Goal: Submit feedback/report problem: Leave review/rating

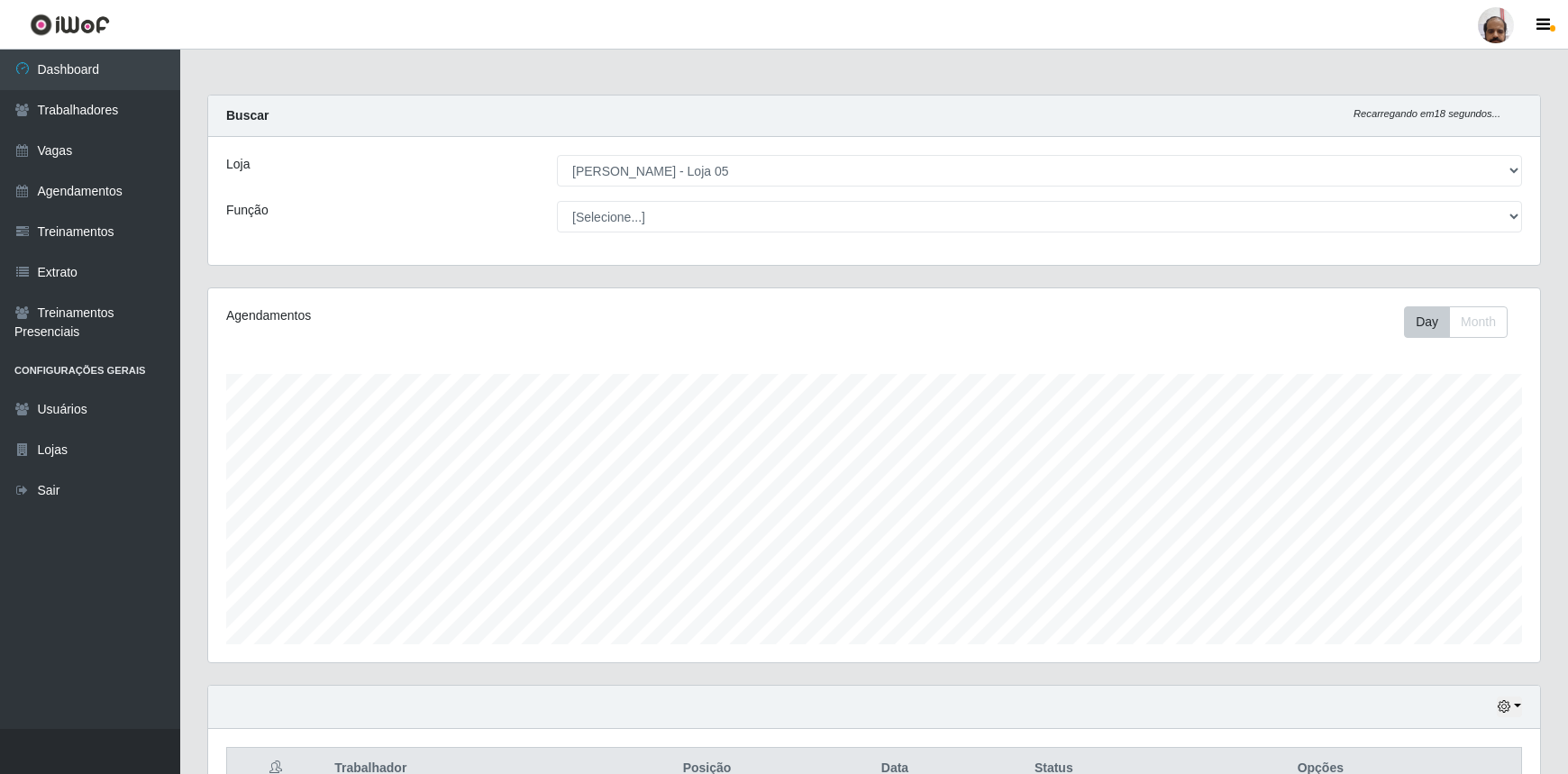
select select "252"
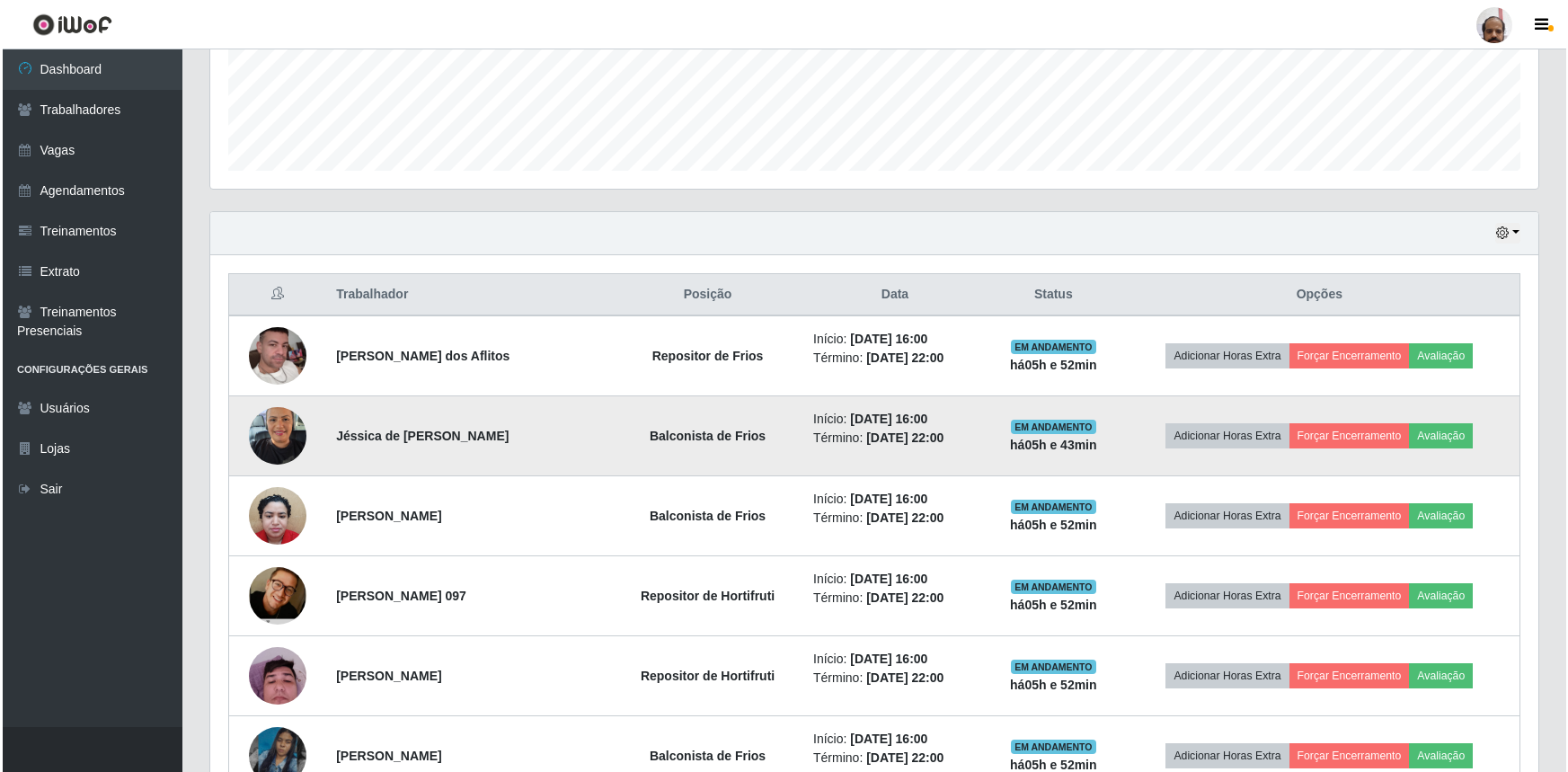
scroll to position [552, 0]
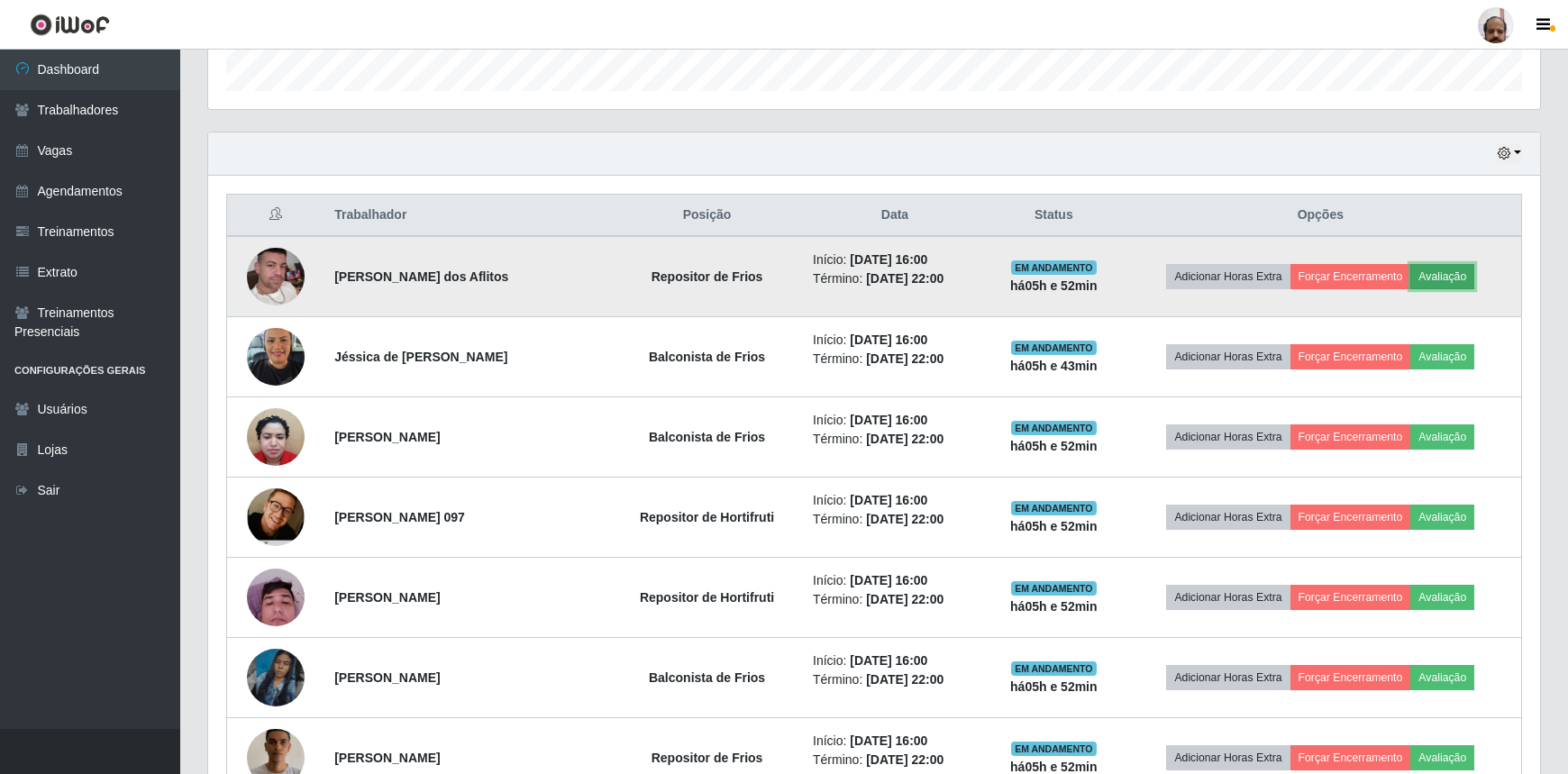
click at [1464, 267] on button "Avaliação" at bounding box center [1442, 276] width 64 height 25
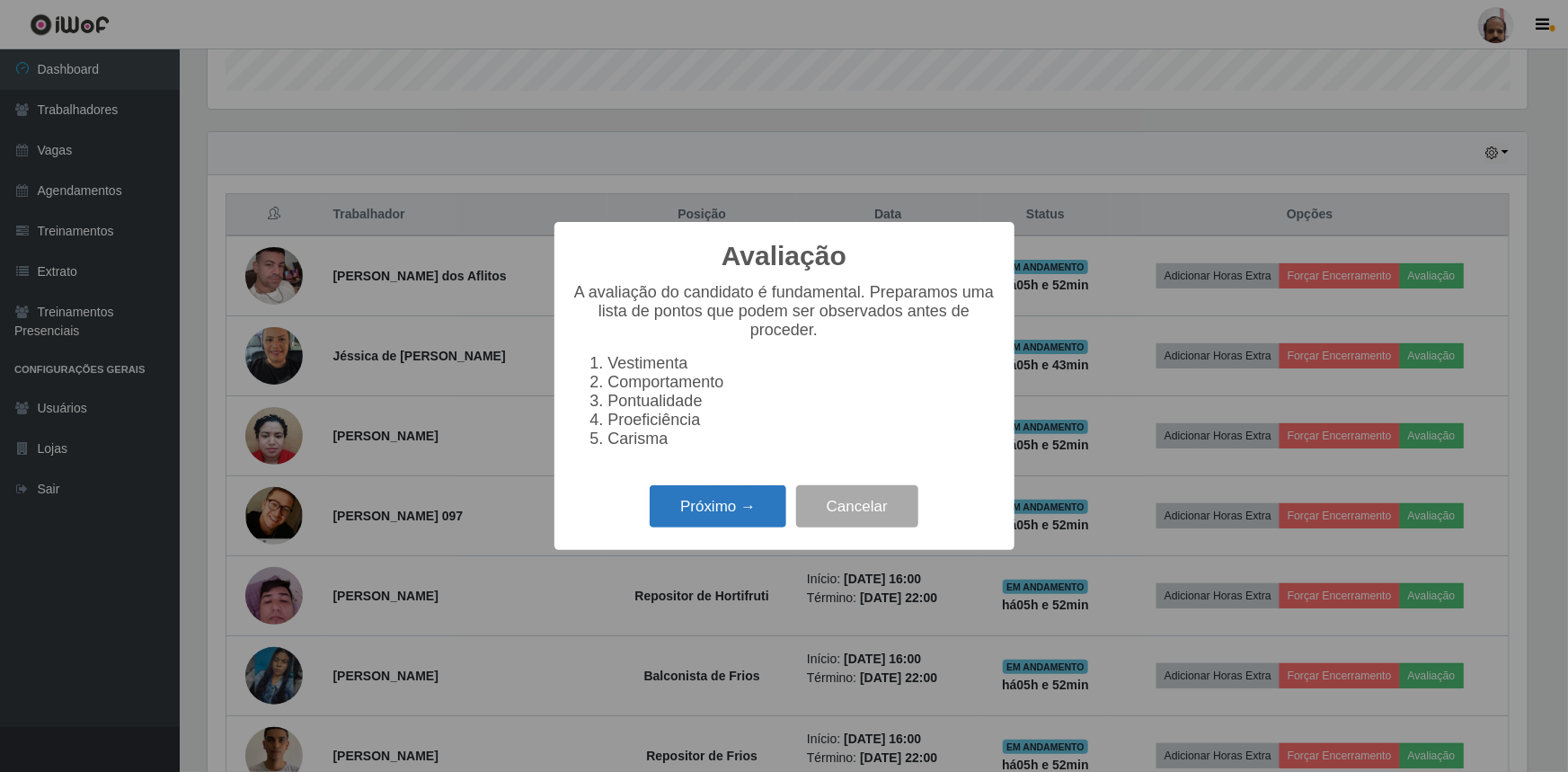
click at [709, 514] on button "Próximo →" at bounding box center [718, 506] width 136 height 42
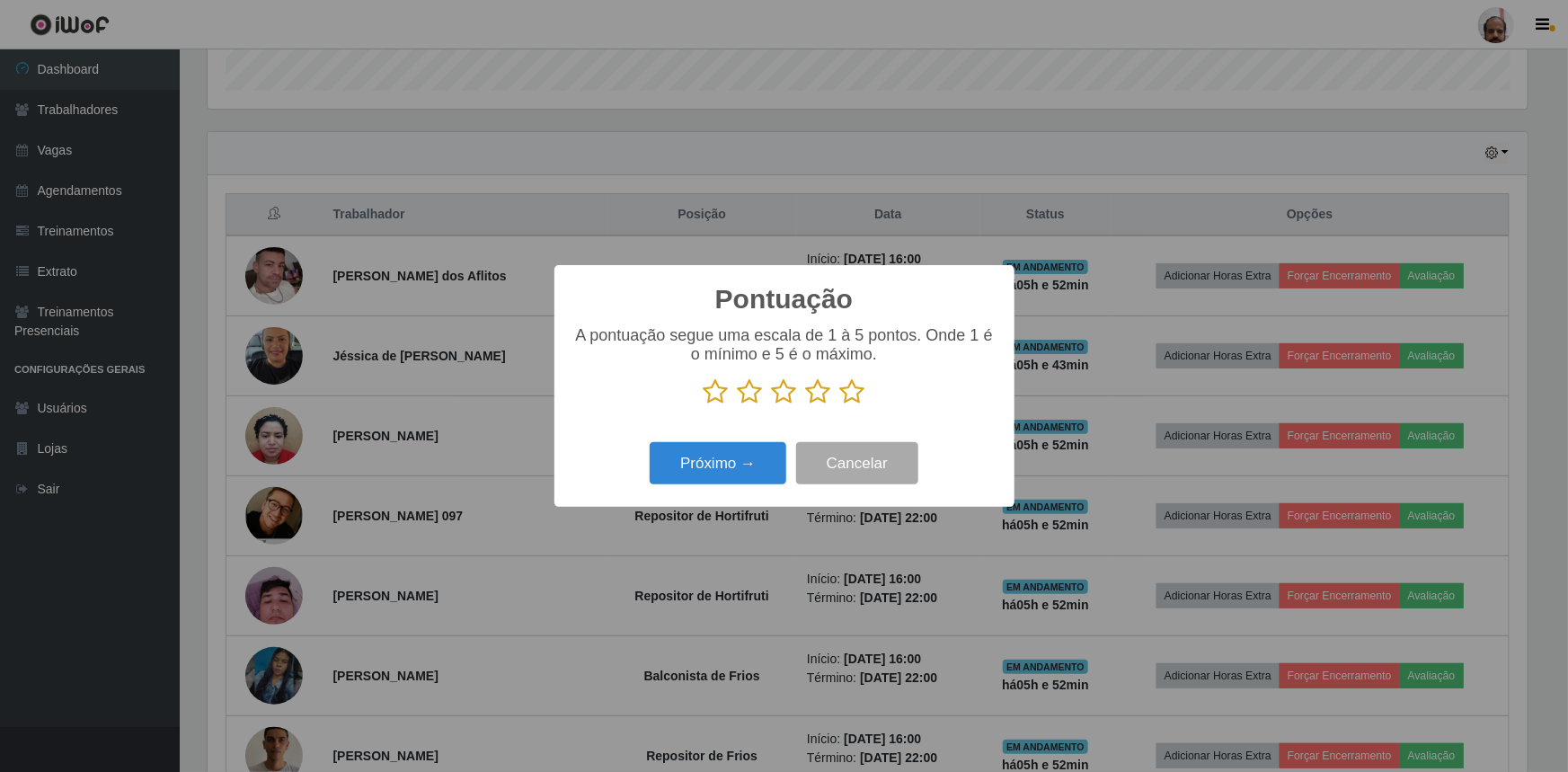
click at [851, 392] on icon at bounding box center [852, 392] width 25 height 27
click at [840, 406] on input "radio" at bounding box center [840, 406] width 0 height 0
click at [733, 465] on button "Próximo →" at bounding box center [718, 463] width 136 height 42
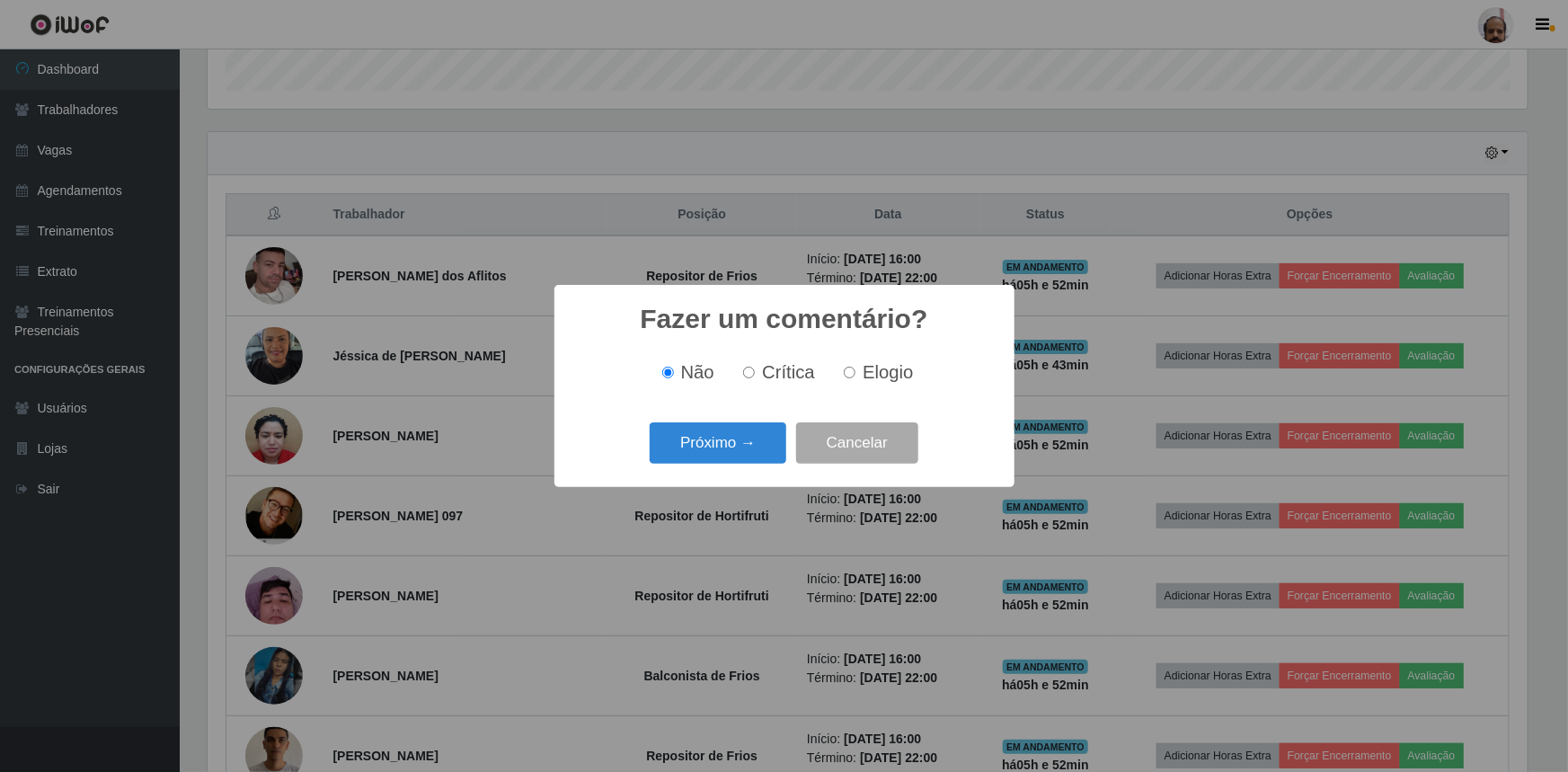
click at [872, 365] on span "Elogio" at bounding box center [888, 372] width 50 height 20
click at [856, 366] on input "Elogio" at bounding box center [849, 372] width 12 height 12
radio input "true"
click at [719, 450] on button "Próximo →" at bounding box center [718, 443] width 136 height 42
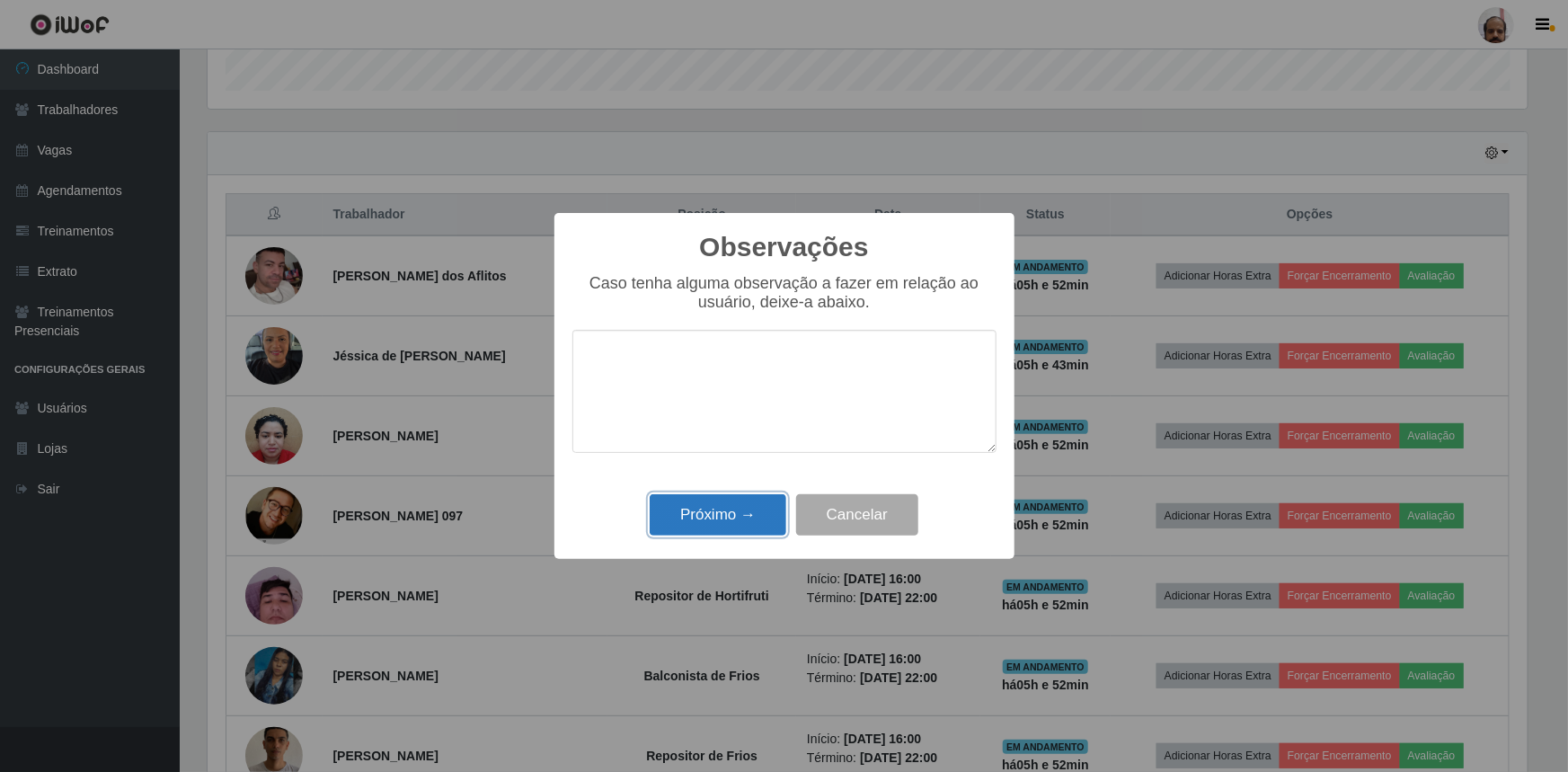
click at [719, 520] on button "Próximo →" at bounding box center [718, 515] width 136 height 42
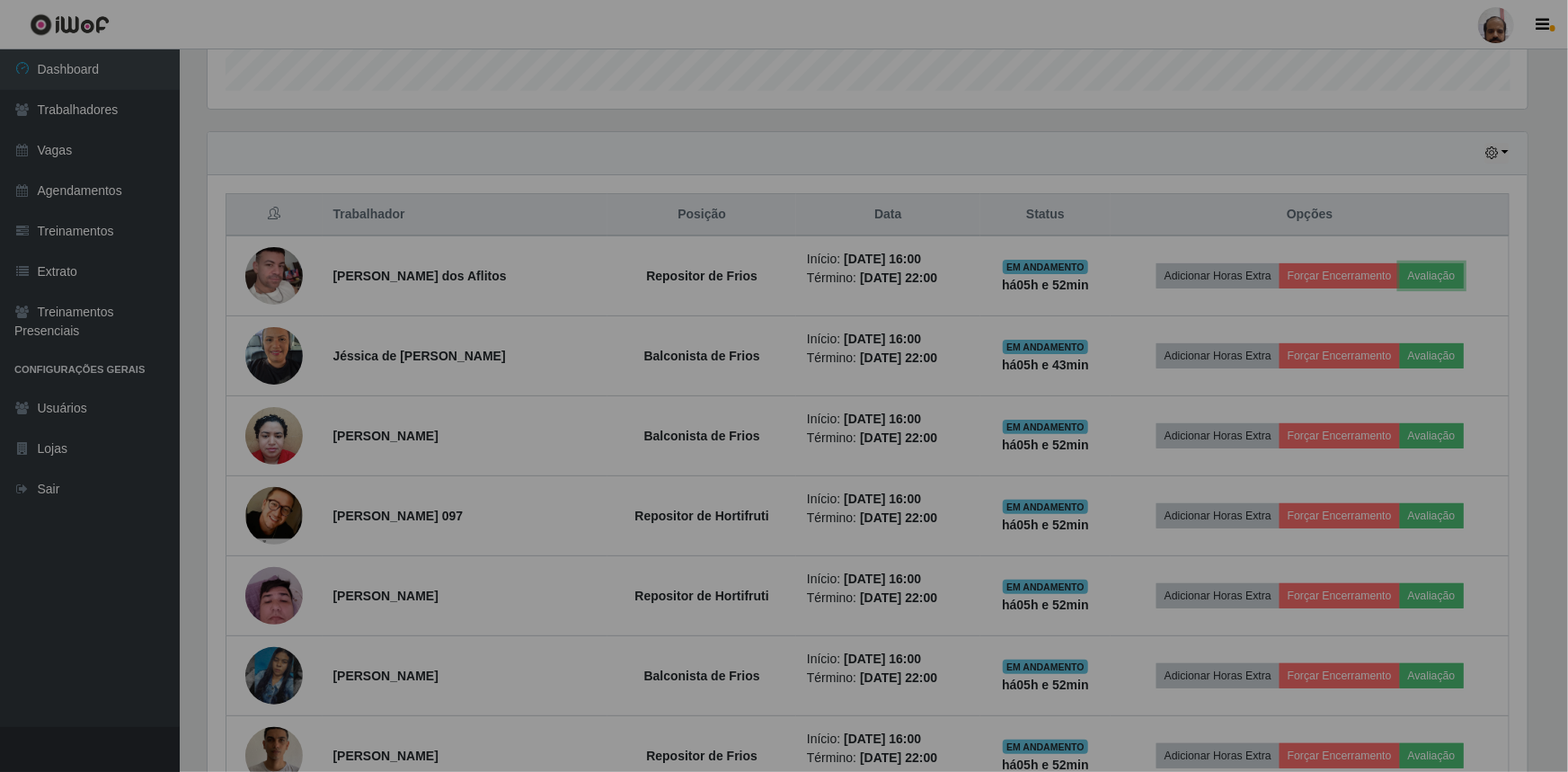
scroll to position [373, 1329]
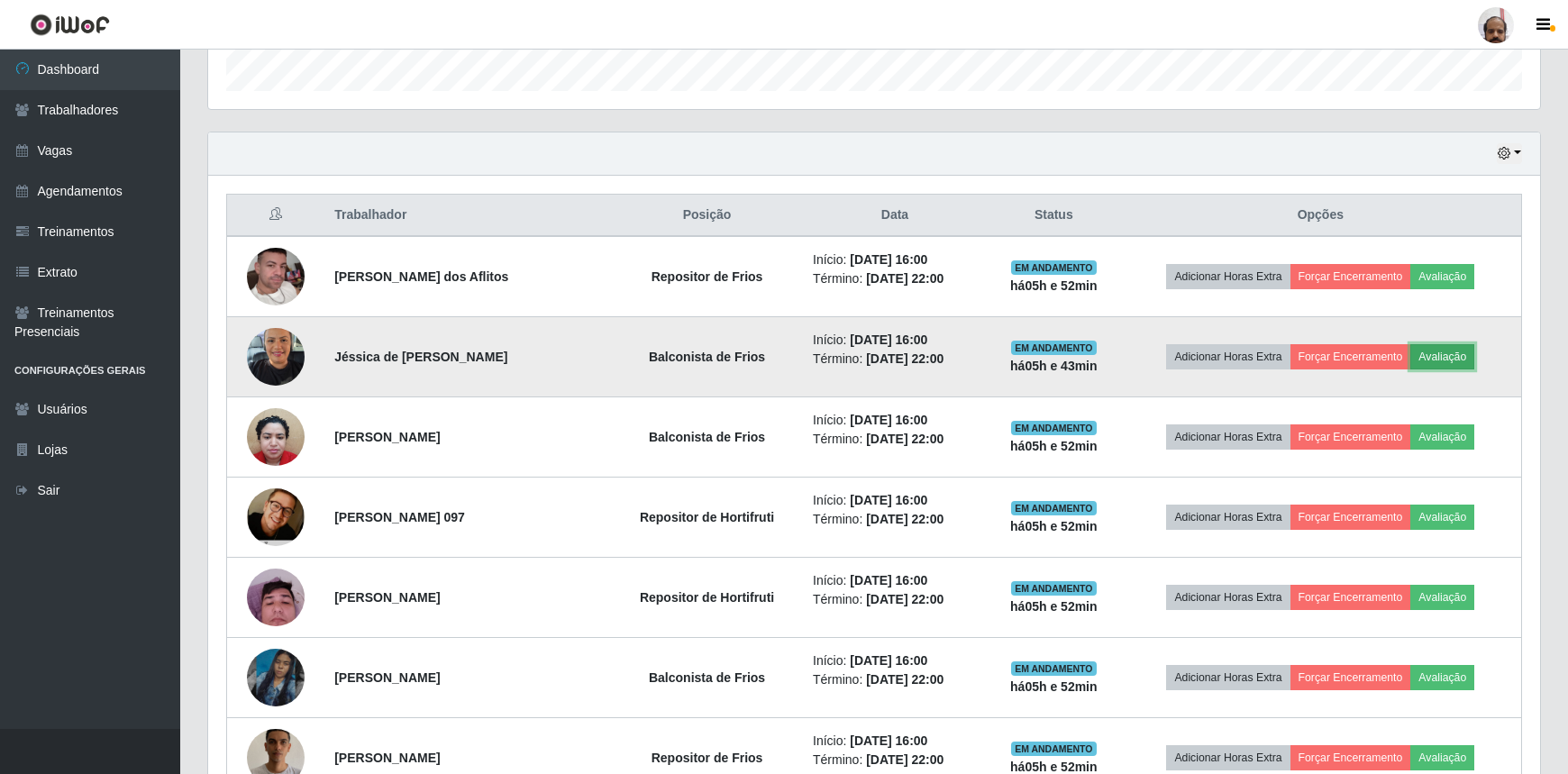
click at [1445, 353] on button "Avaliação" at bounding box center [1442, 356] width 64 height 25
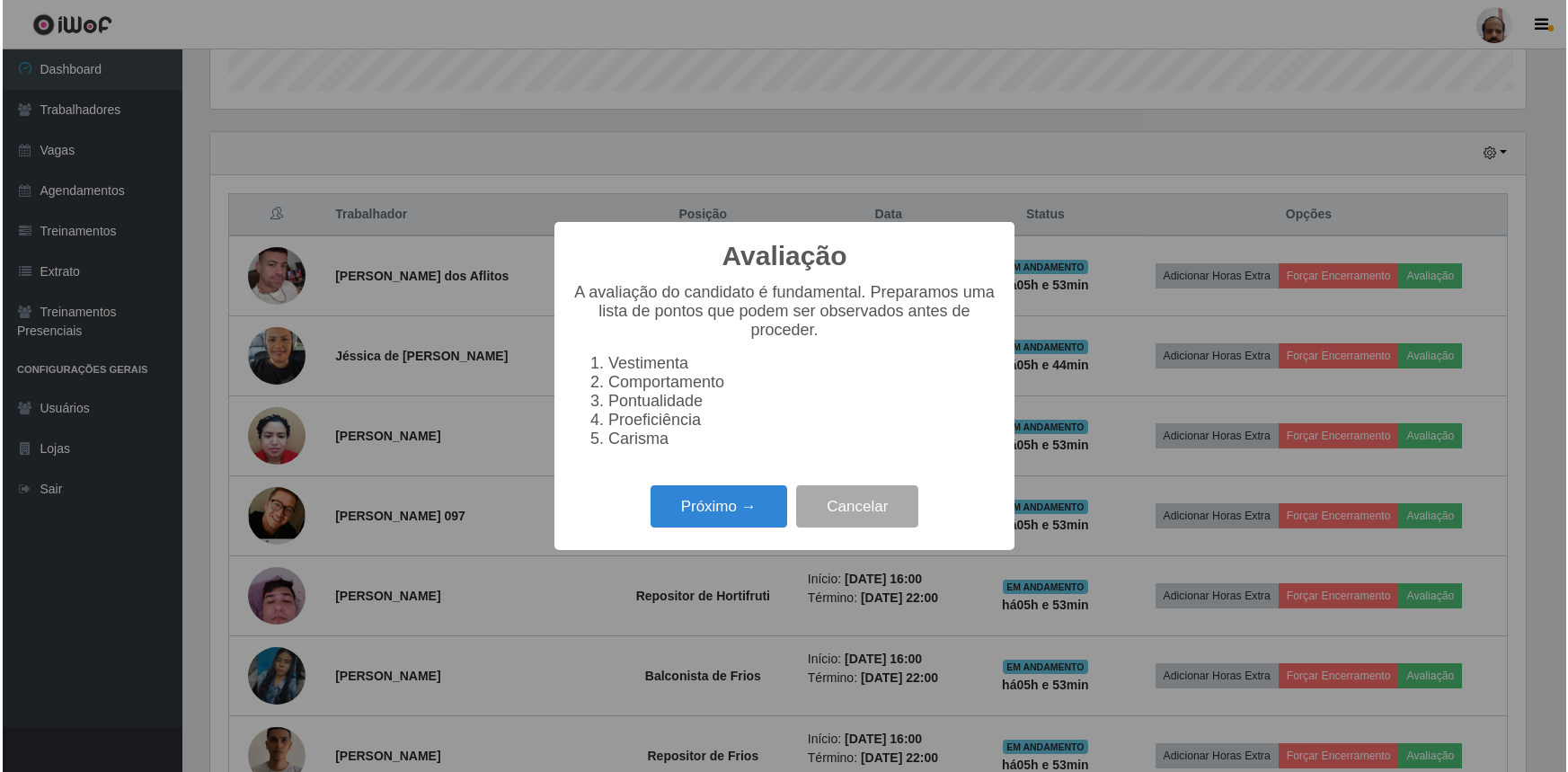
scroll to position [373, 1320]
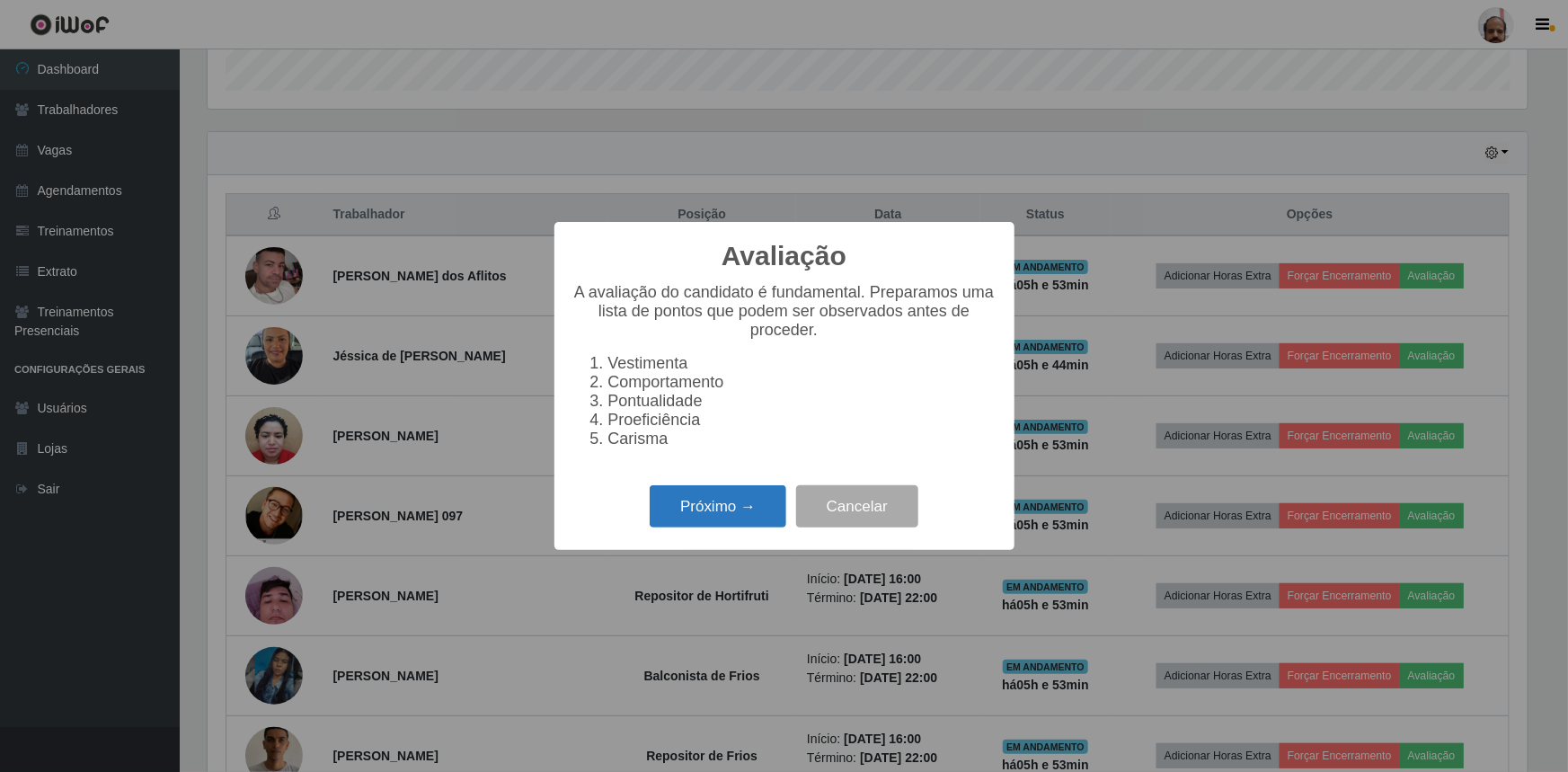
click at [728, 512] on button "Próximo →" at bounding box center [718, 506] width 136 height 42
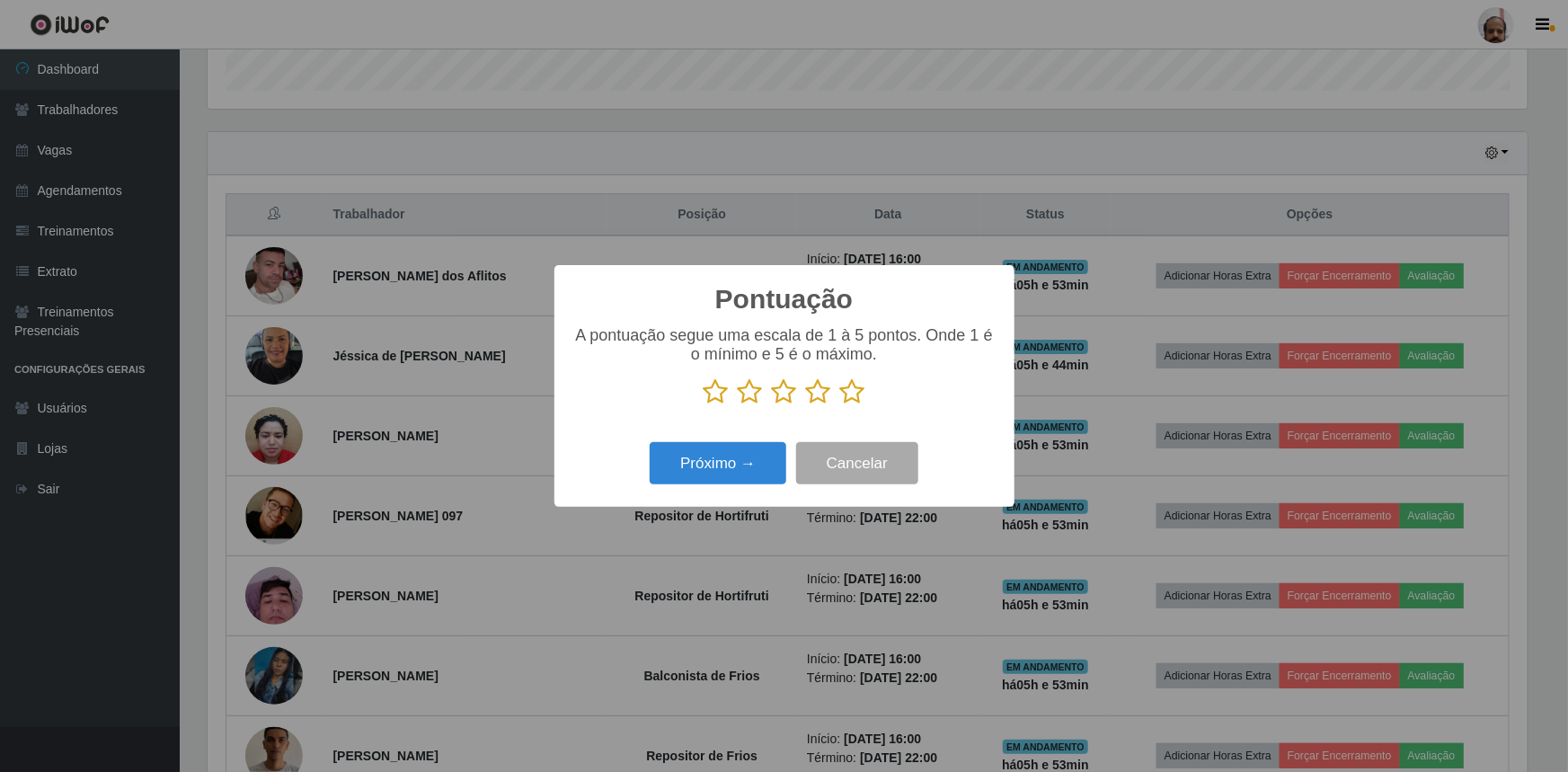
click at [852, 389] on icon at bounding box center [852, 392] width 25 height 27
click at [840, 406] on input "radio" at bounding box center [840, 406] width 0 height 0
click at [741, 469] on button "Próximo →" at bounding box center [718, 463] width 136 height 42
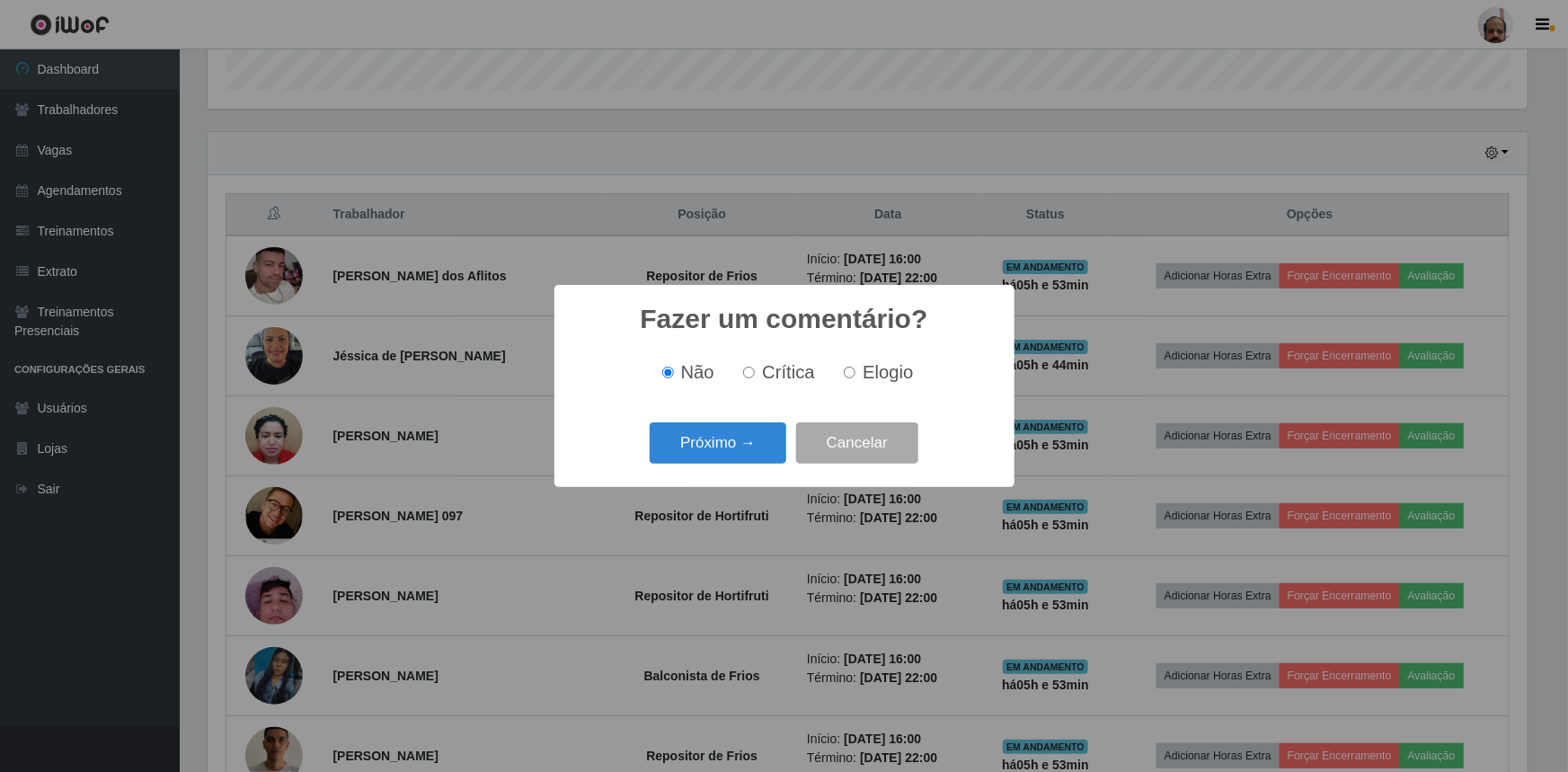
click at [885, 364] on span "Elogio" at bounding box center [888, 372] width 50 height 20
click at [856, 366] on input "Elogio" at bounding box center [849, 372] width 12 height 12
radio input "true"
click at [718, 459] on button "Próximo →" at bounding box center [718, 443] width 136 height 42
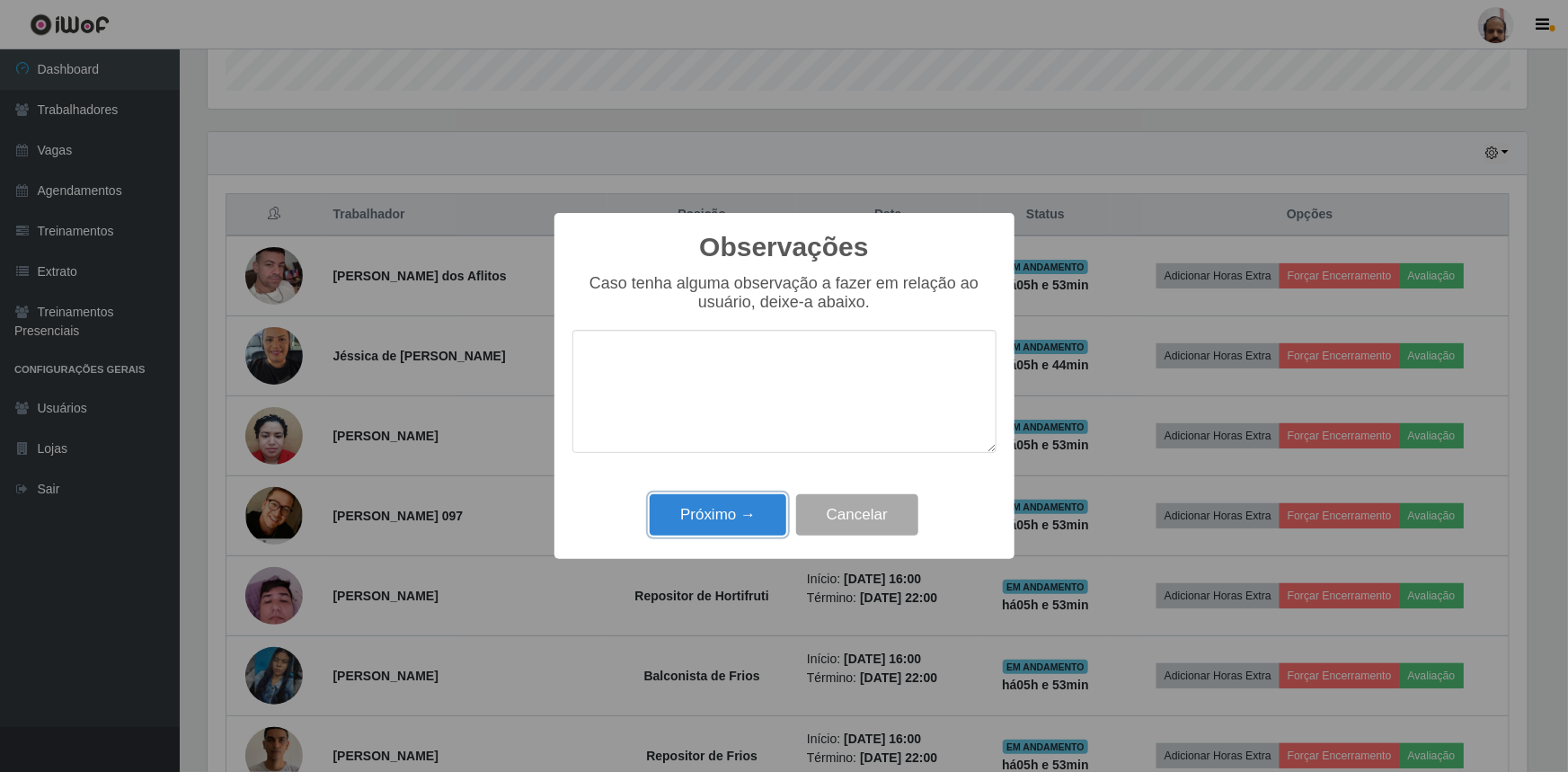
click at [718, 532] on button "Próximo →" at bounding box center [718, 515] width 136 height 42
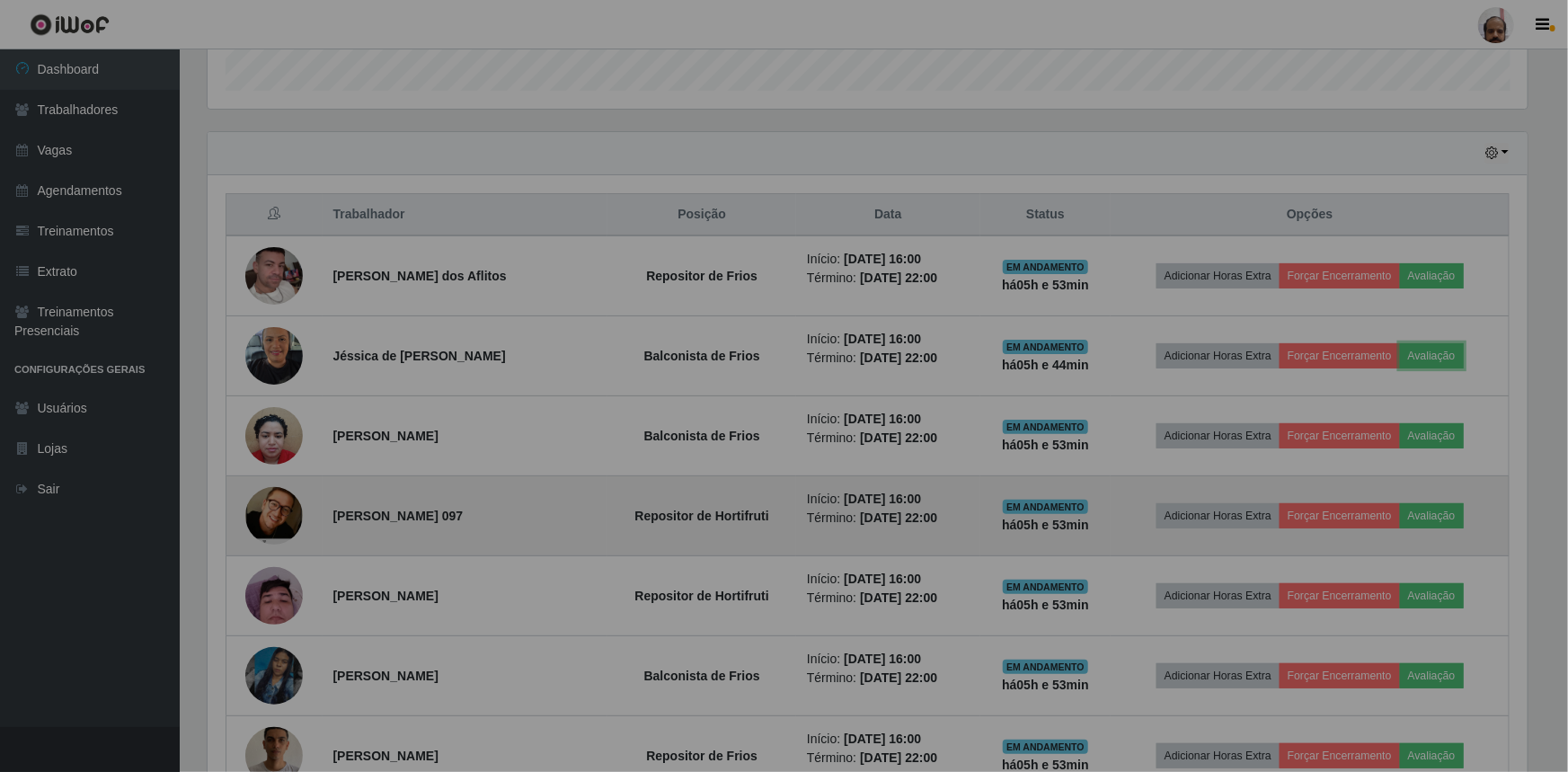
scroll to position [373, 1329]
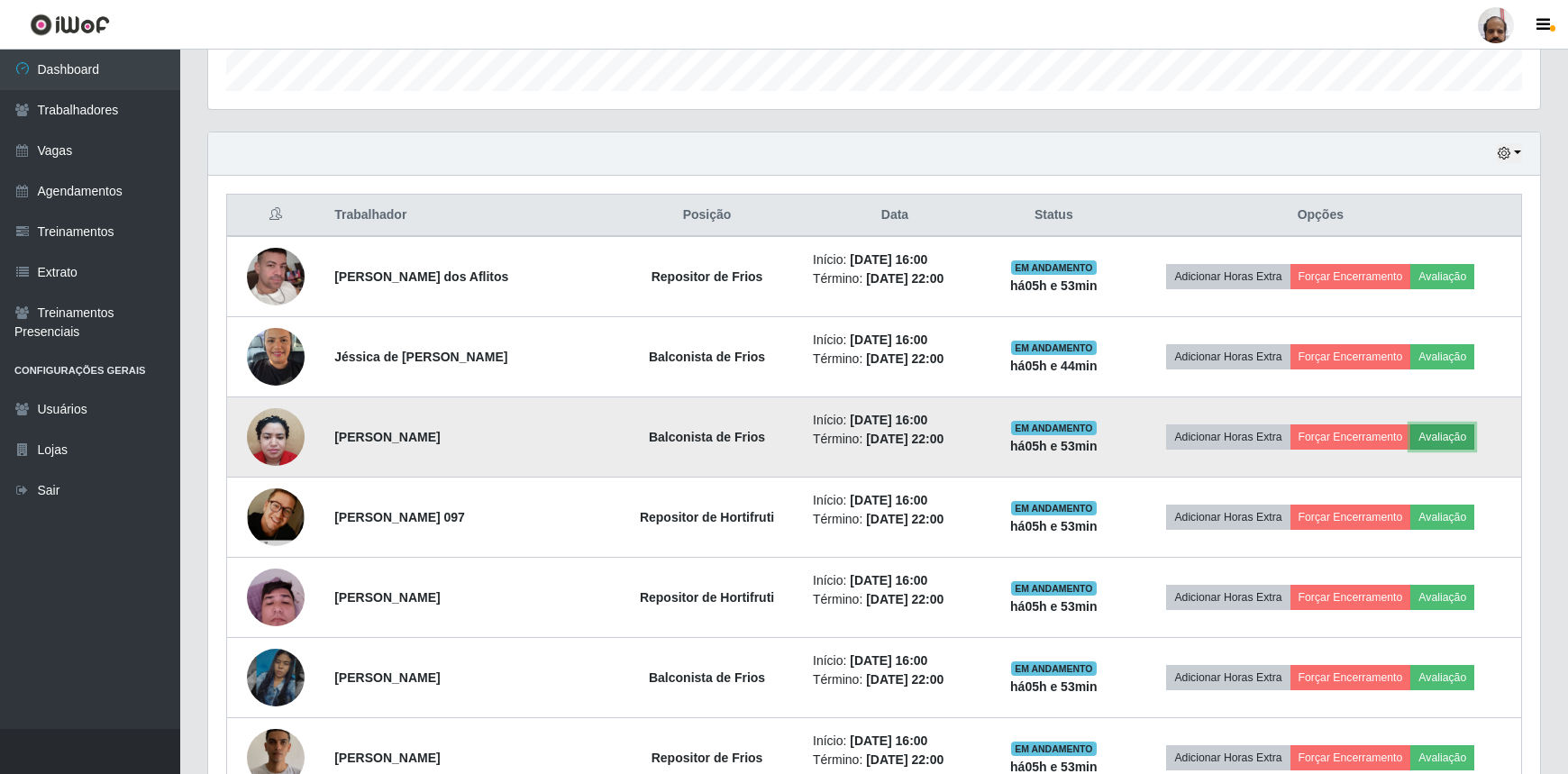
click at [1454, 424] on button "Avaliação" at bounding box center [1442, 437] width 64 height 25
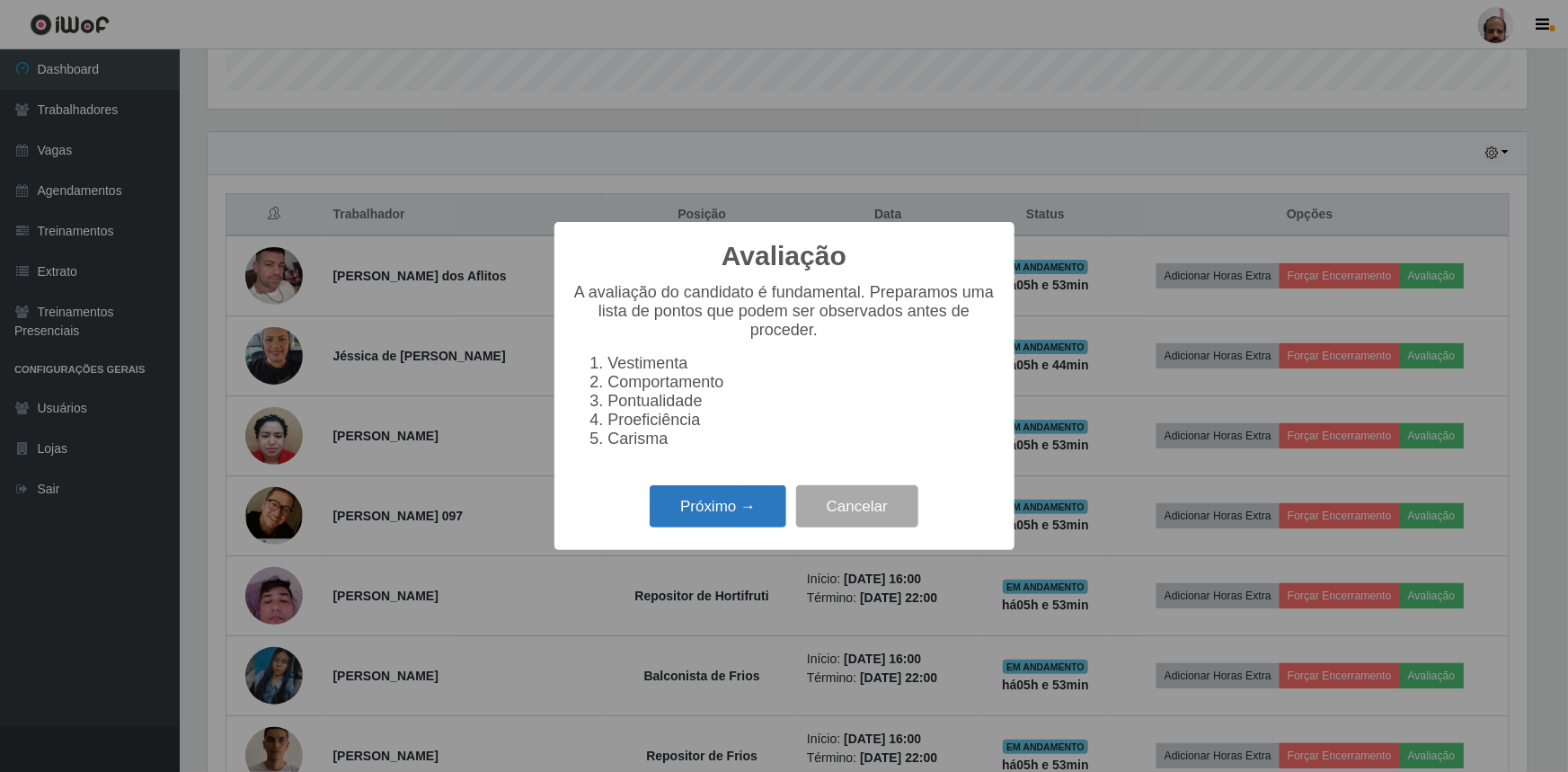
click at [728, 508] on button "Próximo →" at bounding box center [718, 506] width 136 height 42
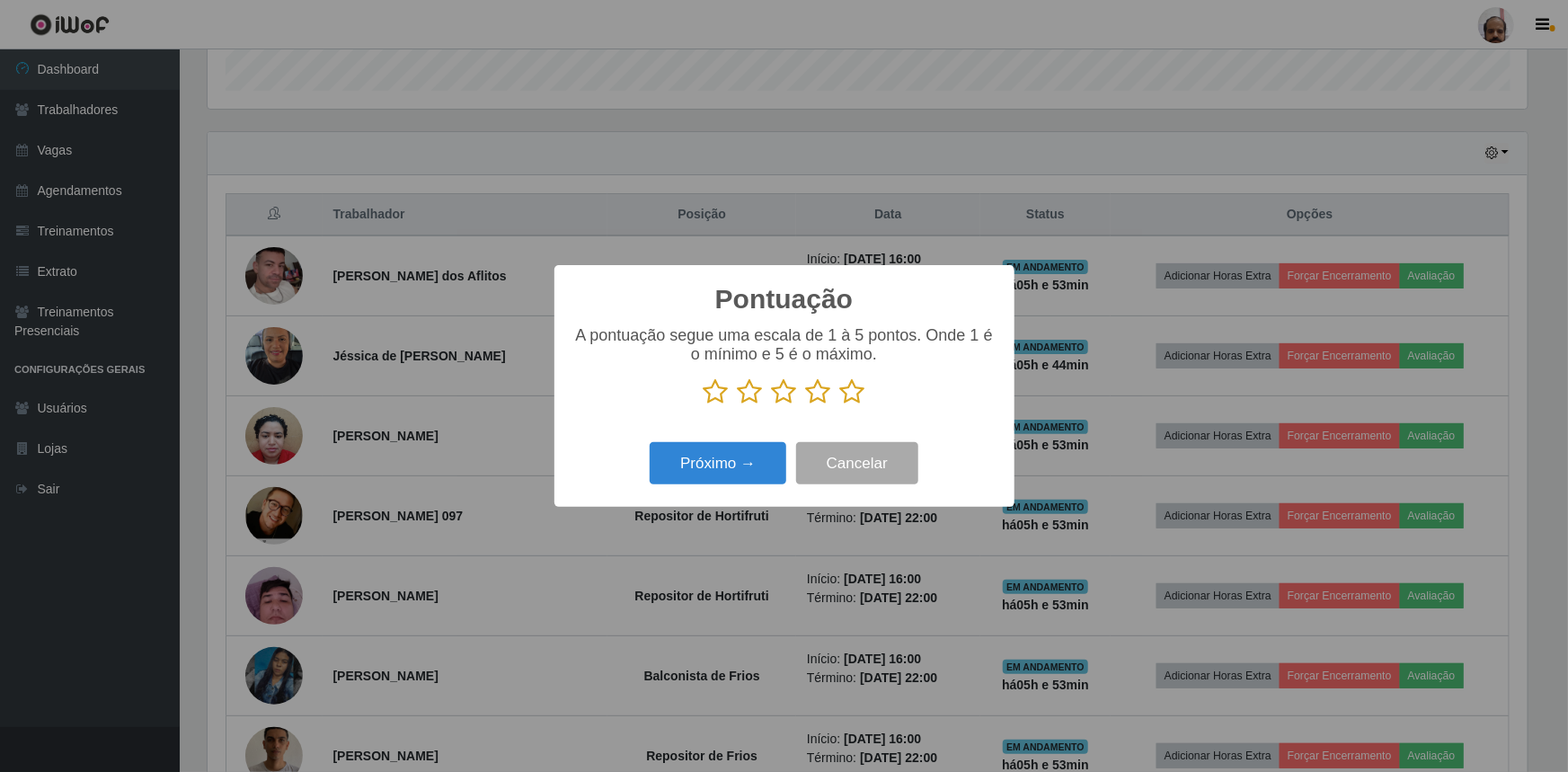
click at [856, 394] on icon at bounding box center [852, 392] width 25 height 27
click at [840, 406] on input "radio" at bounding box center [840, 406] width 0 height 0
click at [703, 484] on button "Próximo →" at bounding box center [718, 463] width 136 height 42
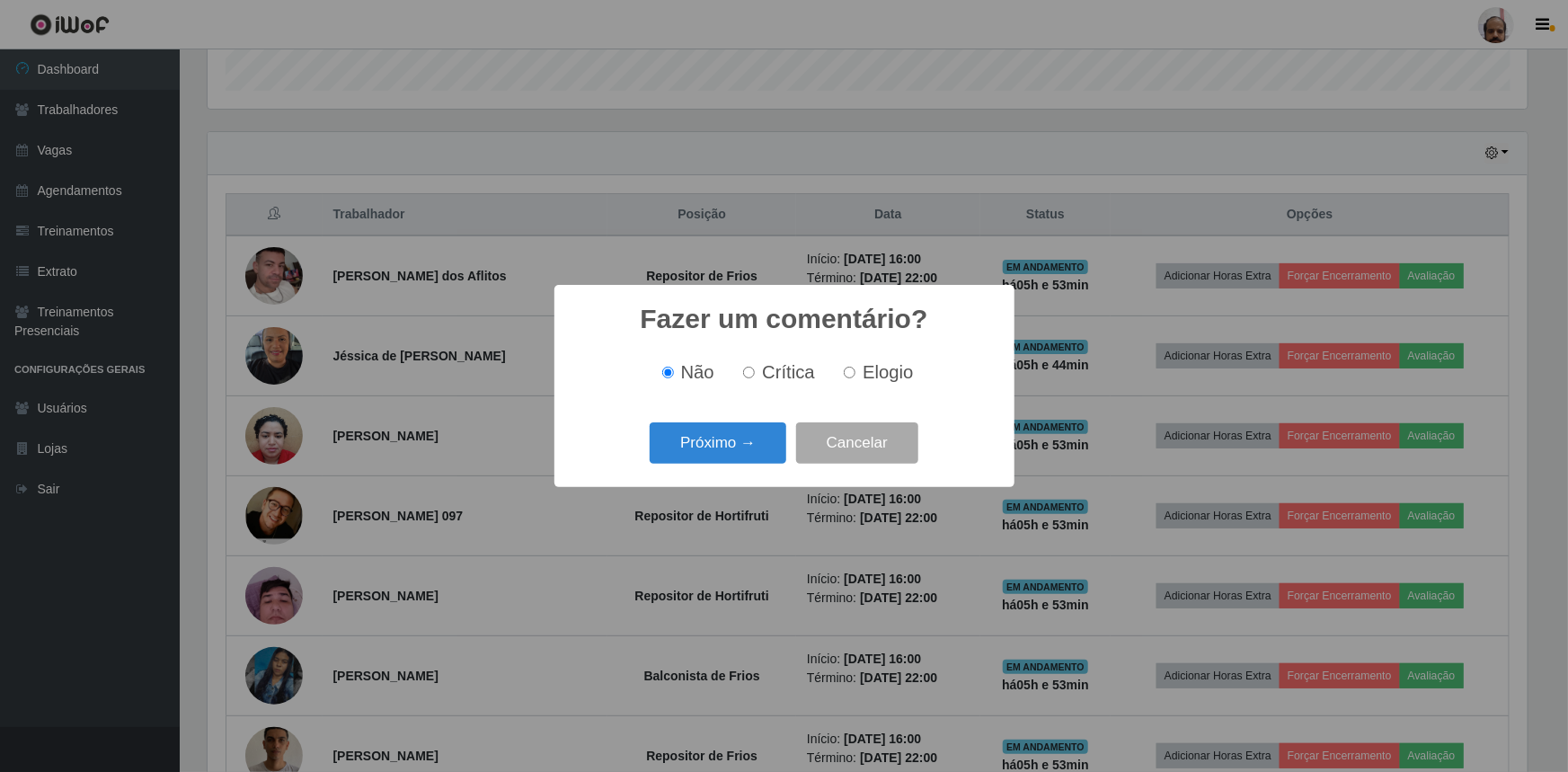
click at [852, 378] on input "Elogio" at bounding box center [849, 372] width 12 height 12
radio input "true"
click at [727, 446] on button "Próximo →" at bounding box center [718, 443] width 136 height 42
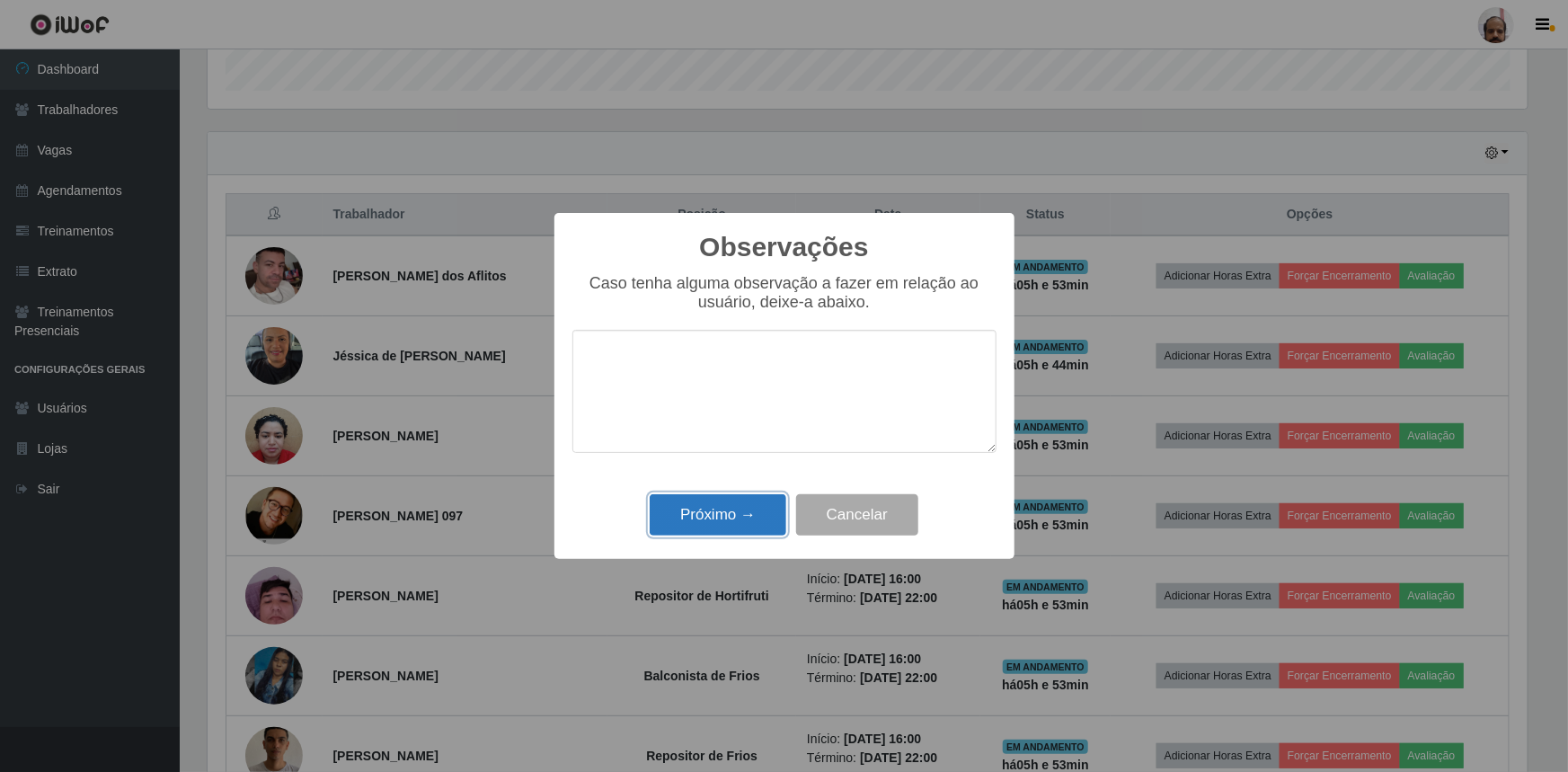
click at [721, 517] on button "Próximo →" at bounding box center [718, 515] width 136 height 42
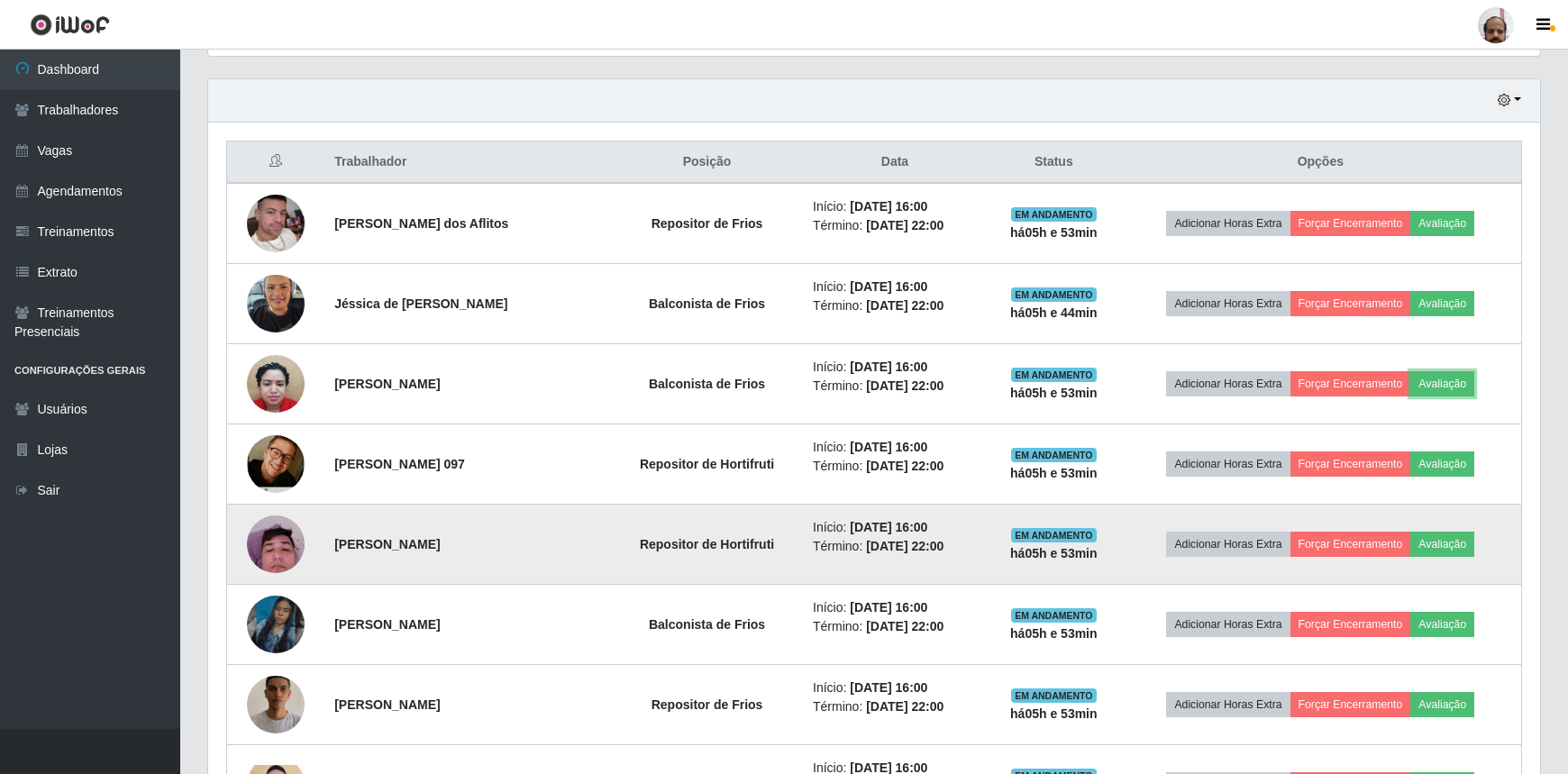
scroll to position [635, 0]
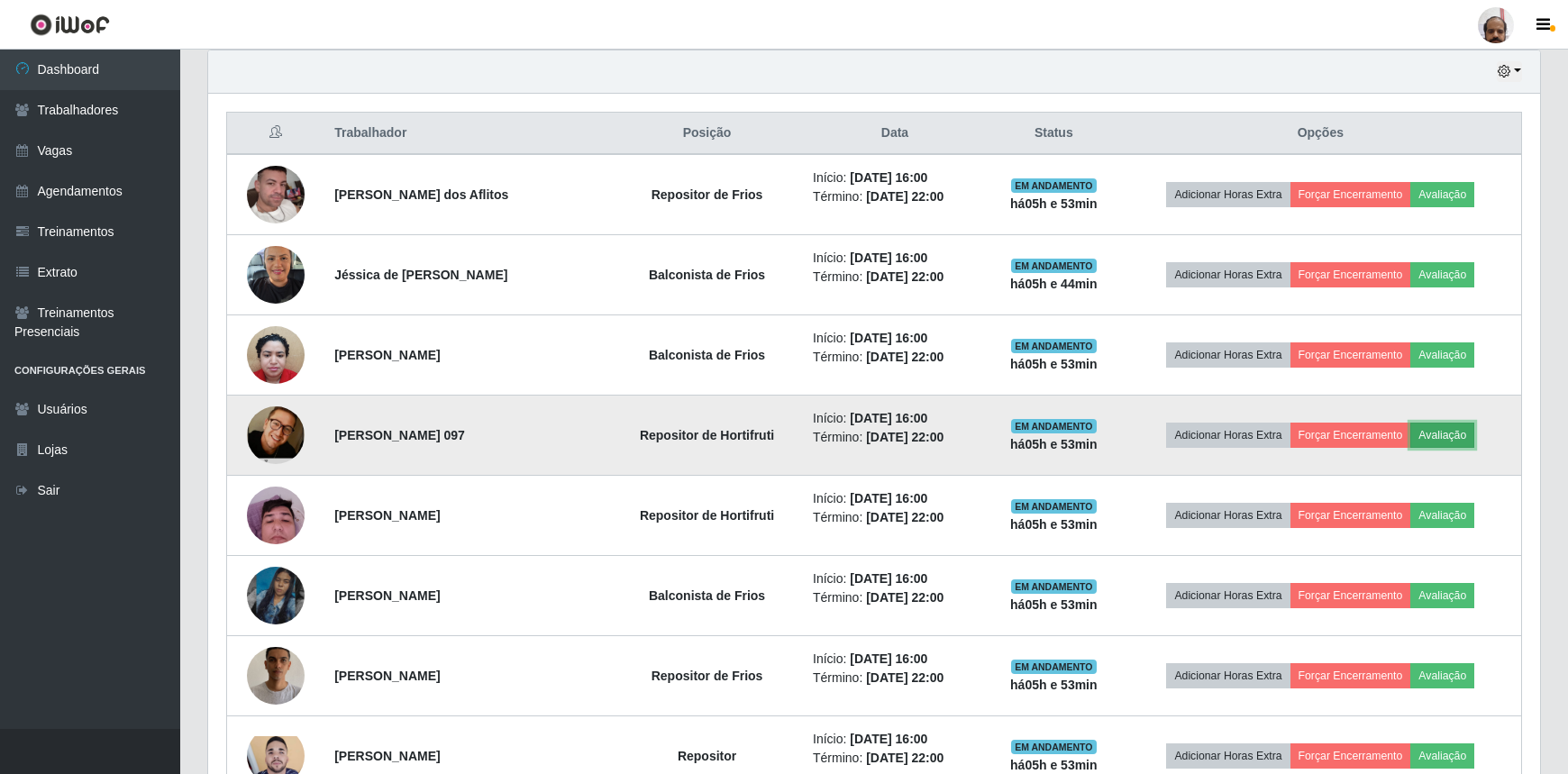
click at [1457, 429] on button "Avaliação" at bounding box center [1442, 435] width 64 height 25
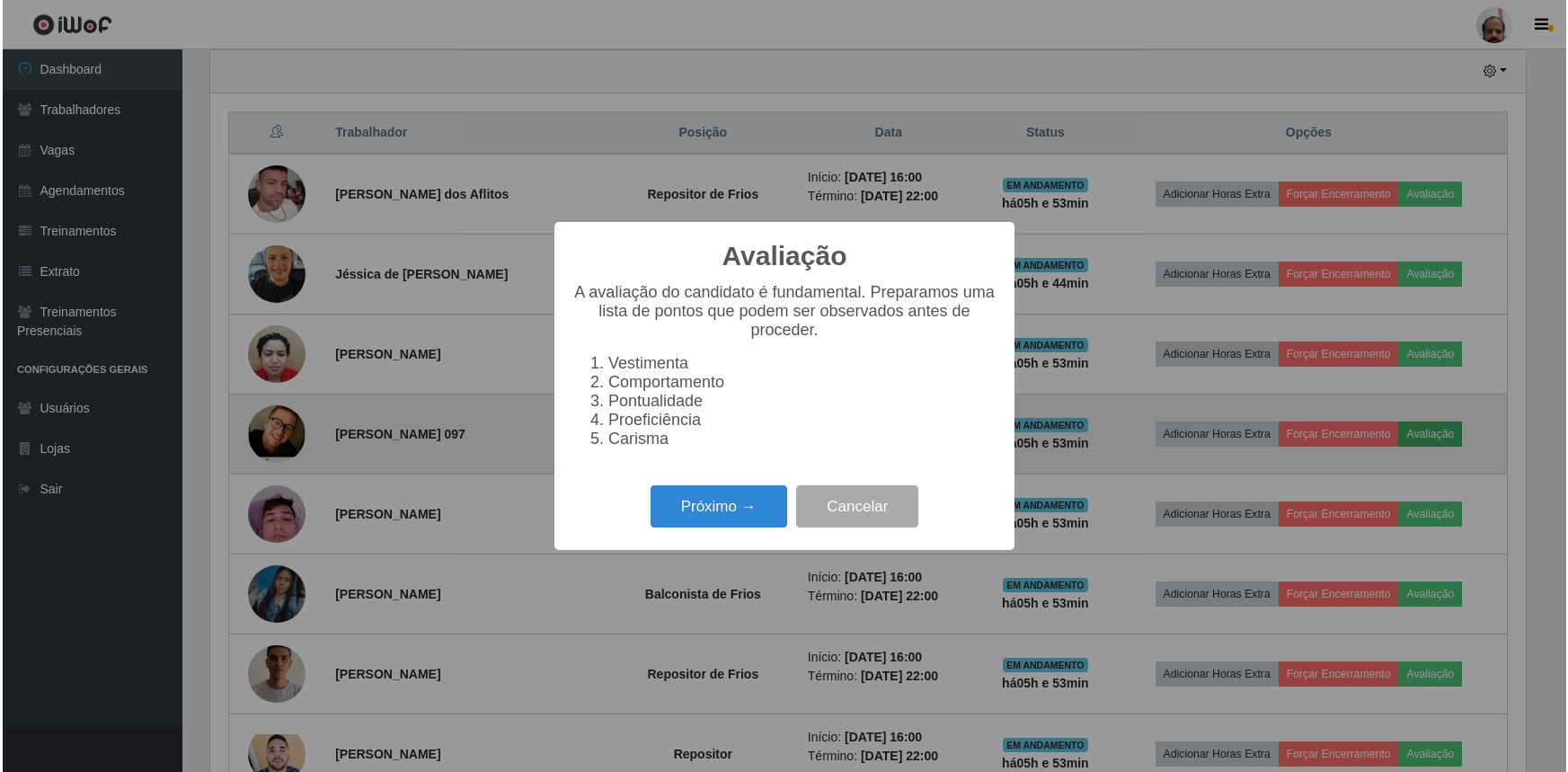
scroll to position [373, 1320]
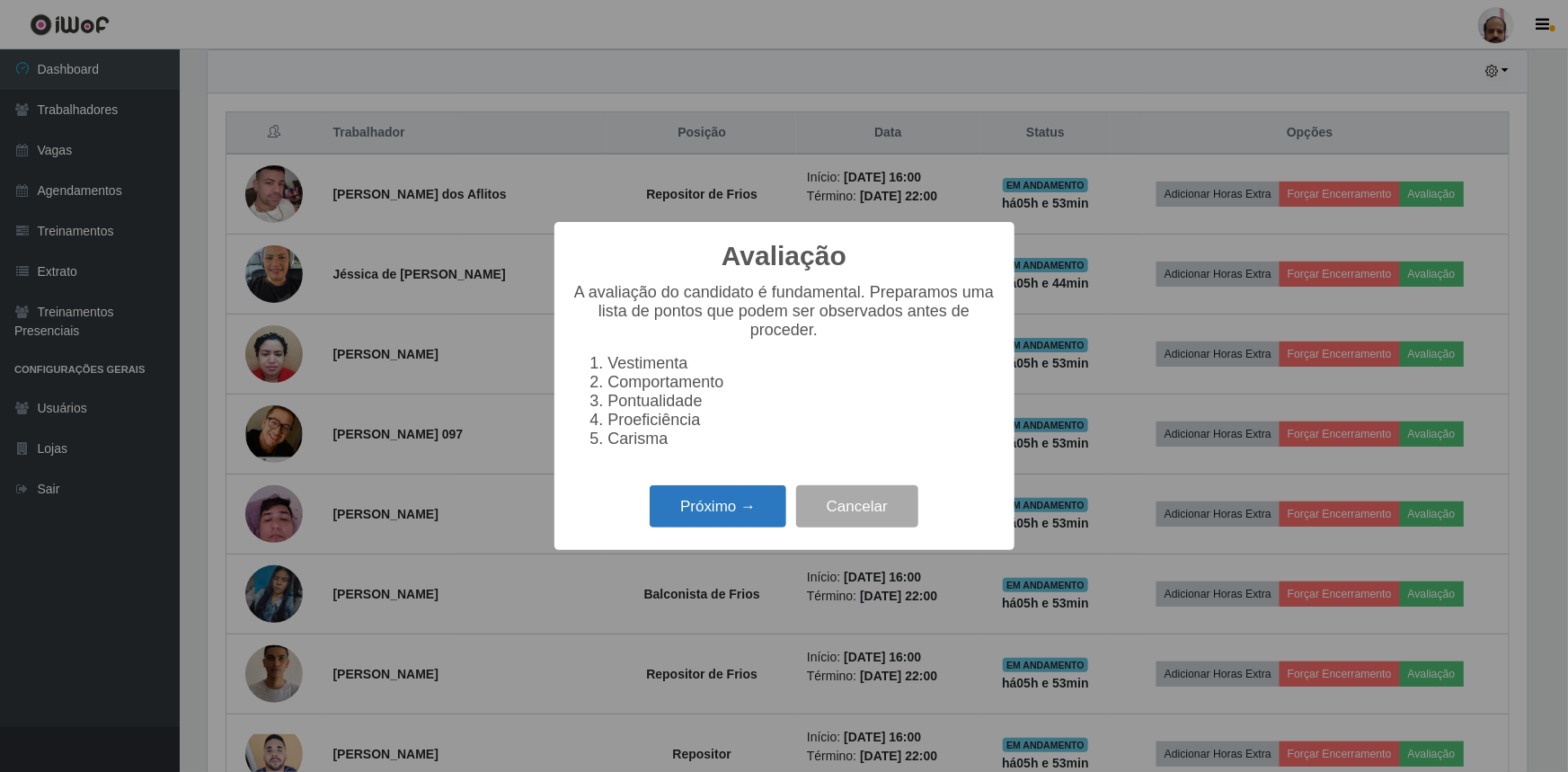
click at [706, 522] on button "Próximo →" at bounding box center [718, 506] width 136 height 42
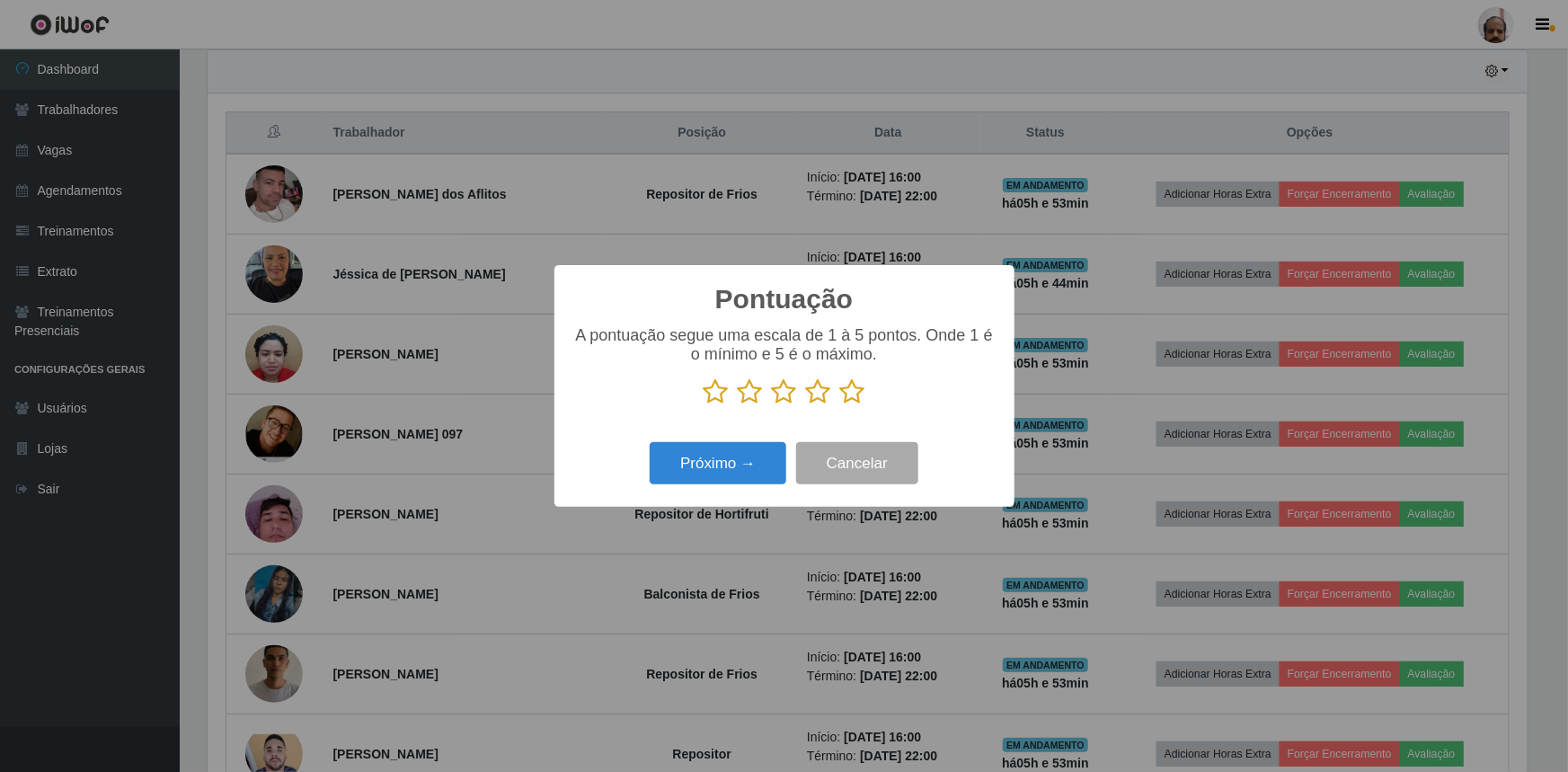
scroll to position [898584, 897463]
click at [847, 404] on icon at bounding box center [852, 392] width 25 height 27
click at [840, 406] on input "radio" at bounding box center [840, 406] width 0 height 0
click at [726, 464] on button "Próximo →" at bounding box center [718, 463] width 136 height 42
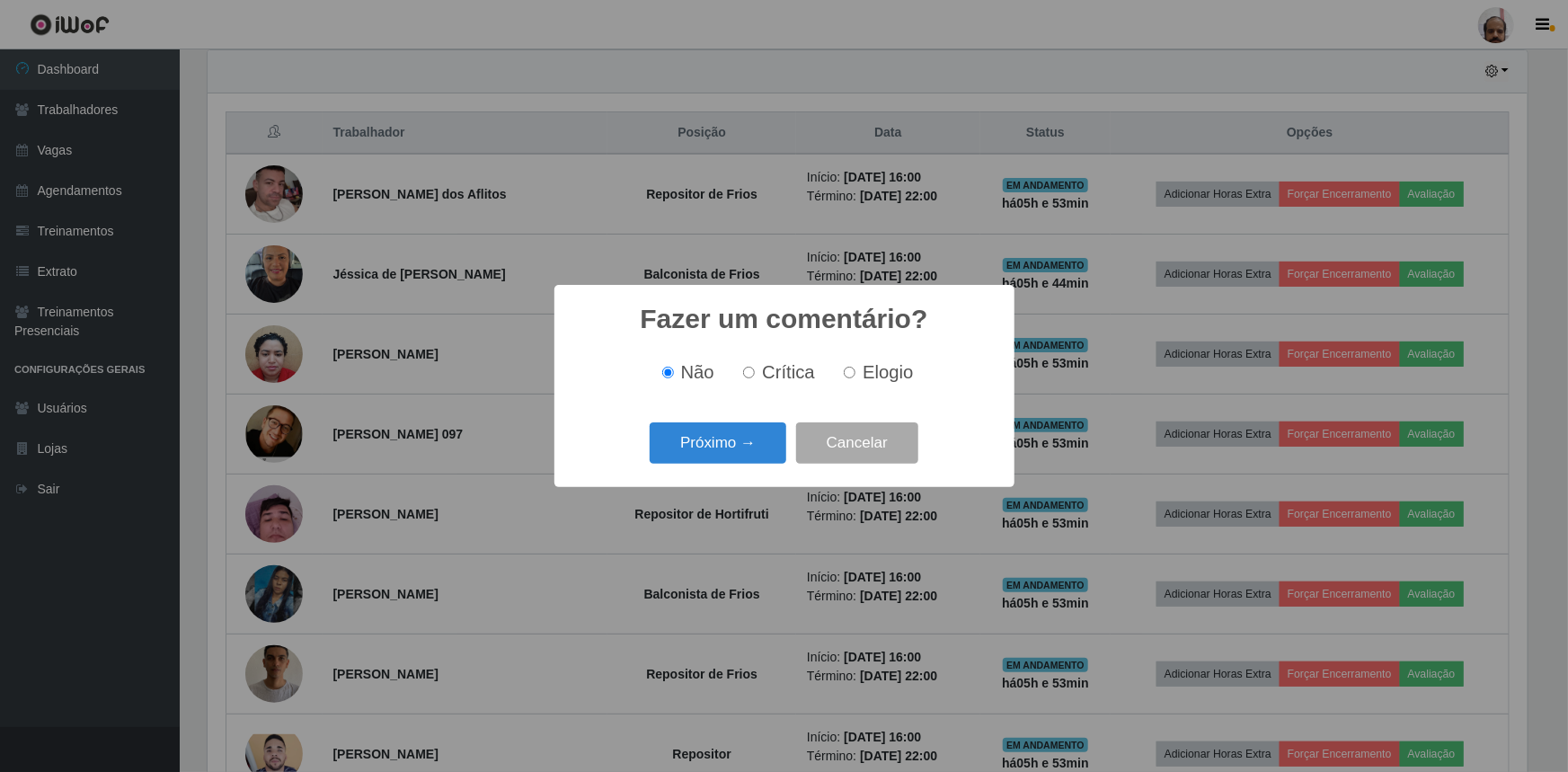
drag, startPoint x: 855, startPoint y: 365, endPoint x: 827, endPoint y: 392, distance: 38.9
click at [855, 365] on label "Elogio" at bounding box center [875, 373] width 77 height 21
click at [855, 366] on input "Elogio" at bounding box center [849, 372] width 12 height 12
radio input "true"
click at [671, 439] on button "Próximo →" at bounding box center [718, 443] width 136 height 42
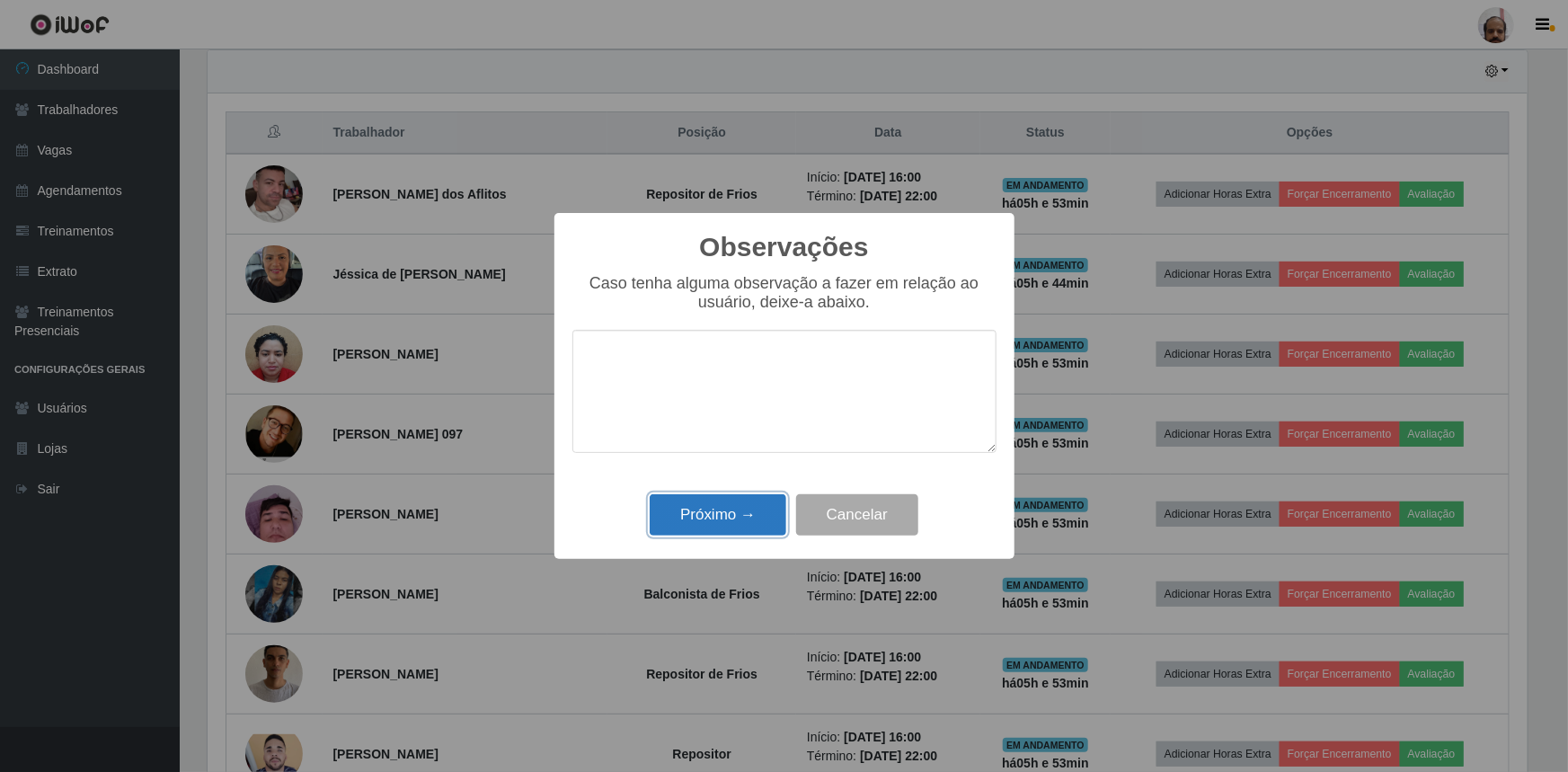
click at [682, 508] on button "Próximo →" at bounding box center [718, 515] width 136 height 42
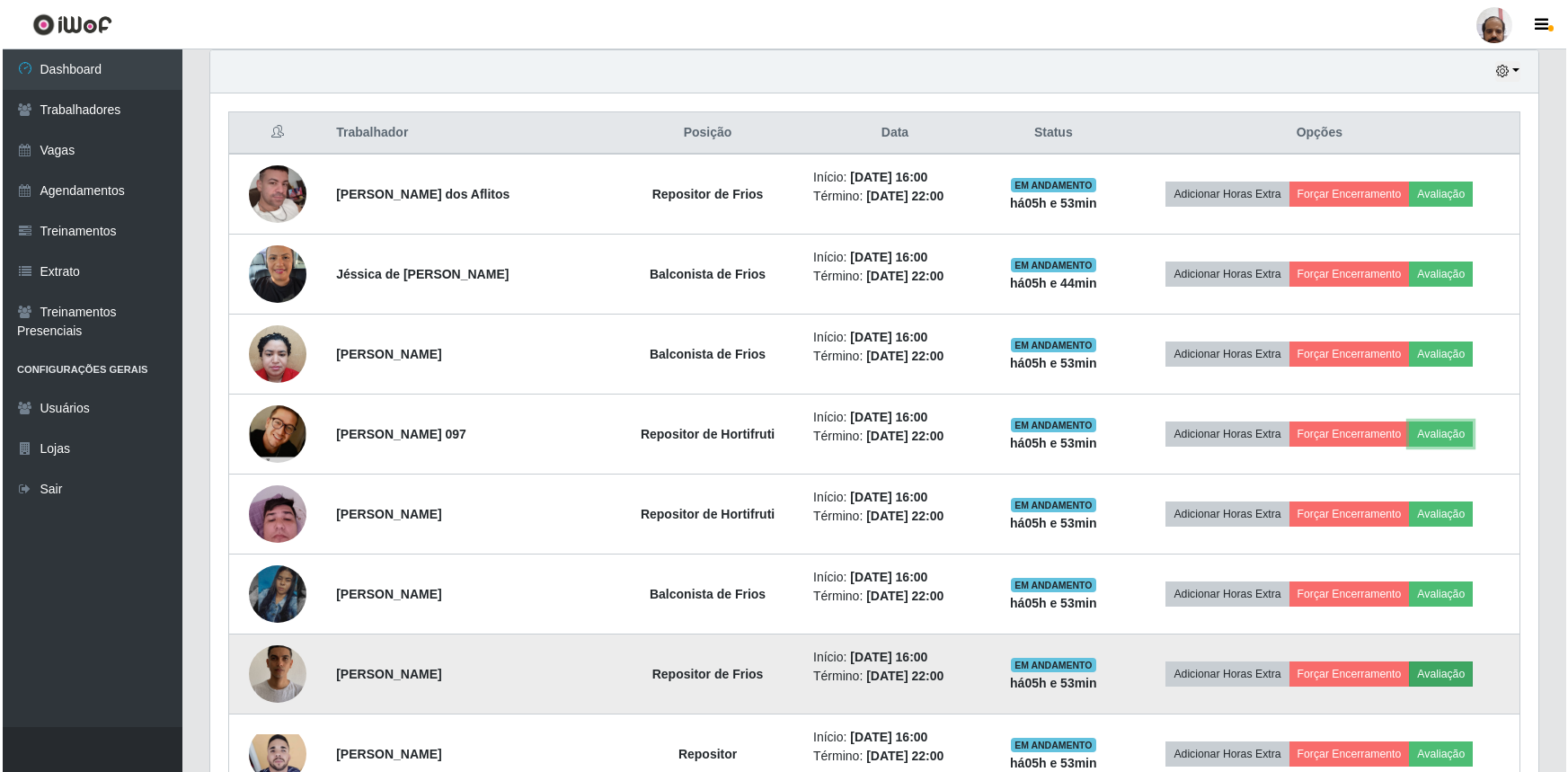
scroll to position [797, 0]
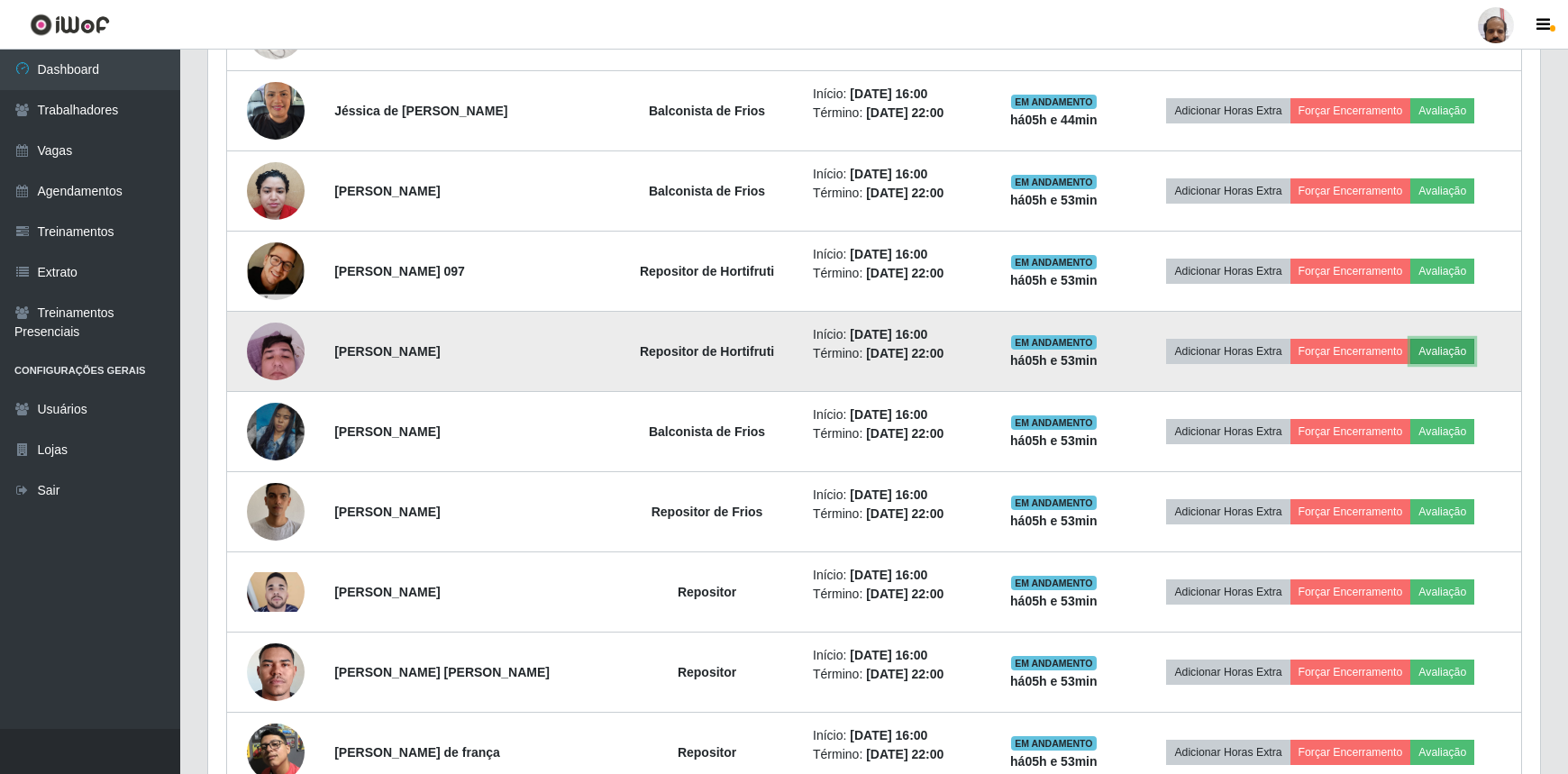
click at [1463, 356] on button "Avaliação" at bounding box center [1442, 351] width 64 height 25
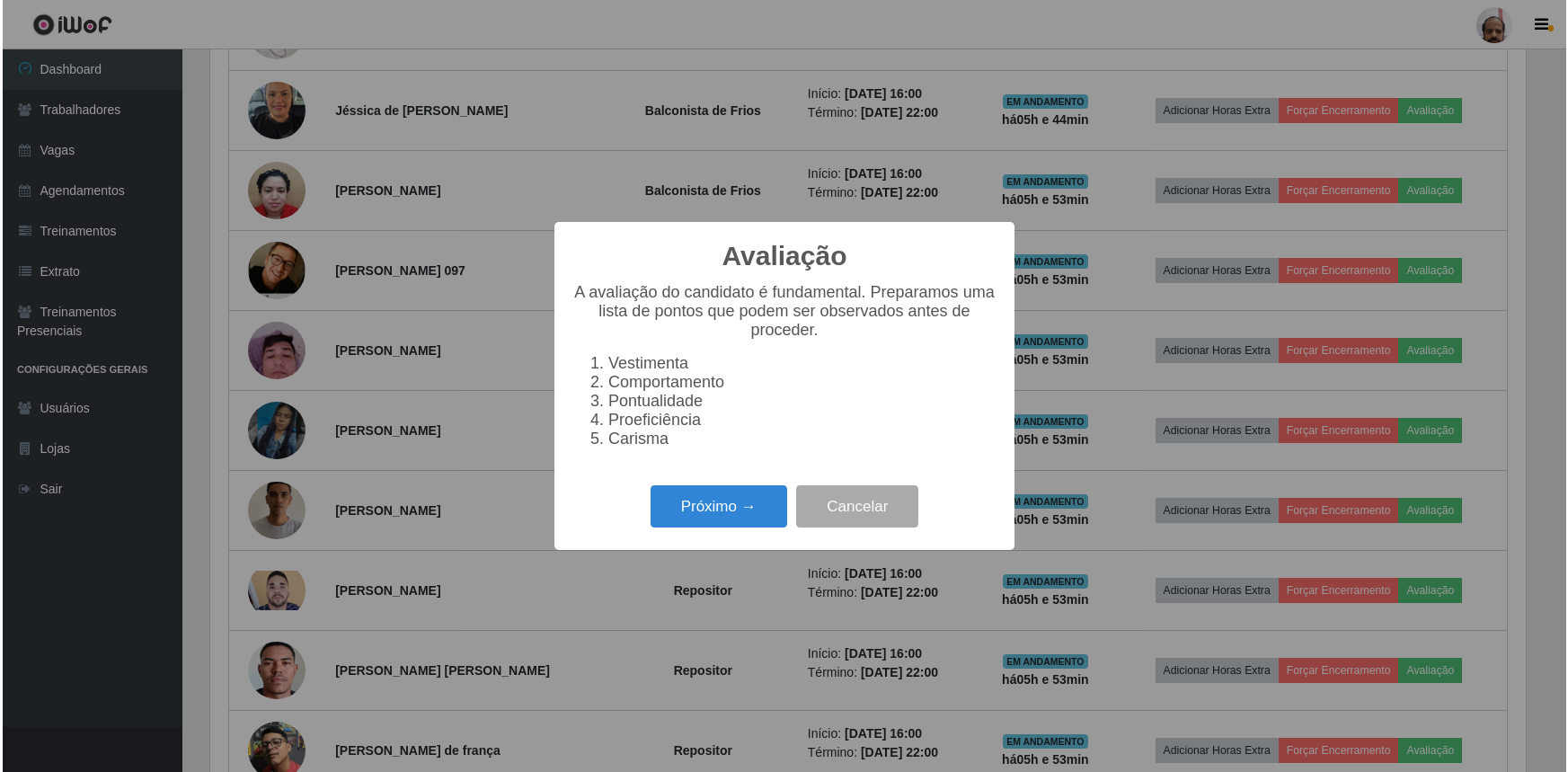
scroll to position [373, 1320]
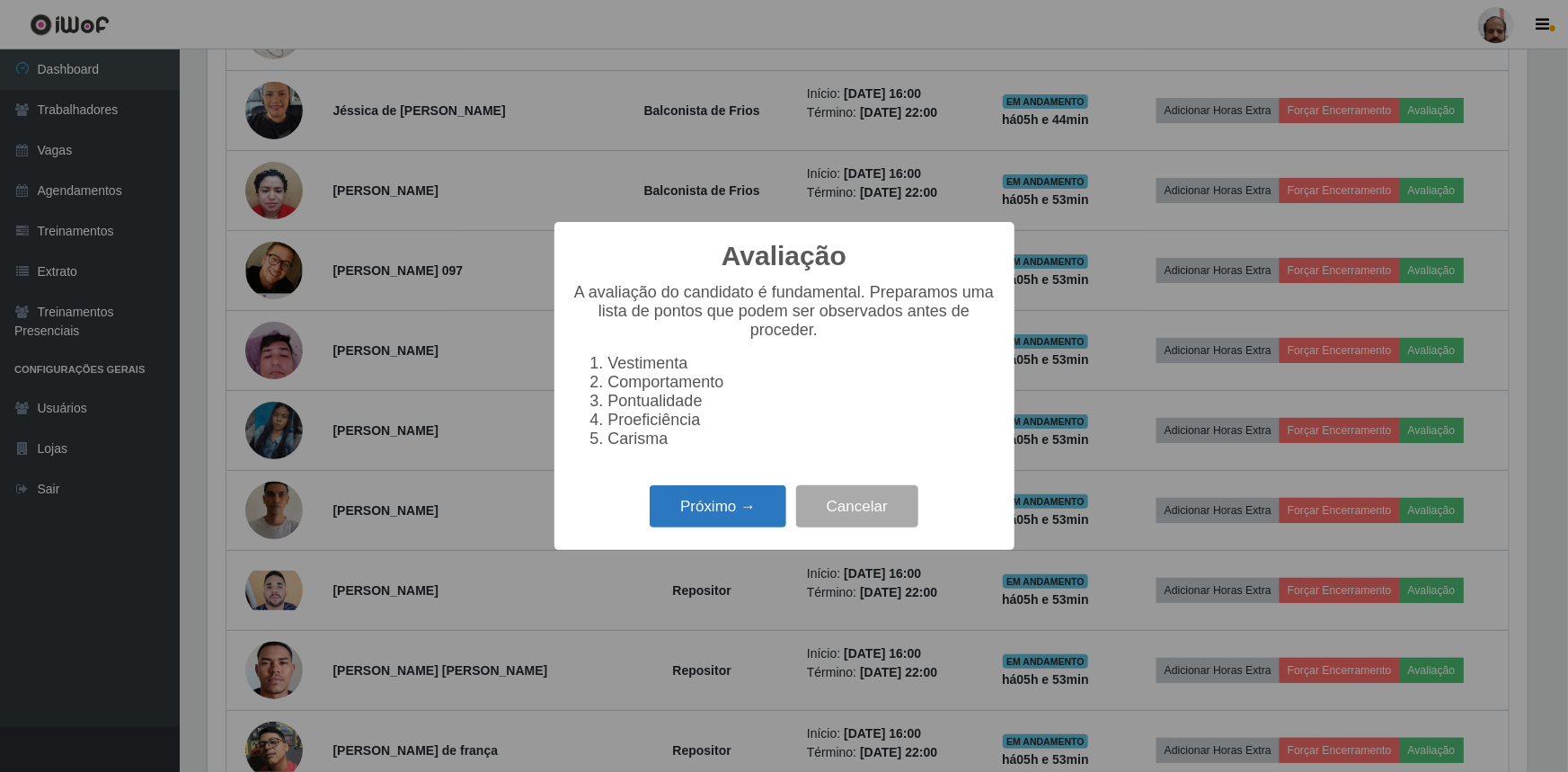
click at [685, 518] on button "Próximo →" at bounding box center [718, 506] width 136 height 42
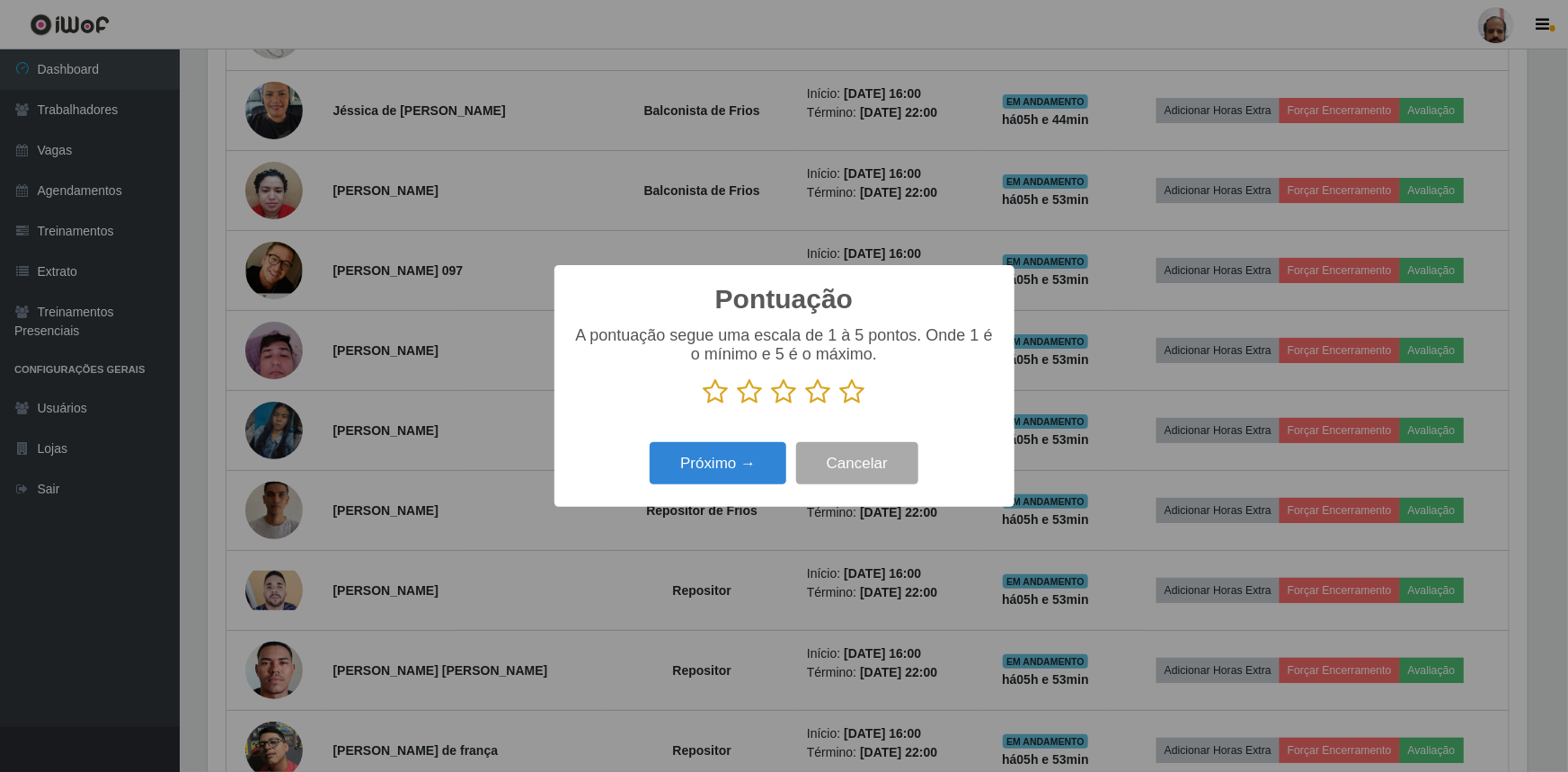
scroll to position [898584, 897463]
click at [847, 391] on icon at bounding box center [852, 392] width 25 height 27
click at [840, 406] on input "radio" at bounding box center [840, 406] width 0 height 0
click at [722, 451] on button "Próximo →" at bounding box center [718, 463] width 136 height 42
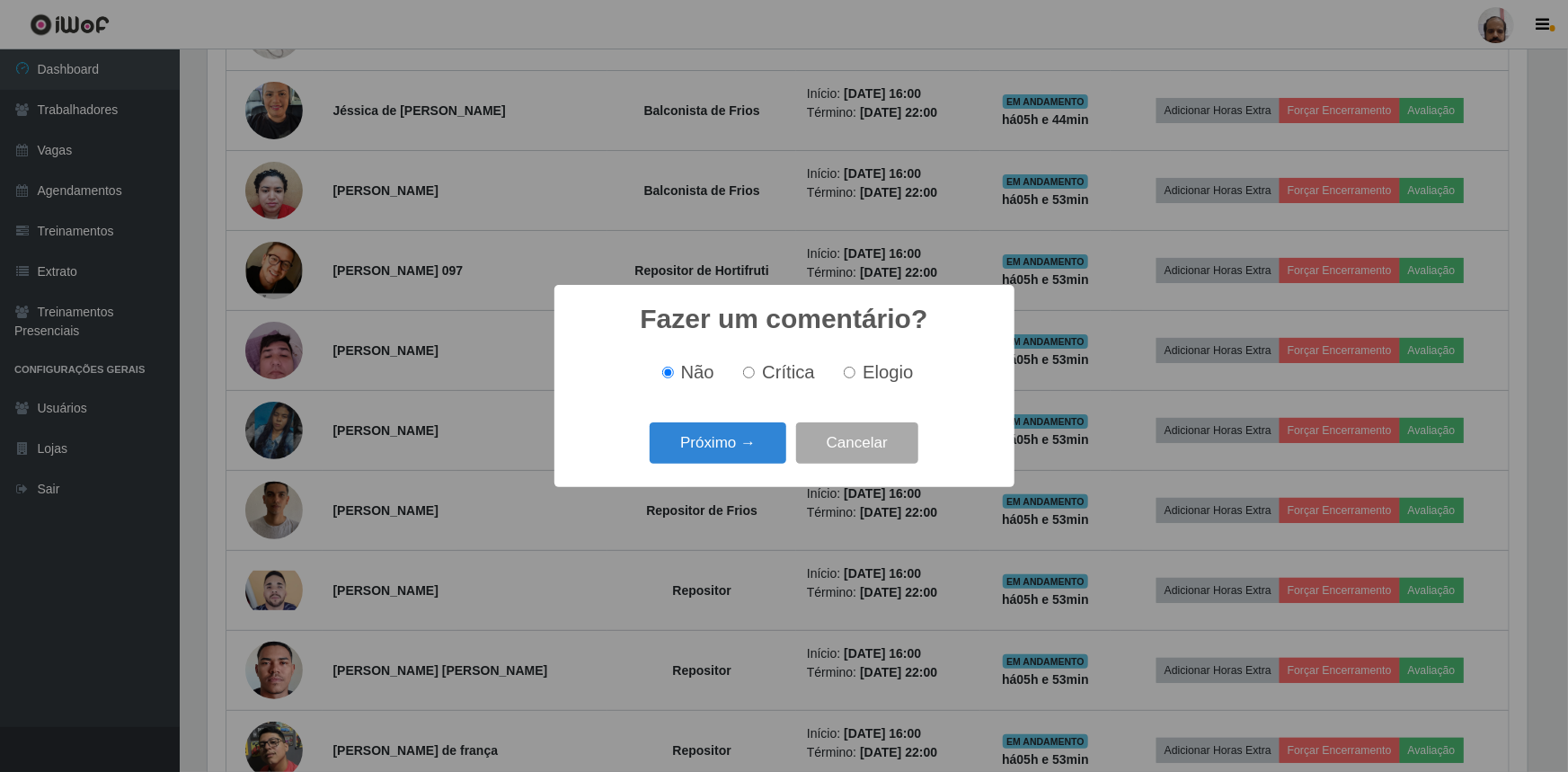
click at [848, 376] on input "Elogio" at bounding box center [849, 372] width 12 height 12
radio input "true"
click at [706, 442] on button "Próximo →" at bounding box center [718, 443] width 136 height 42
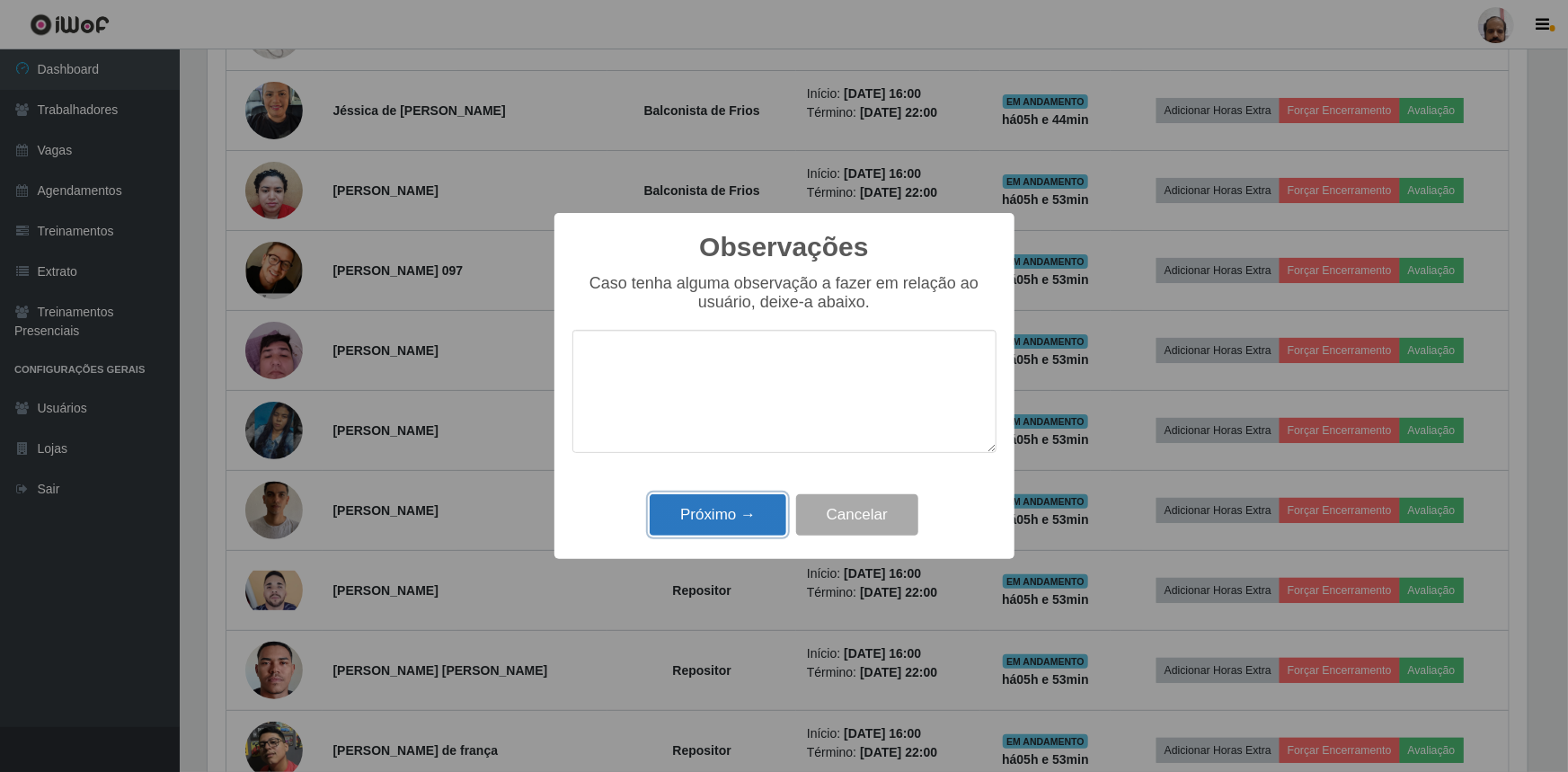
click at [713, 509] on button "Próximo →" at bounding box center [718, 515] width 136 height 42
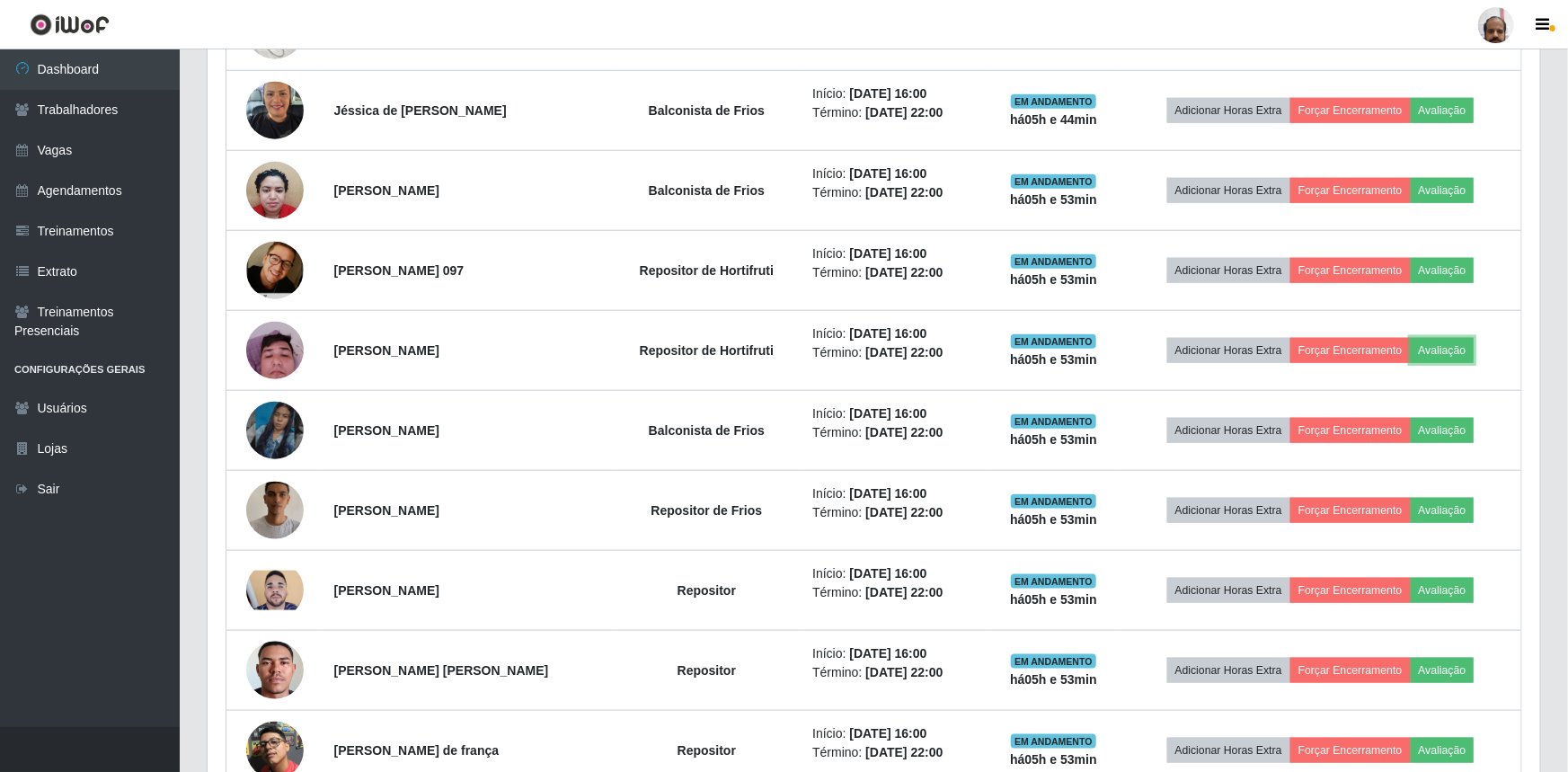
scroll to position [373, 1329]
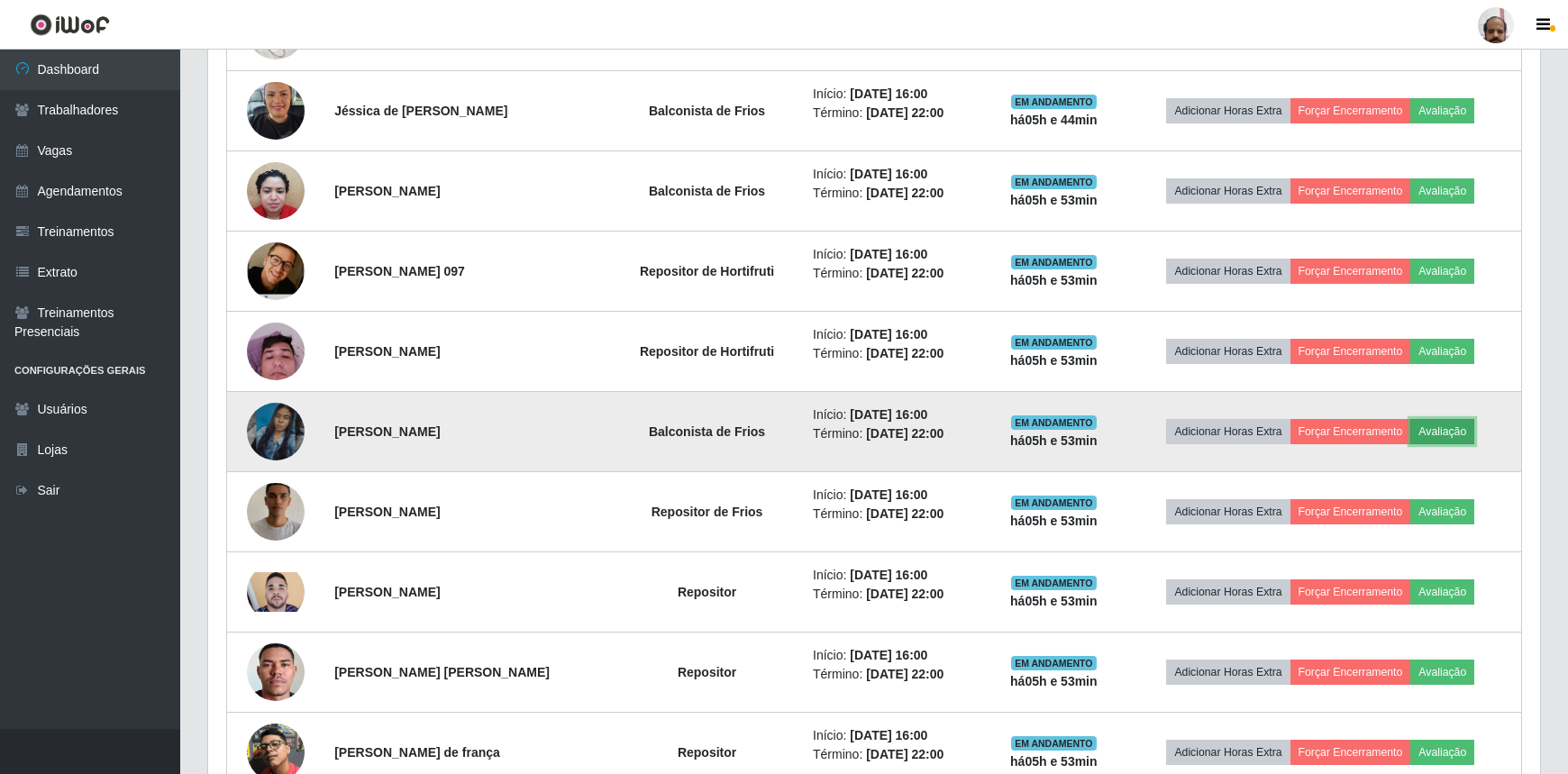
click at [1451, 425] on button "Avaliação" at bounding box center [1442, 431] width 64 height 25
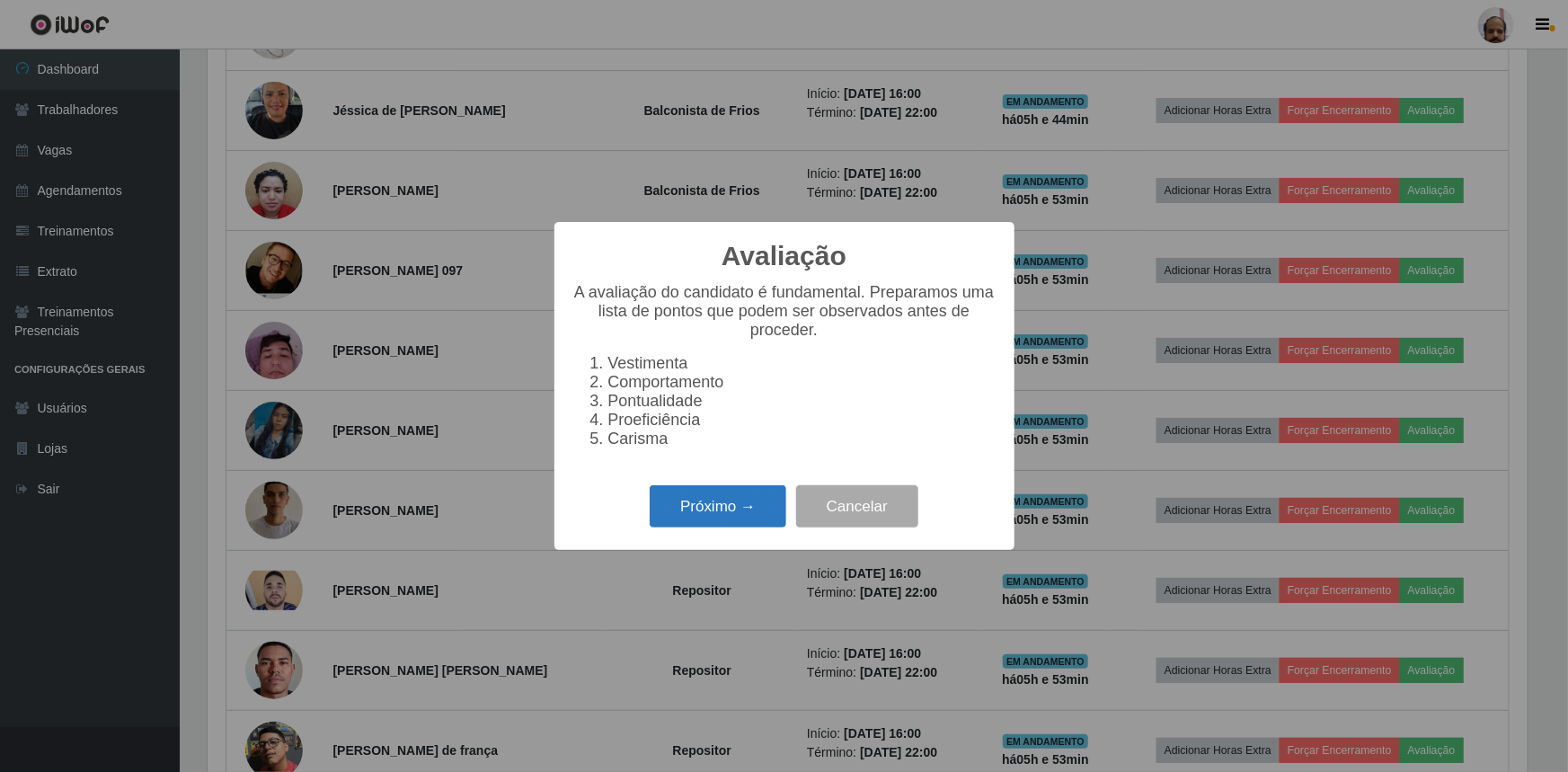
click at [701, 523] on button "Próximo →" at bounding box center [718, 506] width 136 height 42
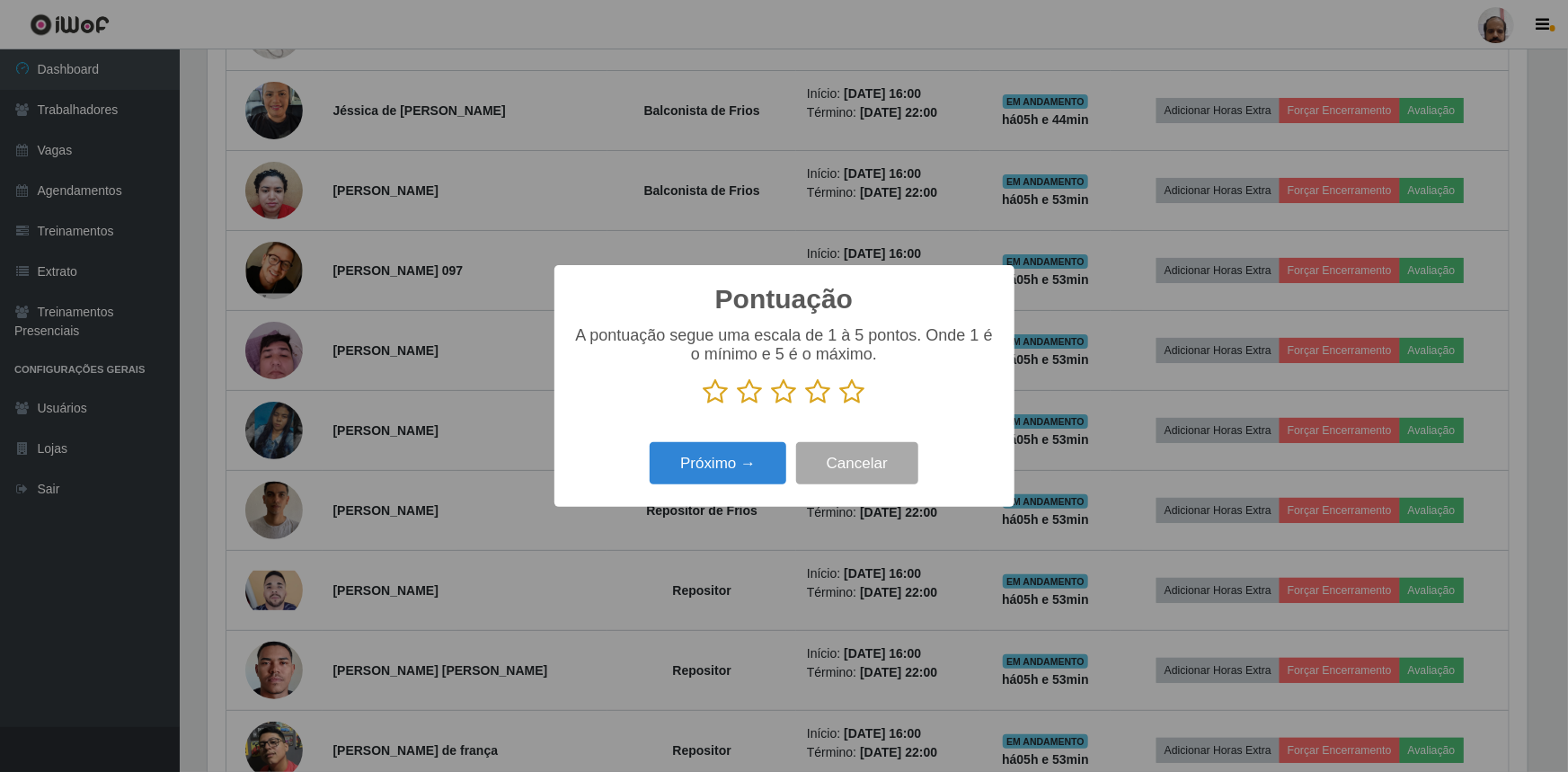
scroll to position [0, 0]
click at [845, 391] on icon at bounding box center [852, 392] width 25 height 27
click at [840, 406] on input "radio" at bounding box center [840, 406] width 0 height 0
click at [724, 460] on button "Próximo →" at bounding box center [718, 463] width 136 height 42
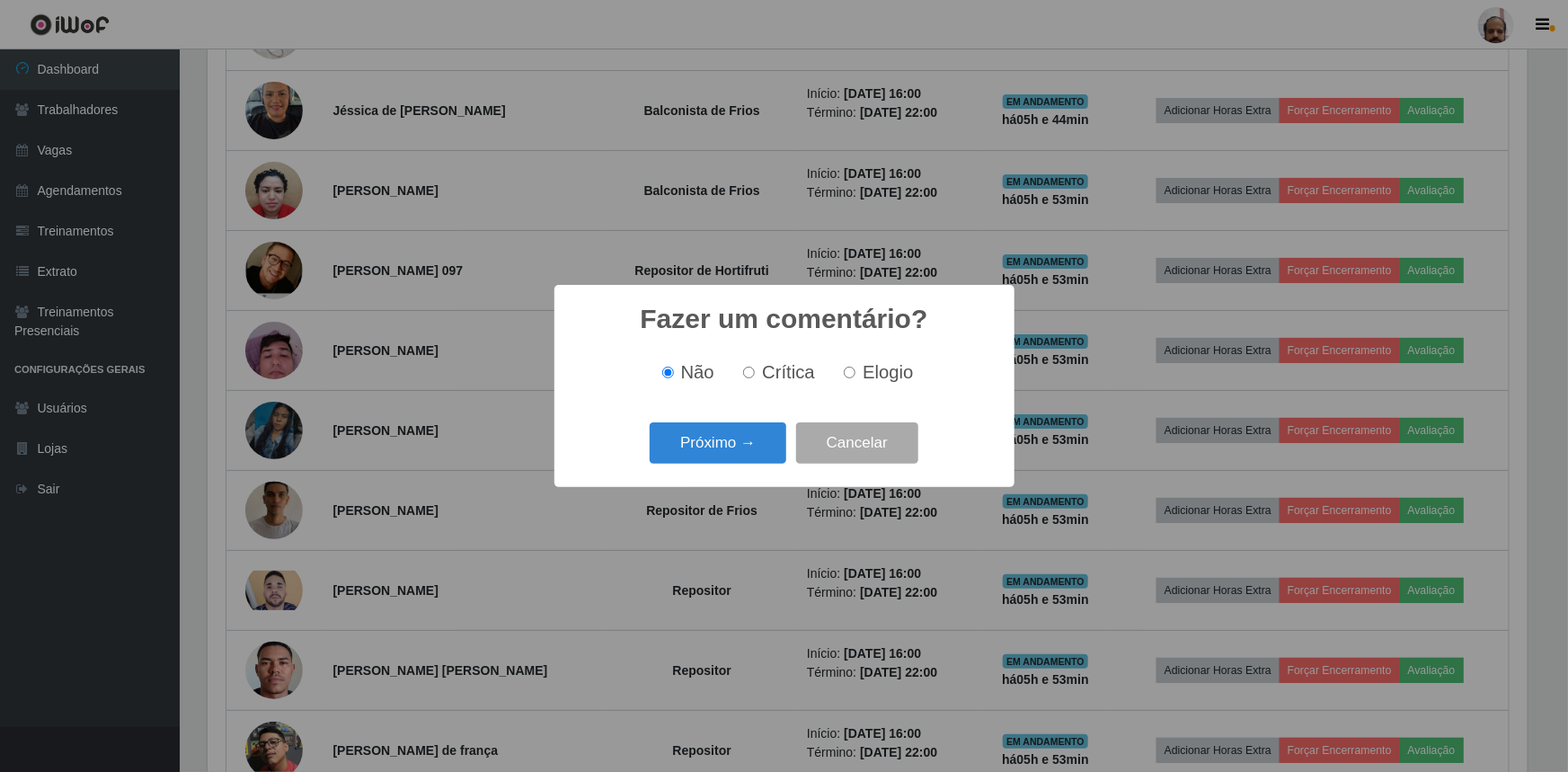
click at [844, 381] on label "Elogio" at bounding box center [875, 373] width 77 height 21
click at [844, 379] on input "Elogio" at bounding box center [849, 372] width 12 height 12
radio input "true"
click at [719, 447] on button "Próximo →" at bounding box center [718, 443] width 136 height 42
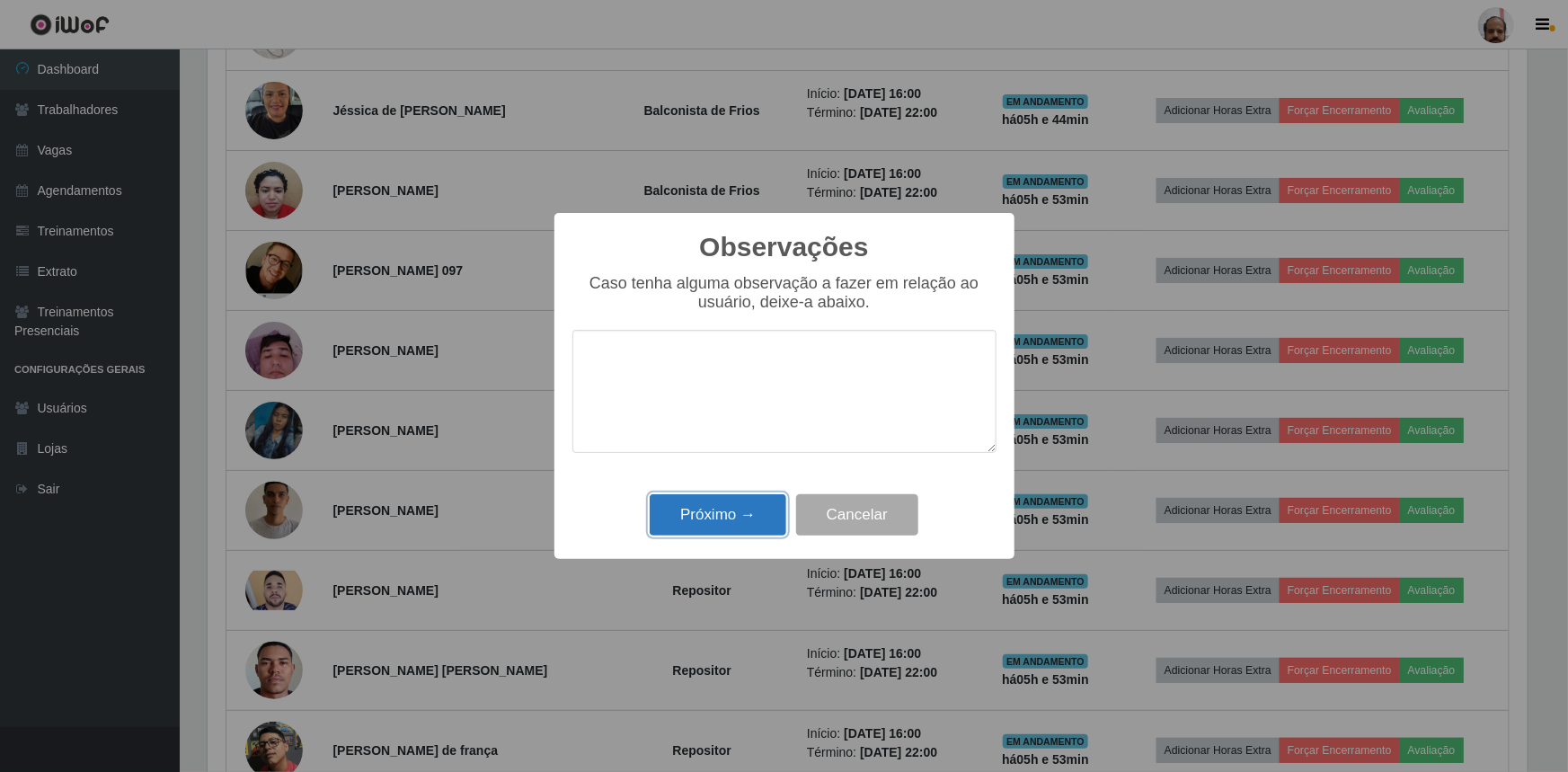
click at [717, 499] on button "Próximo →" at bounding box center [718, 515] width 136 height 42
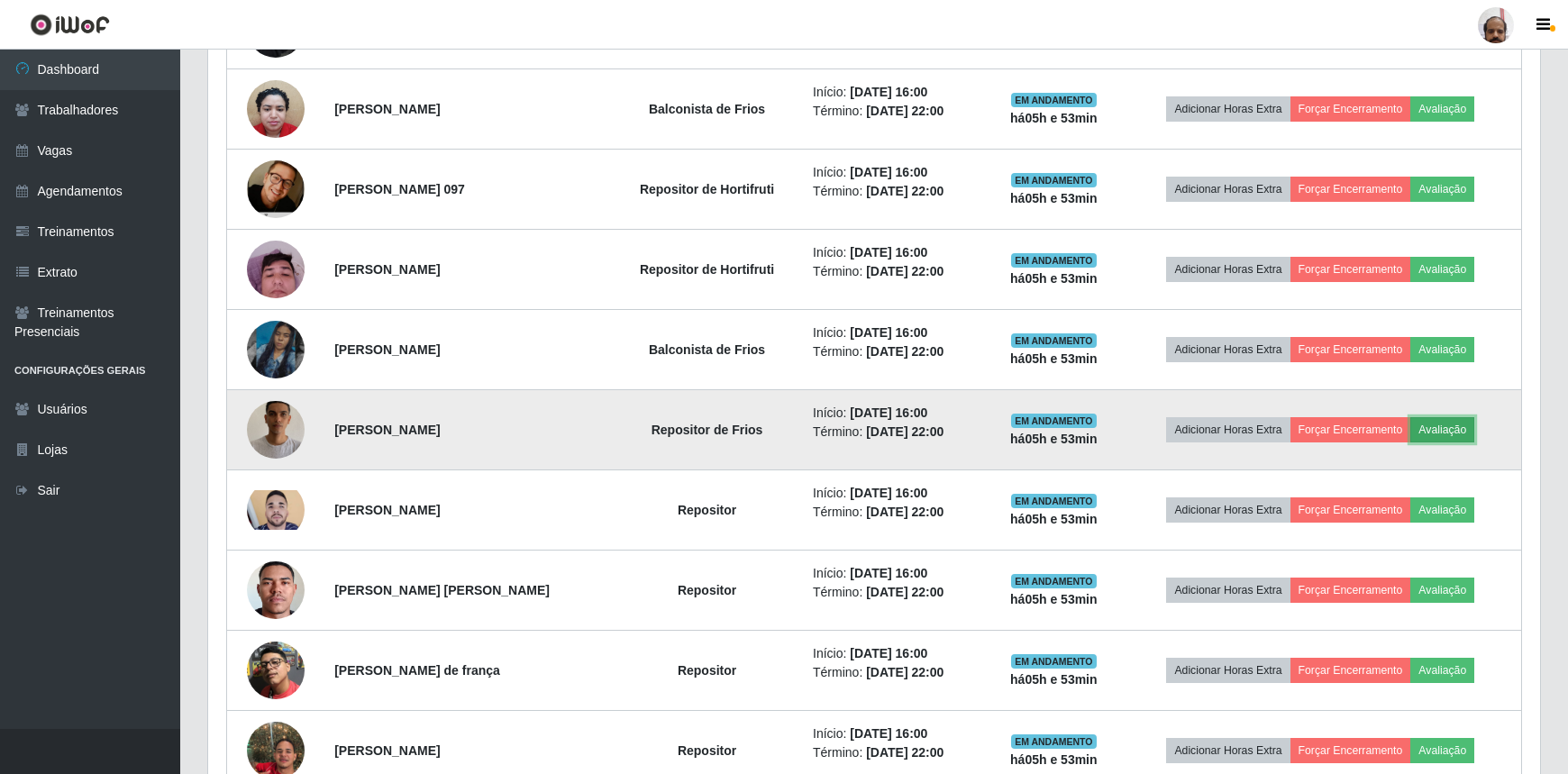
click at [1446, 437] on button "Avaliação" at bounding box center [1442, 429] width 64 height 25
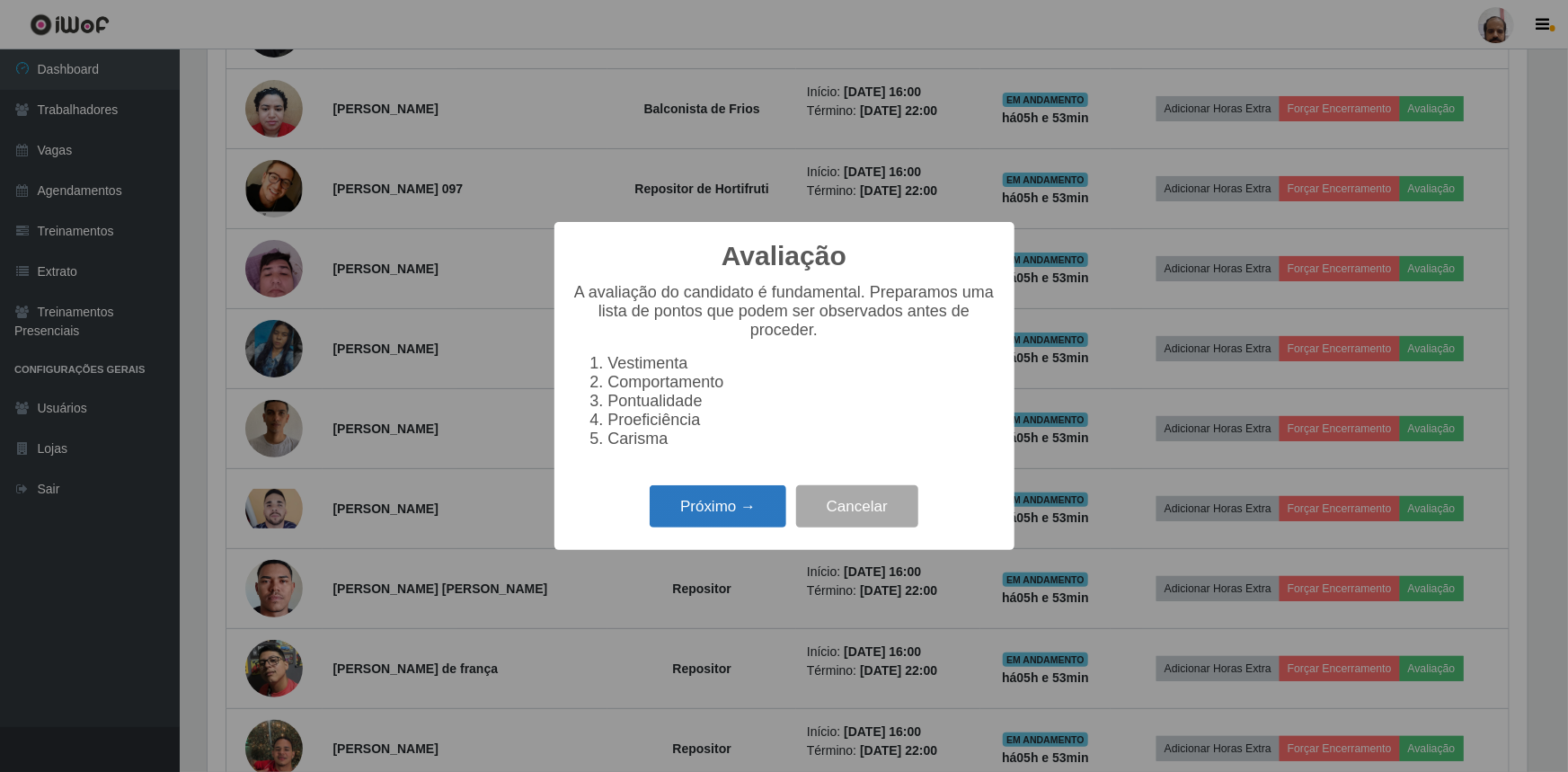
click at [725, 522] on button "Próximo →" at bounding box center [718, 506] width 136 height 42
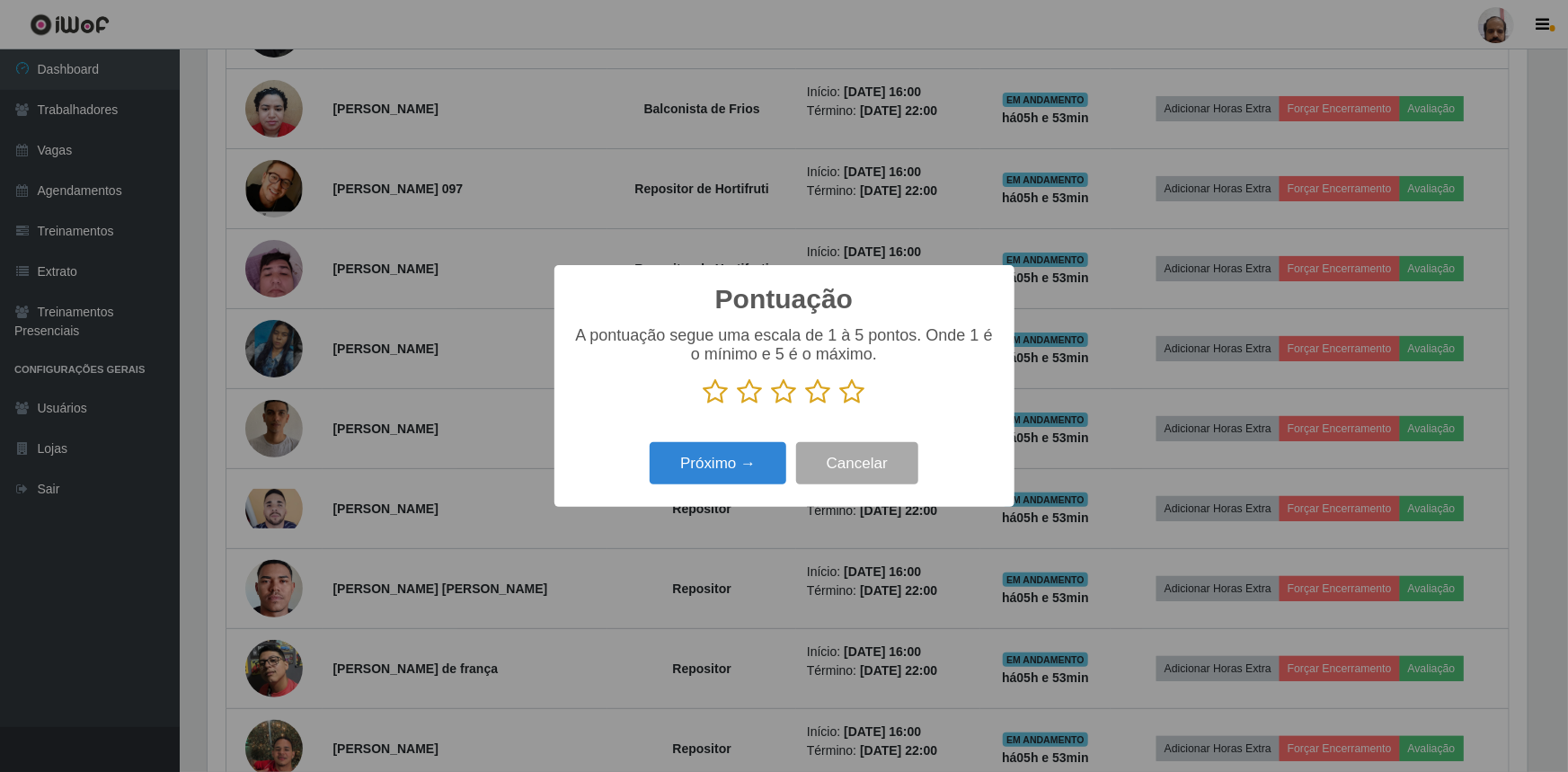
click at [858, 390] on icon at bounding box center [852, 392] width 25 height 27
click at [840, 406] on input "radio" at bounding box center [840, 406] width 0 height 0
click at [726, 450] on button "Próximo →" at bounding box center [718, 463] width 136 height 42
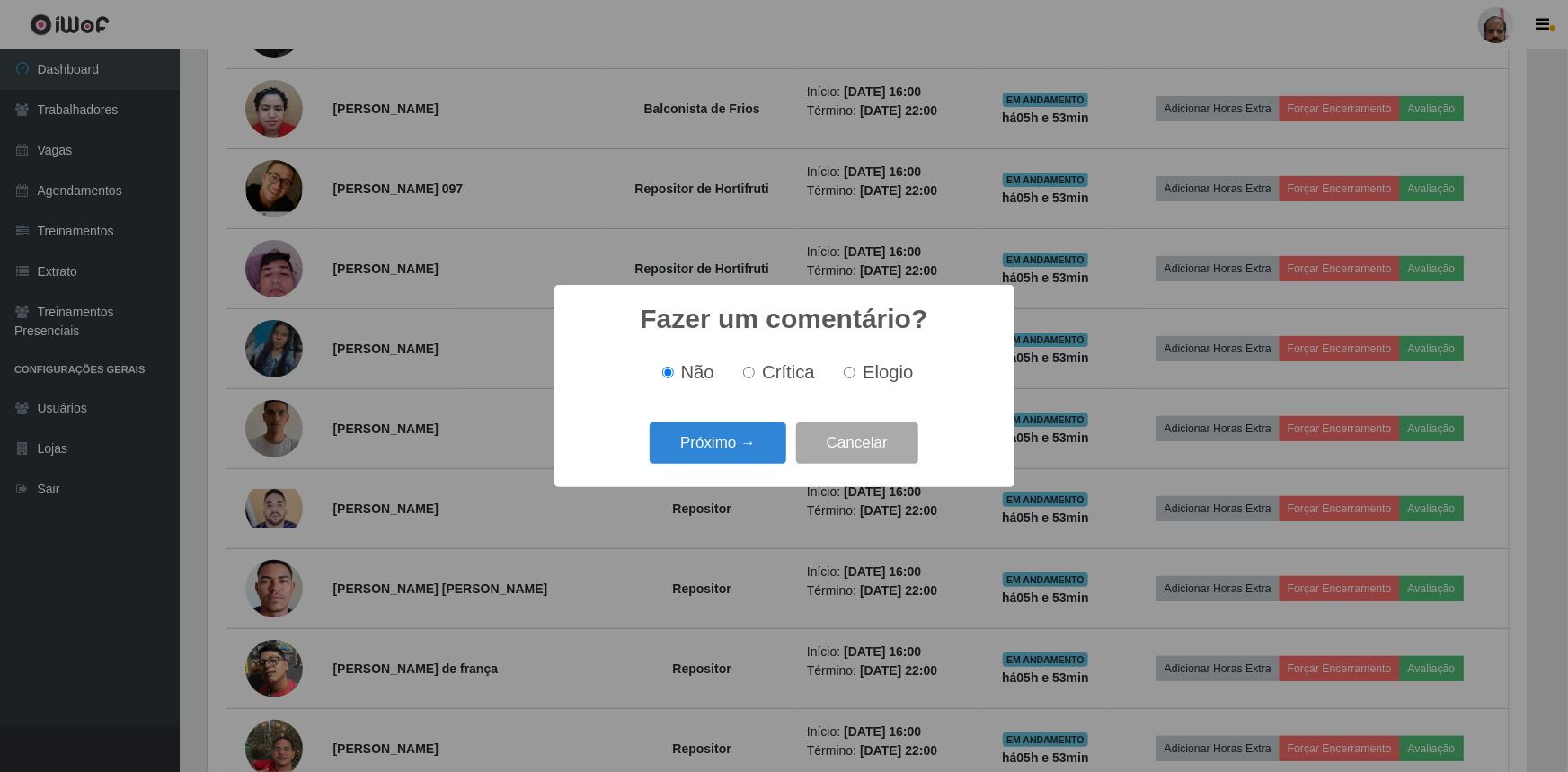
click at [872, 368] on span "Elogio" at bounding box center [888, 372] width 50 height 20
click at [856, 368] on input "Elogio" at bounding box center [849, 372] width 12 height 12
radio input "true"
click at [723, 448] on button "Próximo →" at bounding box center [718, 443] width 136 height 42
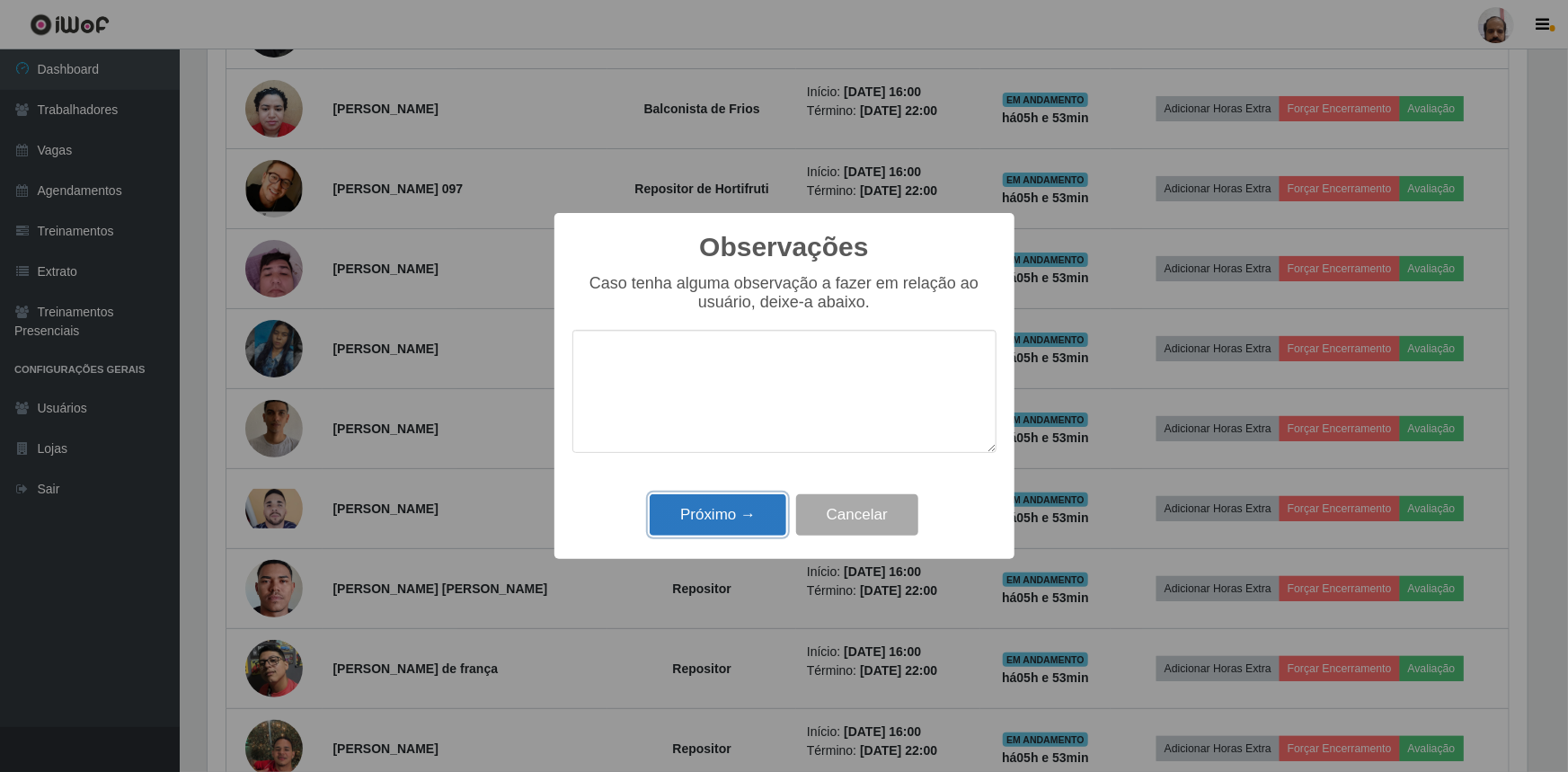
click at [715, 508] on button "Próximo →" at bounding box center [718, 515] width 136 height 42
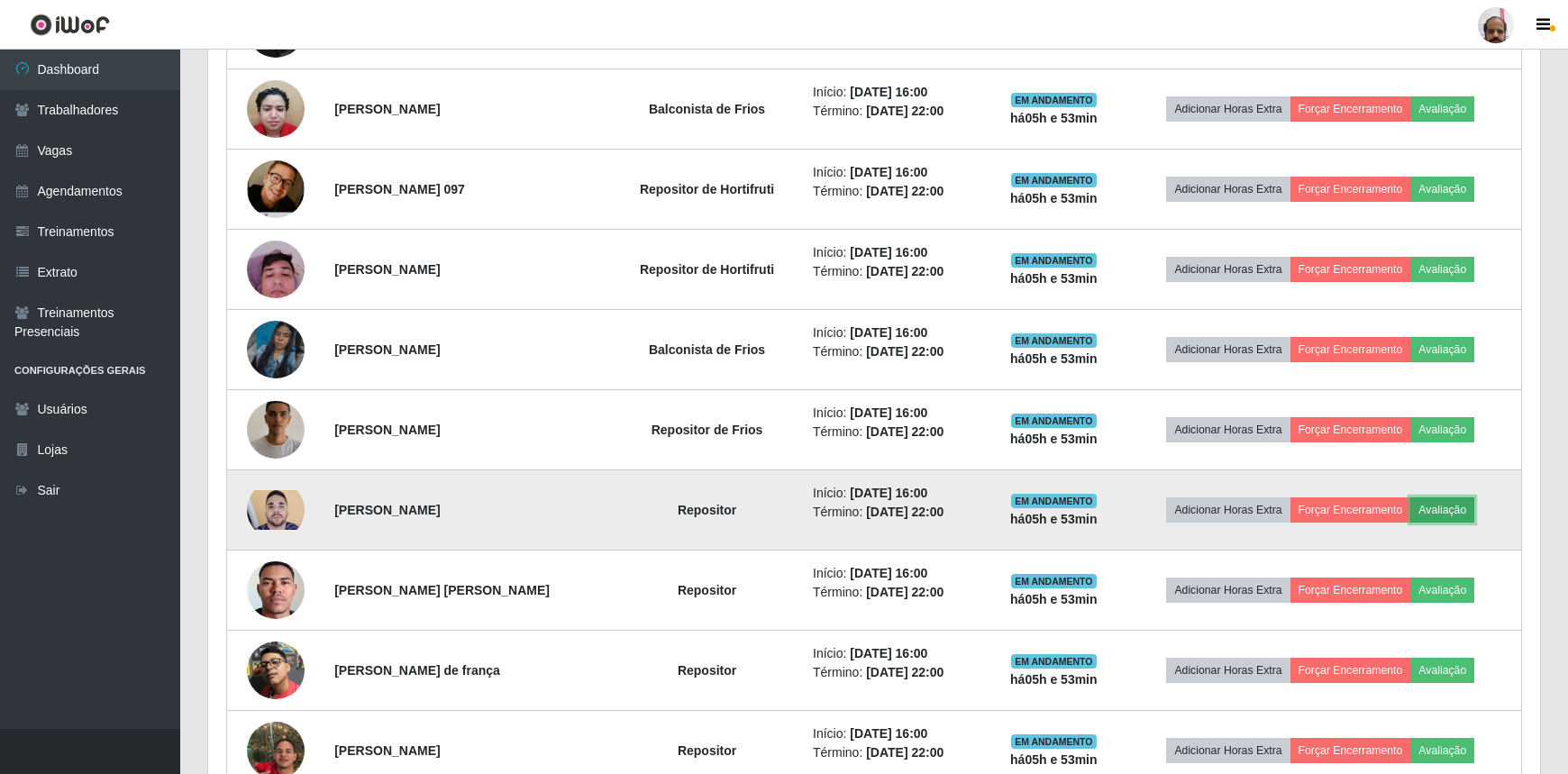
click at [1451, 507] on button "Avaliação" at bounding box center [1442, 510] width 64 height 25
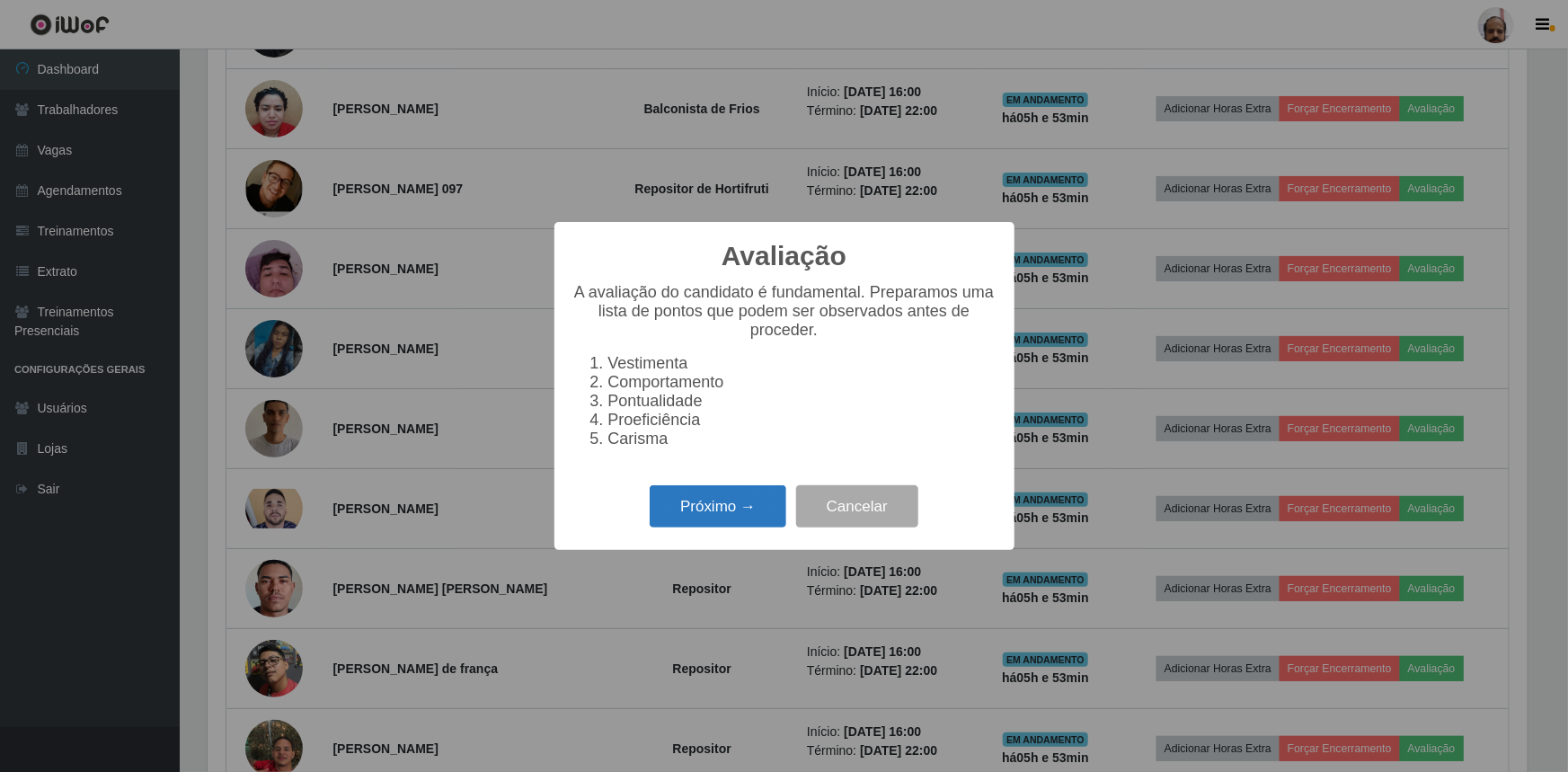
click at [746, 519] on button "Próximo →" at bounding box center [718, 506] width 136 height 42
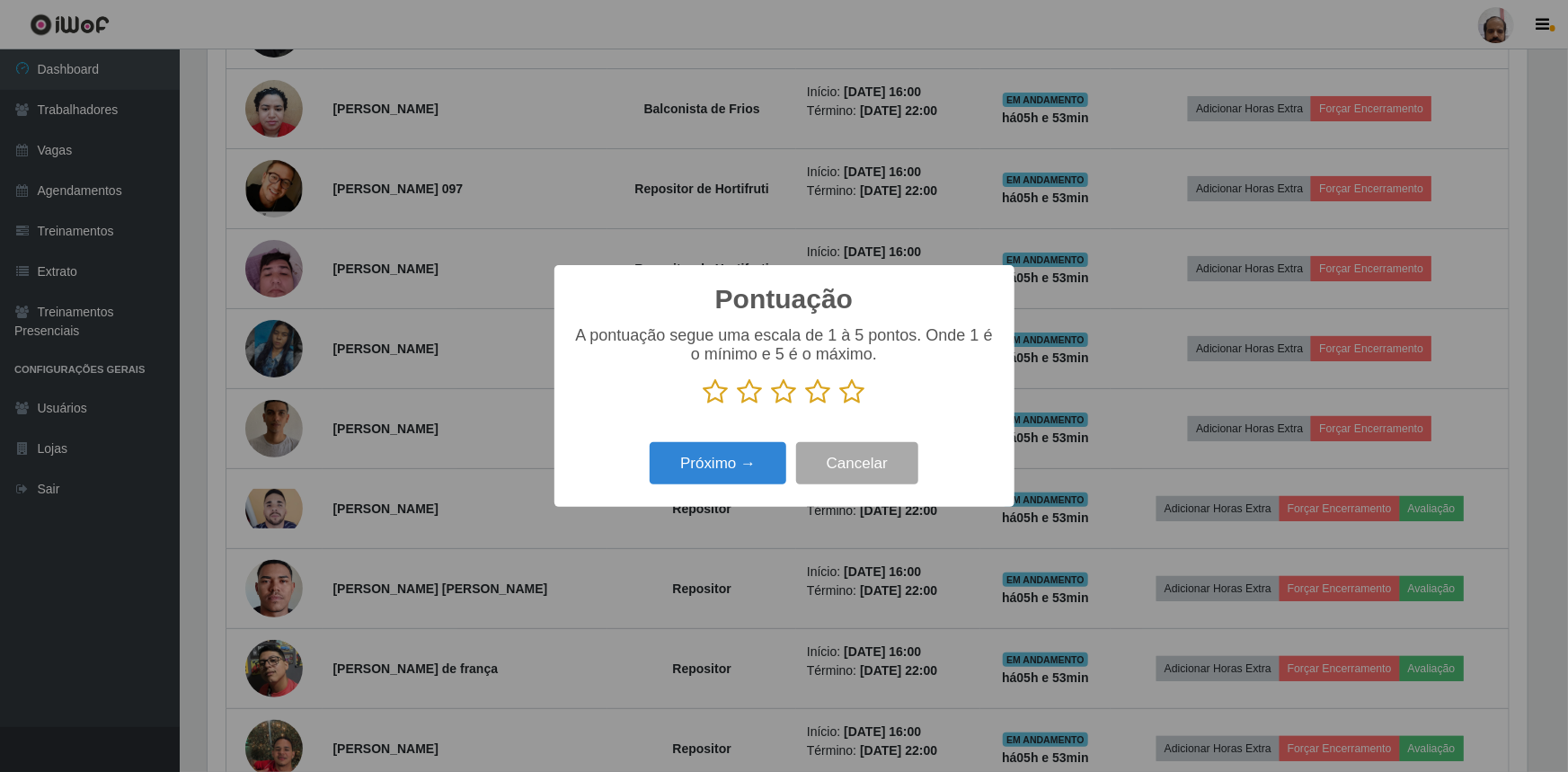
click at [856, 392] on icon at bounding box center [852, 392] width 25 height 27
click at [840, 406] on input "radio" at bounding box center [840, 406] width 0 height 0
click at [737, 469] on button "Próximo →" at bounding box center [718, 463] width 136 height 42
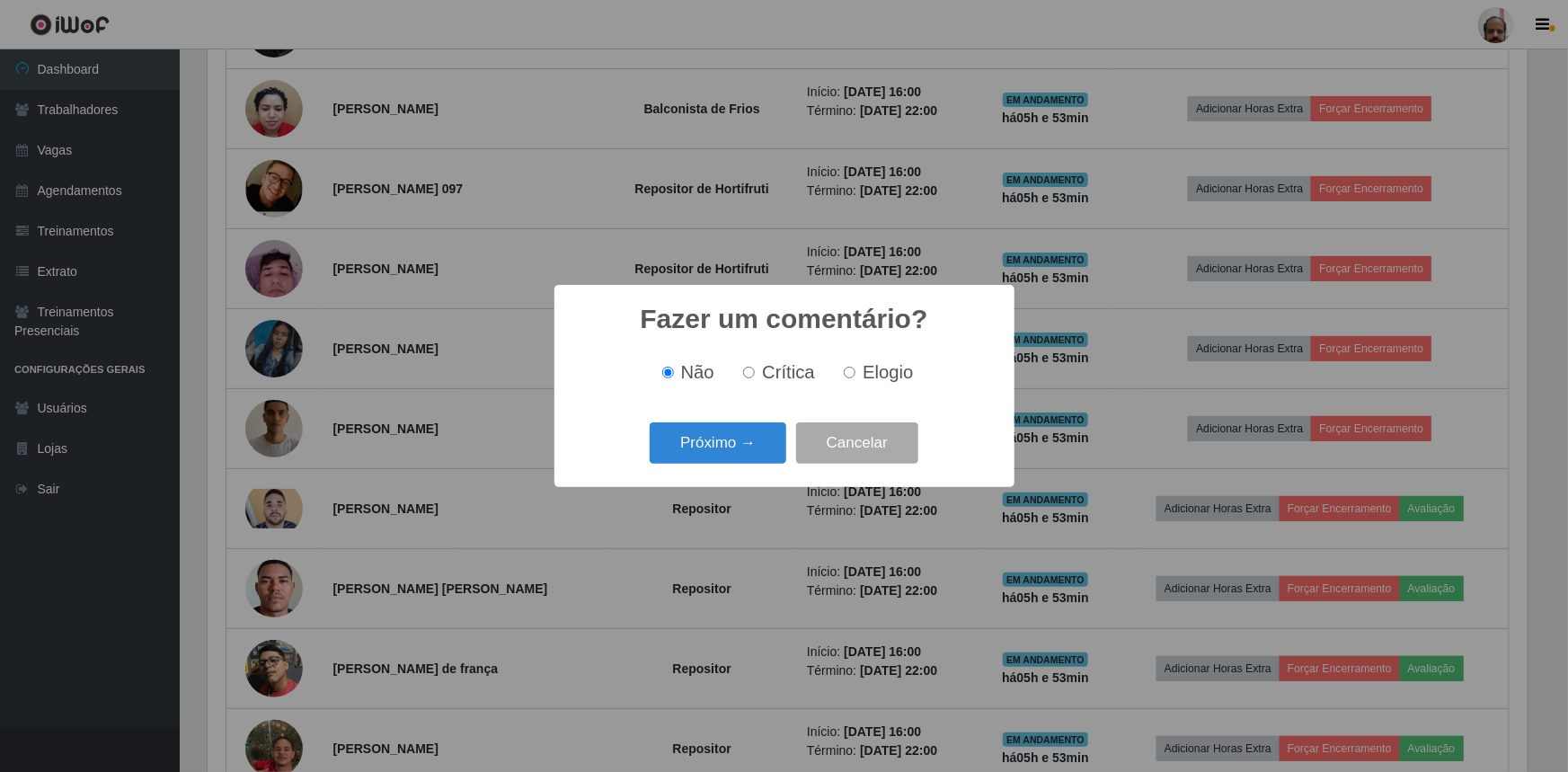
click at [889, 375] on span "Elogio" at bounding box center [888, 372] width 50 height 20
click at [856, 375] on input "Elogio" at bounding box center [849, 372] width 12 height 12
radio input "true"
click at [728, 459] on button "Próximo →" at bounding box center [718, 443] width 136 height 42
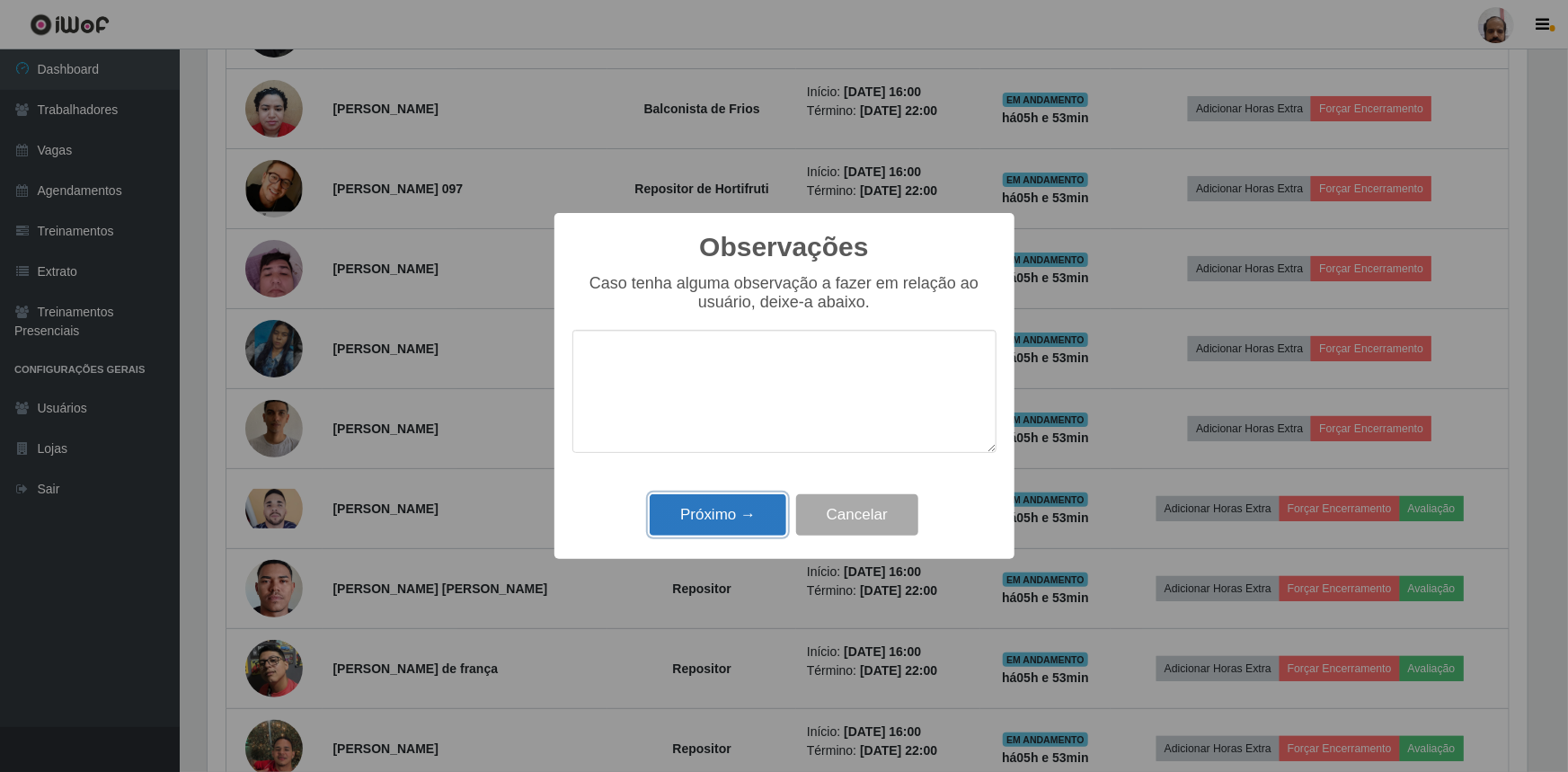
click at [720, 513] on button "Próximo →" at bounding box center [718, 515] width 136 height 42
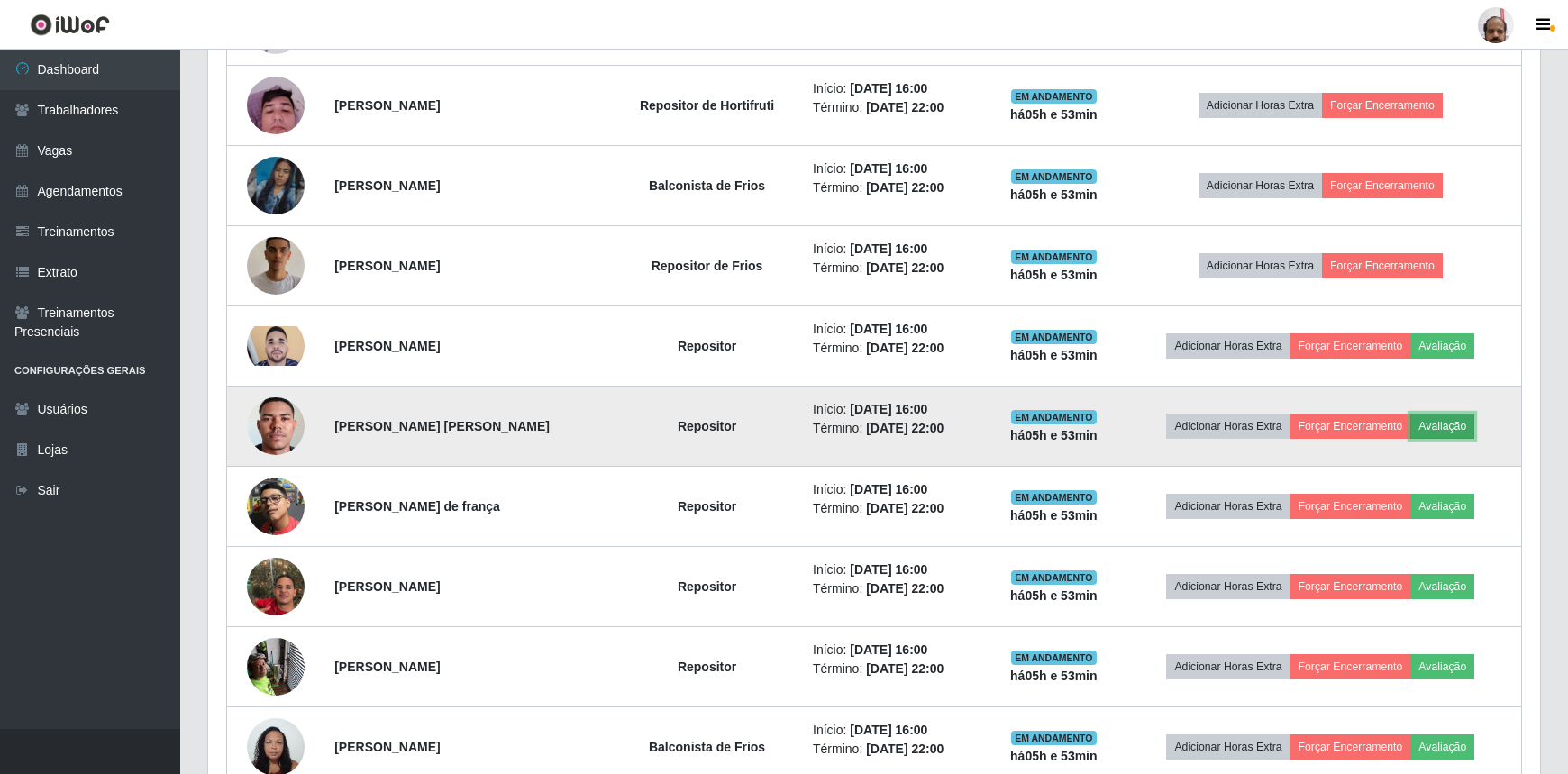
click at [1442, 424] on button "Avaliação" at bounding box center [1442, 425] width 64 height 25
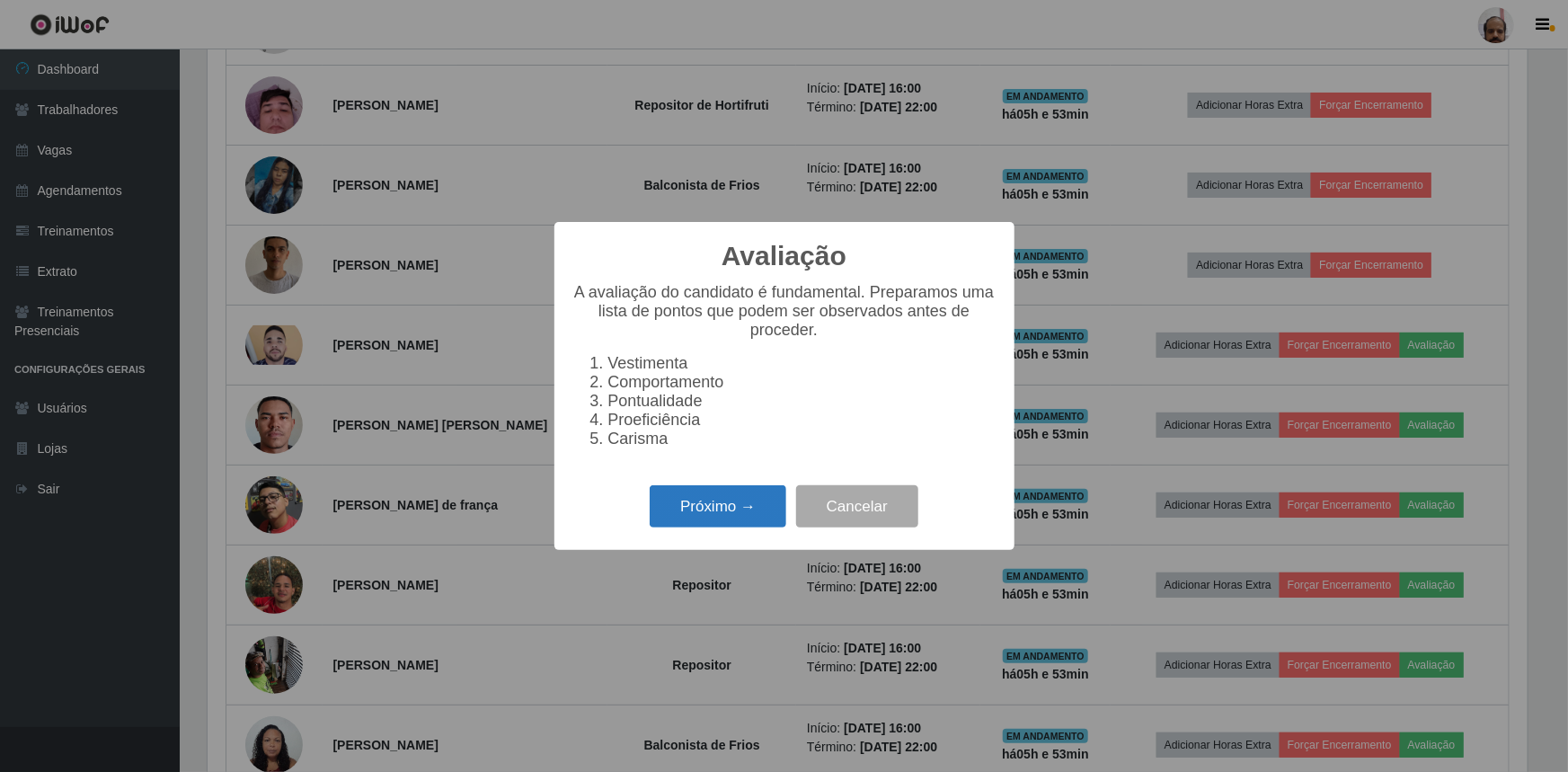
click at [737, 519] on button "Próximo →" at bounding box center [718, 506] width 136 height 42
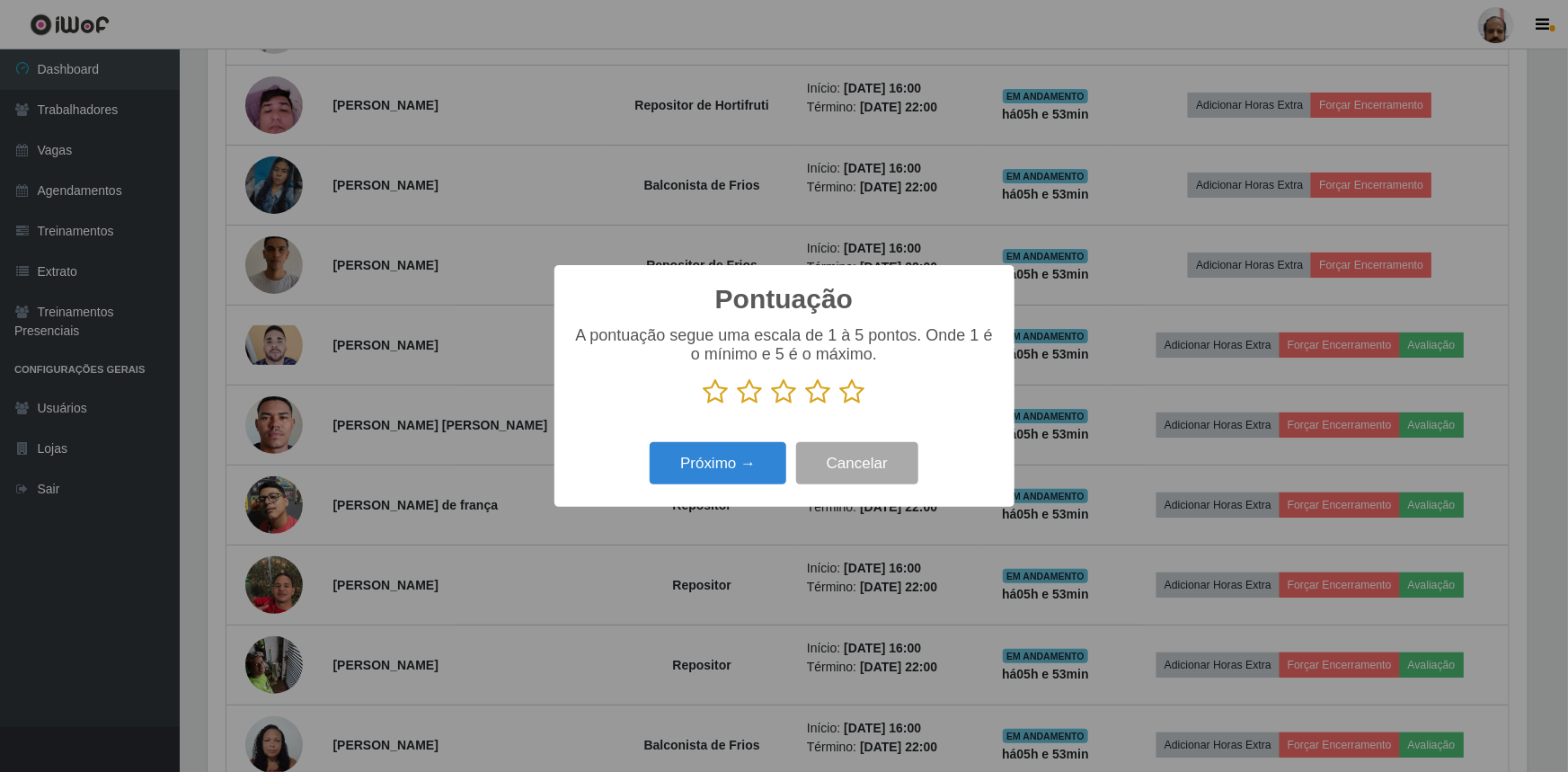
click at [849, 394] on icon at bounding box center [852, 392] width 25 height 27
click at [840, 406] on input "radio" at bounding box center [840, 406] width 0 height 0
click at [722, 458] on button "Próximo →" at bounding box center [718, 463] width 136 height 42
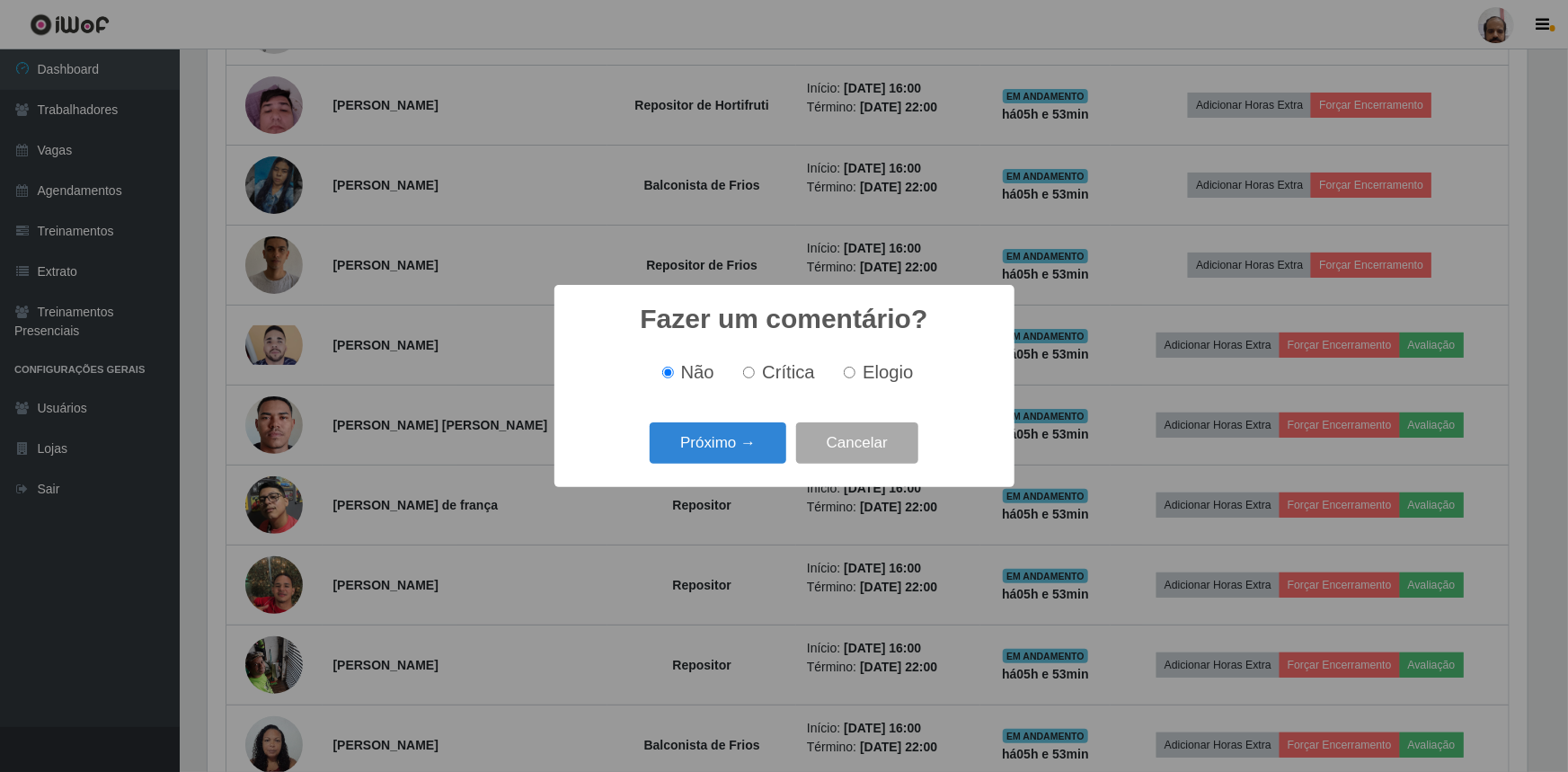
click at [860, 368] on label "Elogio" at bounding box center [875, 373] width 77 height 21
click at [856, 368] on input "Elogio" at bounding box center [849, 372] width 12 height 12
radio input "true"
click at [717, 450] on button "Próximo →" at bounding box center [718, 443] width 136 height 42
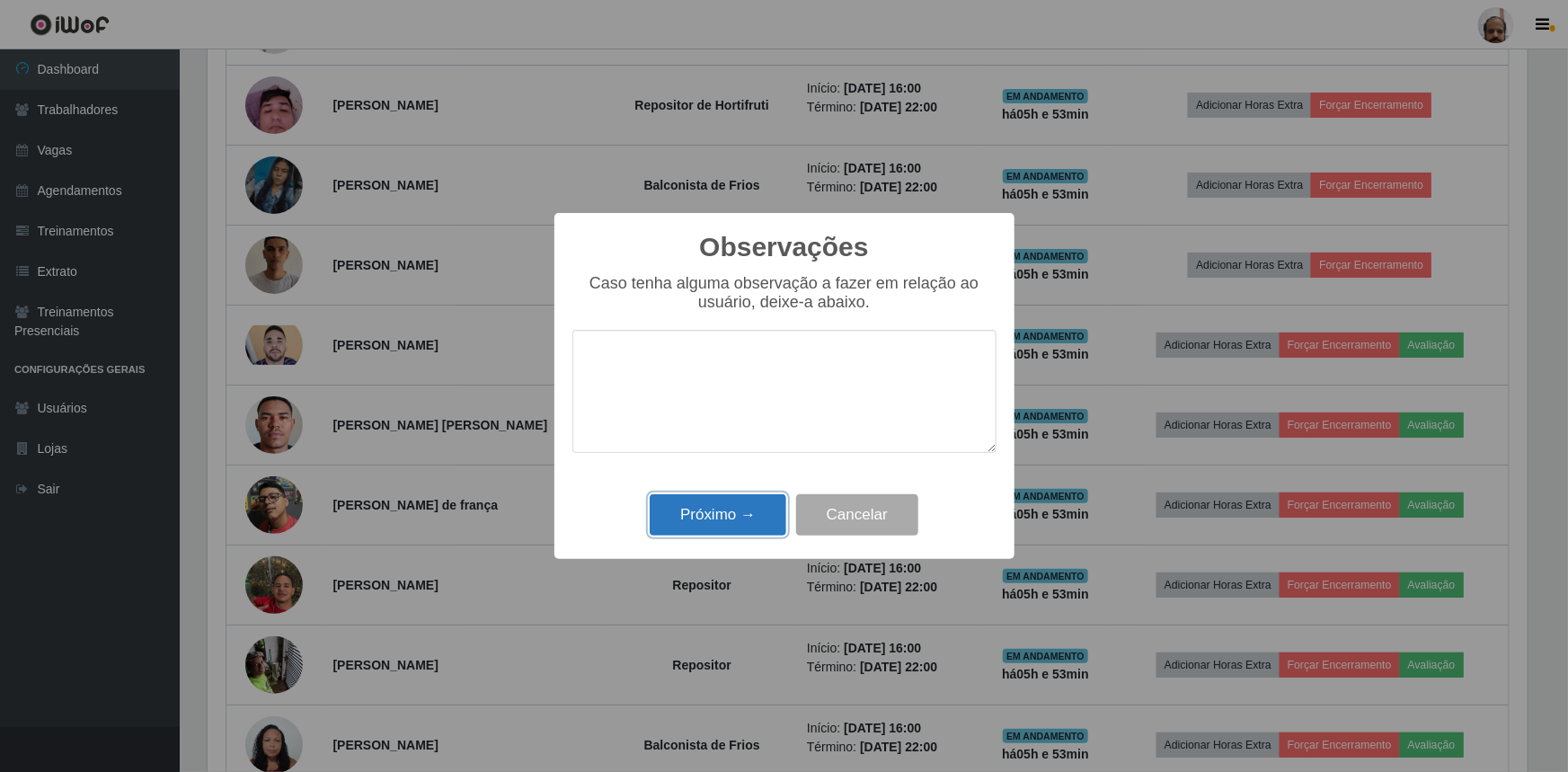
click at [722, 497] on button "Próximo →" at bounding box center [718, 515] width 136 height 42
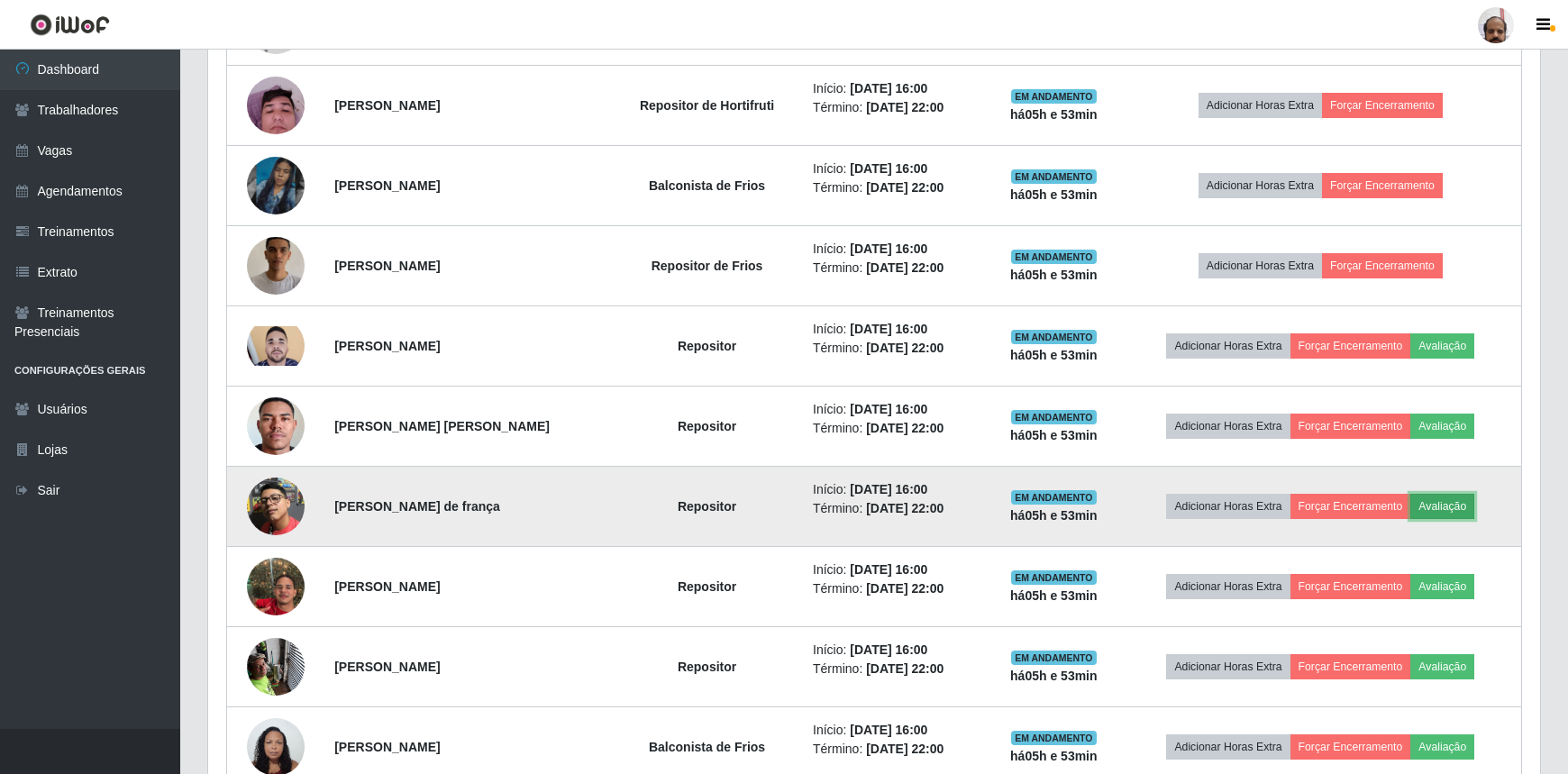
click at [1472, 508] on button "Avaliação" at bounding box center [1442, 506] width 64 height 25
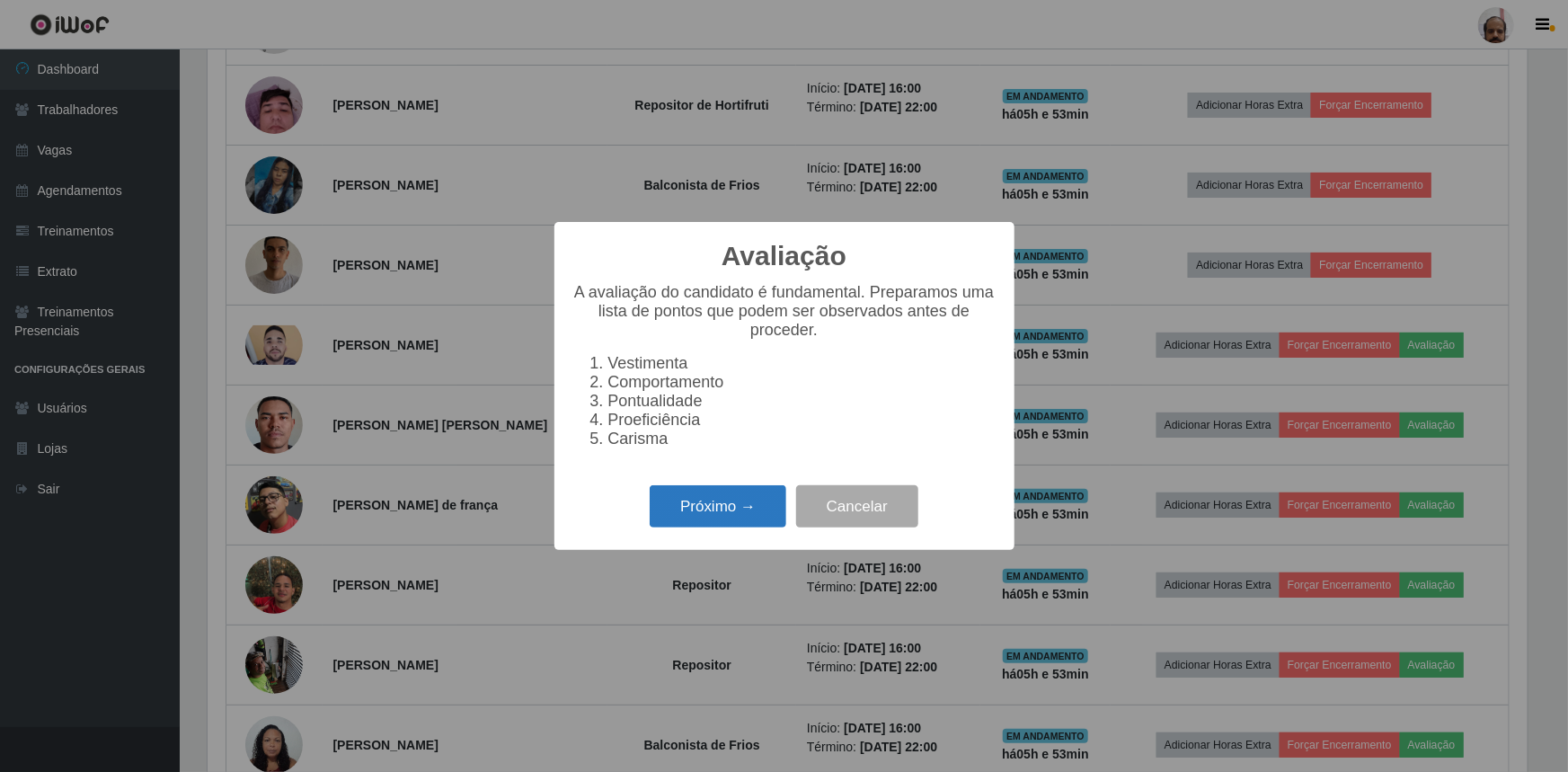
click at [741, 513] on button "Próximo →" at bounding box center [718, 506] width 136 height 42
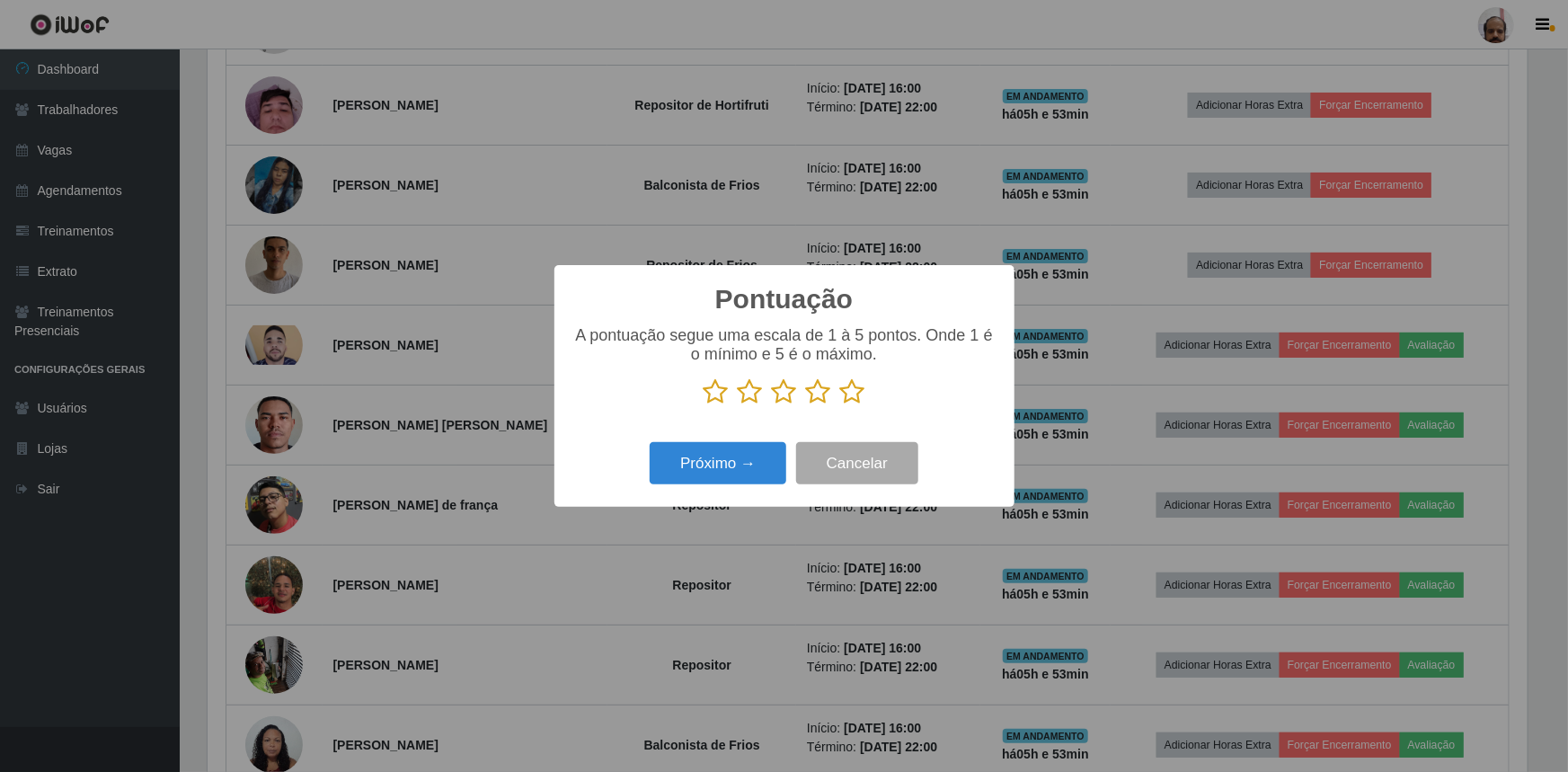
click at [844, 386] on icon at bounding box center [852, 392] width 25 height 27
click at [840, 406] on input "radio" at bounding box center [840, 406] width 0 height 0
click at [743, 451] on button "Próximo →" at bounding box center [718, 463] width 136 height 42
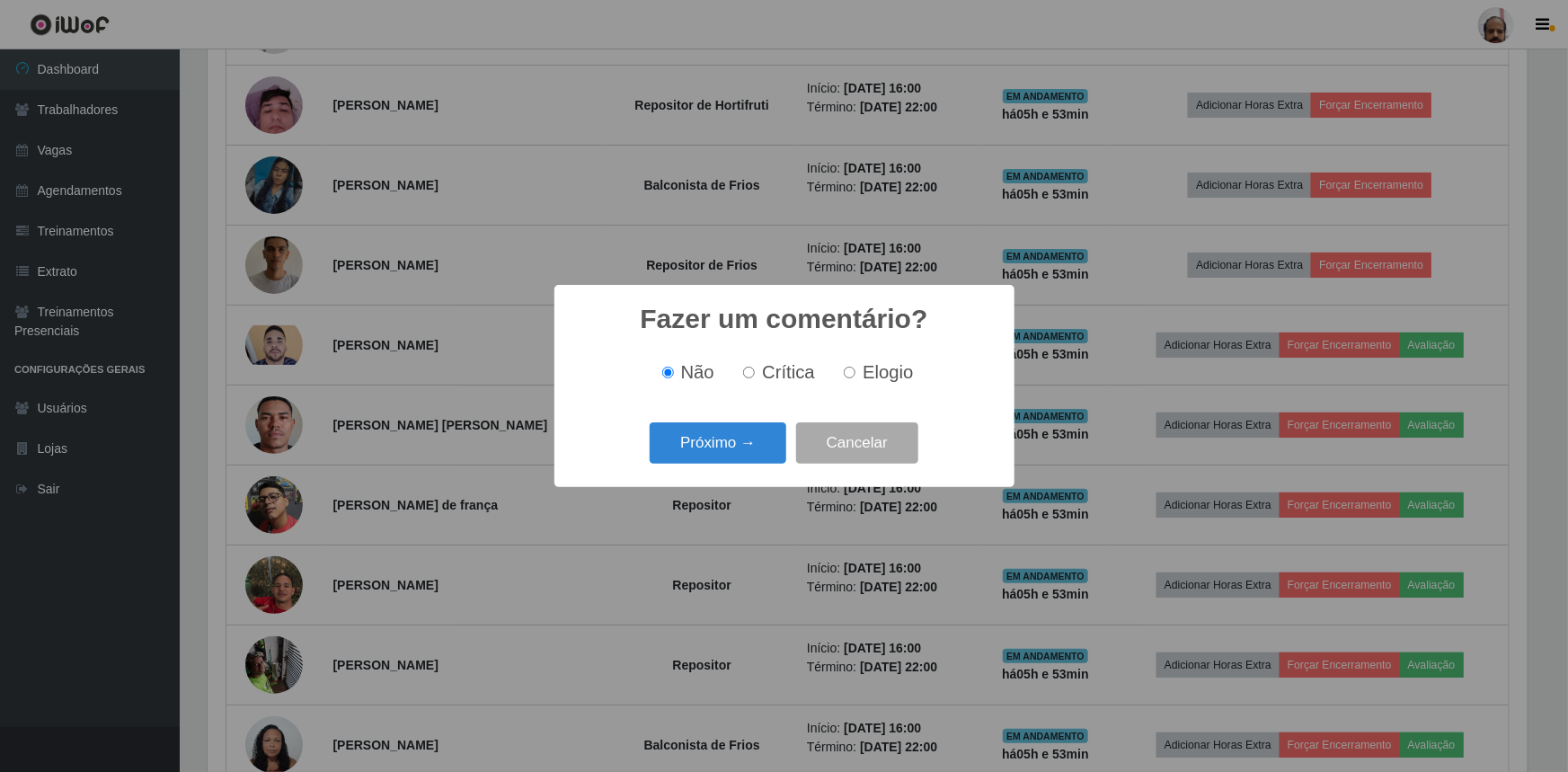
click at [862, 379] on span "Elogio" at bounding box center [888, 372] width 50 height 20
click at [856, 379] on input "Elogio" at bounding box center [849, 372] width 12 height 12
radio input "true"
click at [719, 460] on button "Próximo →" at bounding box center [718, 443] width 136 height 42
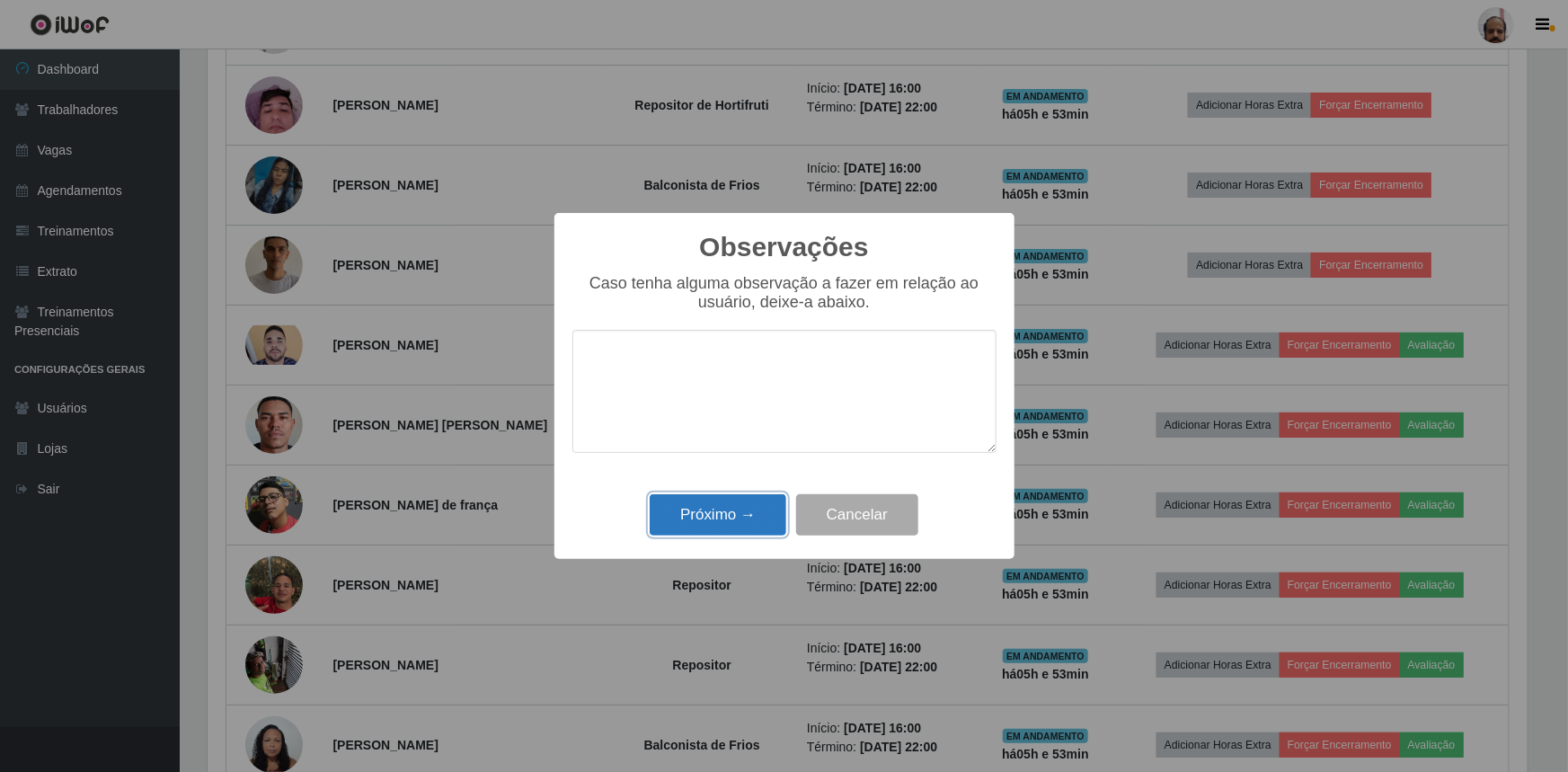
click at [717, 522] on button "Próximo →" at bounding box center [718, 515] width 136 height 42
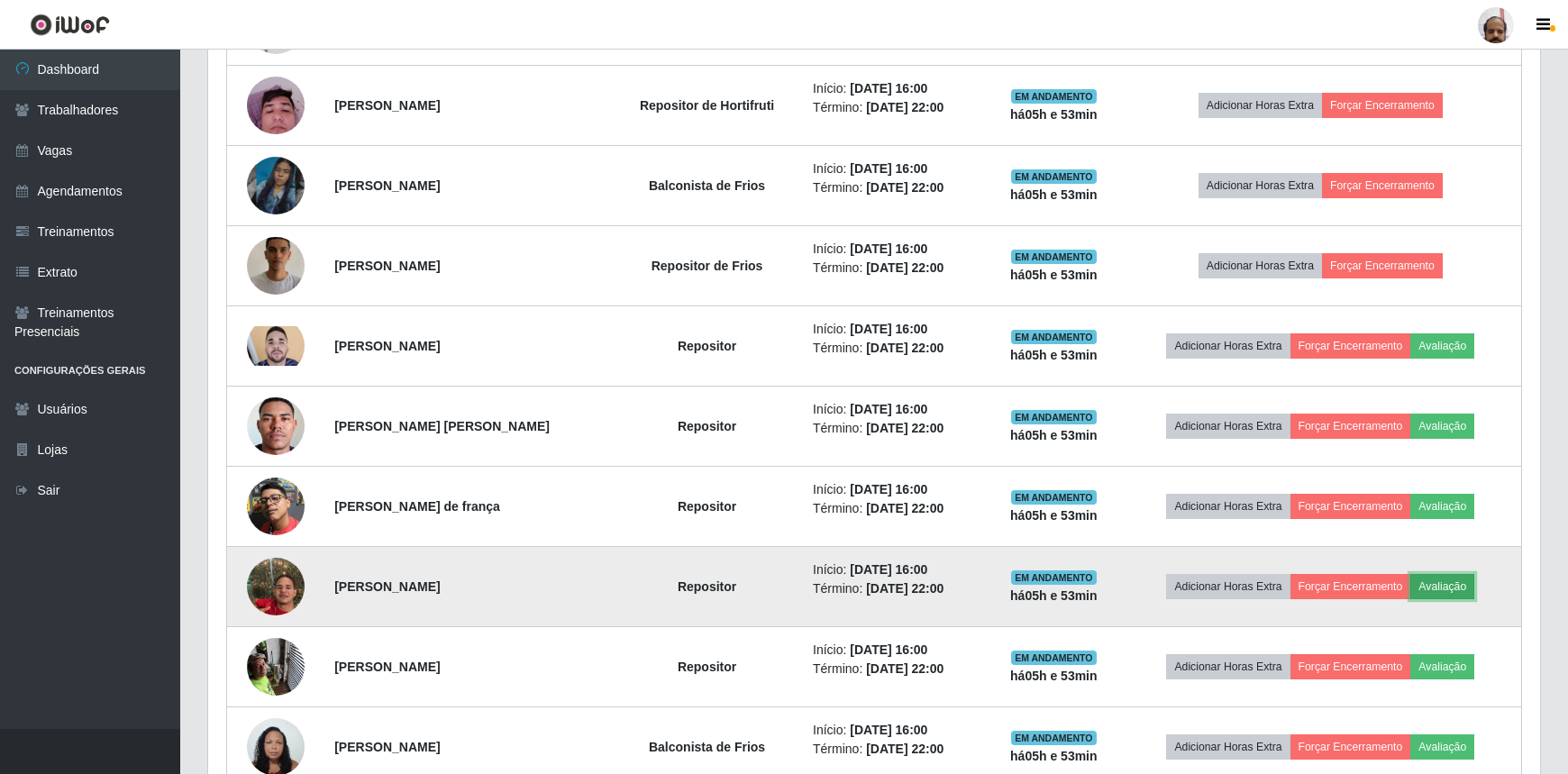
click at [1442, 583] on button "Avaliação" at bounding box center [1442, 587] width 64 height 25
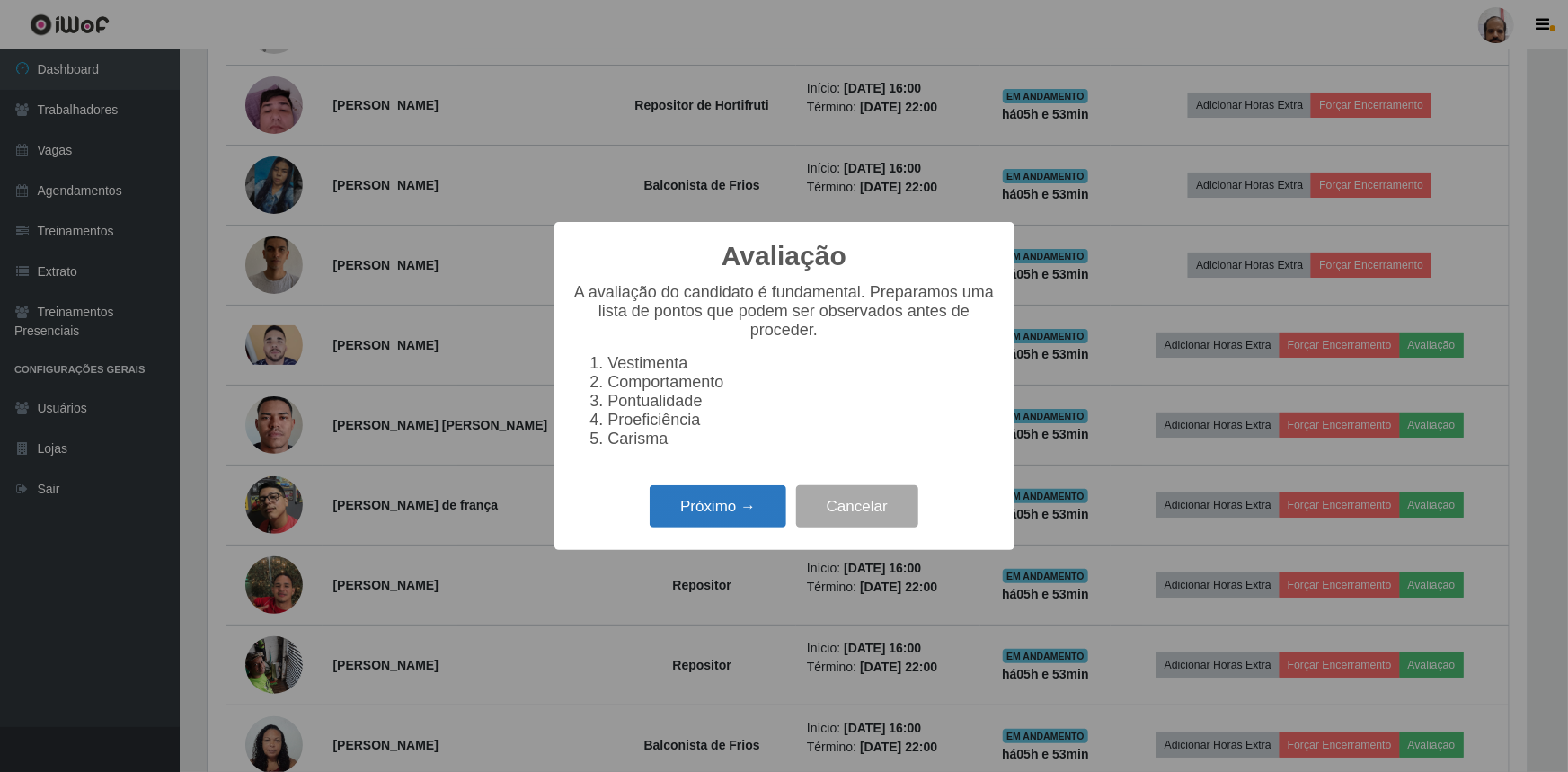
click at [726, 516] on button "Próximo →" at bounding box center [718, 506] width 136 height 42
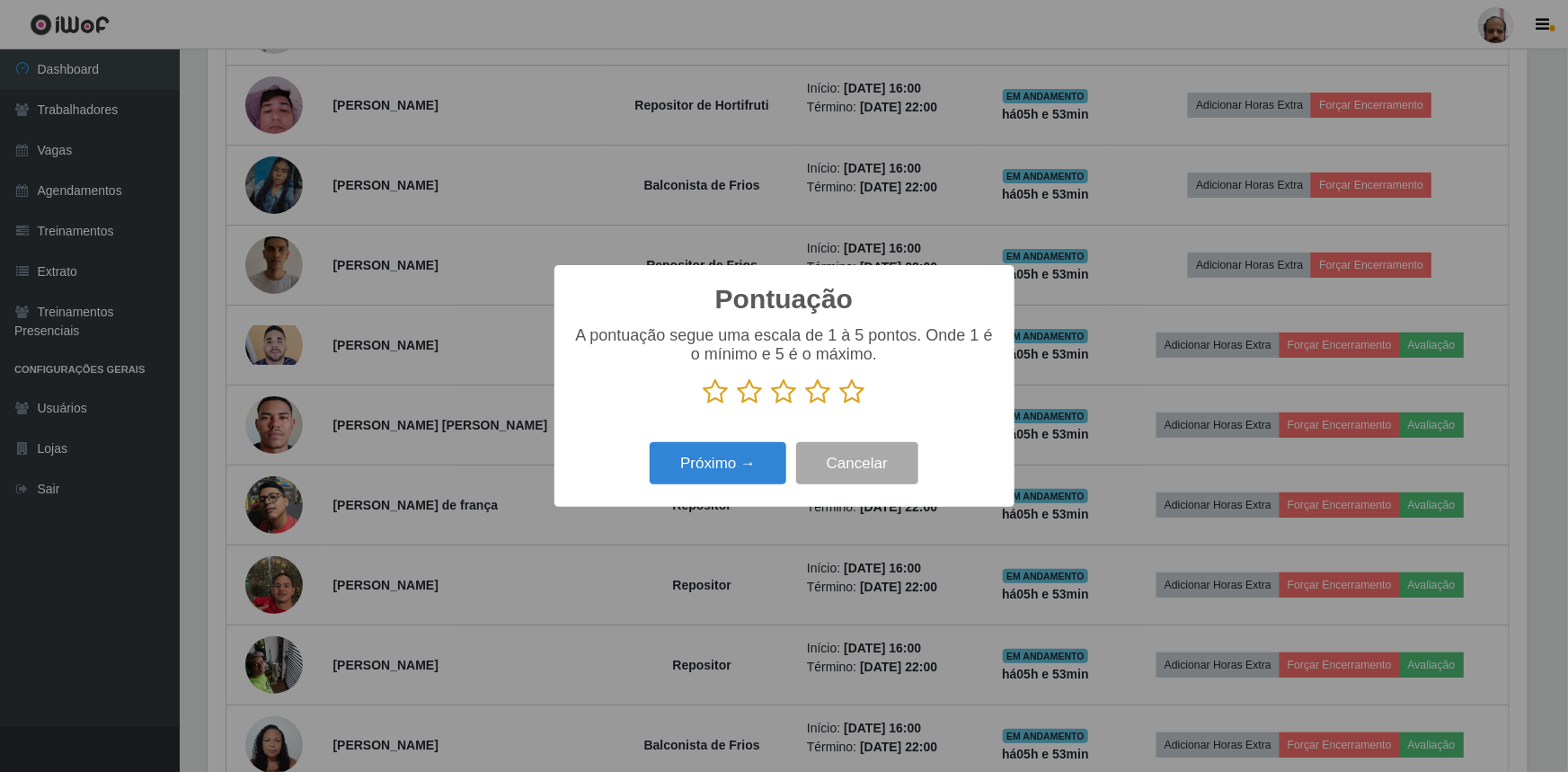
click at [846, 390] on icon at bounding box center [852, 392] width 25 height 27
click at [840, 406] on input "radio" at bounding box center [840, 406] width 0 height 0
click at [742, 463] on button "Próximo →" at bounding box center [718, 463] width 136 height 42
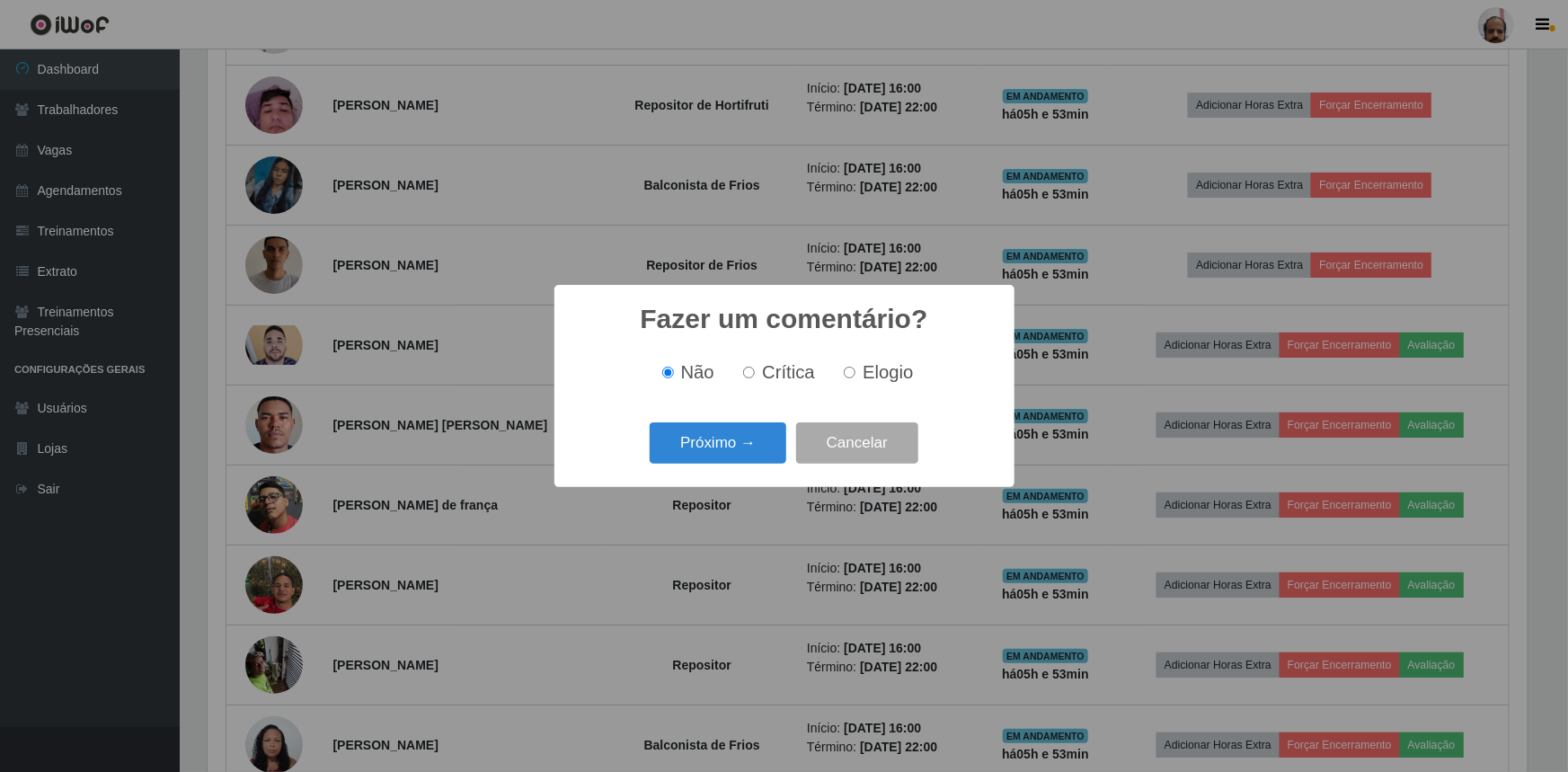
drag, startPoint x: 897, startPoint y: 368, endPoint x: 863, endPoint y: 386, distance: 38.5
click at [897, 369] on span "Elogio" at bounding box center [888, 372] width 50 height 20
click at [856, 369] on input "Elogio" at bounding box center [849, 372] width 12 height 12
radio input "true"
click at [716, 455] on button "Próximo →" at bounding box center [718, 443] width 136 height 42
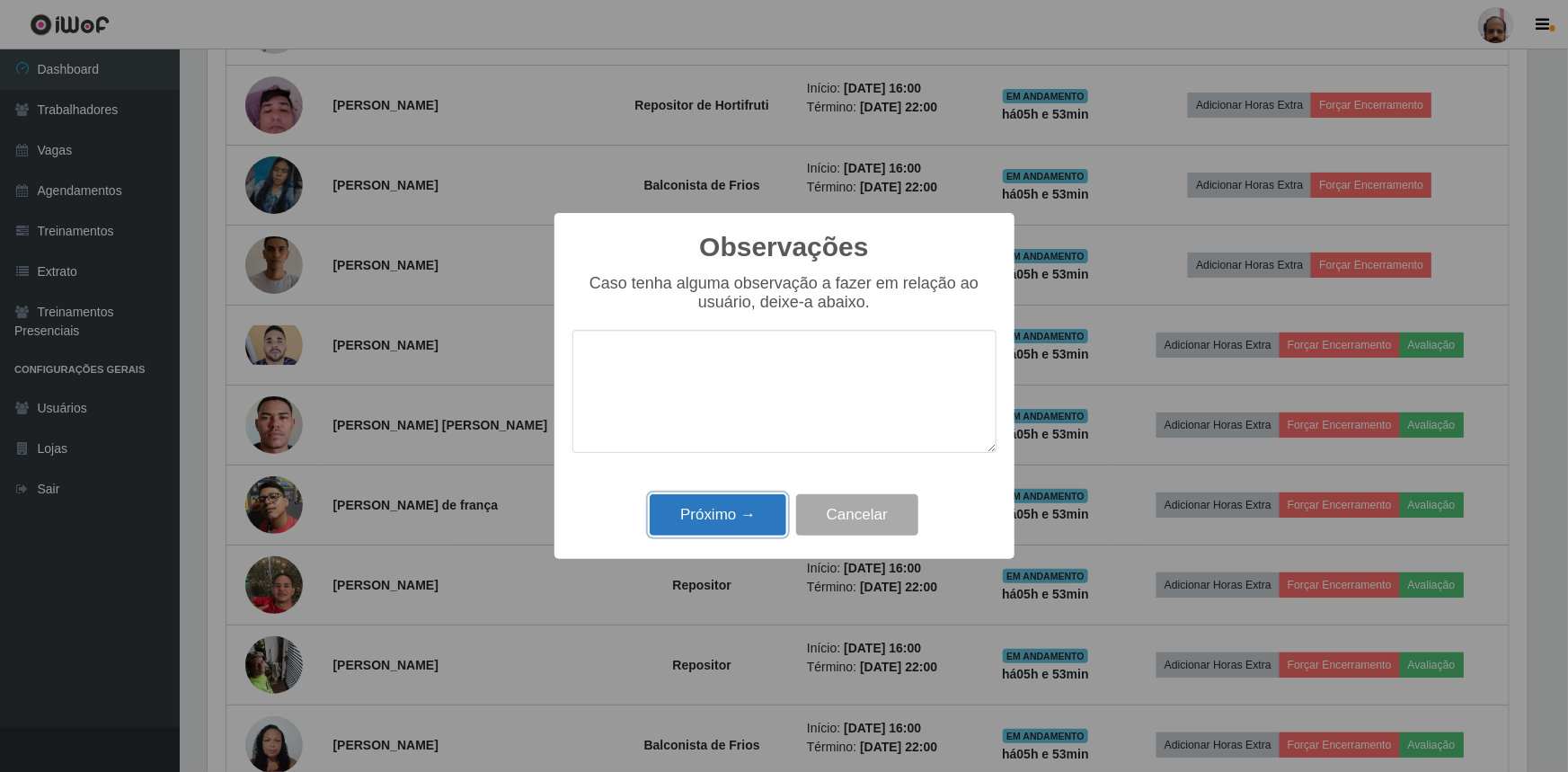
click at [713, 509] on button "Próximo →" at bounding box center [718, 515] width 136 height 42
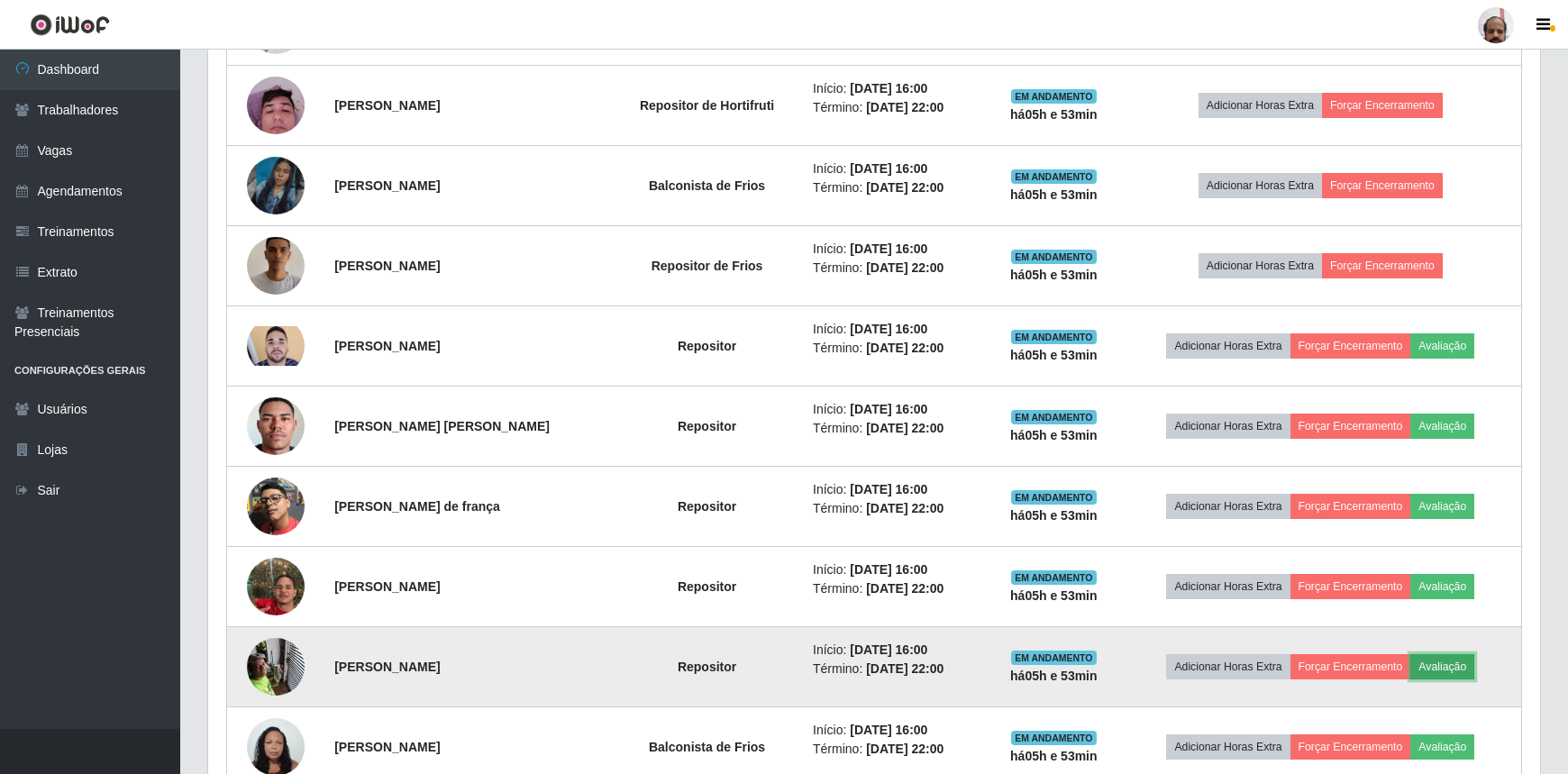
click at [1450, 673] on button "Avaliação" at bounding box center [1442, 666] width 64 height 25
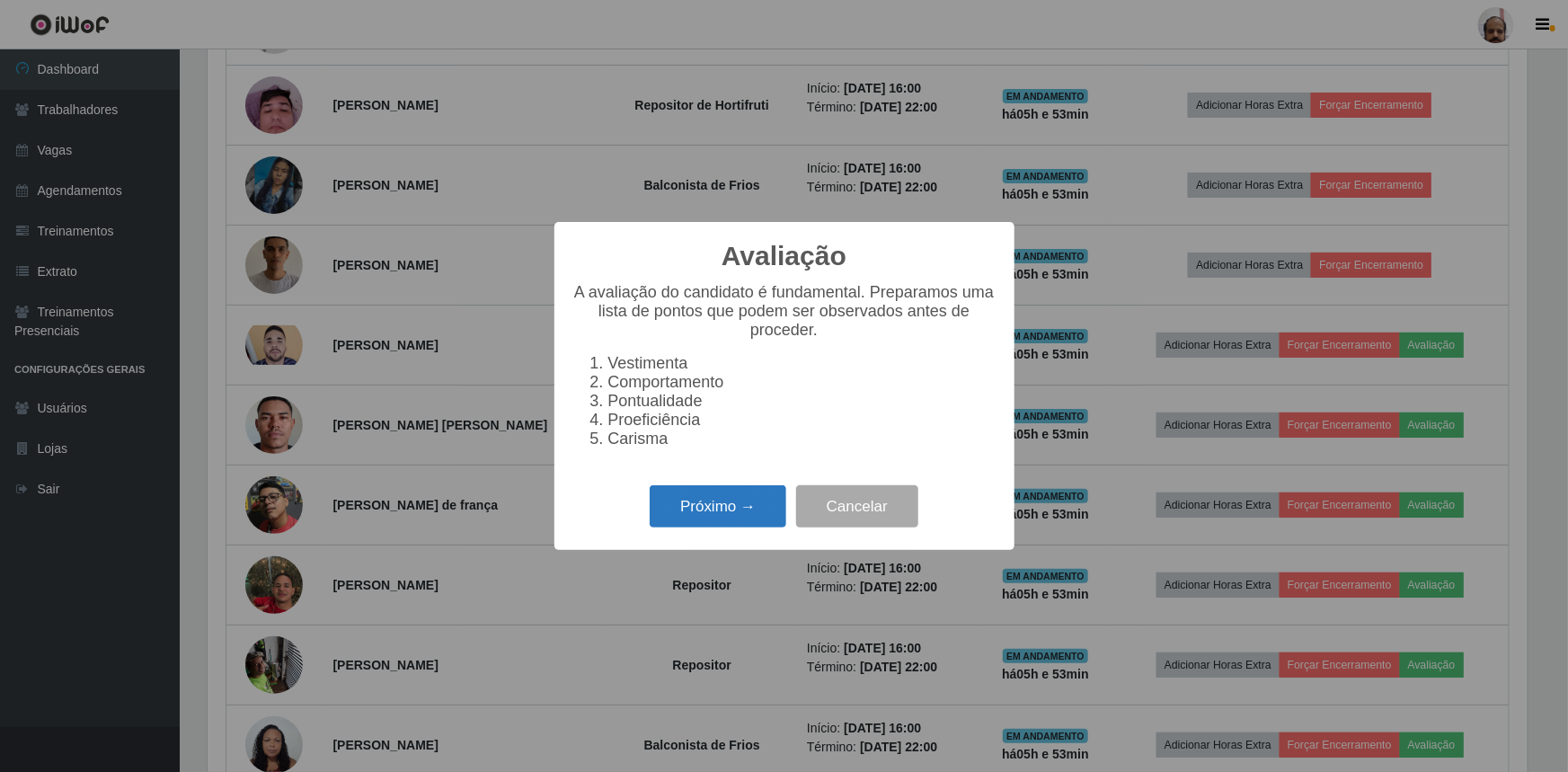
click at [719, 528] on button "Próximo →" at bounding box center [718, 506] width 136 height 42
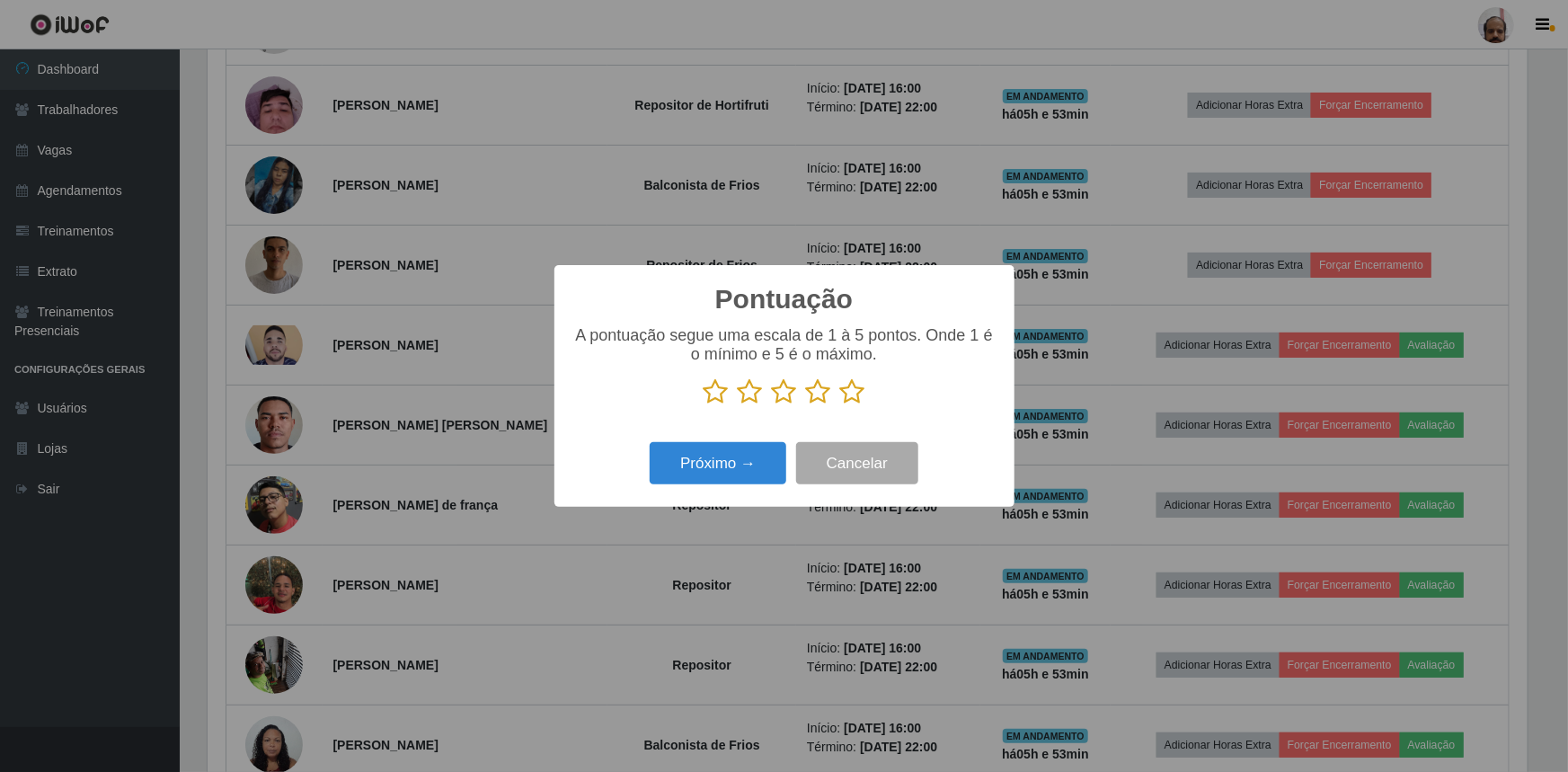
click at [845, 393] on icon at bounding box center [852, 392] width 25 height 27
click at [840, 406] on input "radio" at bounding box center [840, 406] width 0 height 0
click at [765, 464] on button "Próximo →" at bounding box center [718, 463] width 136 height 42
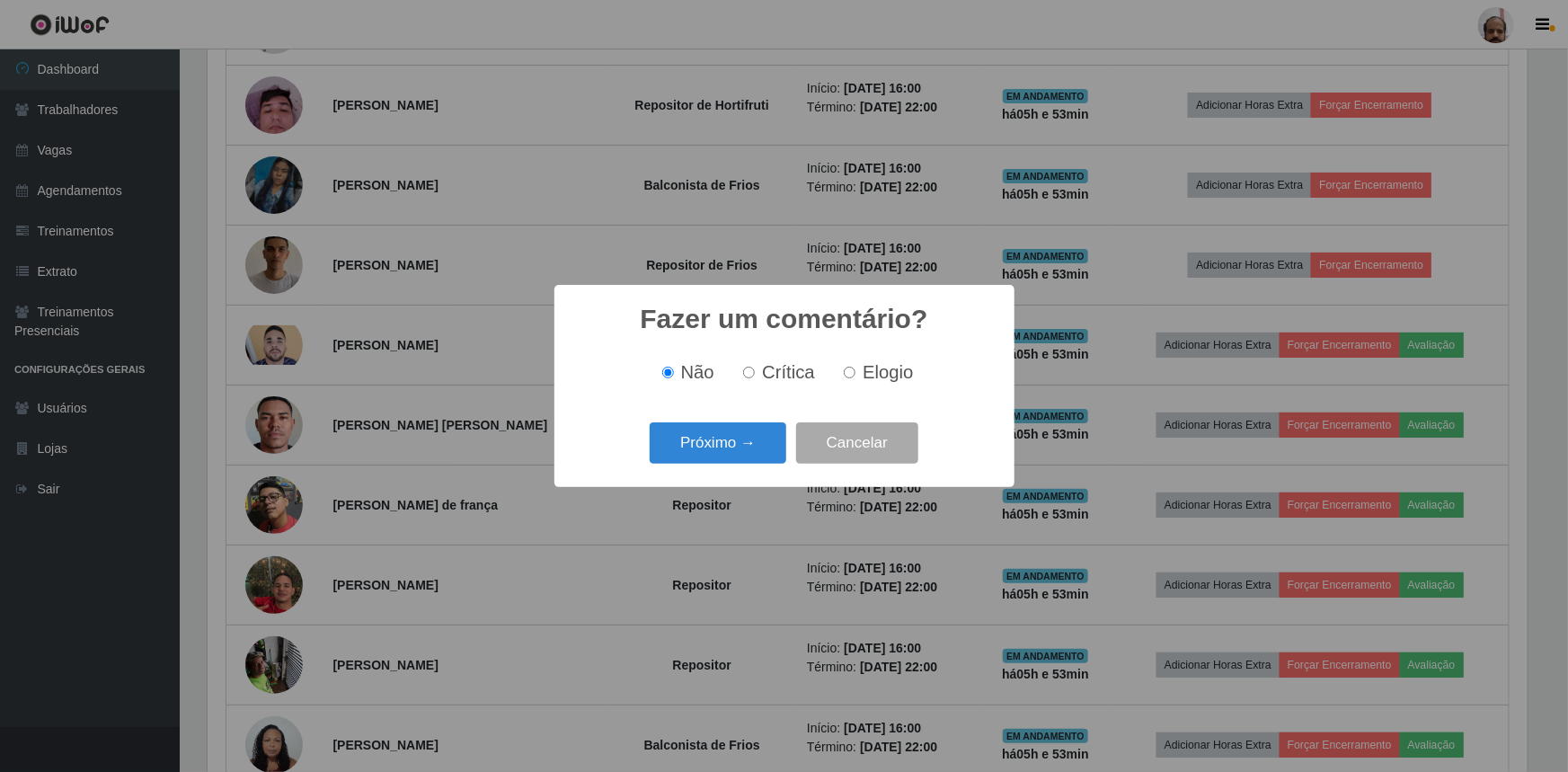
click at [901, 382] on span "Elogio" at bounding box center [888, 372] width 50 height 20
click at [856, 379] on input "Elogio" at bounding box center [849, 372] width 12 height 12
radio input "true"
click at [707, 467] on div "Próximo → Cancelar" at bounding box center [785, 442] width 424 height 51
click at [708, 460] on button "Próximo →" at bounding box center [718, 443] width 136 height 42
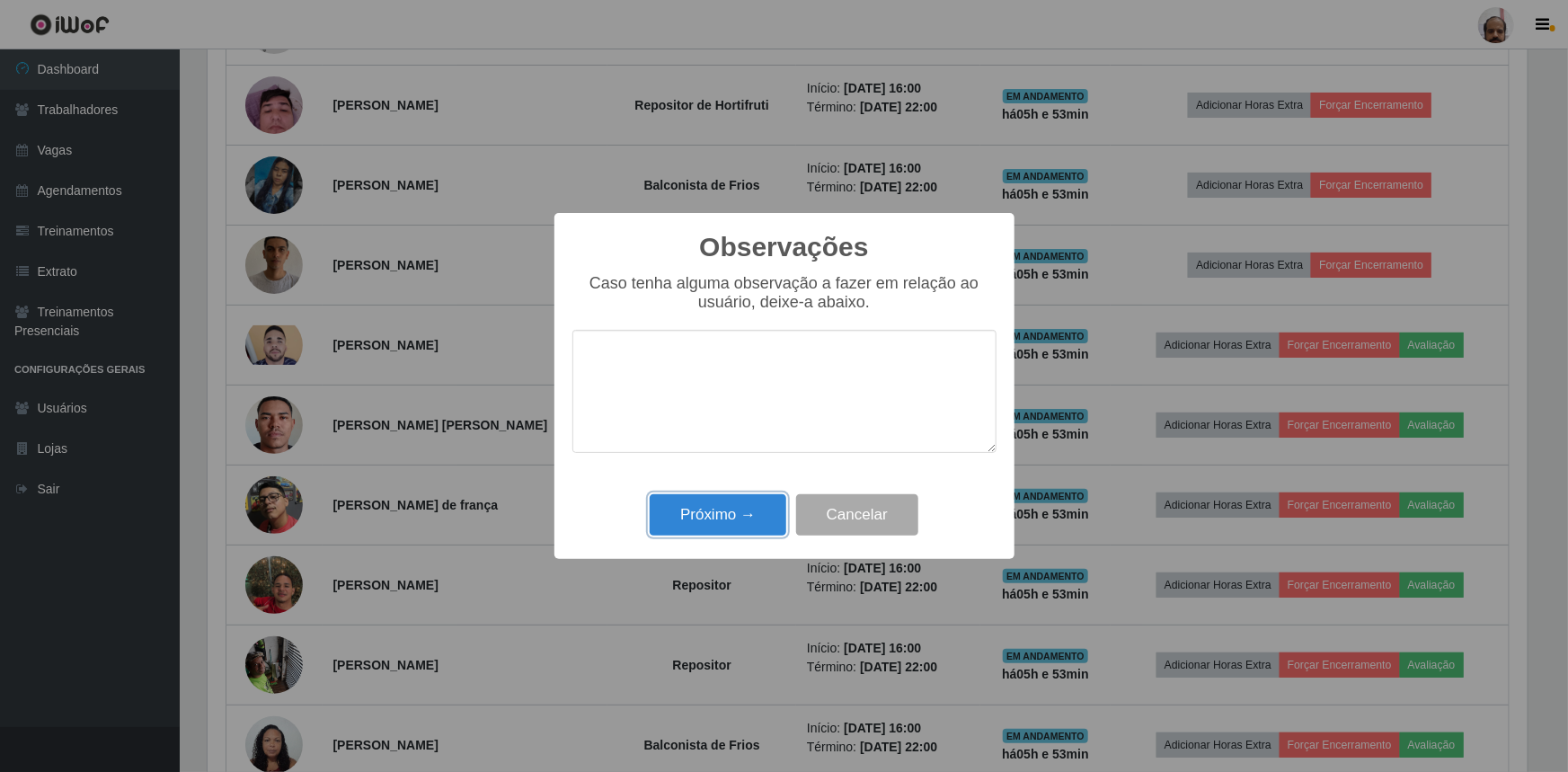
drag, startPoint x: 708, startPoint y: 504, endPoint x: 969, endPoint y: 550, distance: 265.0
click at [708, 507] on button "Próximo →" at bounding box center [718, 515] width 136 height 42
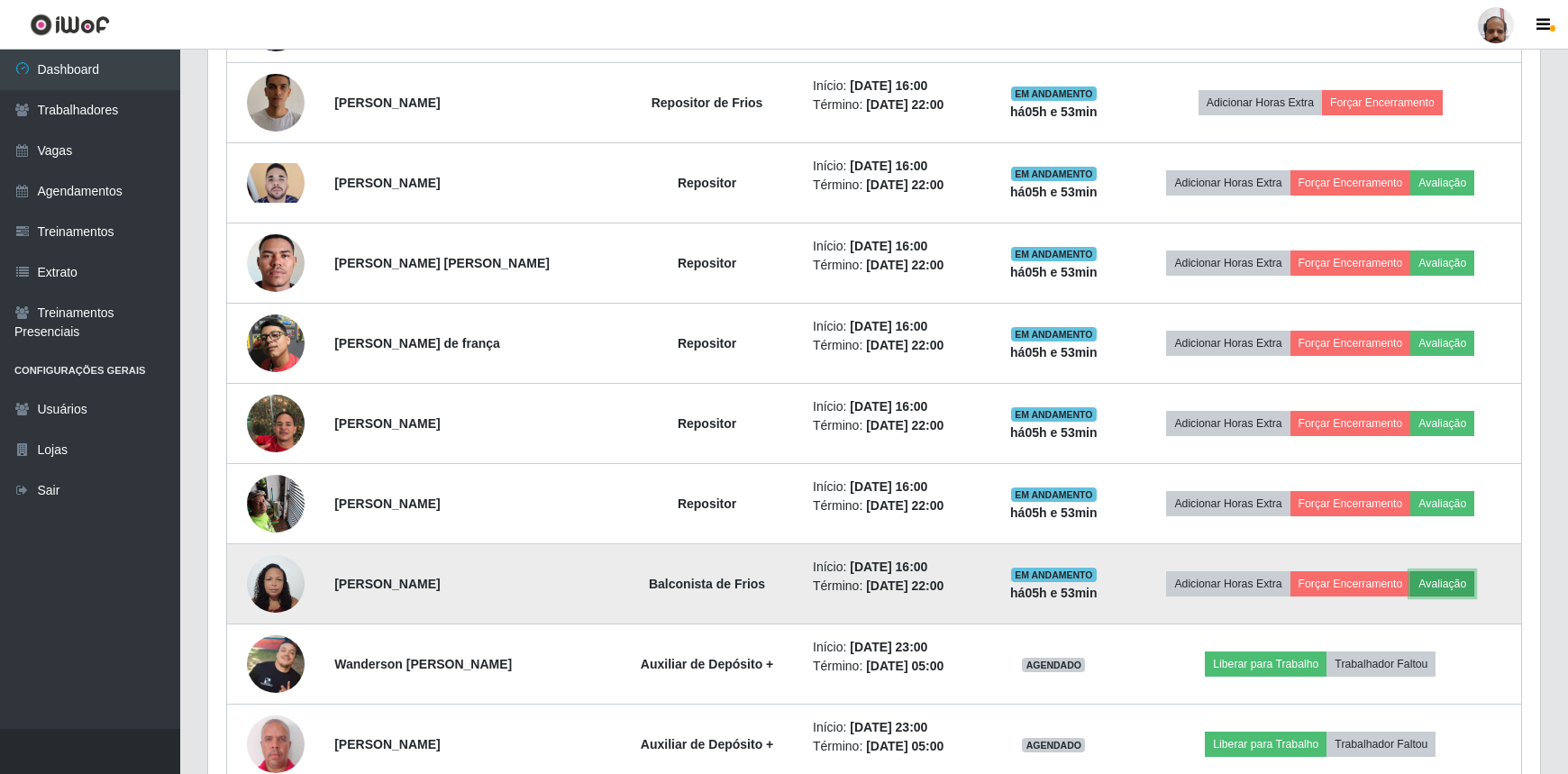
click at [1458, 580] on button "Avaliação" at bounding box center [1442, 584] width 64 height 25
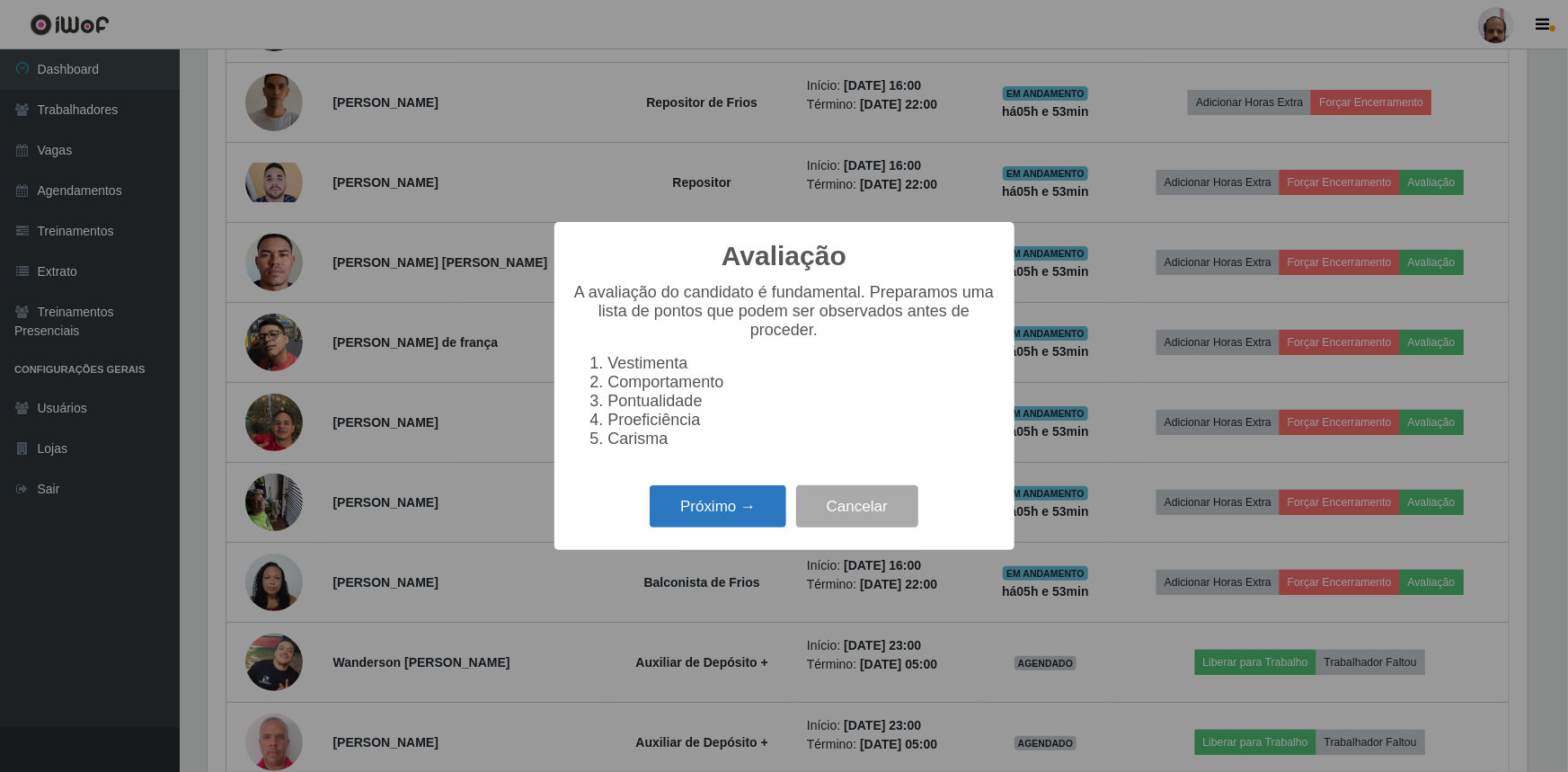
click at [727, 524] on button "Próximo →" at bounding box center [718, 506] width 136 height 42
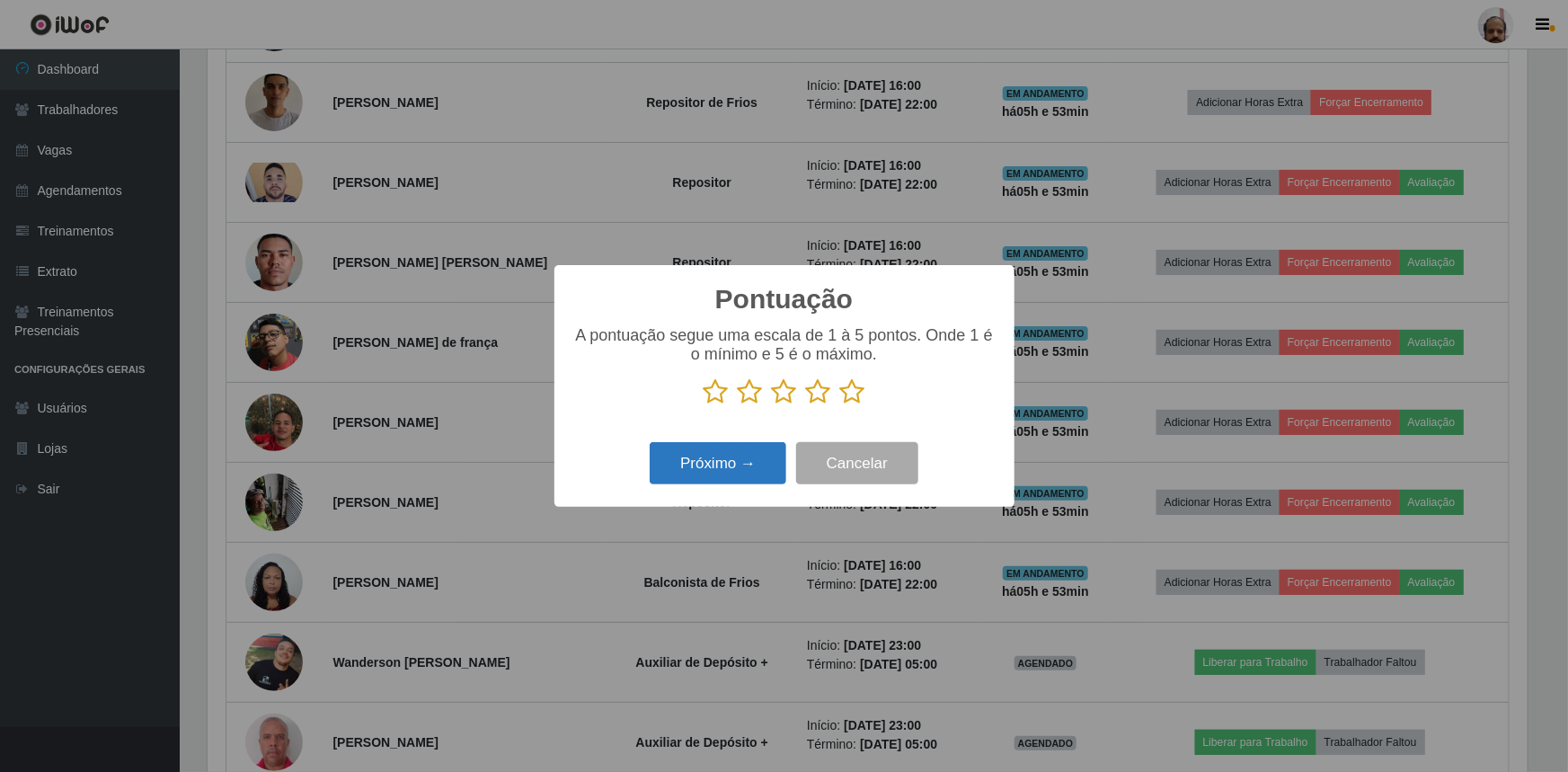
drag, startPoint x: 853, startPoint y: 389, endPoint x: 777, endPoint y: 452, distance: 98.7
click at [852, 393] on icon at bounding box center [852, 392] width 25 height 27
click at [840, 406] on input "radio" at bounding box center [840, 406] width 0 height 0
click at [746, 463] on button "Próximo →" at bounding box center [718, 463] width 136 height 42
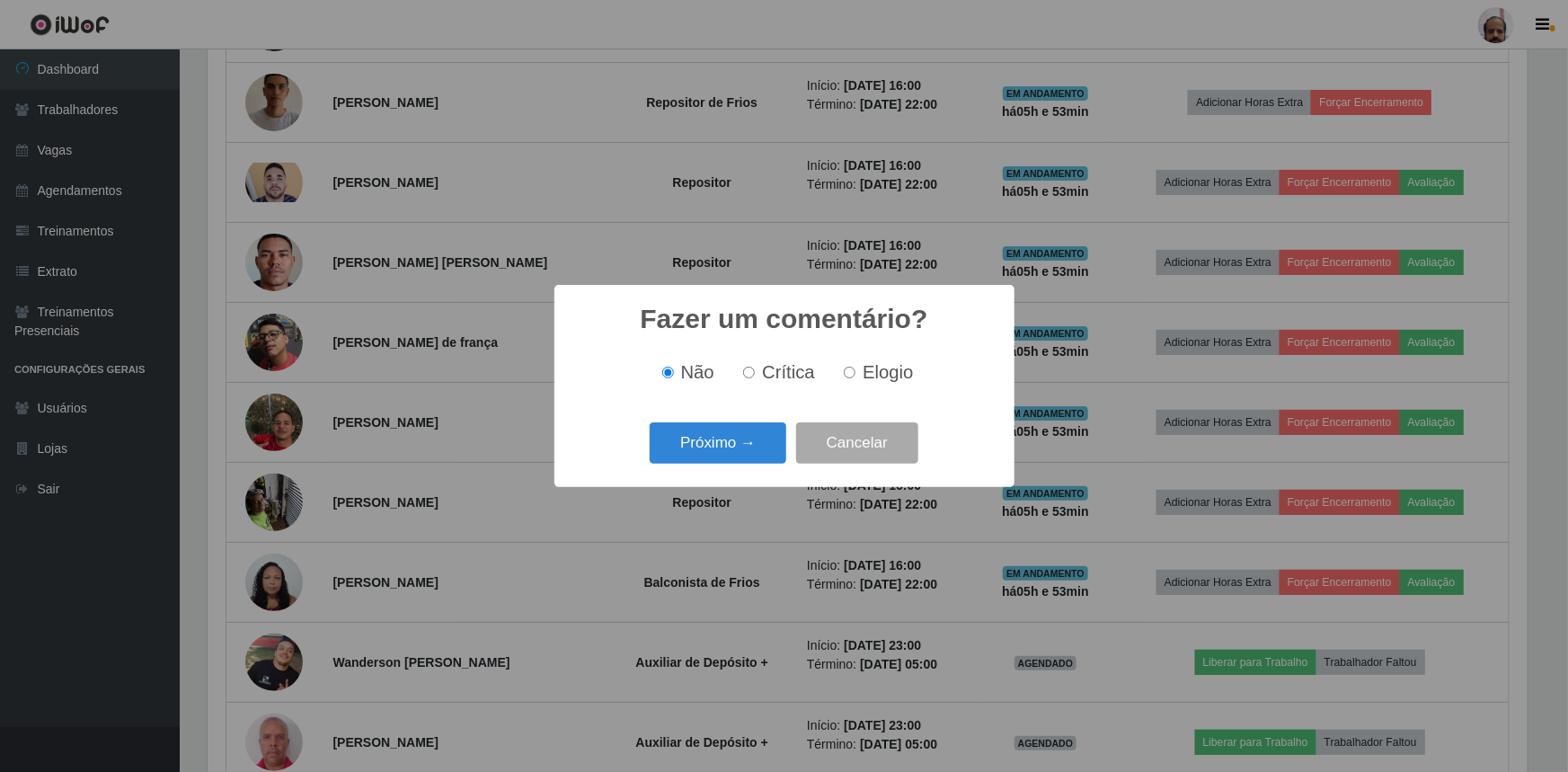
click at [882, 364] on span "Elogio" at bounding box center [888, 372] width 50 height 20
click at [856, 366] on input "Elogio" at bounding box center [849, 372] width 12 height 12
radio input "true"
click at [727, 440] on button "Próximo →" at bounding box center [718, 443] width 136 height 42
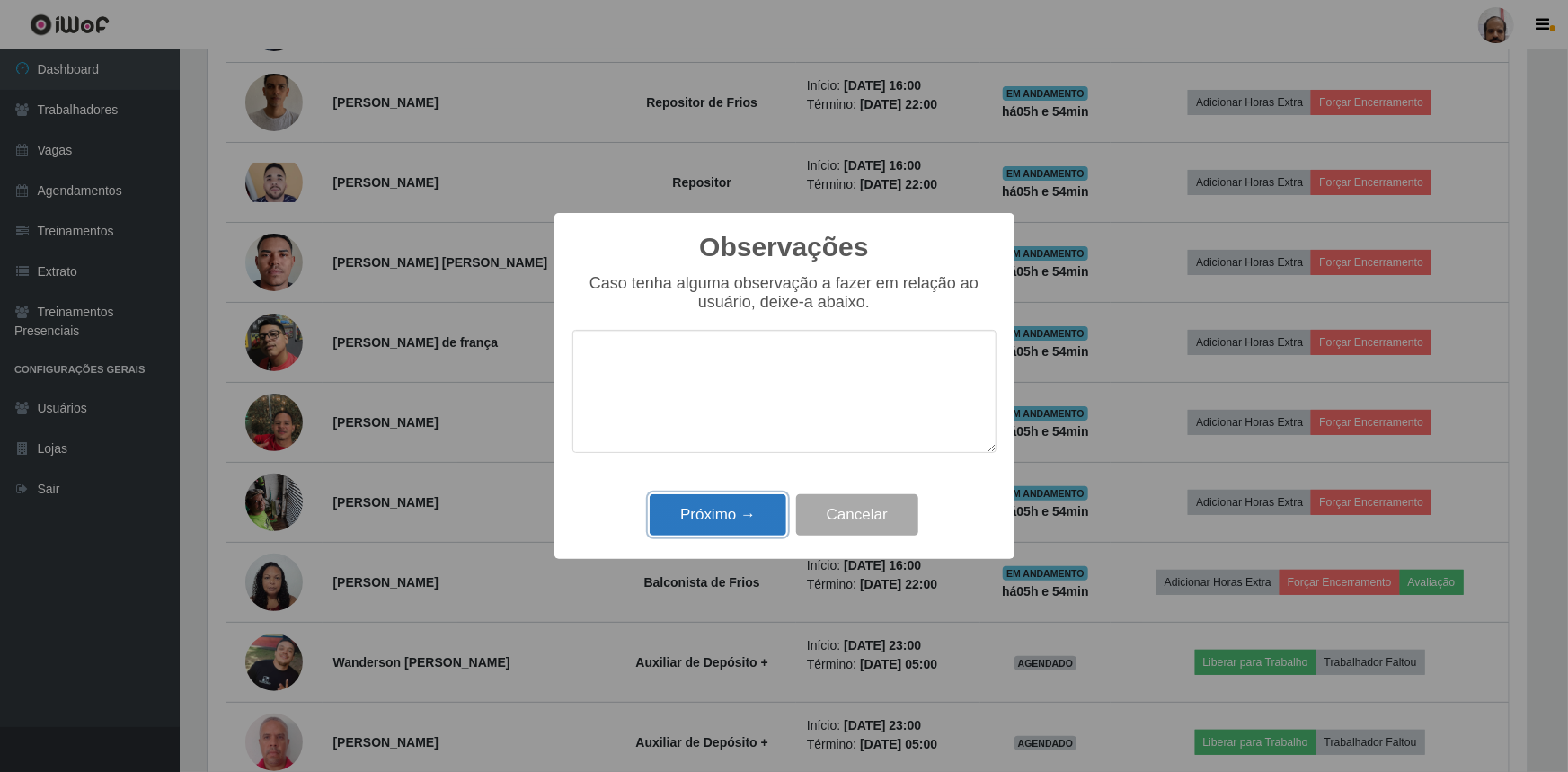
click at [726, 522] on button "Próximo →" at bounding box center [718, 515] width 136 height 42
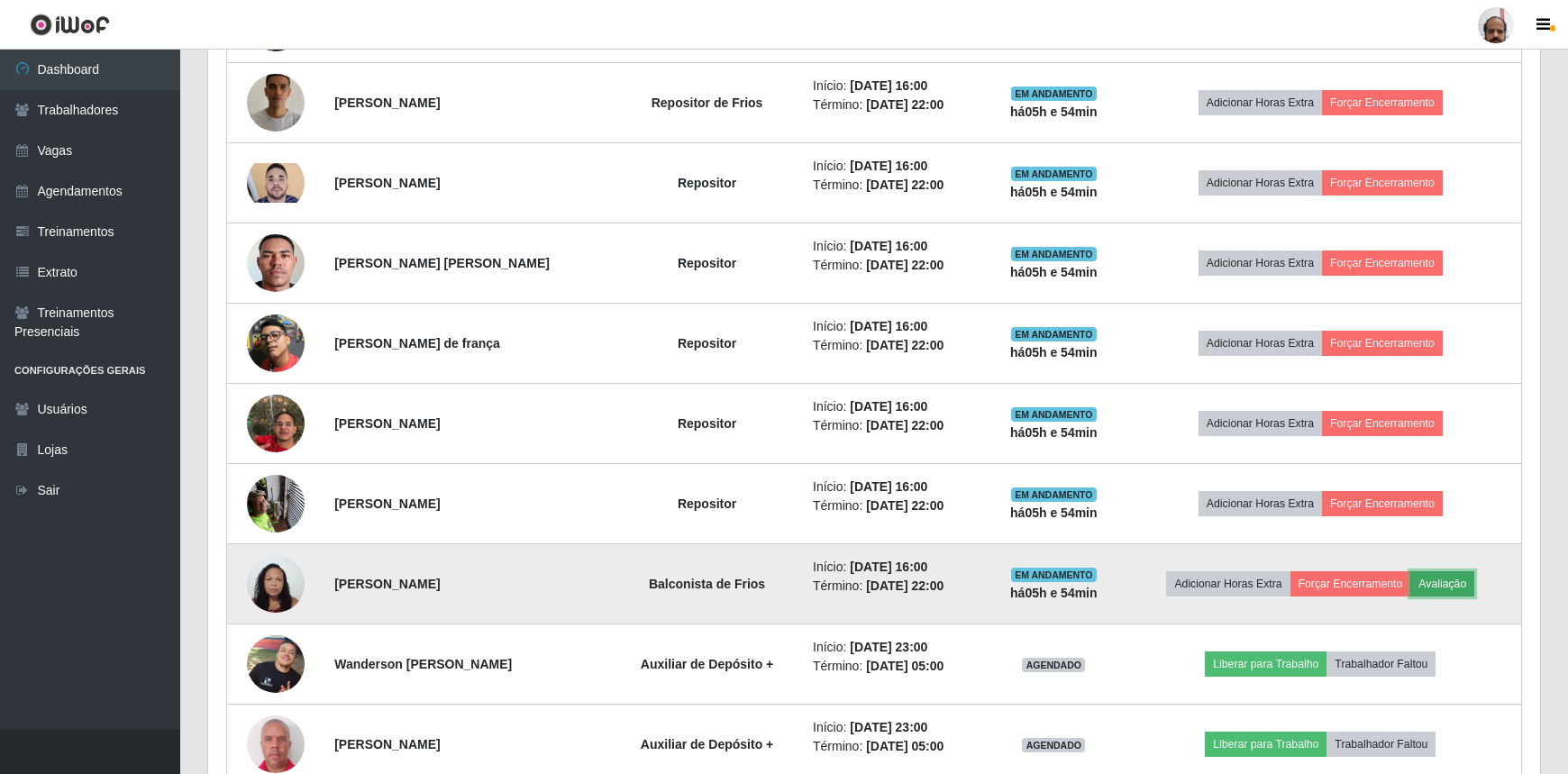
click at [1468, 581] on button "Avaliação" at bounding box center [1442, 584] width 64 height 25
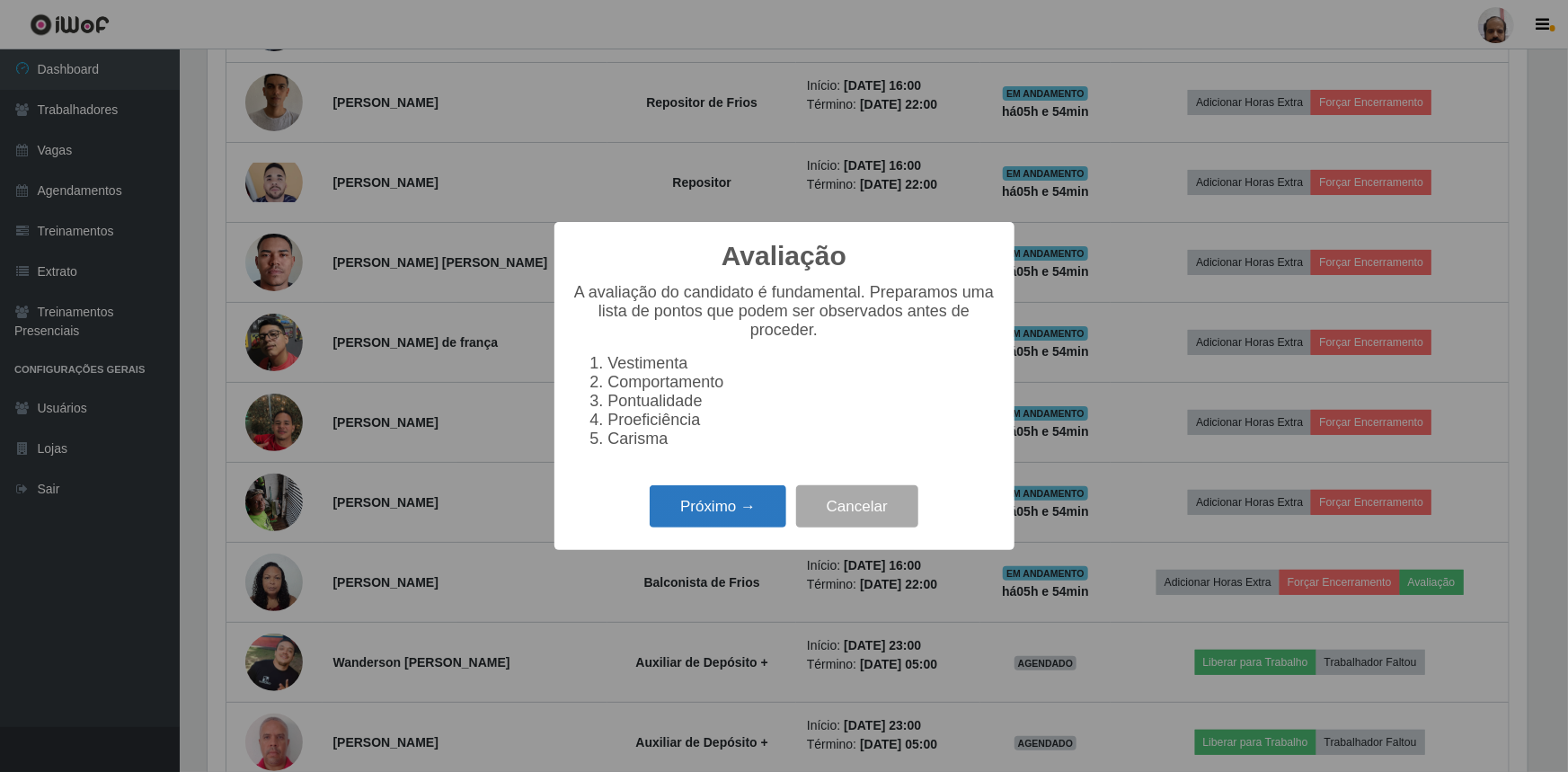
click at [706, 512] on button "Próximo →" at bounding box center [718, 506] width 136 height 42
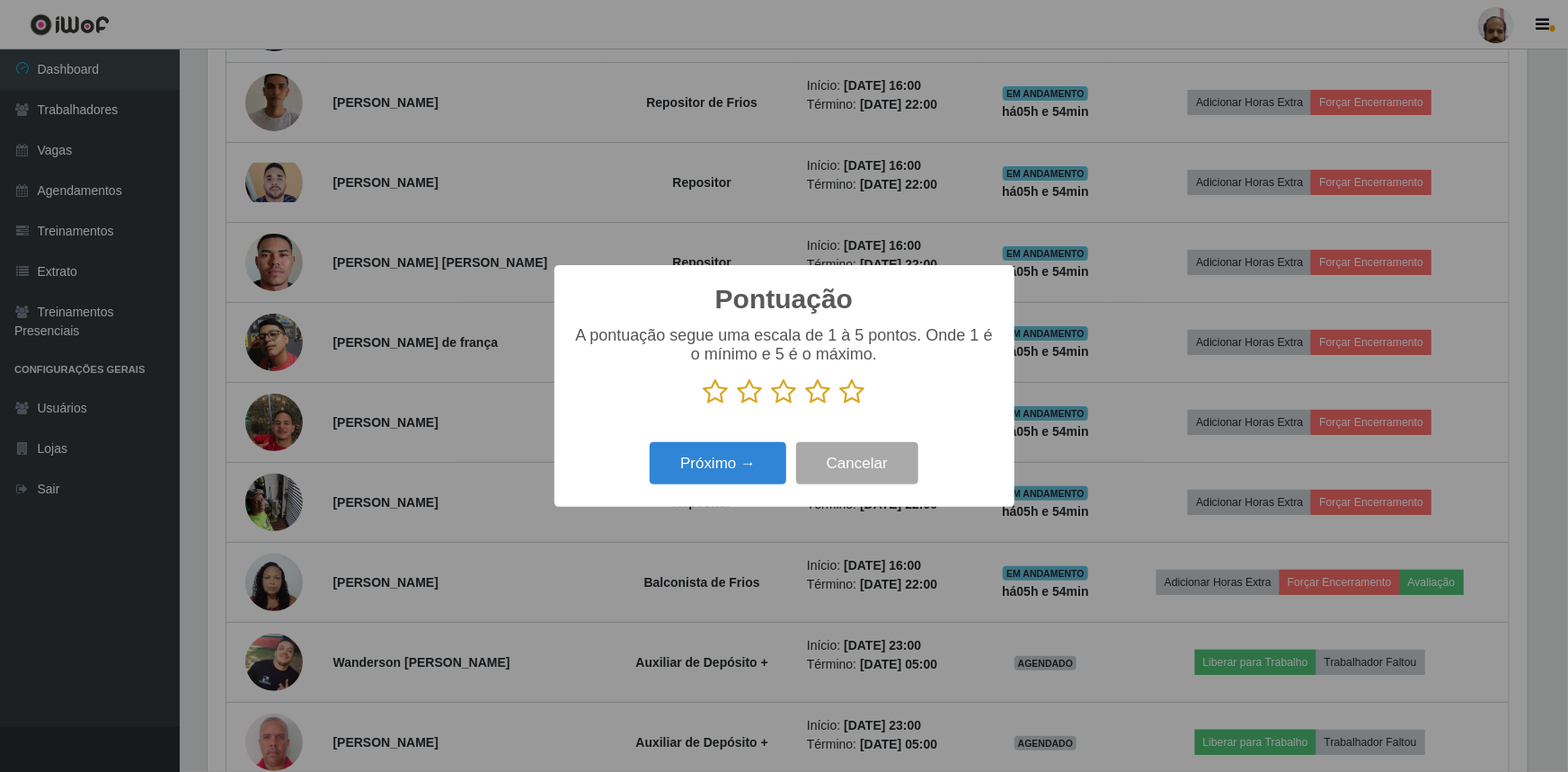
click at [862, 392] on icon at bounding box center [852, 392] width 25 height 27
click at [840, 406] on input "radio" at bounding box center [840, 406] width 0 height 0
click at [736, 466] on button "Próximo →" at bounding box center [718, 463] width 136 height 42
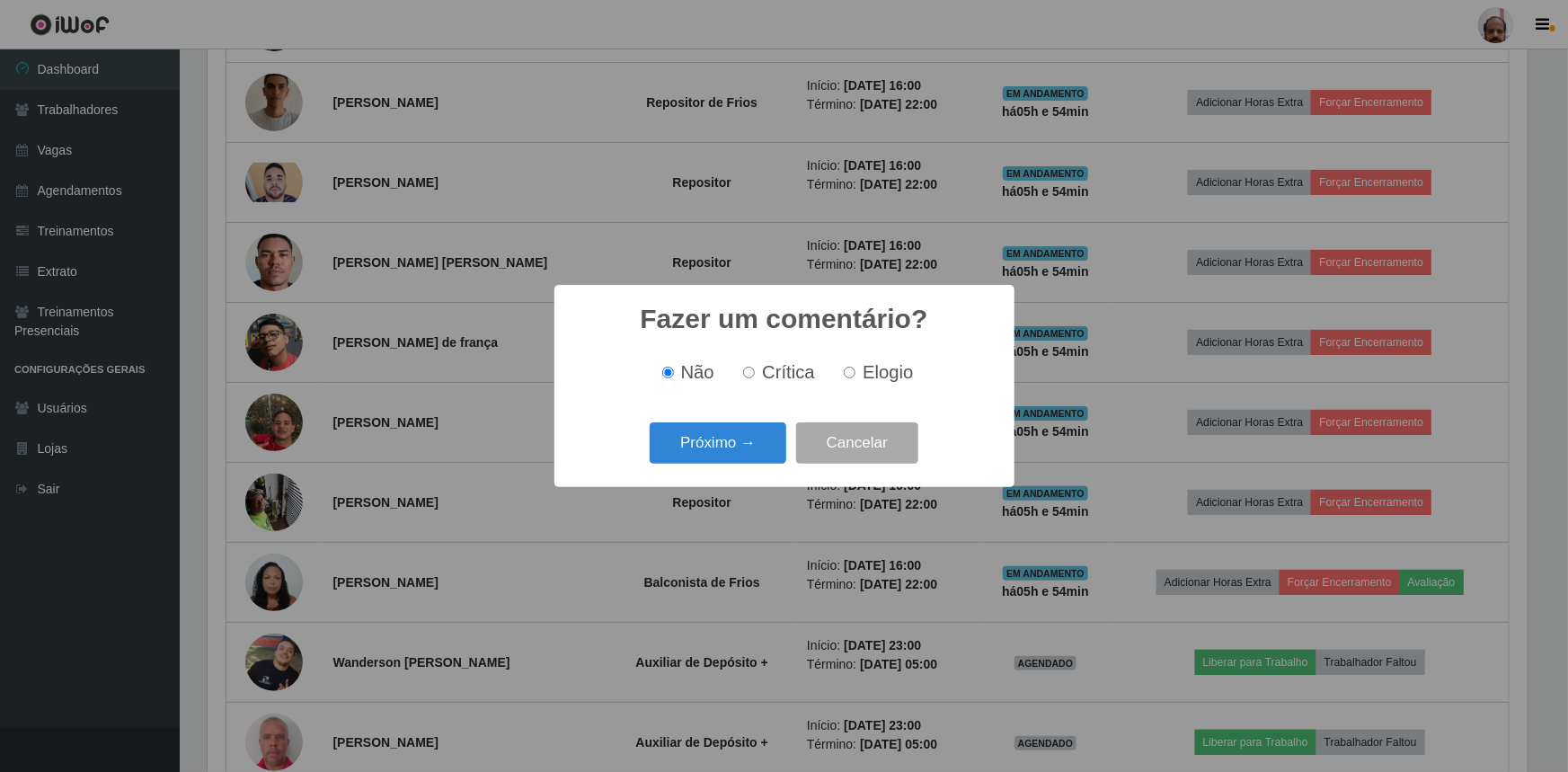
click at [888, 367] on span "Elogio" at bounding box center [888, 372] width 50 height 20
click at [856, 367] on input "Elogio" at bounding box center [849, 372] width 12 height 12
radio input "true"
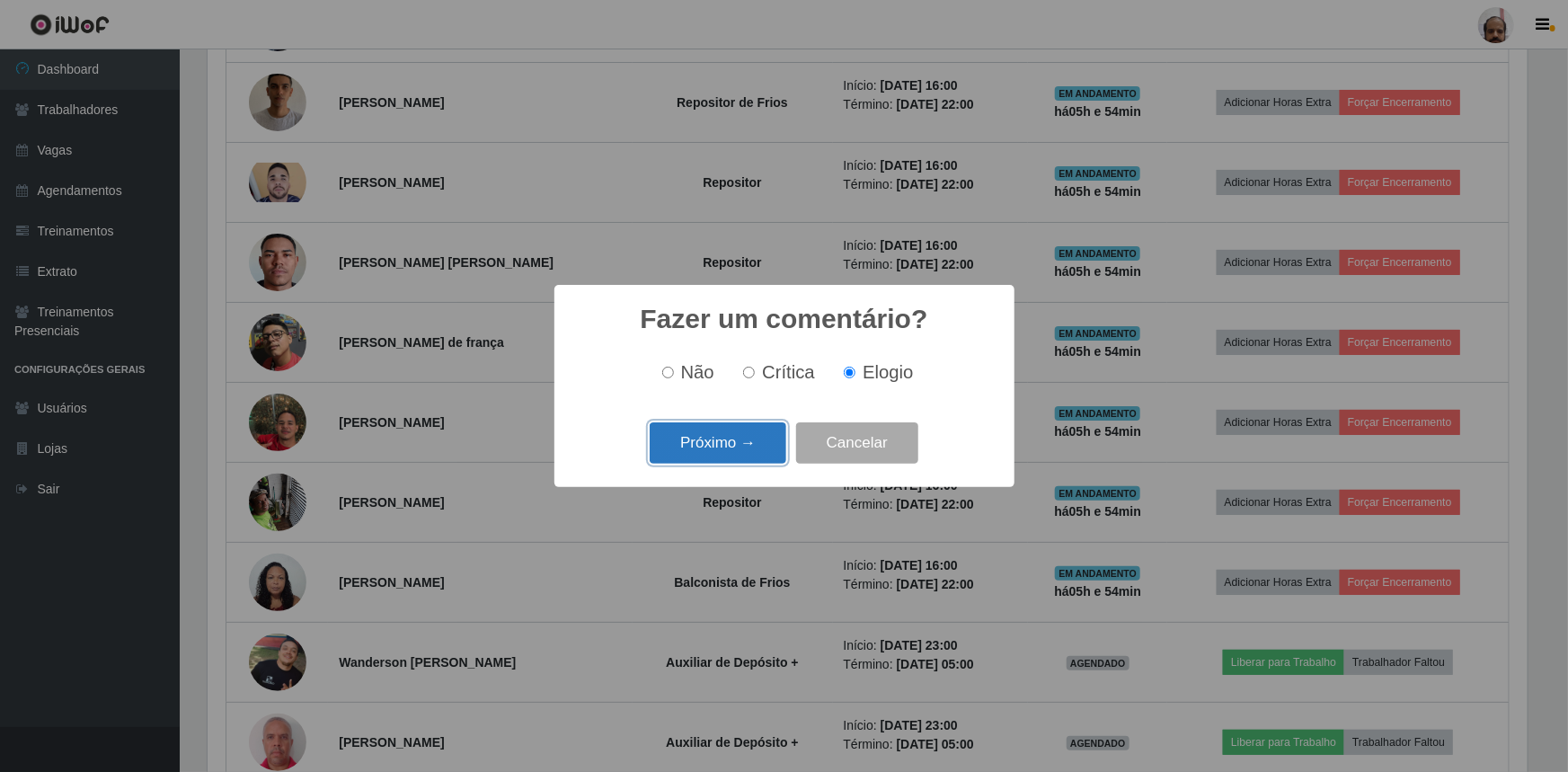
click at [671, 437] on button "Próximo →" at bounding box center [718, 443] width 136 height 42
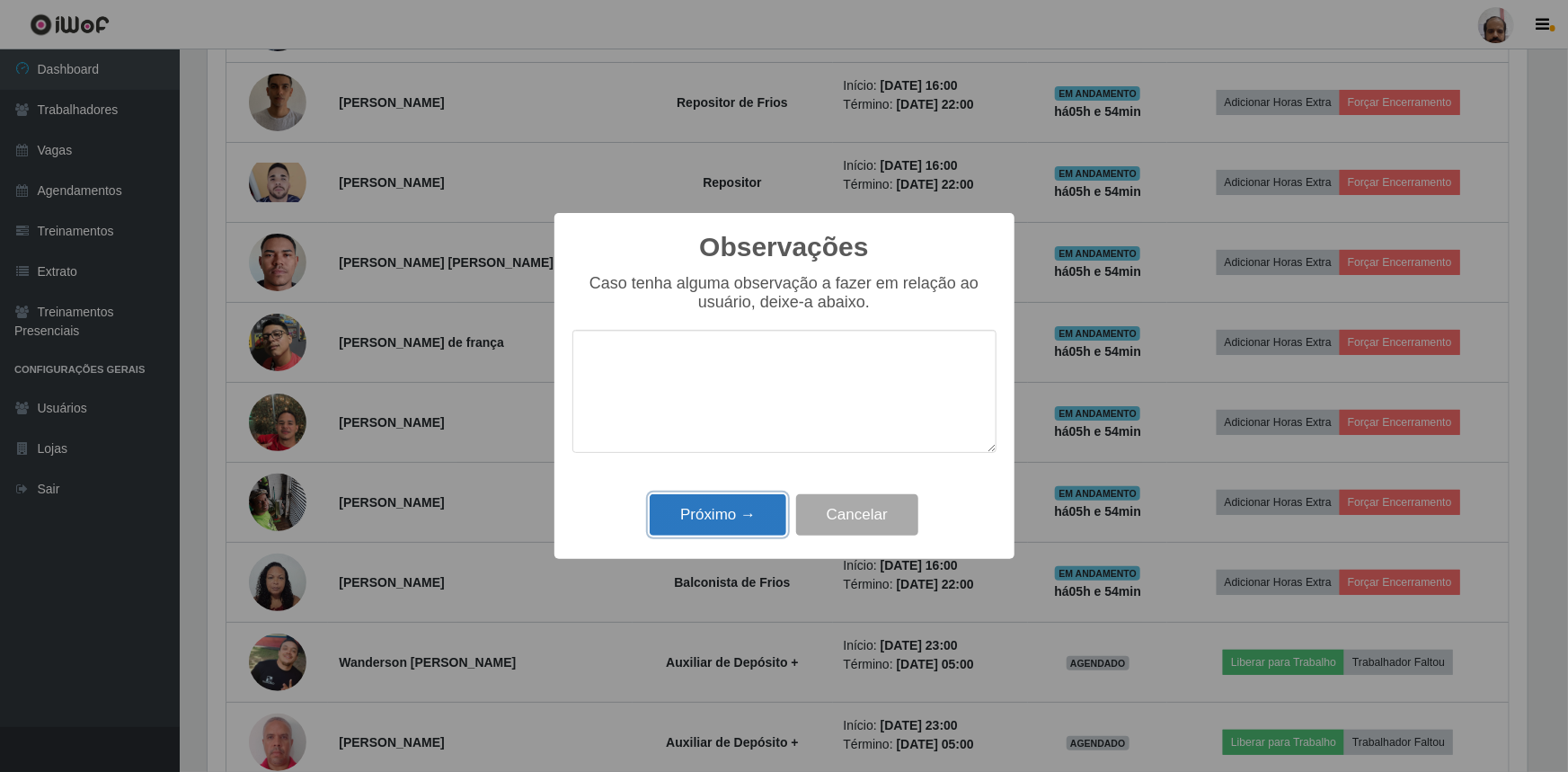
click at [714, 529] on button "Próximo →" at bounding box center [718, 515] width 136 height 42
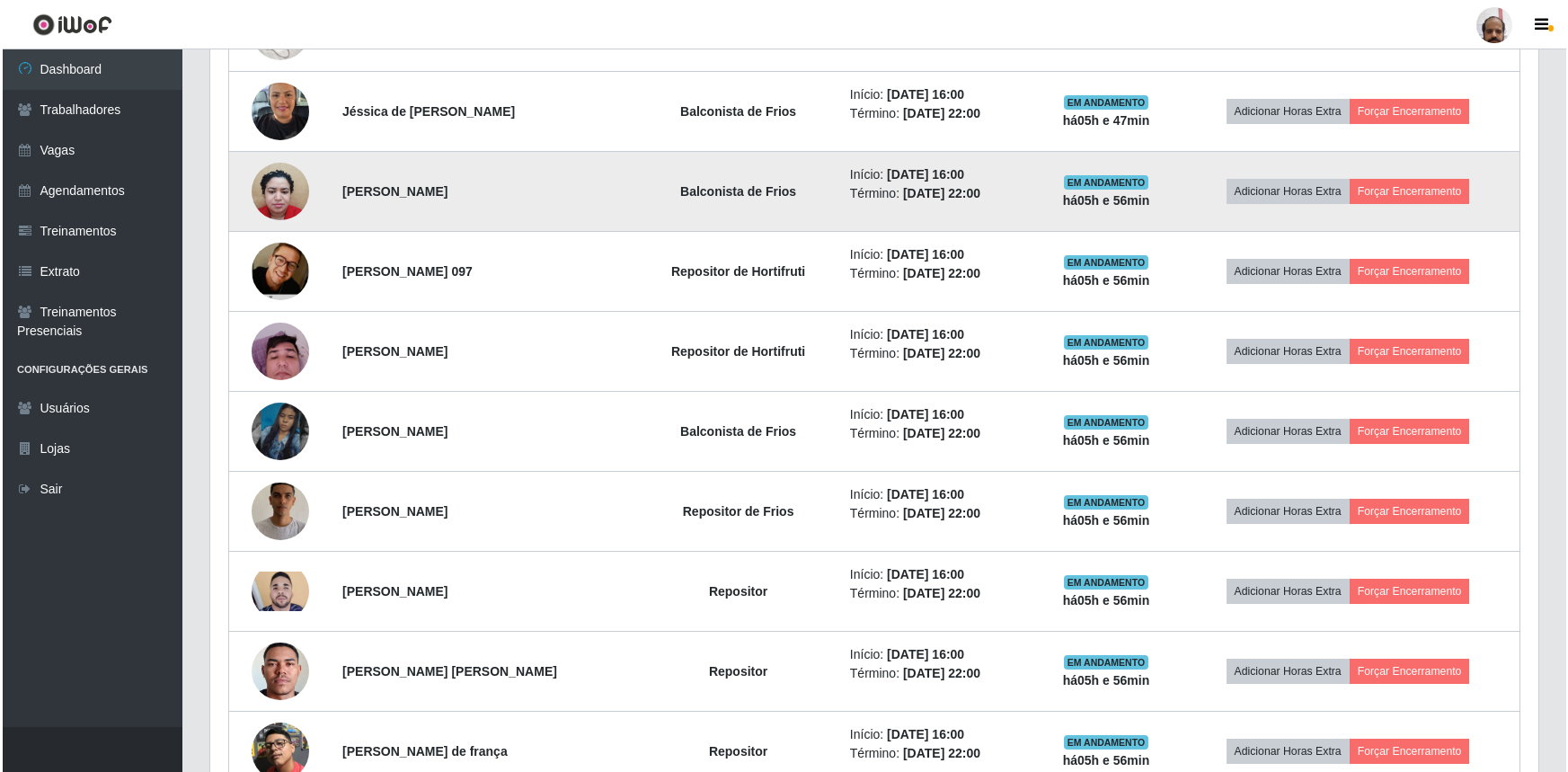
scroll to position [797, 0]
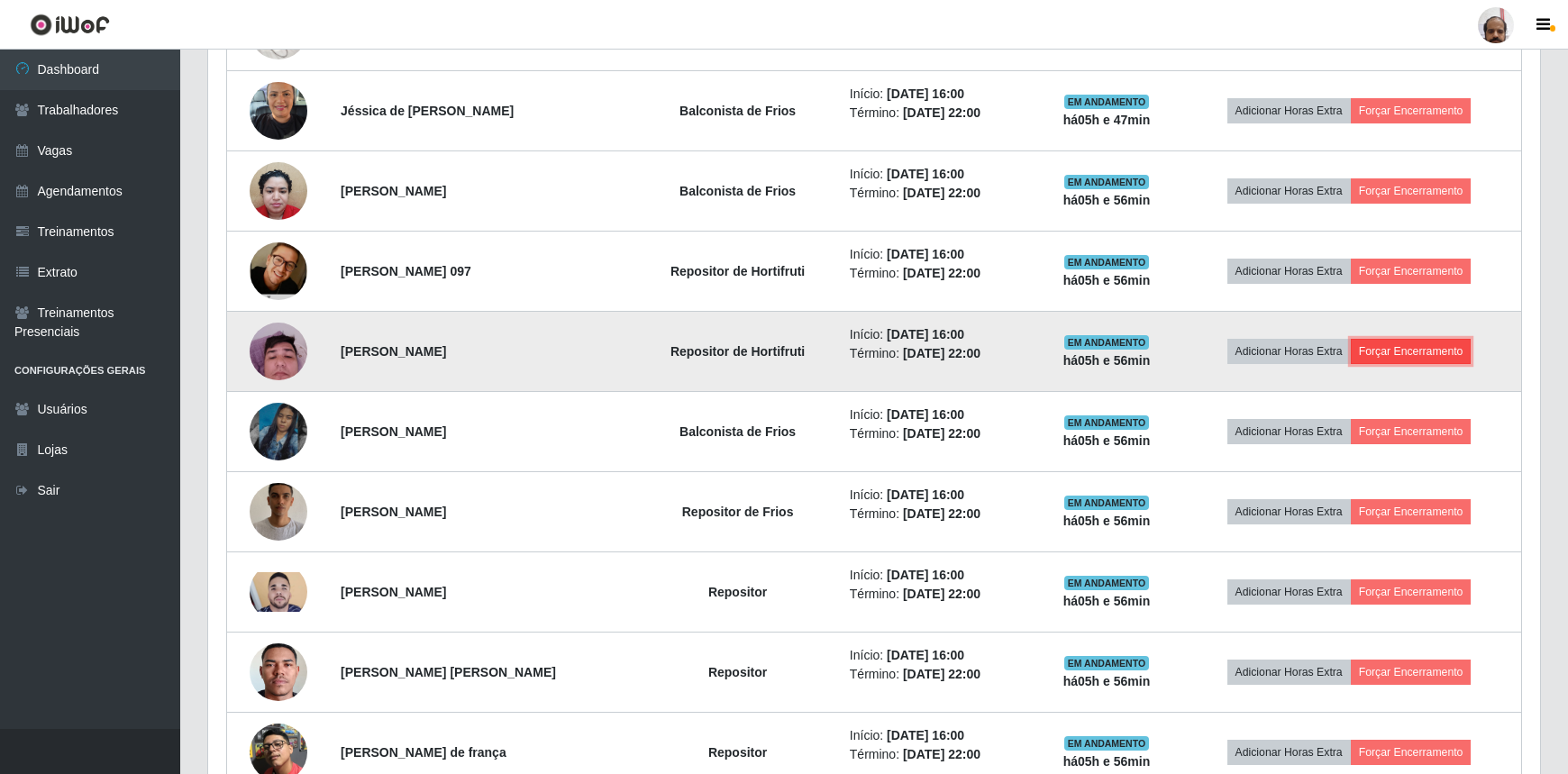
click at [1440, 352] on button "Forçar Encerramento" at bounding box center [1411, 351] width 121 height 25
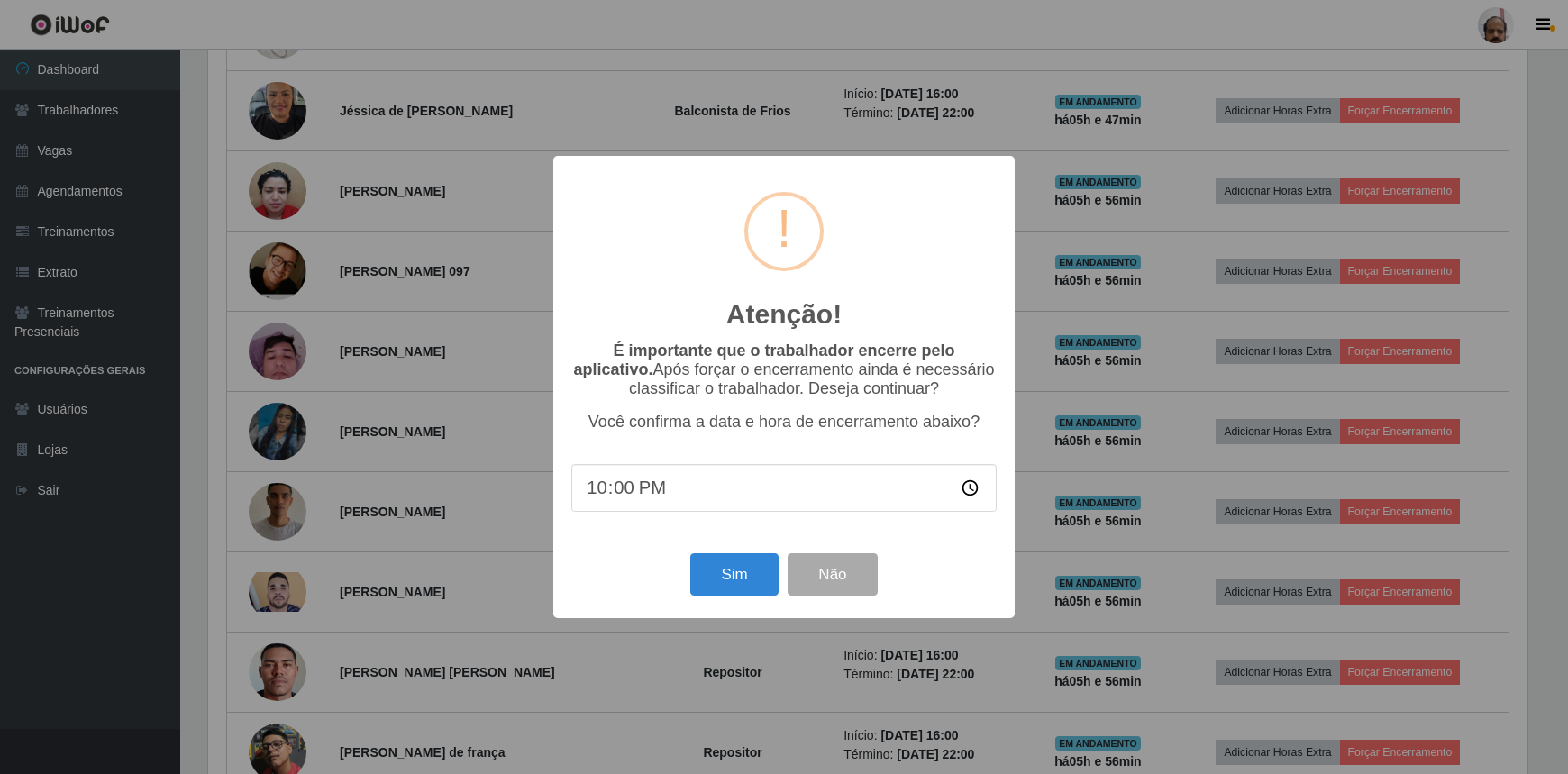
scroll to position [374, 1324]
click at [734, 573] on button "Sim" at bounding box center [736, 574] width 87 height 42
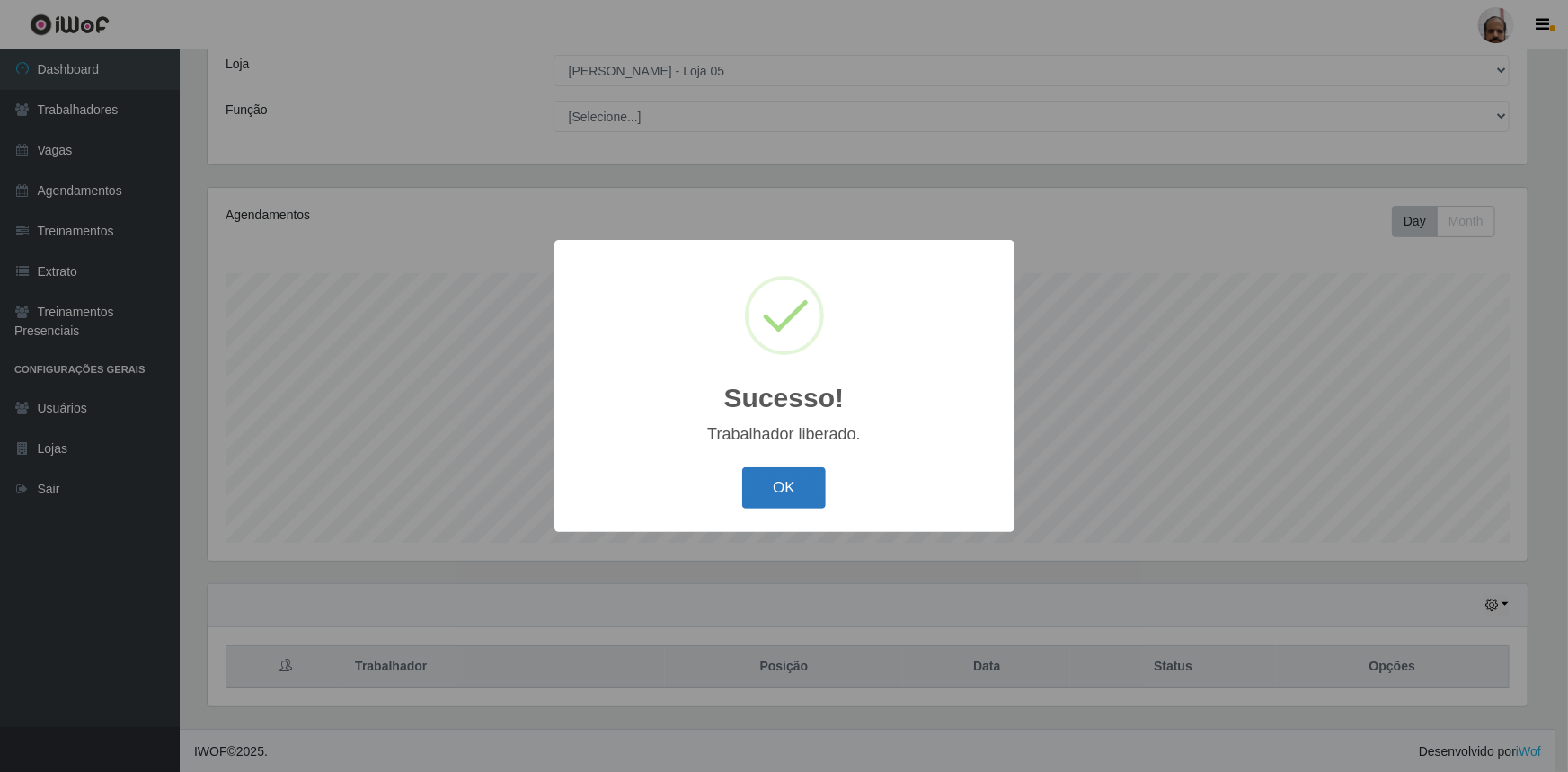
click at [806, 480] on button "OK" at bounding box center [783, 488] width 83 height 42
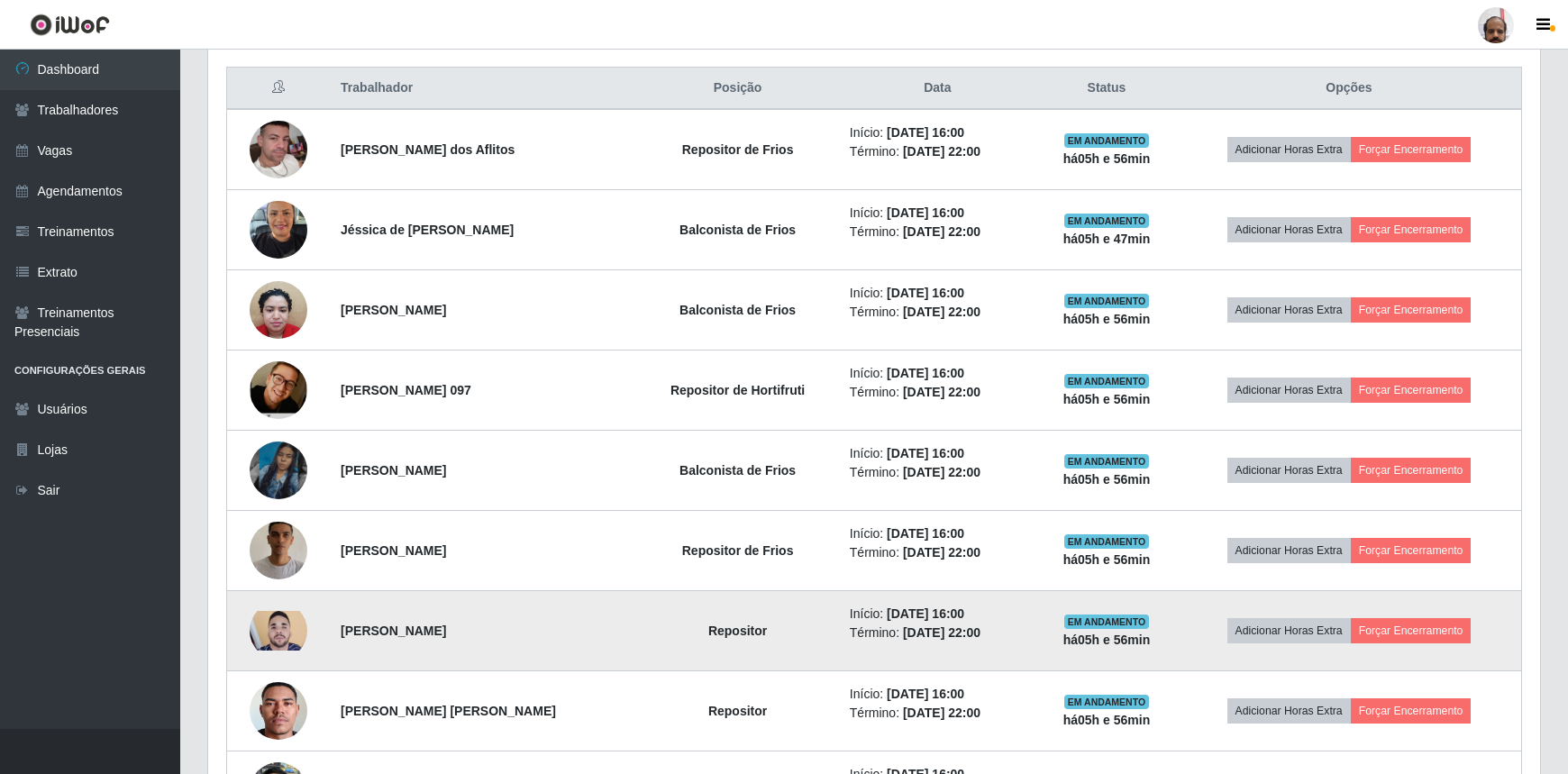
scroll to position [674, 0]
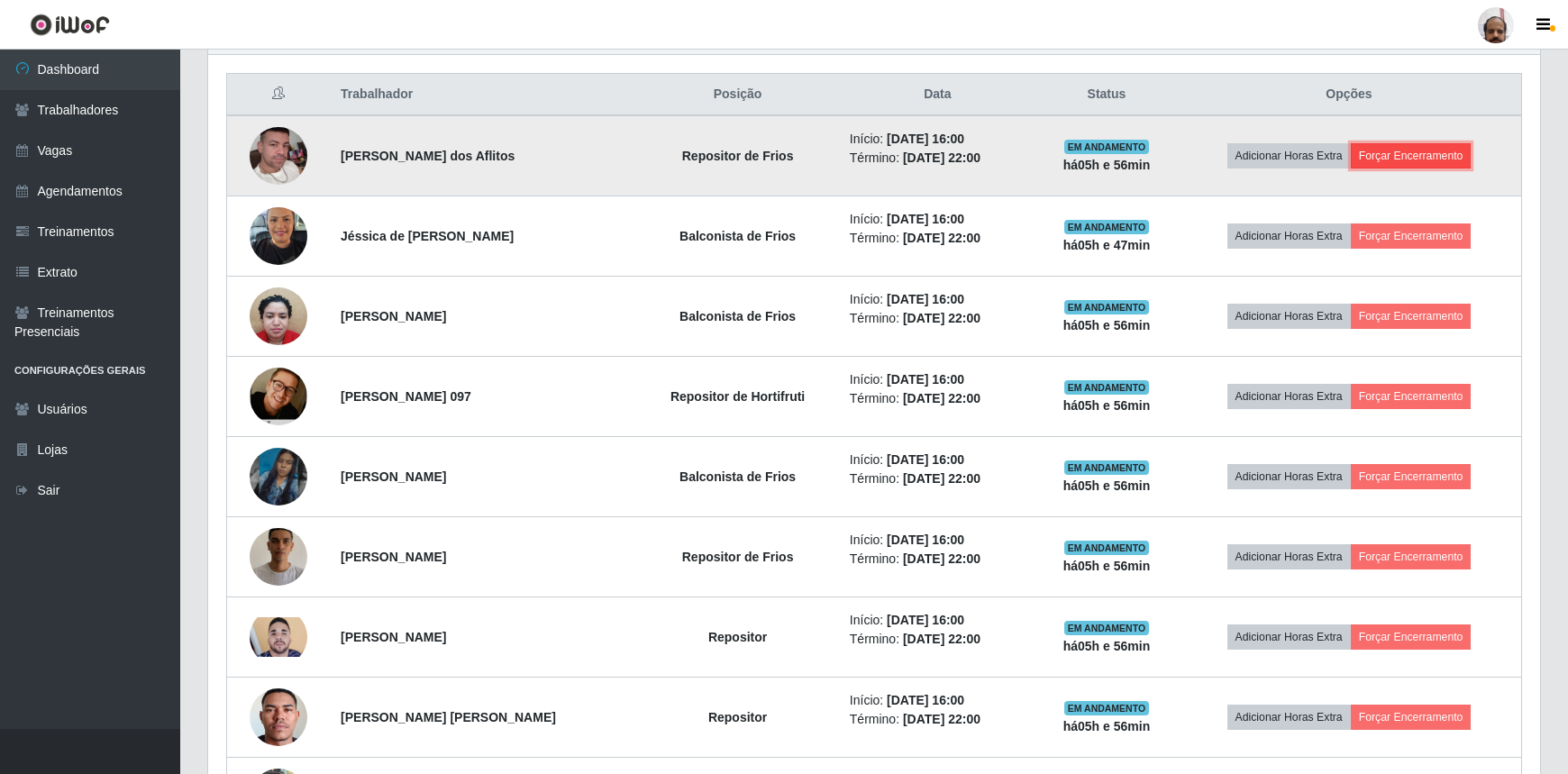
click at [1409, 153] on button "Forçar Encerramento" at bounding box center [1411, 156] width 121 height 25
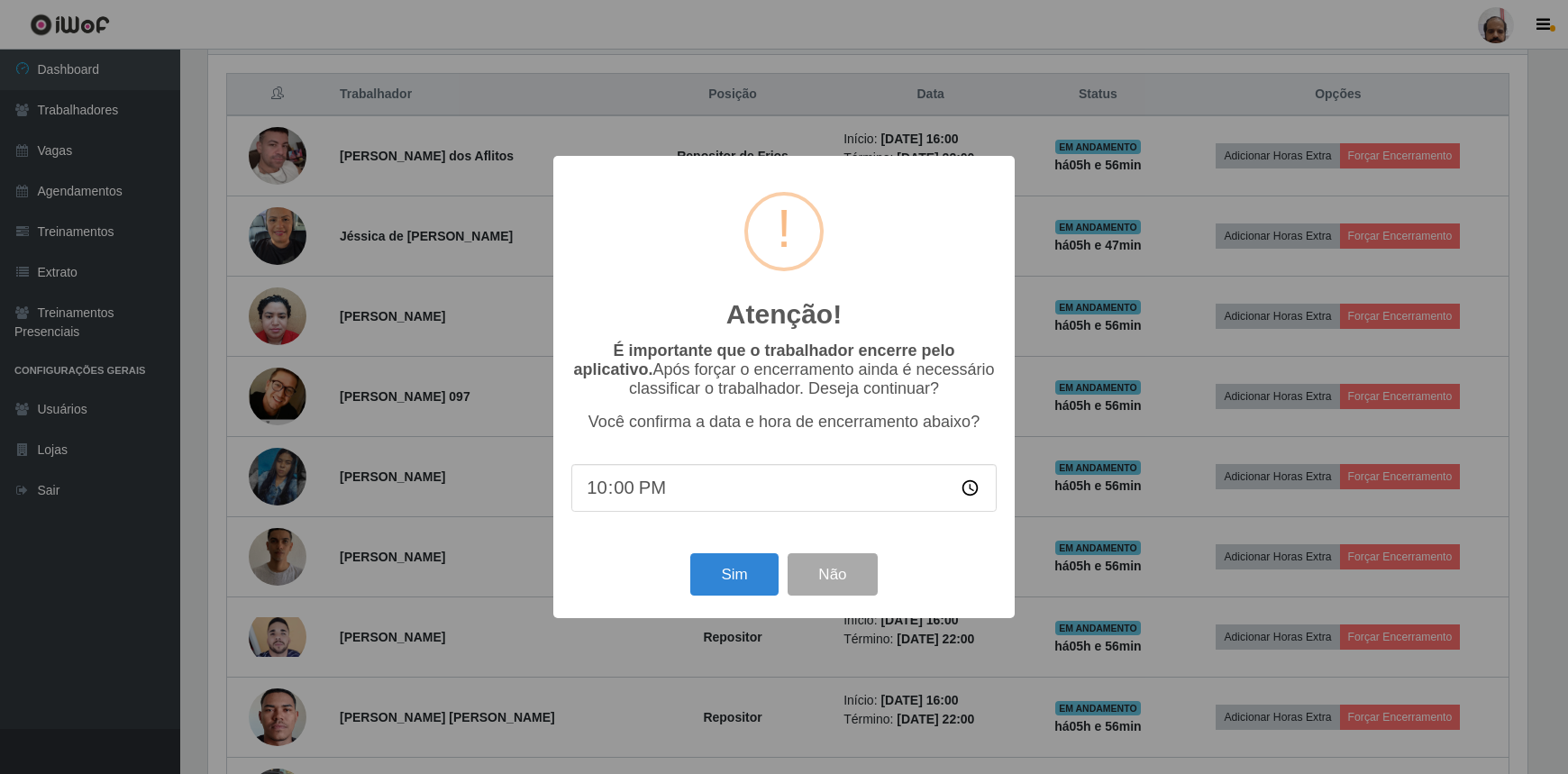
scroll to position [374, 1324]
click at [755, 569] on button "Sim" at bounding box center [736, 574] width 87 height 42
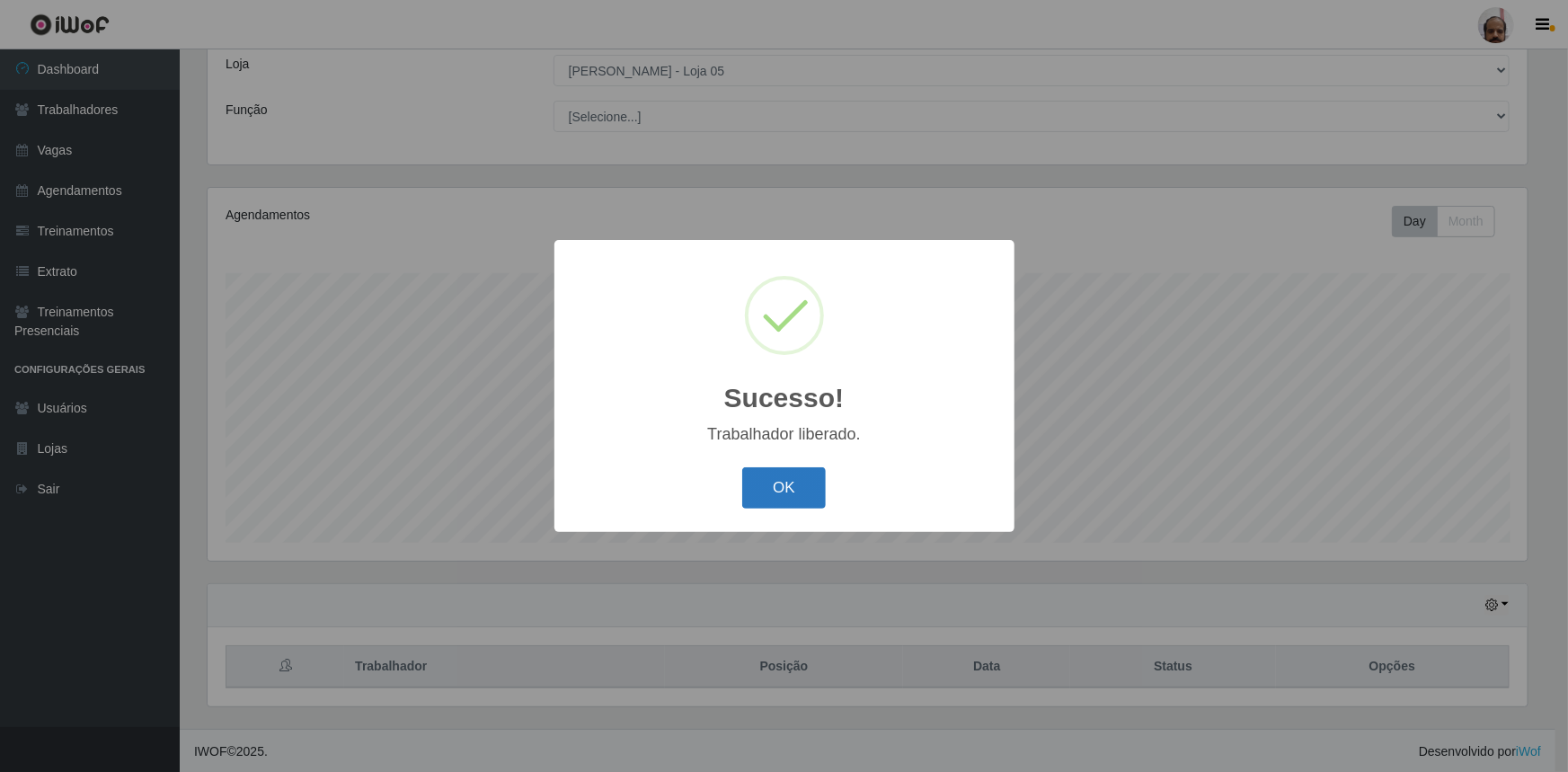
click at [758, 484] on button "OK" at bounding box center [783, 488] width 83 height 42
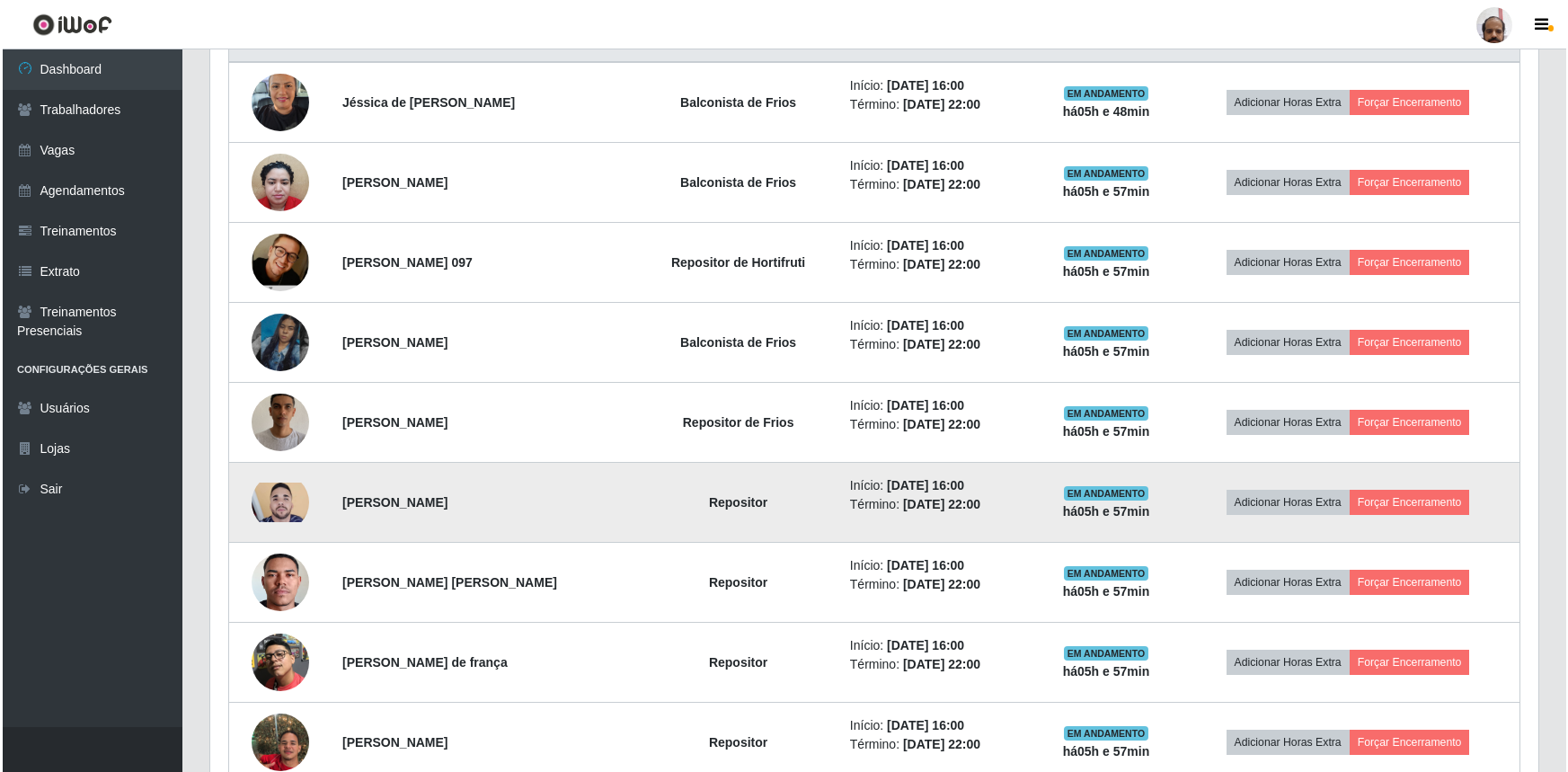
scroll to position [754, 0]
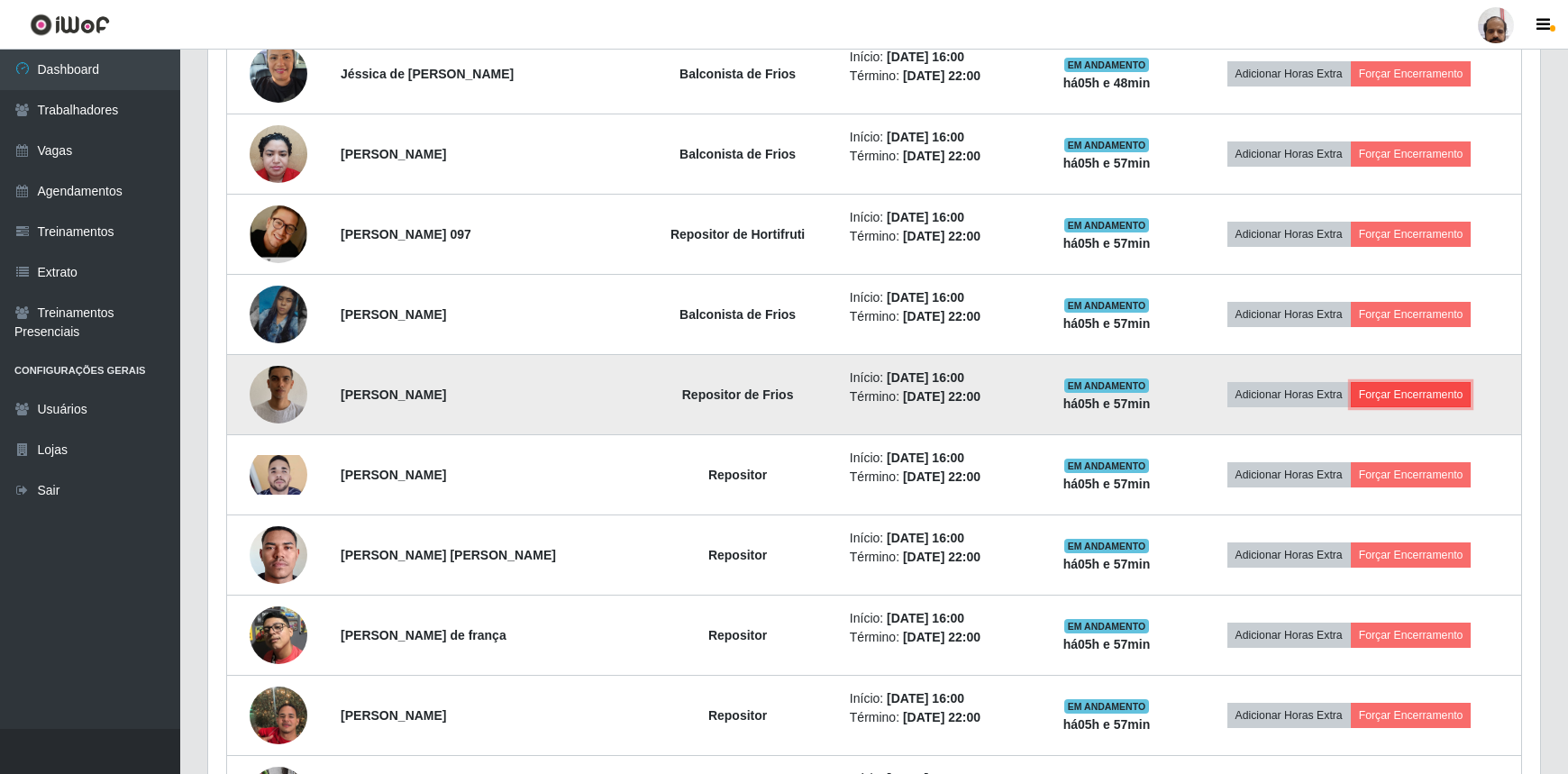
click at [1405, 385] on button "Forçar Encerramento" at bounding box center [1411, 394] width 121 height 25
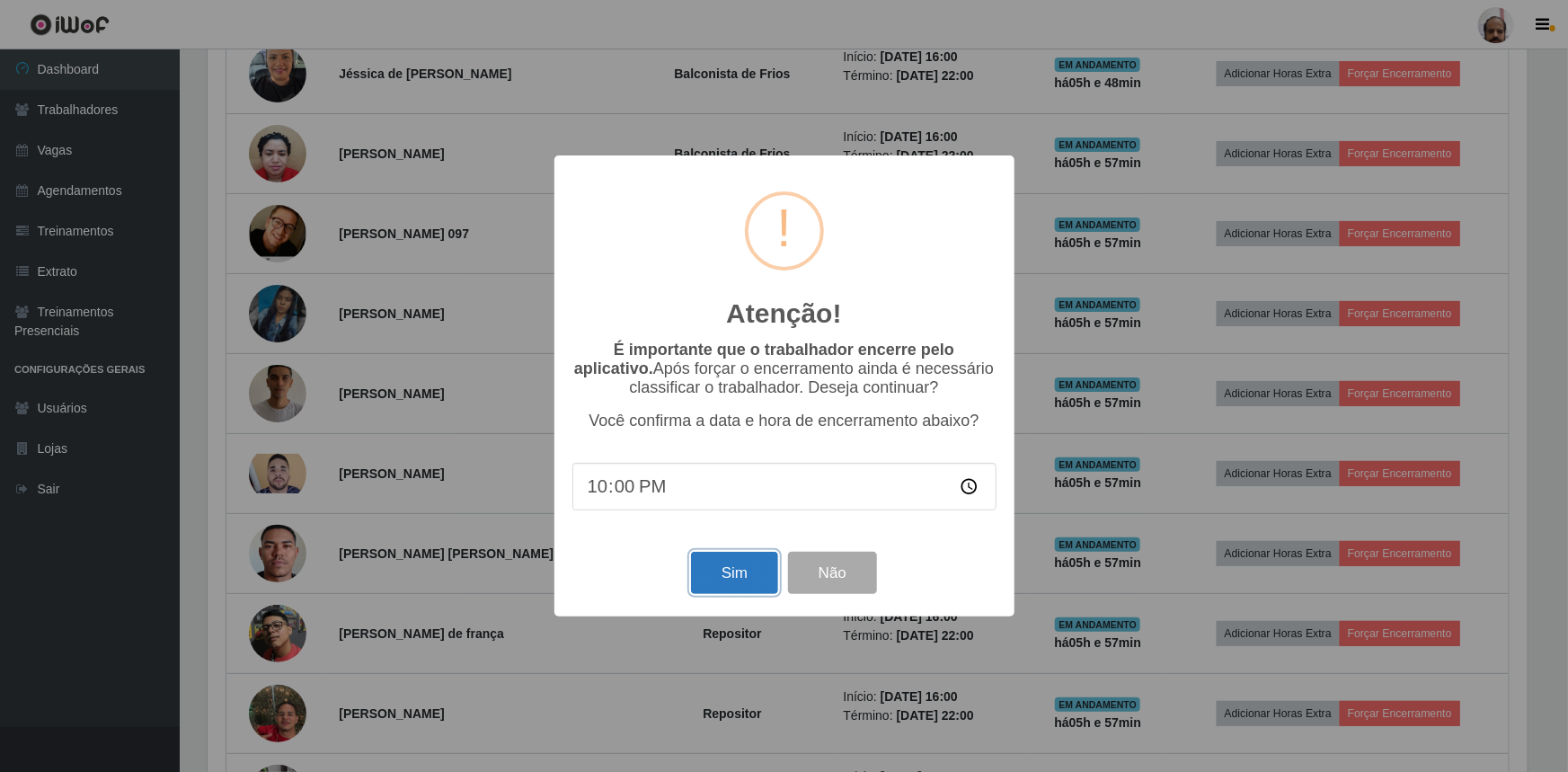
click at [733, 567] on button "Sim" at bounding box center [734, 573] width 87 height 42
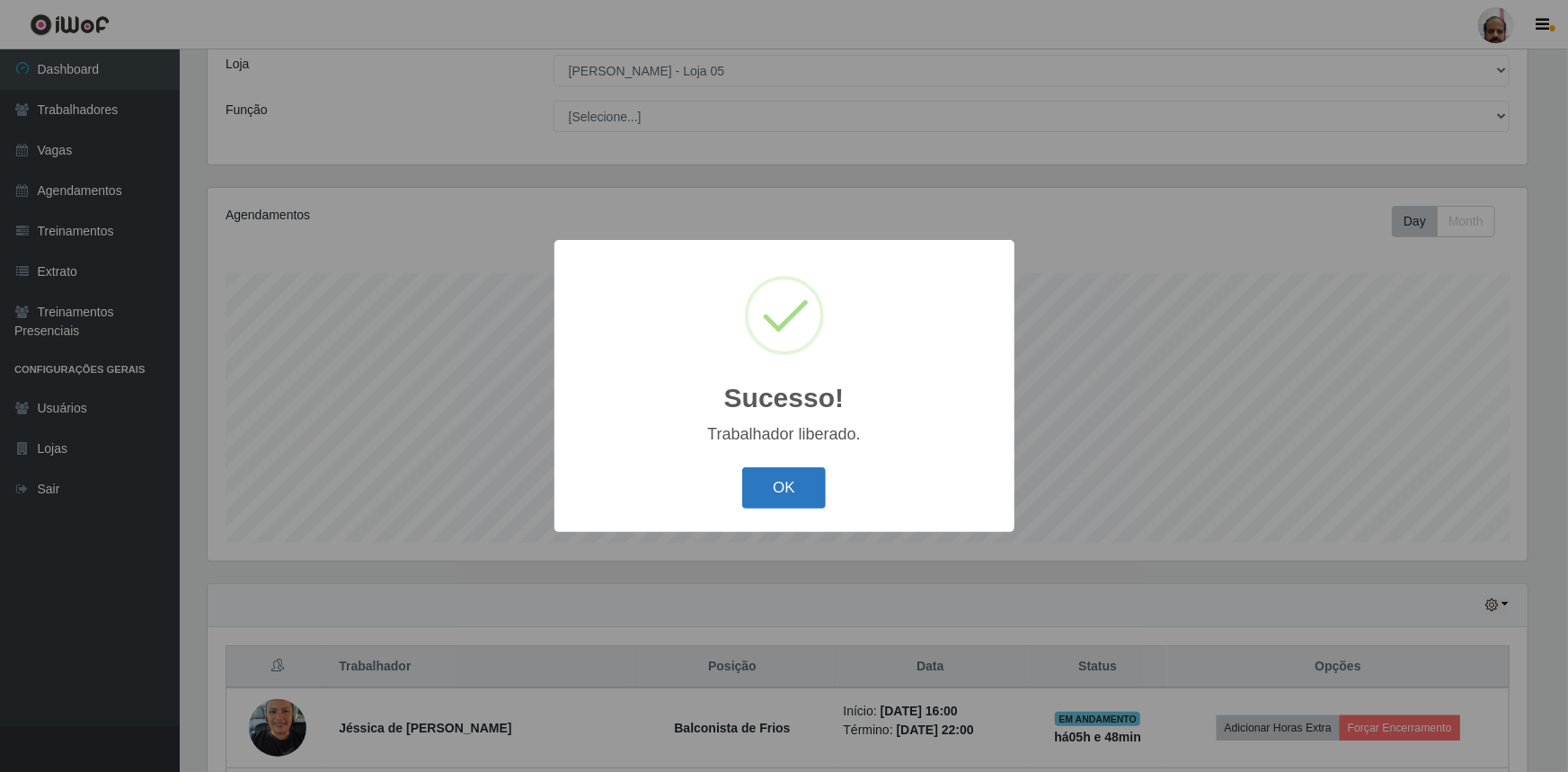
click at [772, 494] on button "OK" at bounding box center [783, 488] width 83 height 42
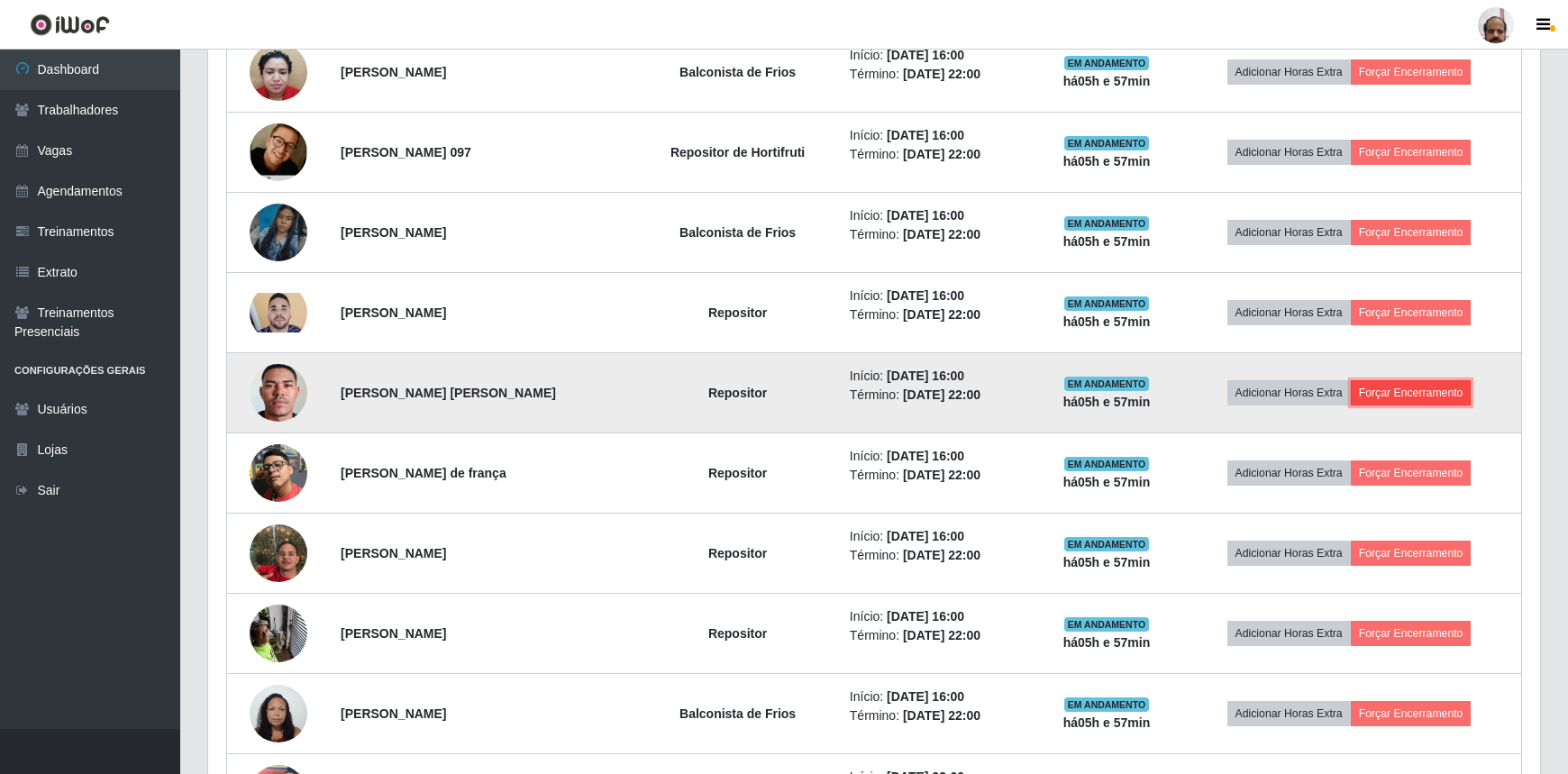
click at [1383, 390] on button "Forçar Encerramento" at bounding box center [1411, 393] width 121 height 25
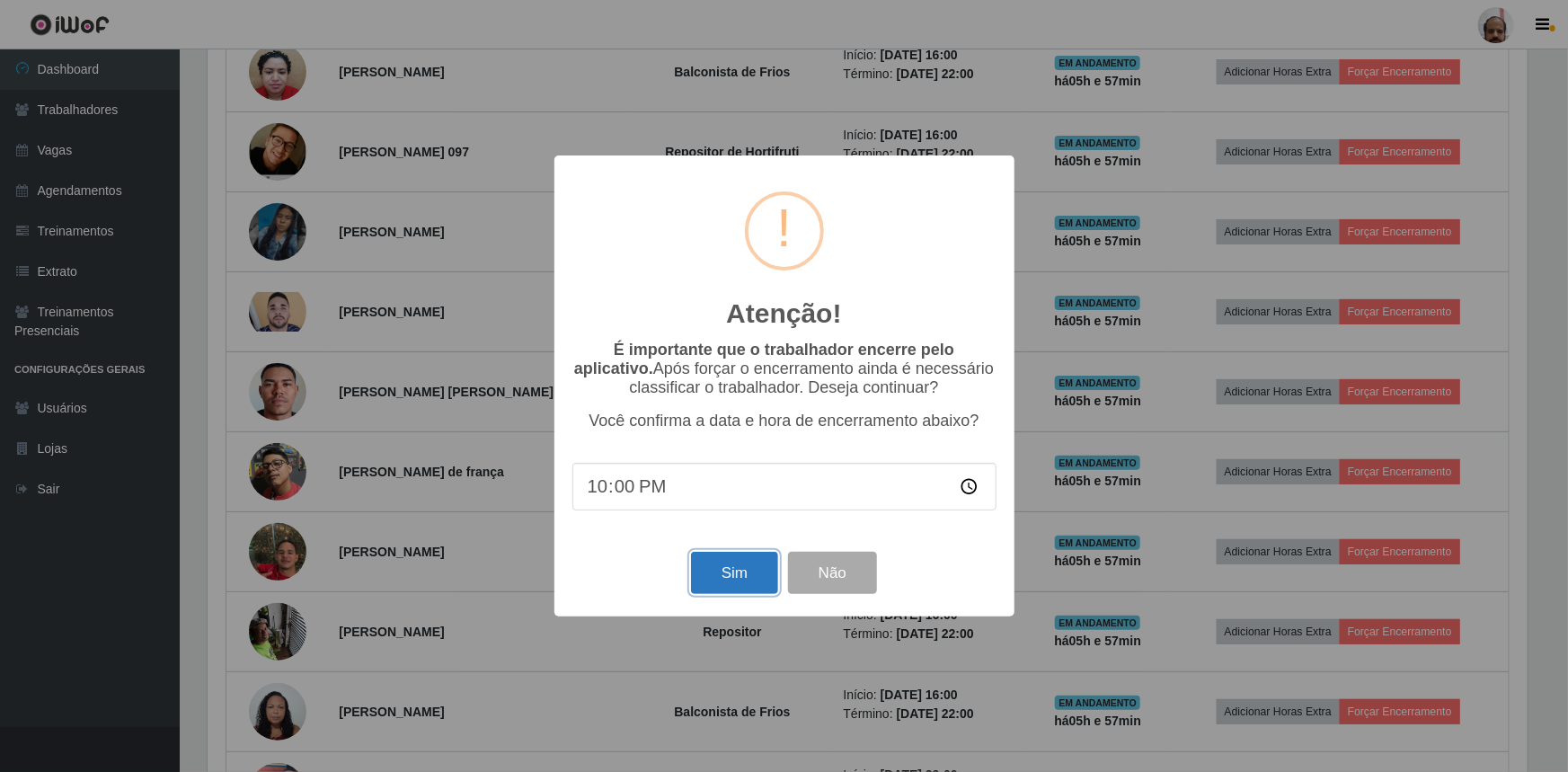
click at [723, 575] on button "Sim" at bounding box center [734, 573] width 87 height 42
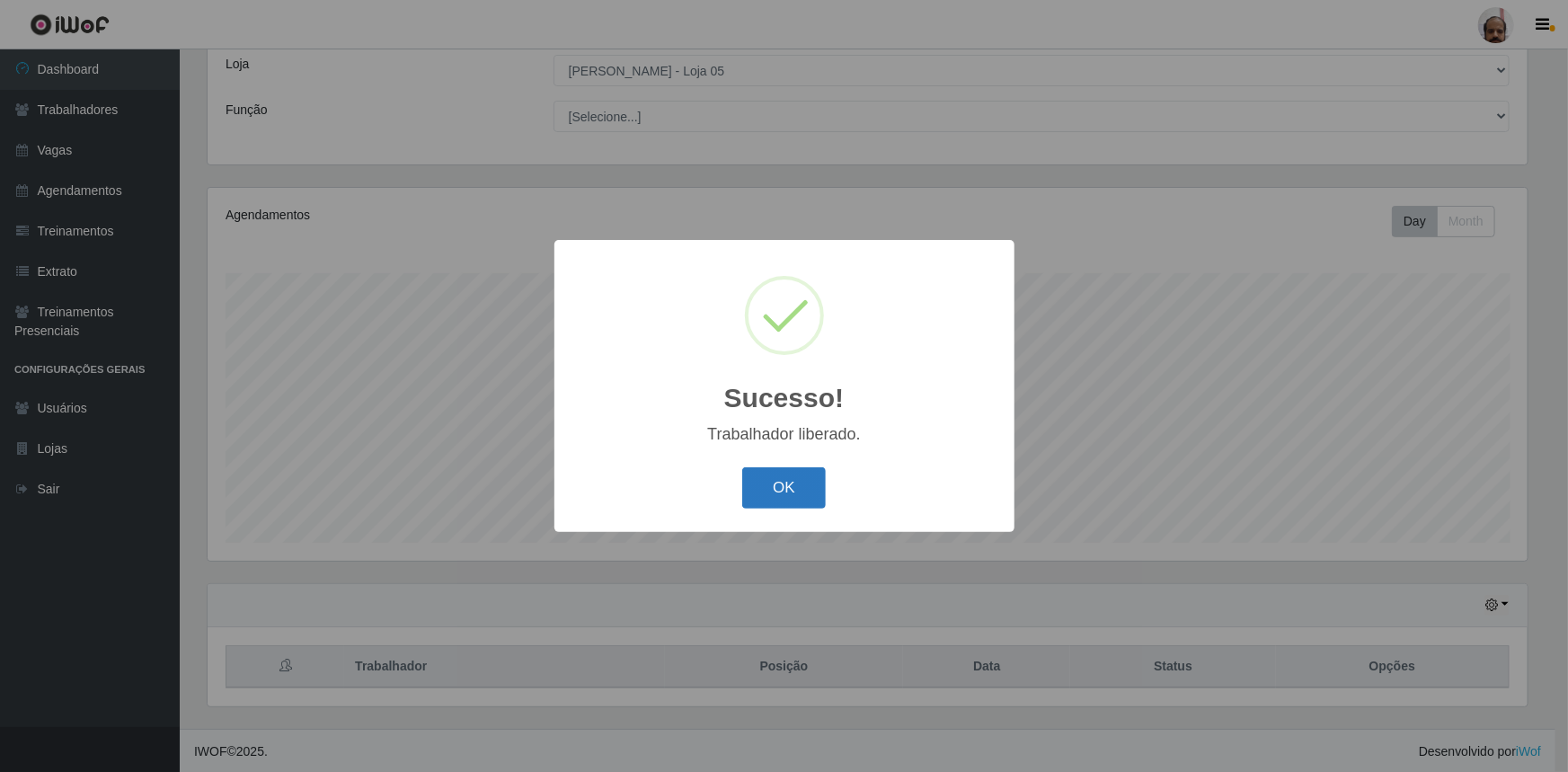
click at [759, 492] on button "OK" at bounding box center [783, 488] width 83 height 42
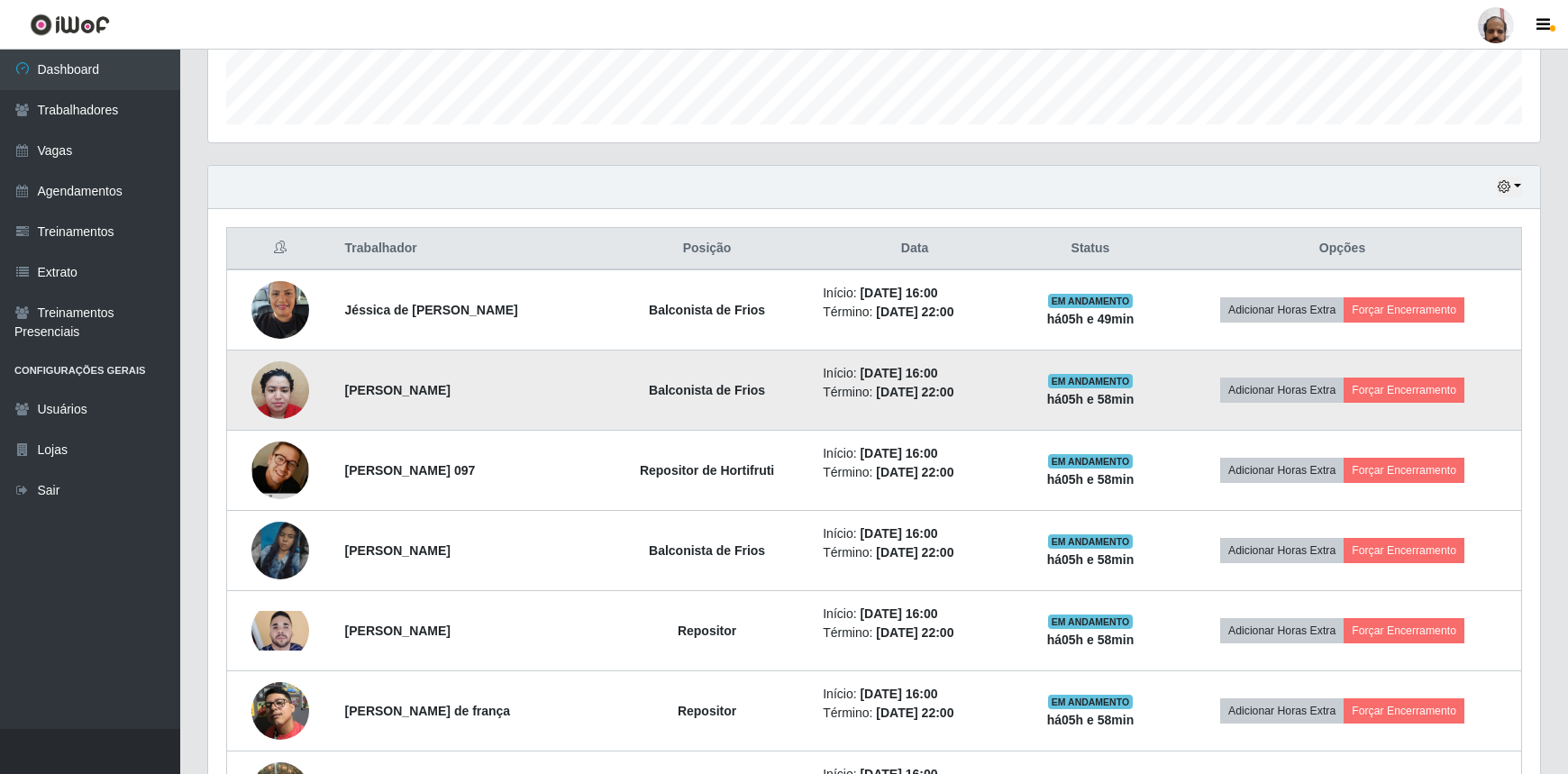
scroll to position [592, 0]
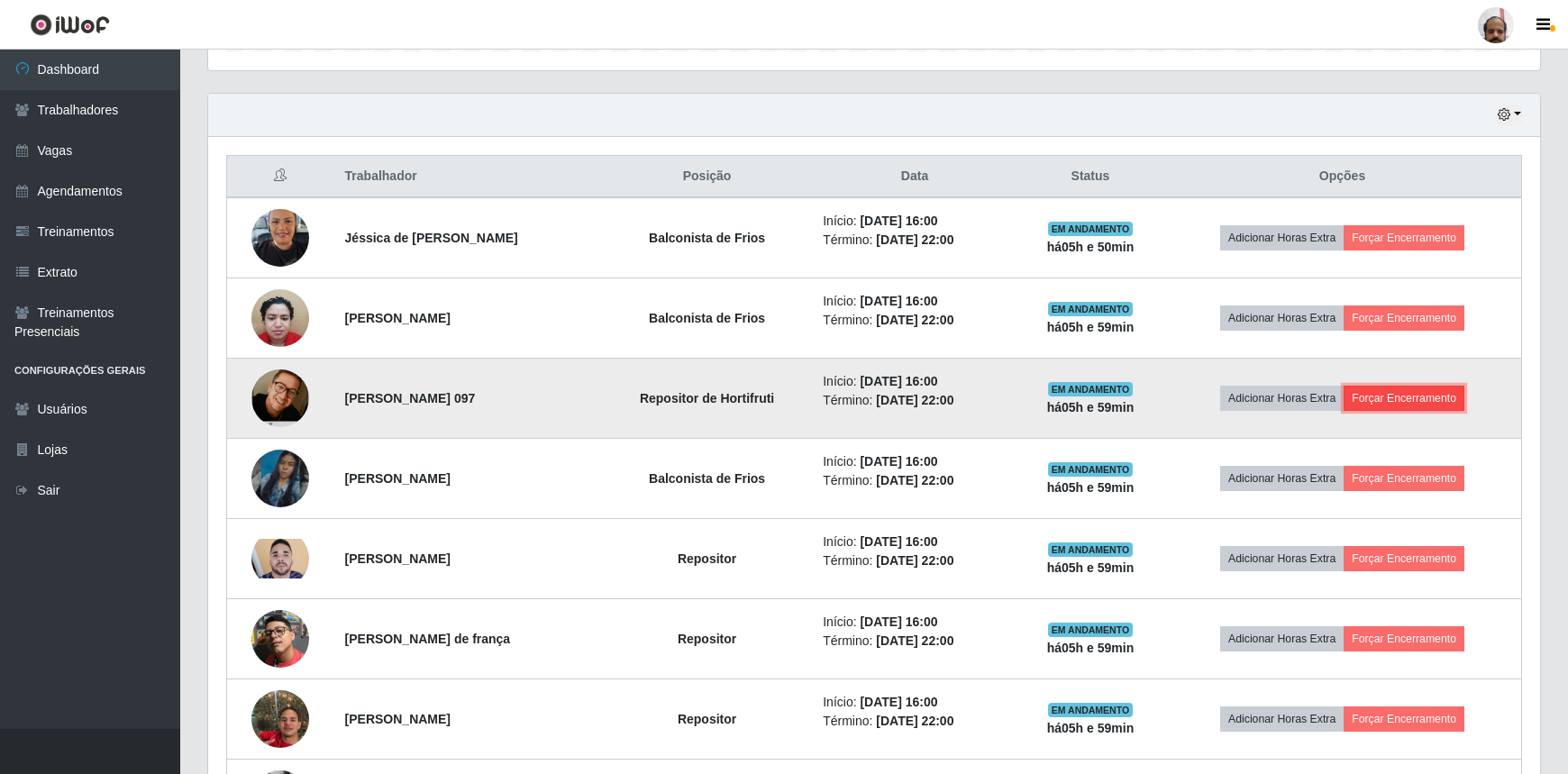
click at [1429, 396] on button "Forçar Encerramento" at bounding box center [1403, 398] width 121 height 25
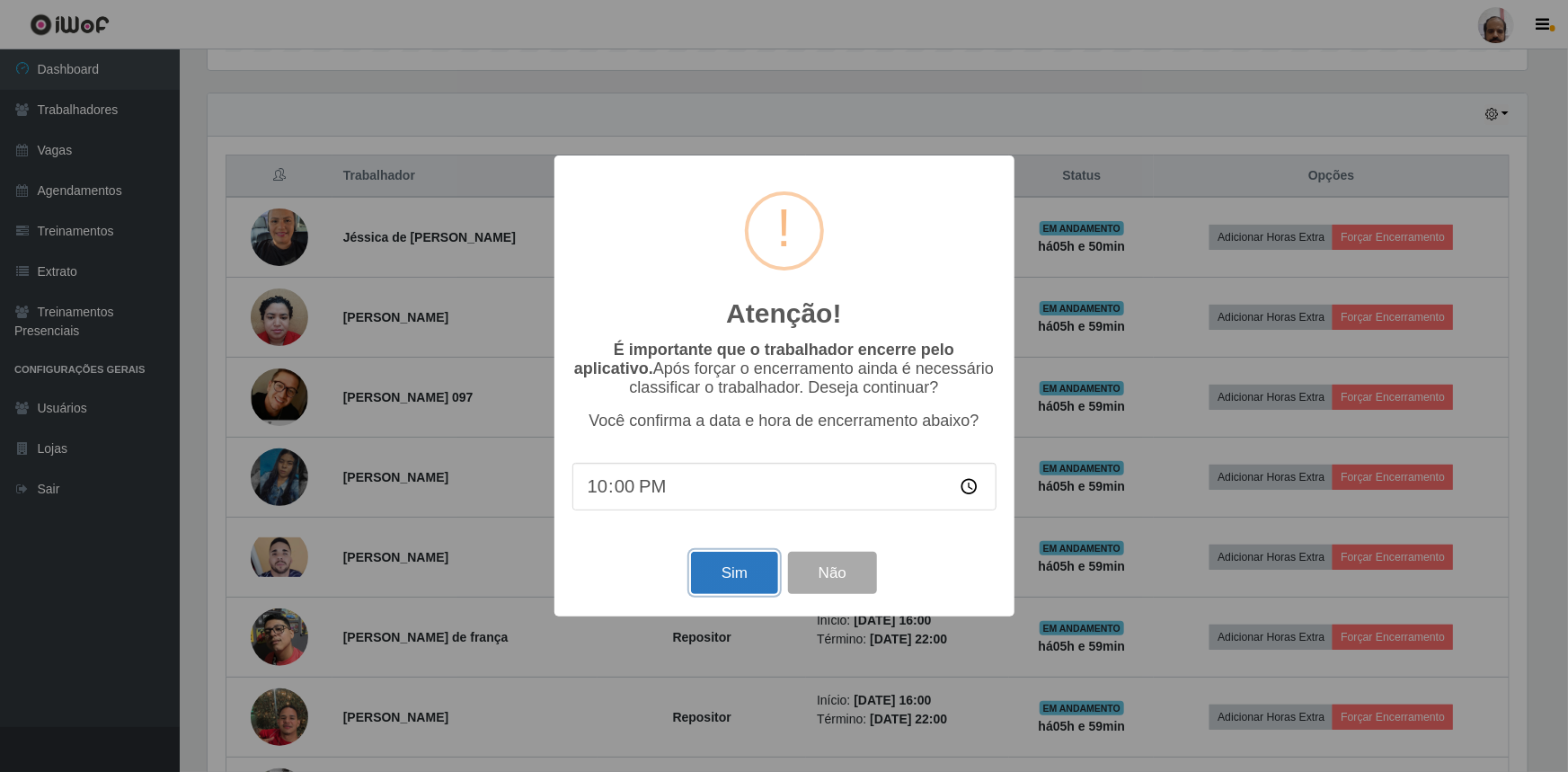
click at [761, 567] on button "Sim" at bounding box center [734, 573] width 87 height 42
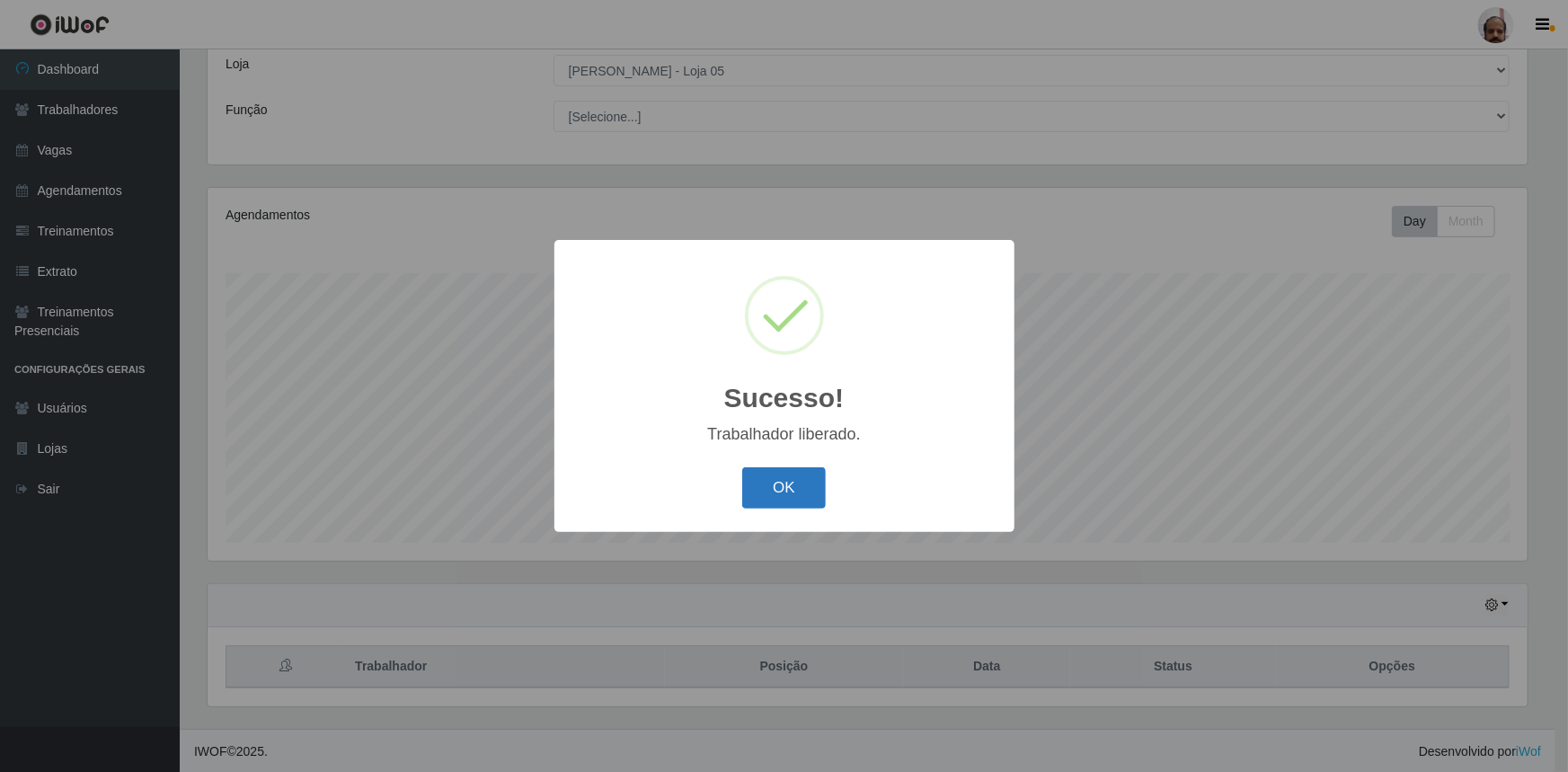
click at [798, 490] on button "OK" at bounding box center [783, 488] width 83 height 42
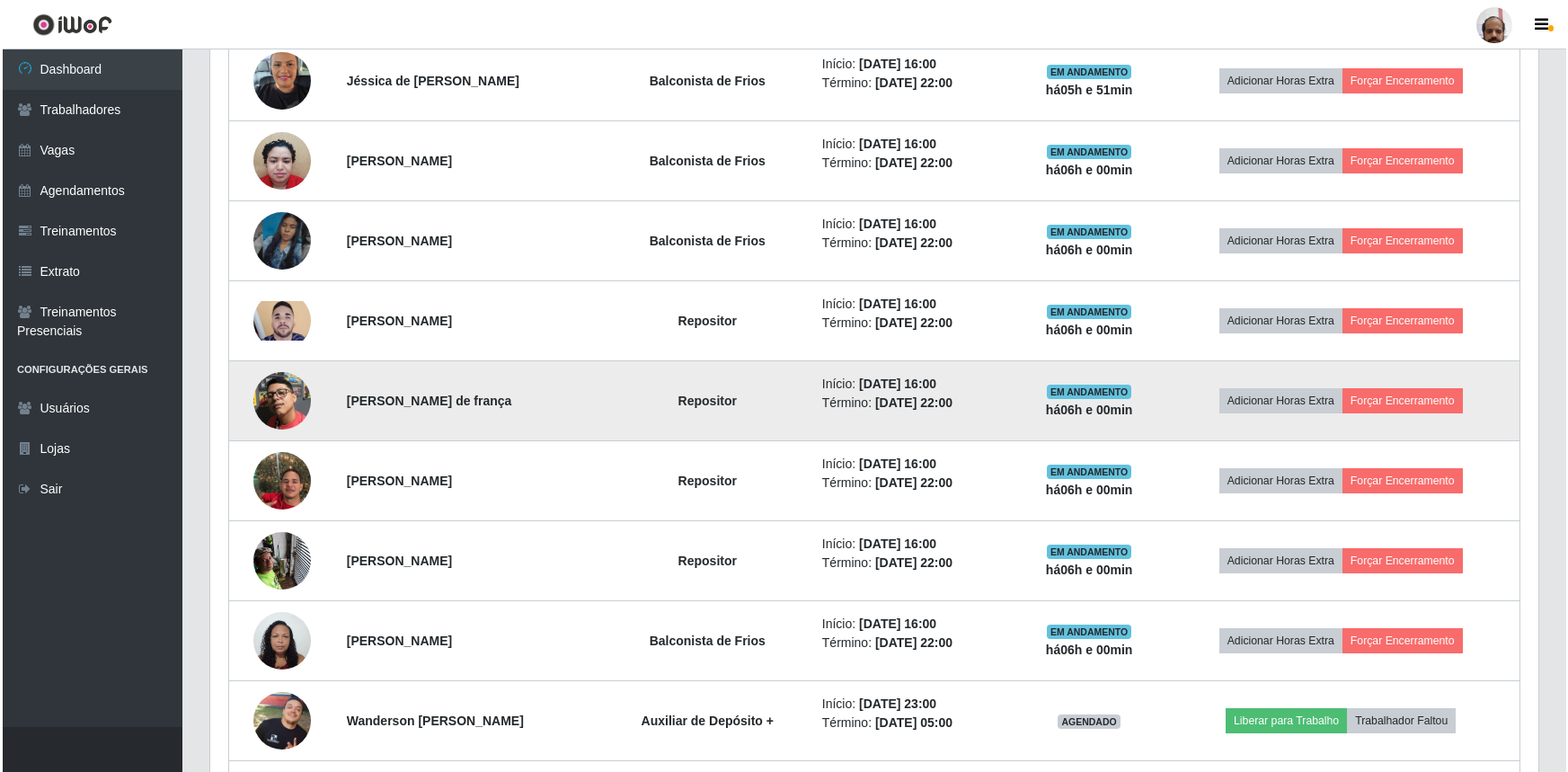
scroll to position [836, 0]
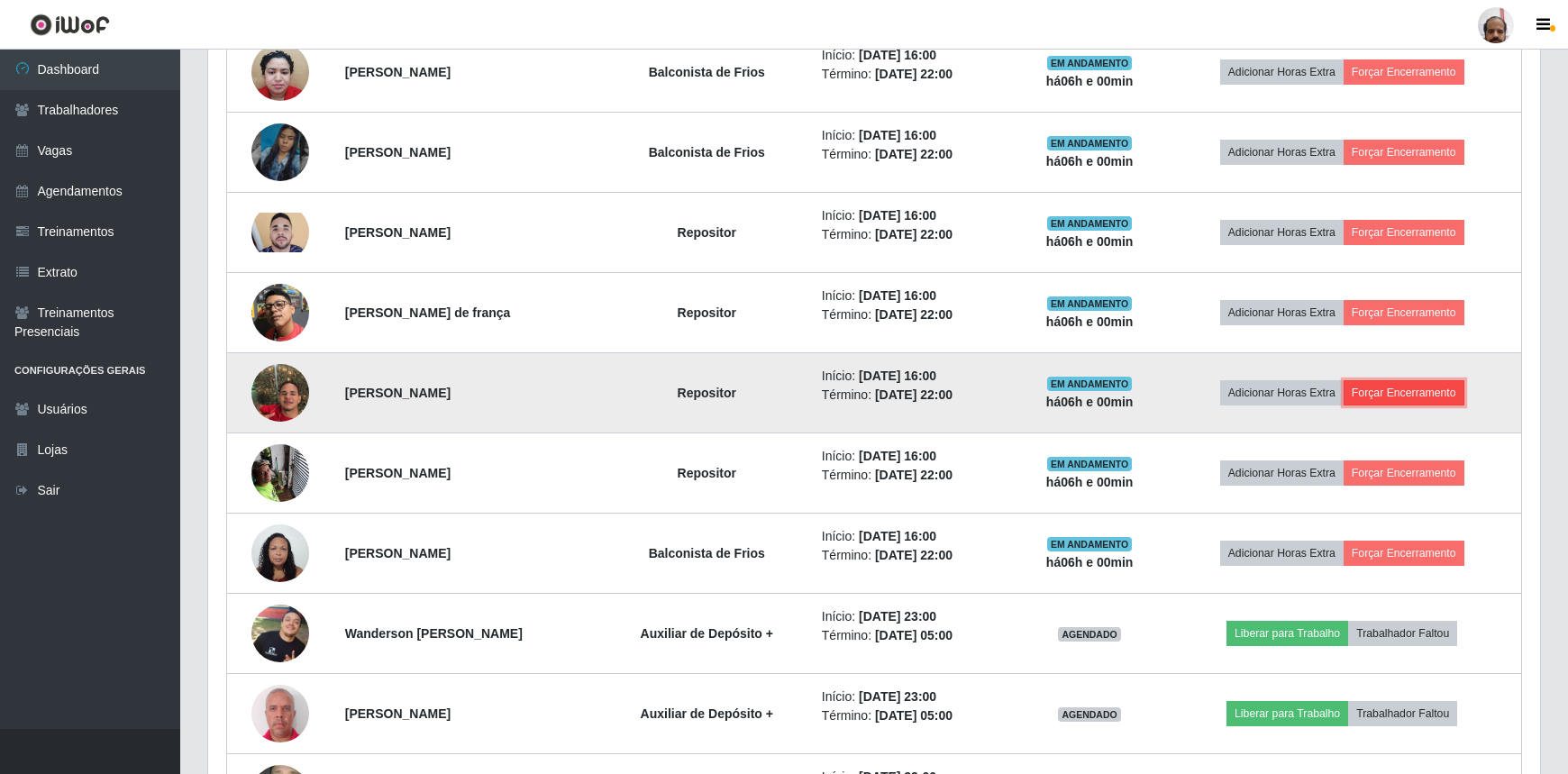
click at [1413, 392] on button "Forçar Encerramento" at bounding box center [1403, 393] width 121 height 25
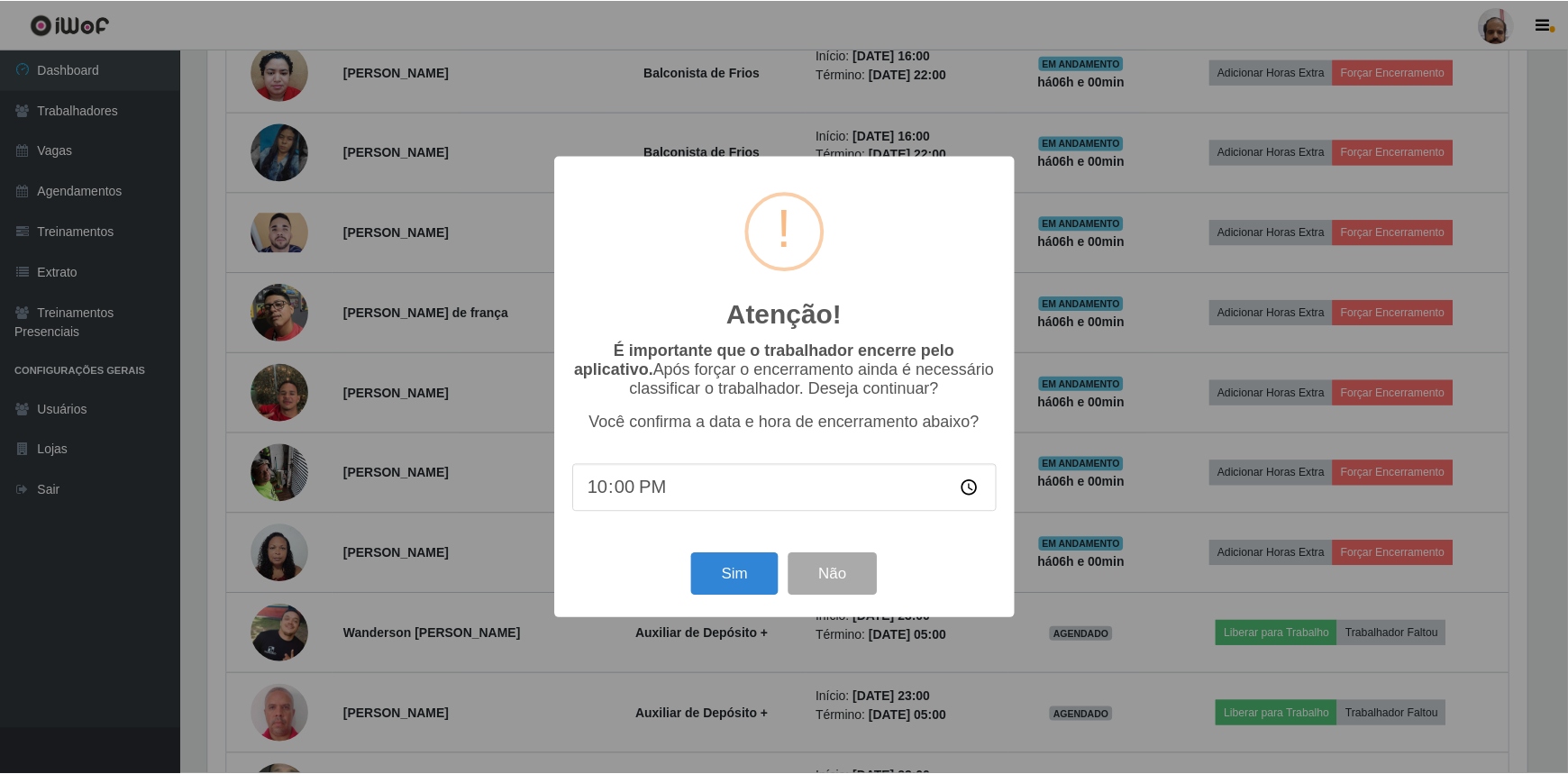
scroll to position [374, 1324]
click at [747, 593] on button "Sim" at bounding box center [736, 574] width 87 height 42
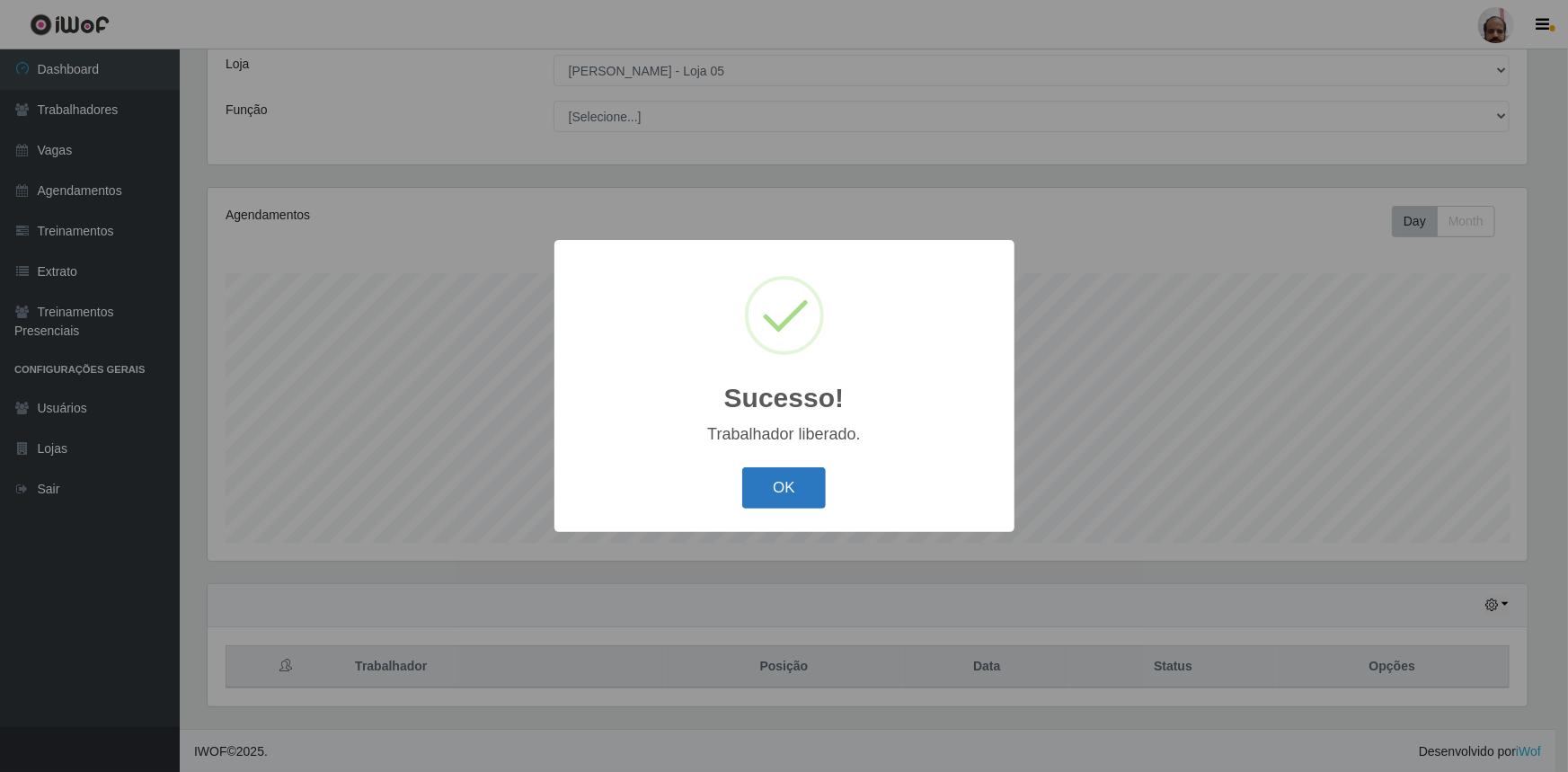
click at [787, 489] on button "OK" at bounding box center [783, 488] width 83 height 42
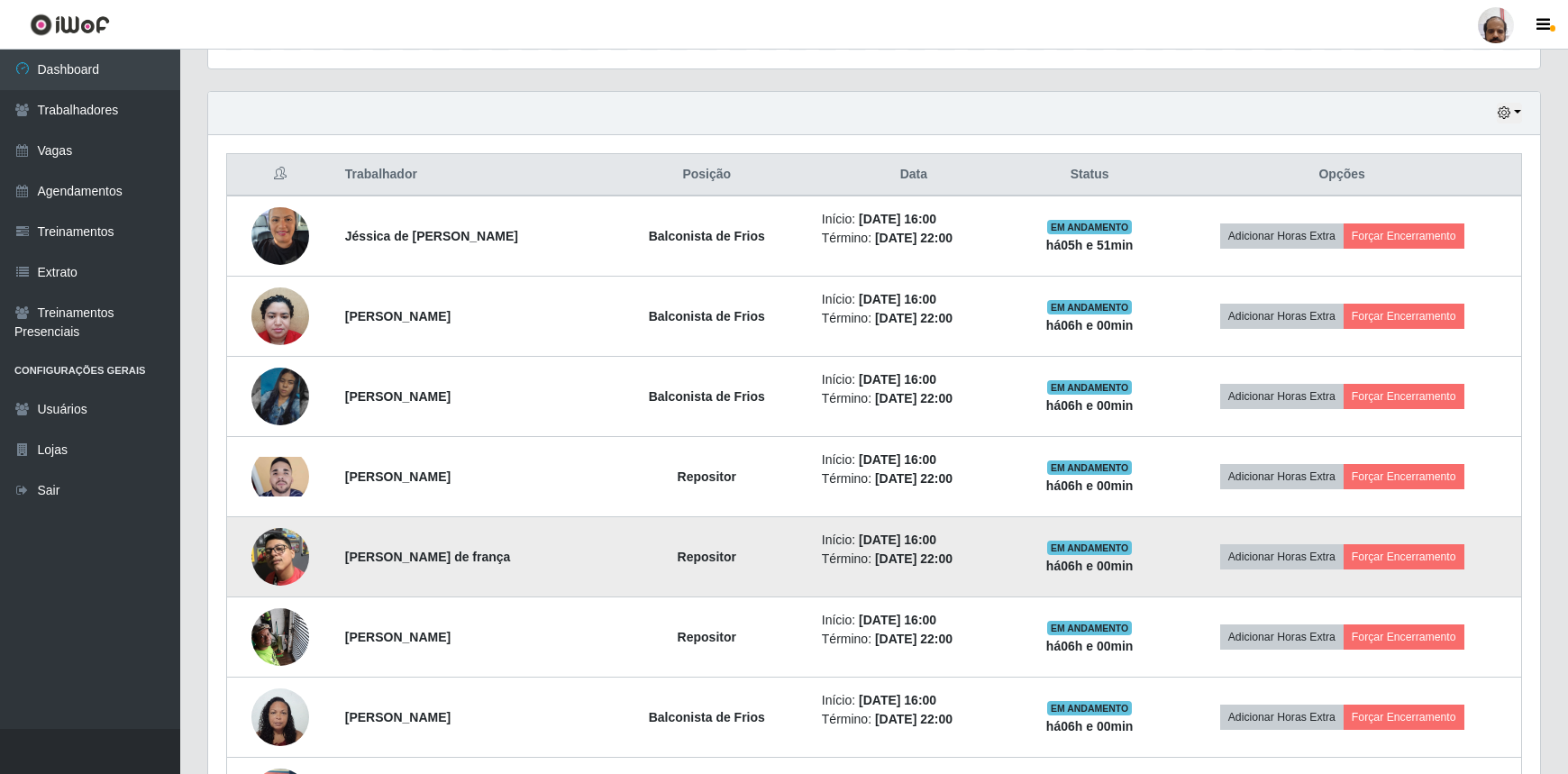
scroll to position [674, 0]
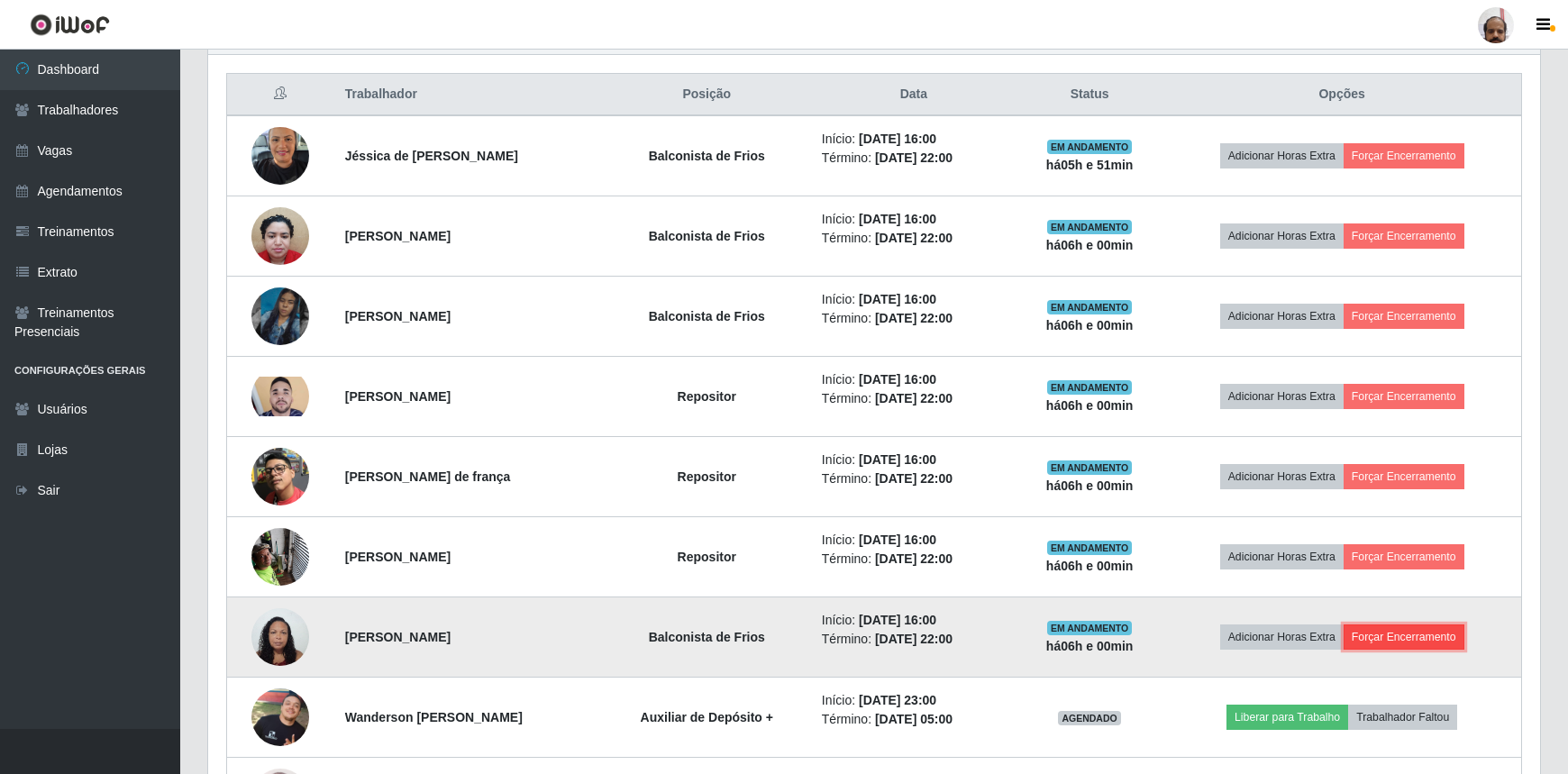
click at [1414, 642] on button "Forçar Encerramento" at bounding box center [1403, 637] width 121 height 25
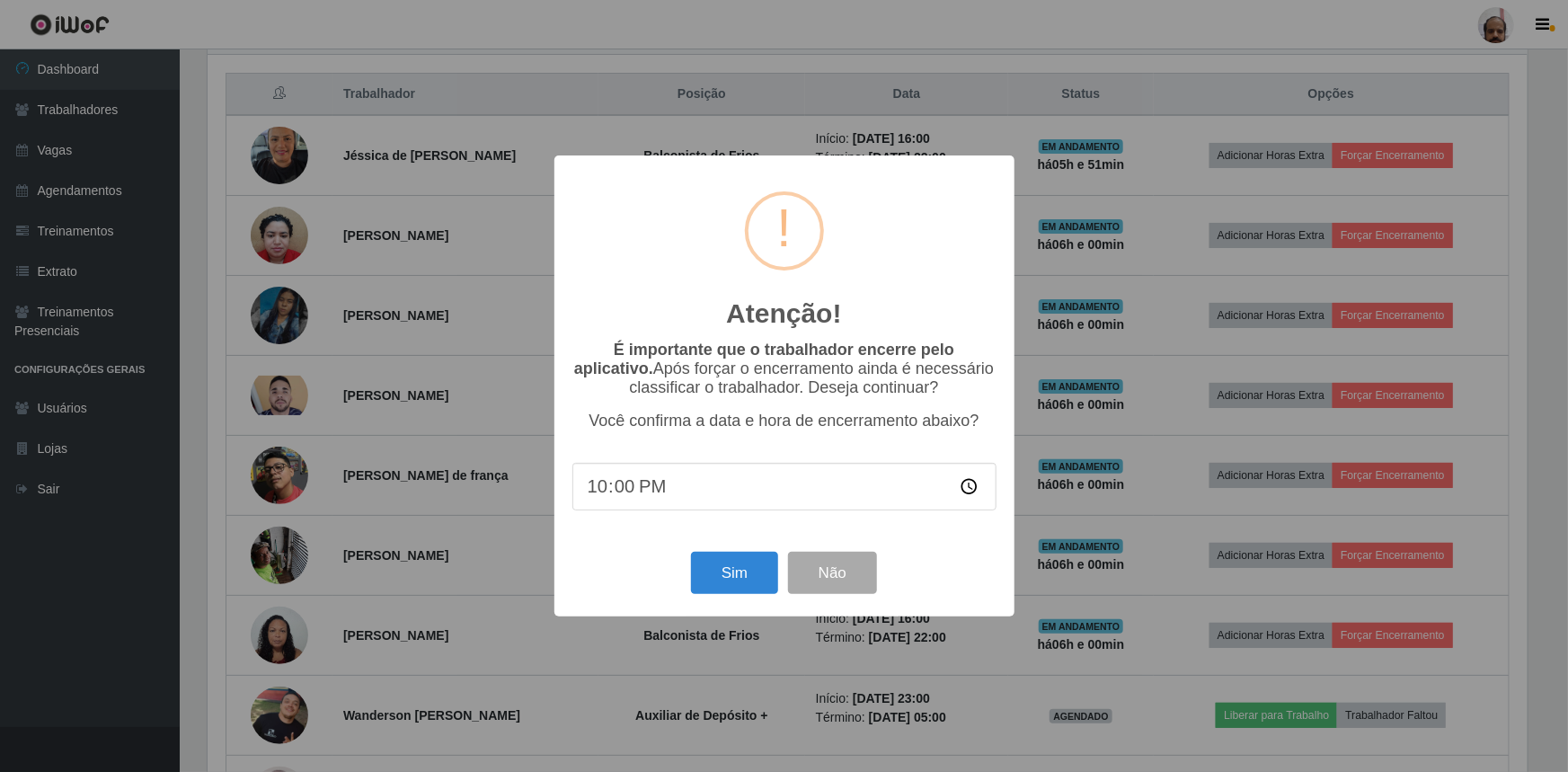
click at [722, 552] on div "Sim Não" at bounding box center [785, 573] width 424 height 51
click at [729, 567] on button "Sim" at bounding box center [734, 573] width 87 height 42
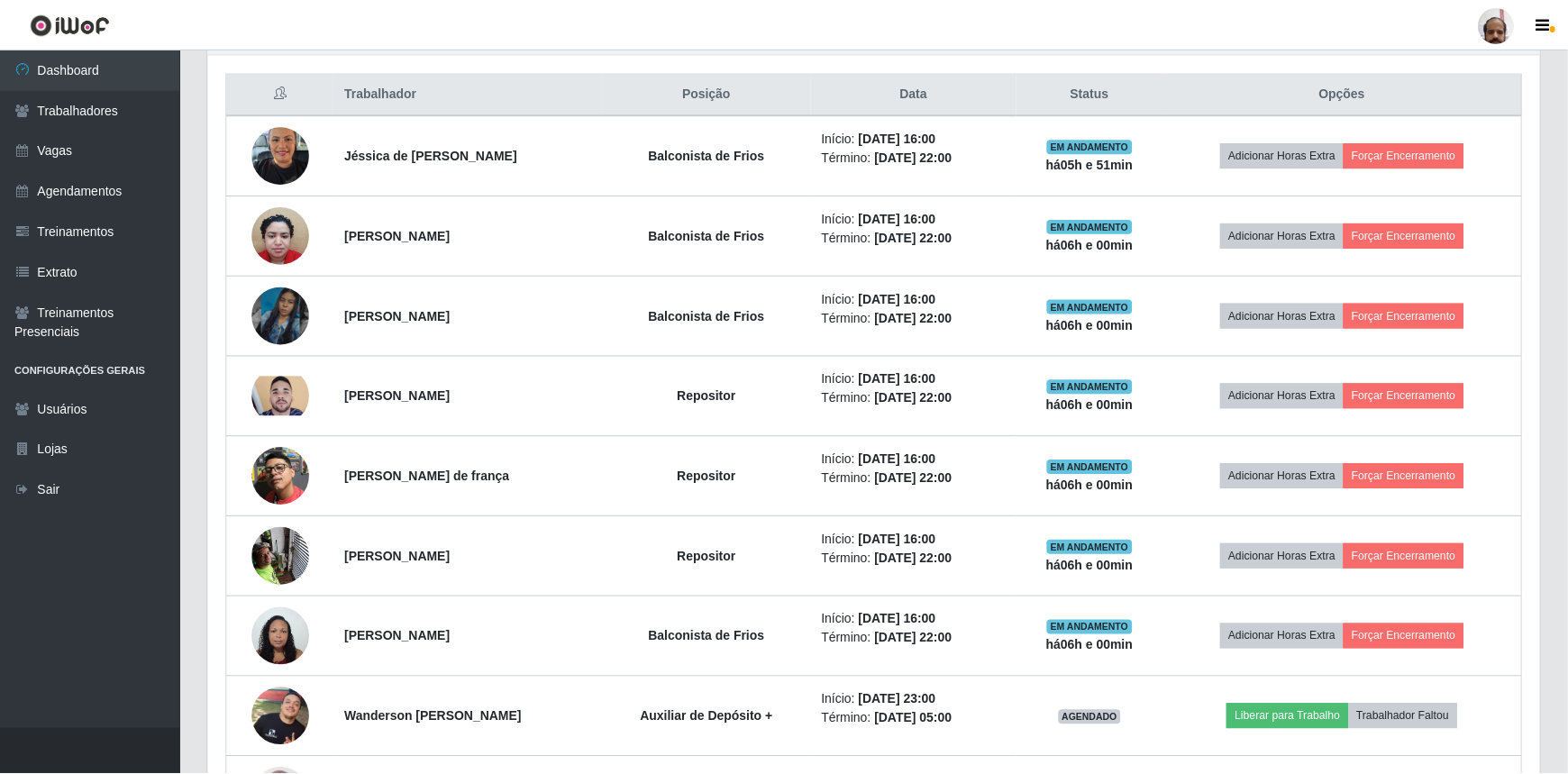
scroll to position [374, 1332]
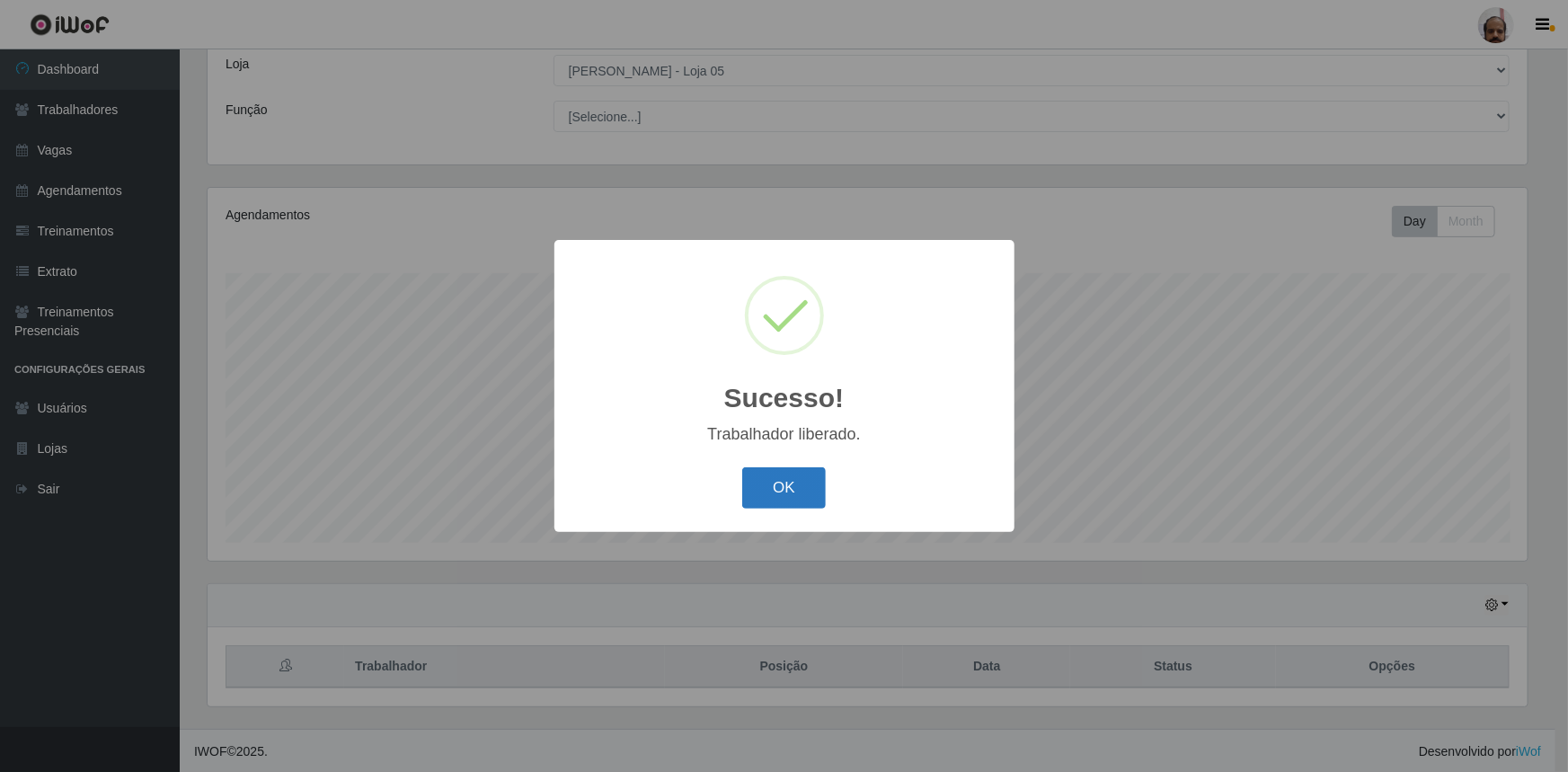
click at [750, 493] on button "OK" at bounding box center [783, 488] width 83 height 42
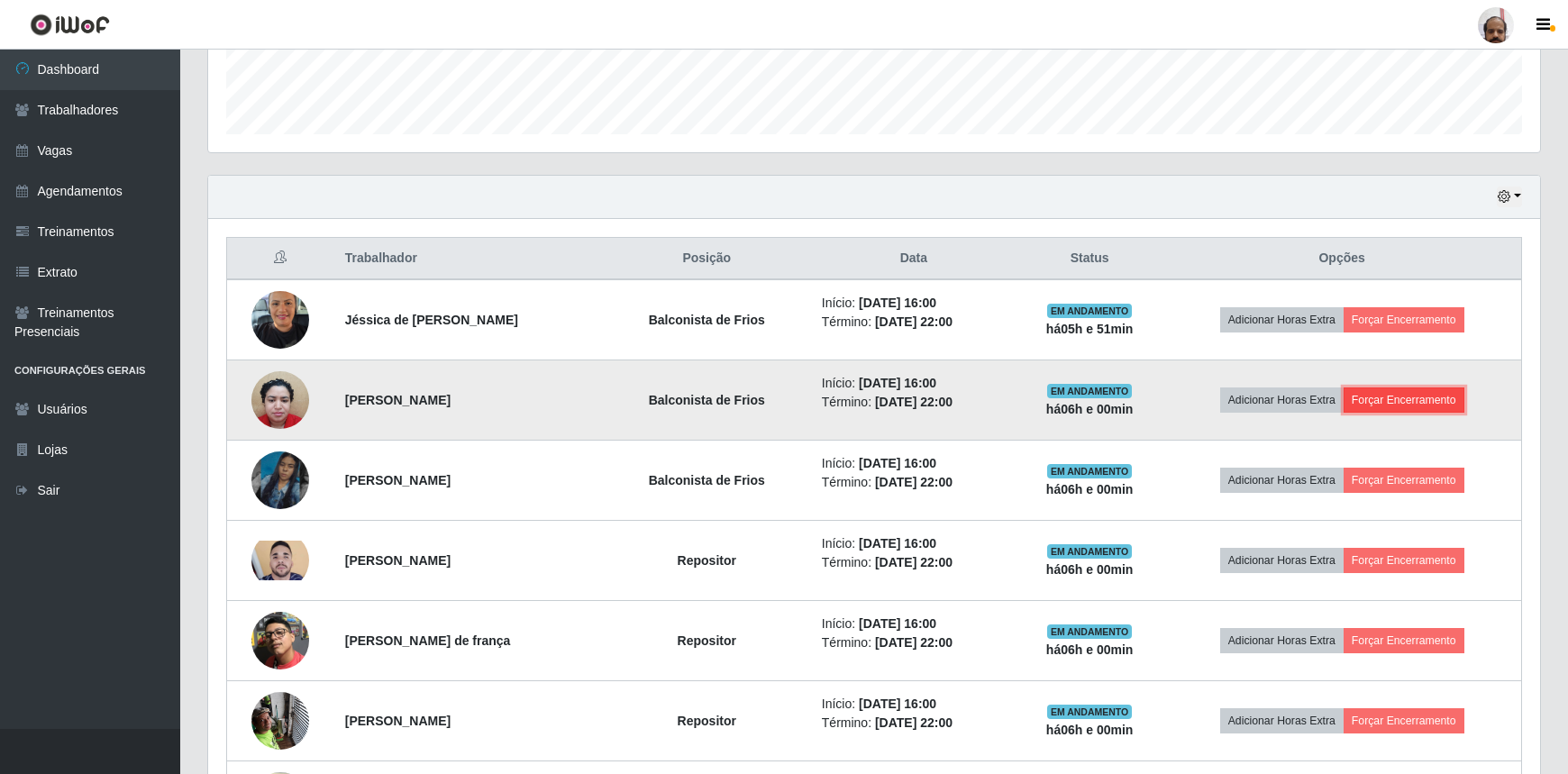
click at [1442, 404] on button "Forçar Encerramento" at bounding box center [1403, 400] width 121 height 25
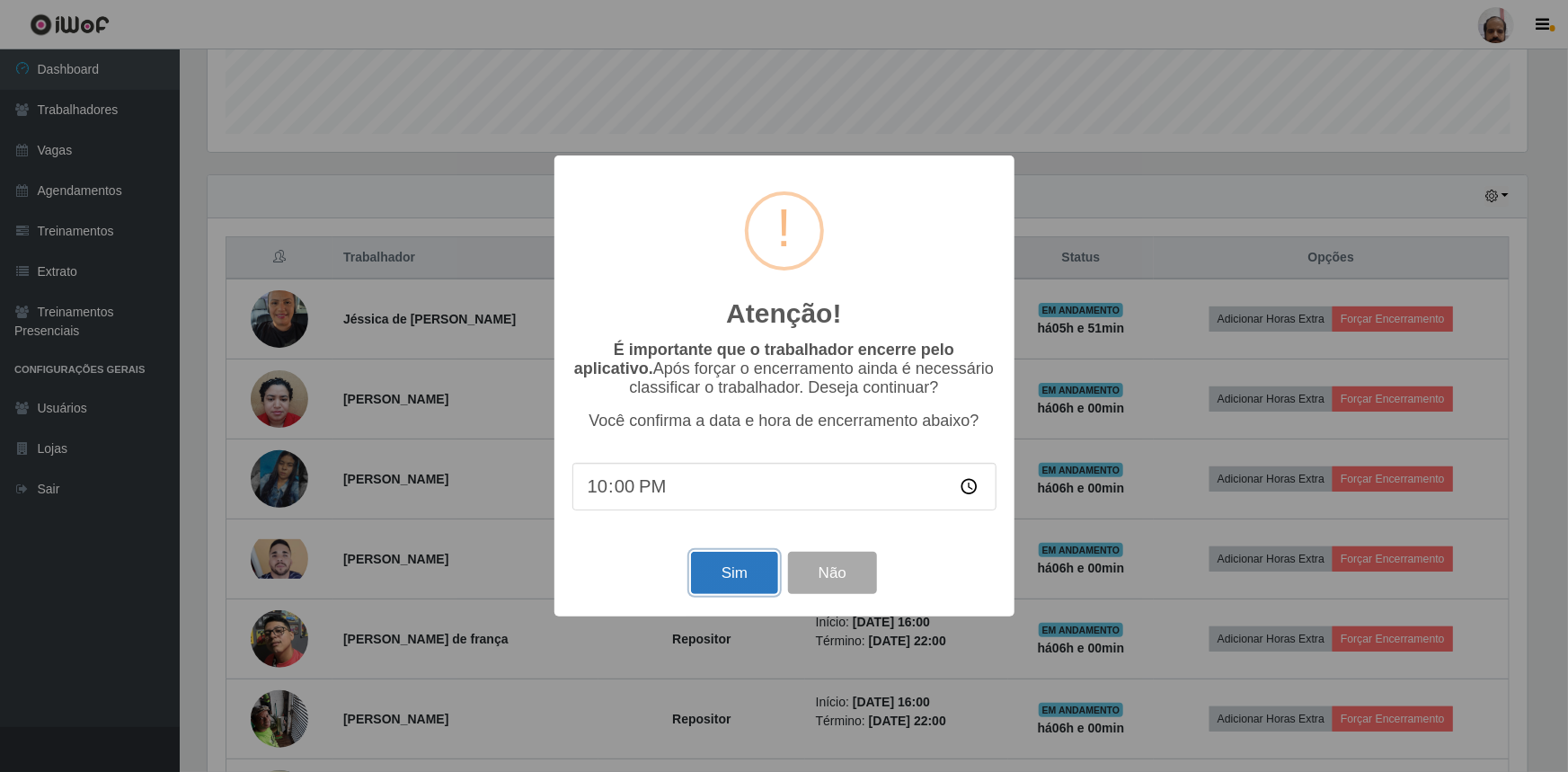
click at [708, 593] on button "Sim" at bounding box center [734, 573] width 87 height 42
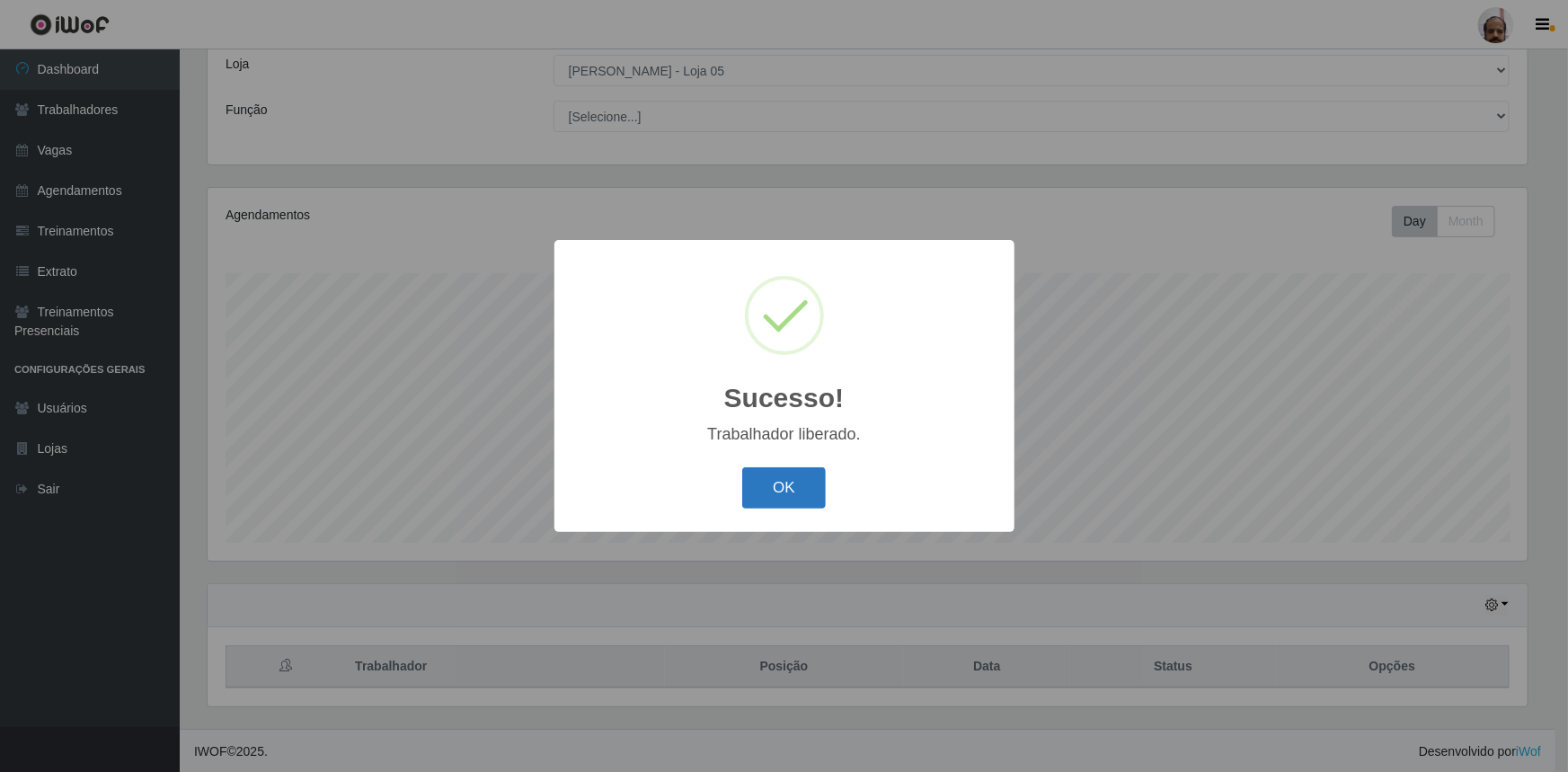
click at [787, 492] on button "OK" at bounding box center [783, 488] width 83 height 42
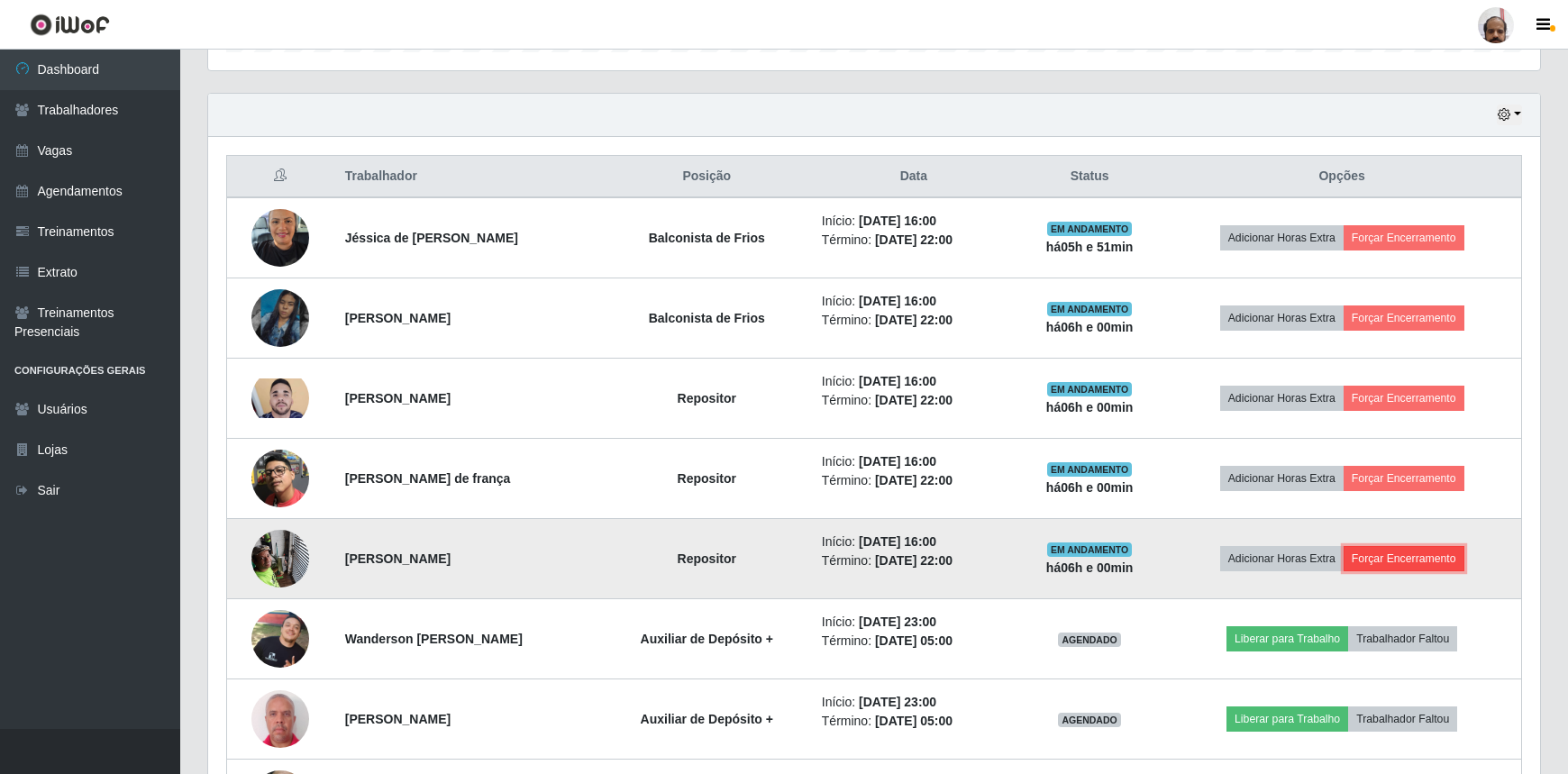
click at [1439, 554] on button "Forçar Encerramento" at bounding box center [1403, 558] width 121 height 25
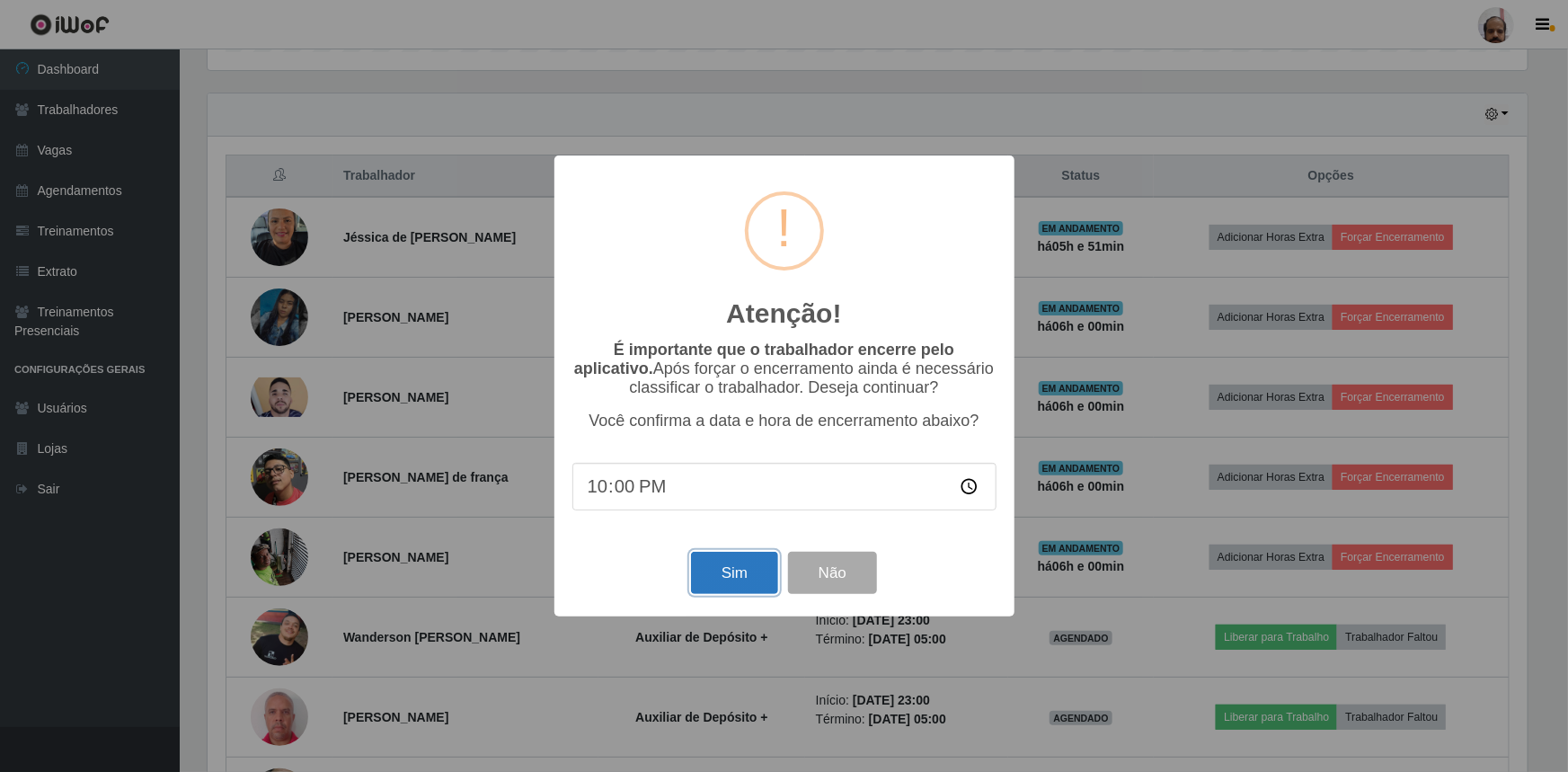
click at [719, 580] on button "Sim" at bounding box center [734, 573] width 87 height 42
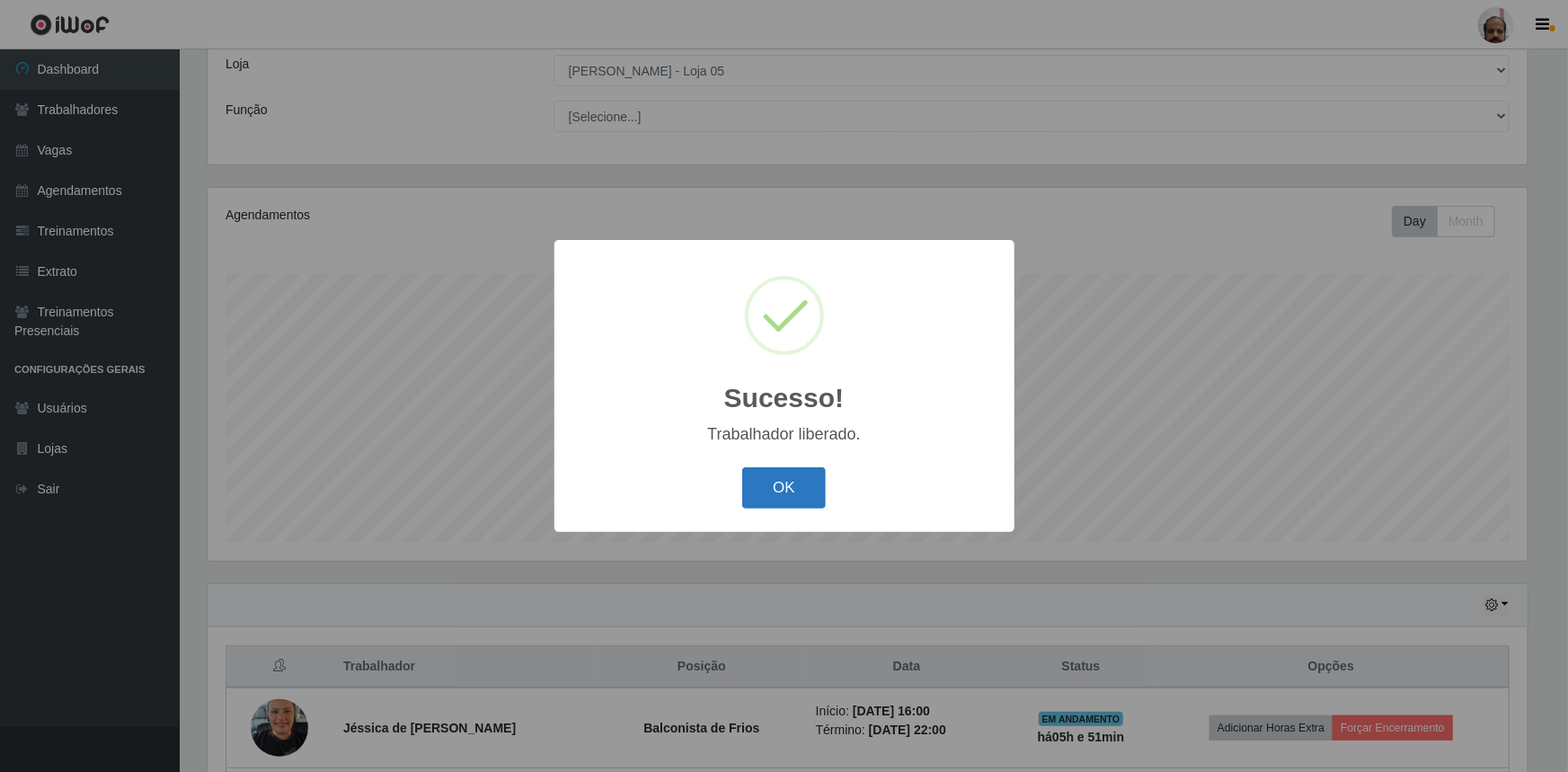
click at [781, 494] on button "OK" at bounding box center [783, 488] width 83 height 42
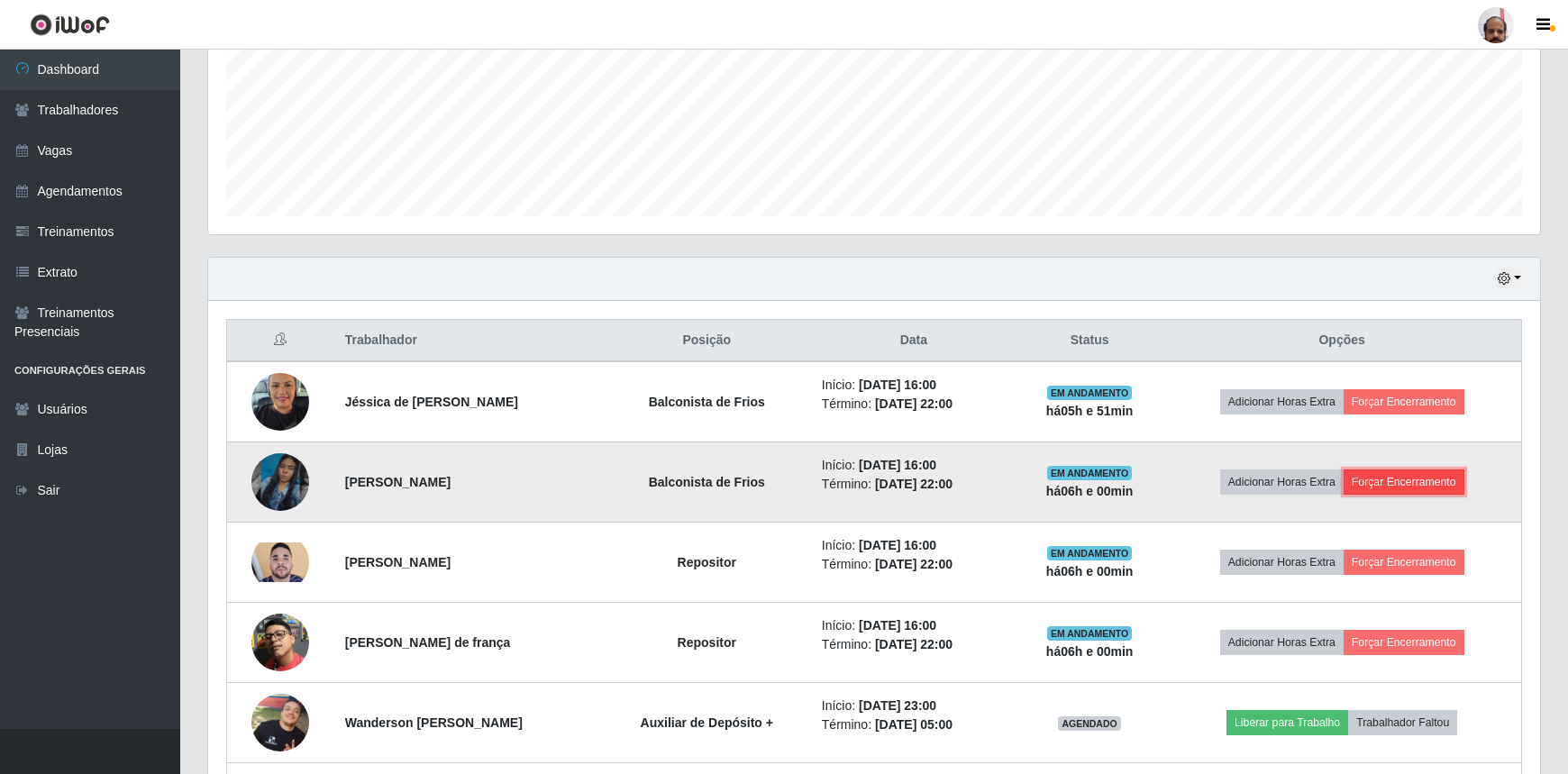
click at [1447, 483] on button "Forçar Encerramento" at bounding box center [1403, 482] width 121 height 25
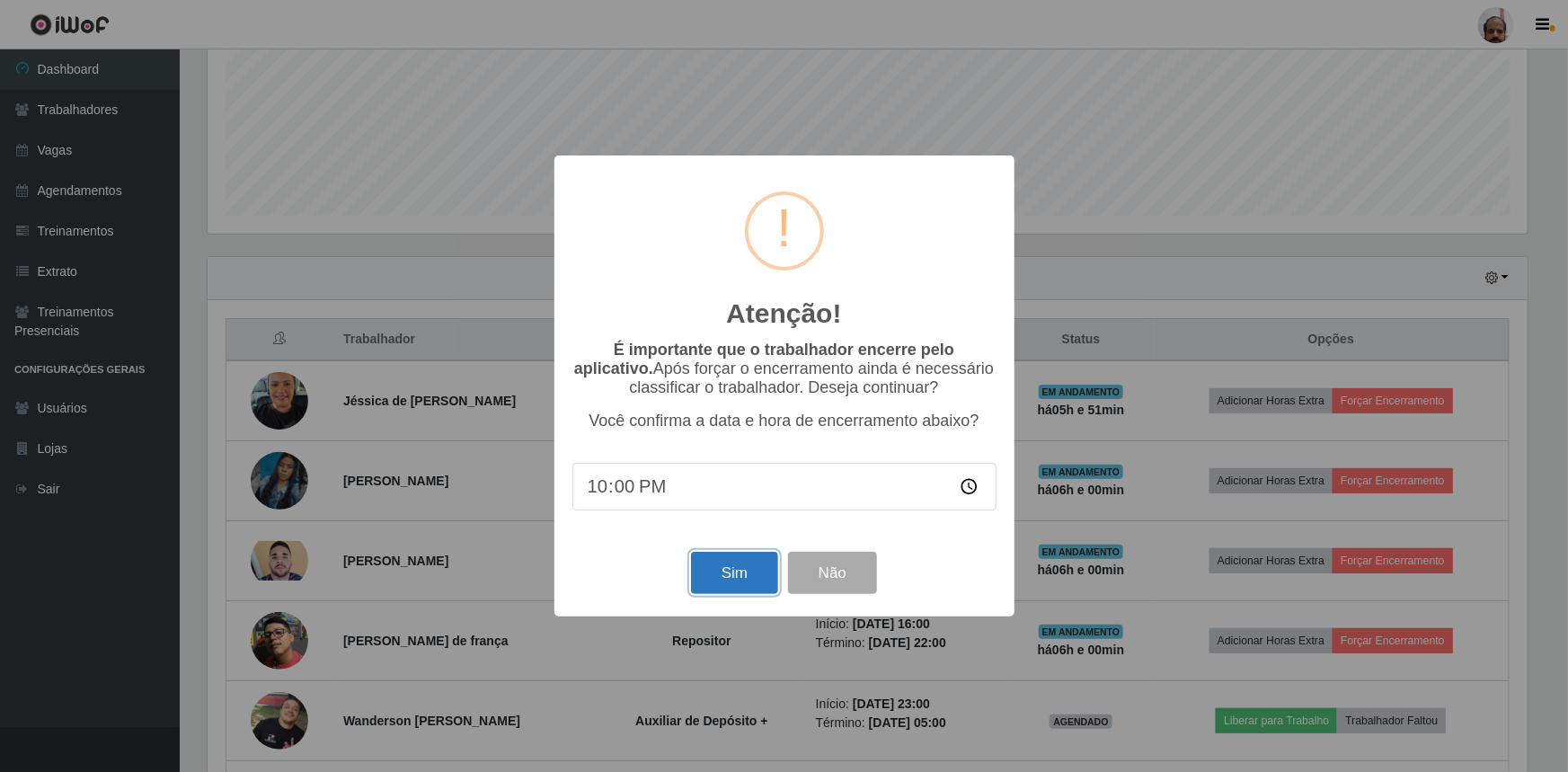
click at [734, 570] on button "Sim" at bounding box center [734, 573] width 87 height 42
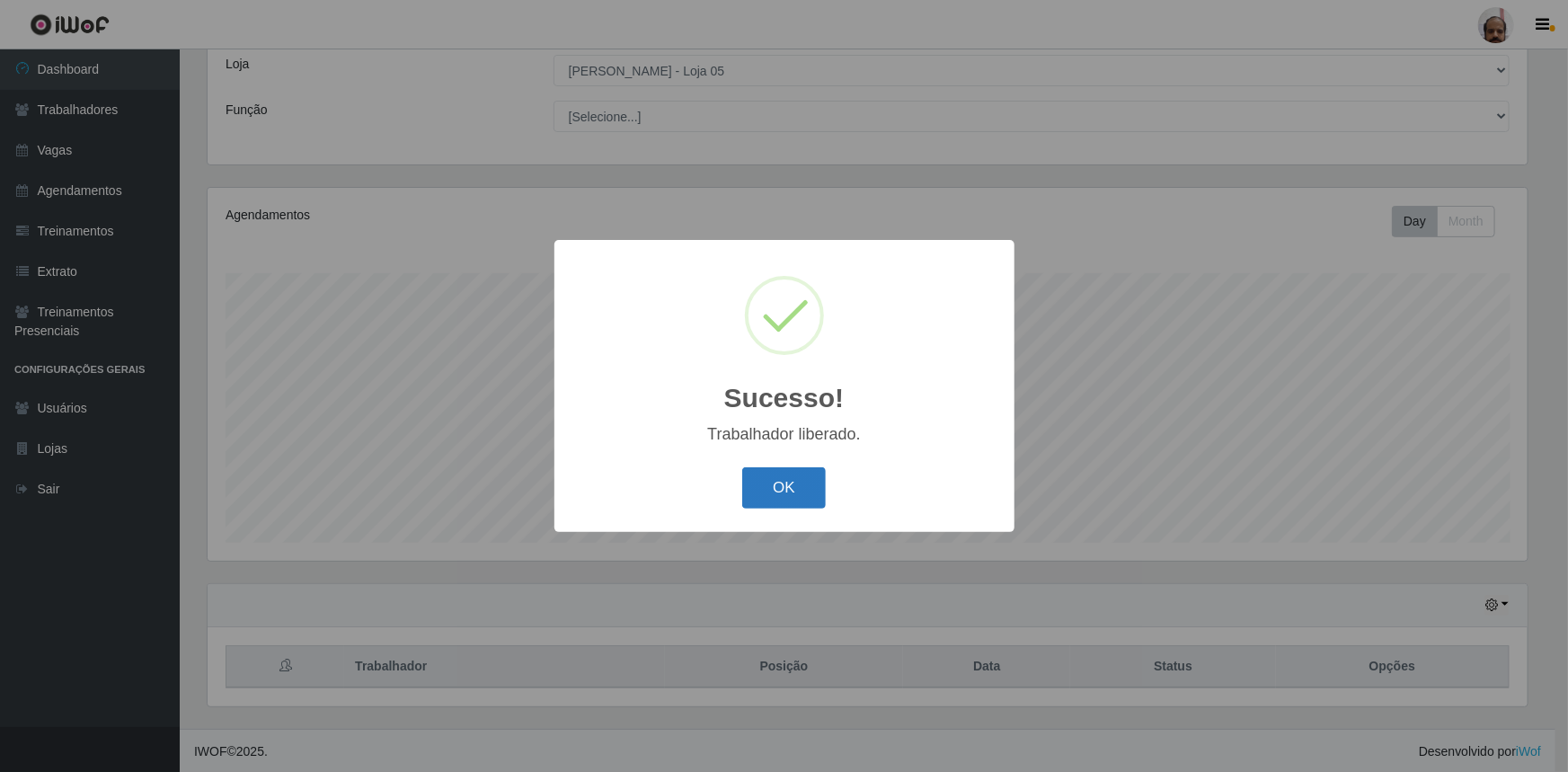
drag, startPoint x: 768, startPoint y: 481, endPoint x: 777, endPoint y: 462, distance: 21.0
click at [768, 480] on button "OK" at bounding box center [783, 488] width 83 height 42
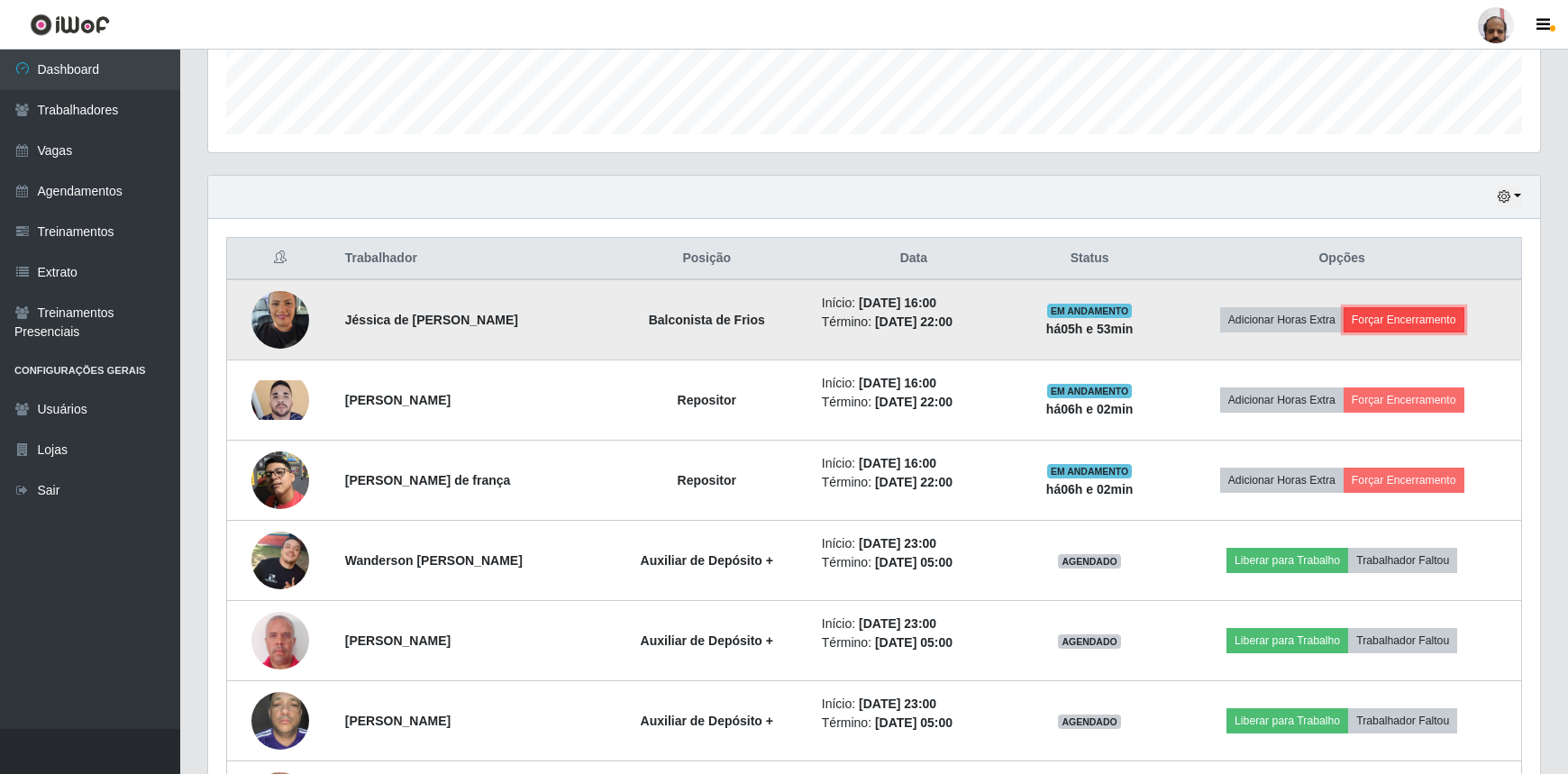
click at [1440, 319] on button "Forçar Encerramento" at bounding box center [1403, 320] width 121 height 25
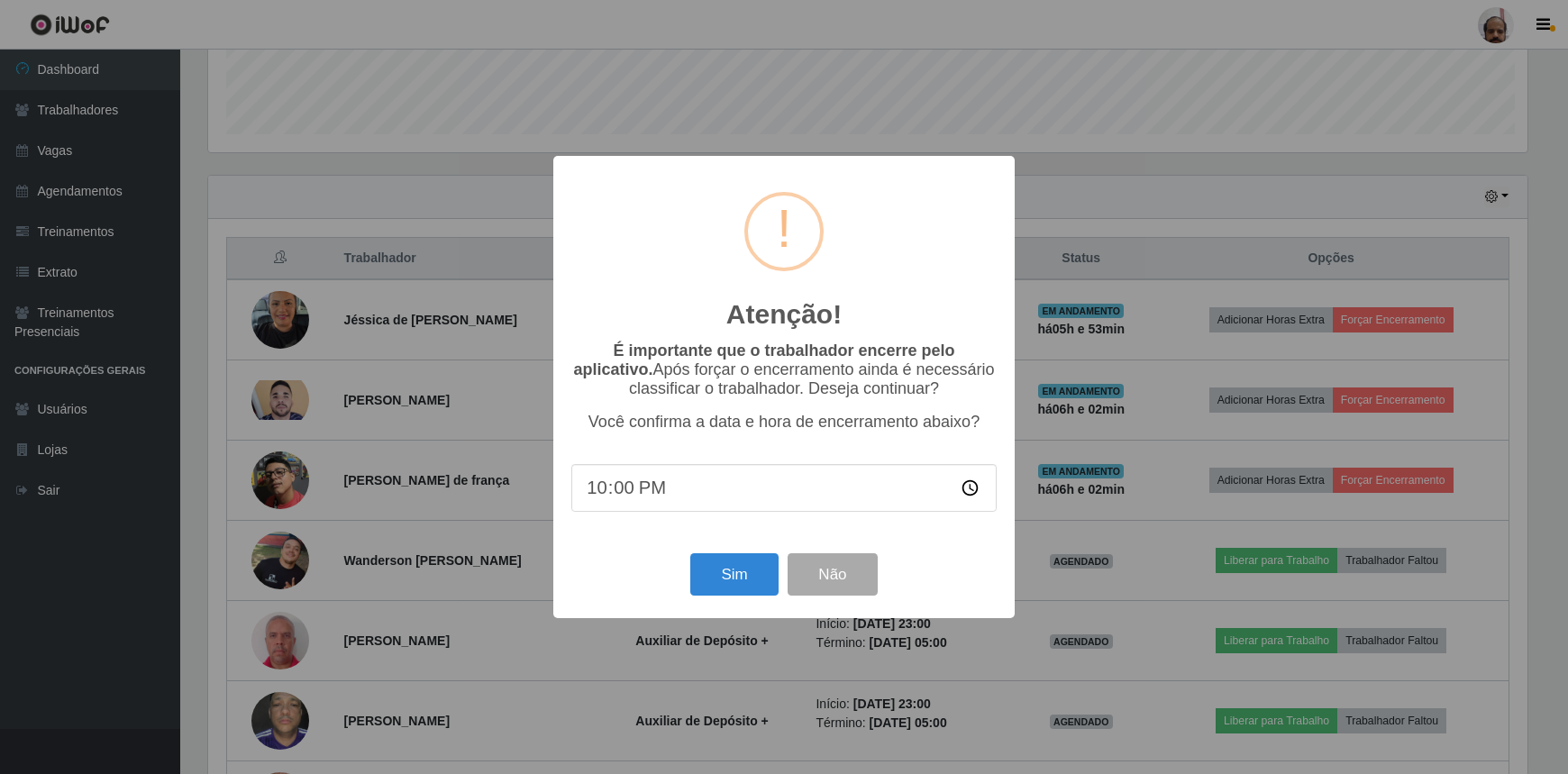
scroll to position [374, 1324]
click at [701, 568] on button "Sim" at bounding box center [736, 574] width 87 height 42
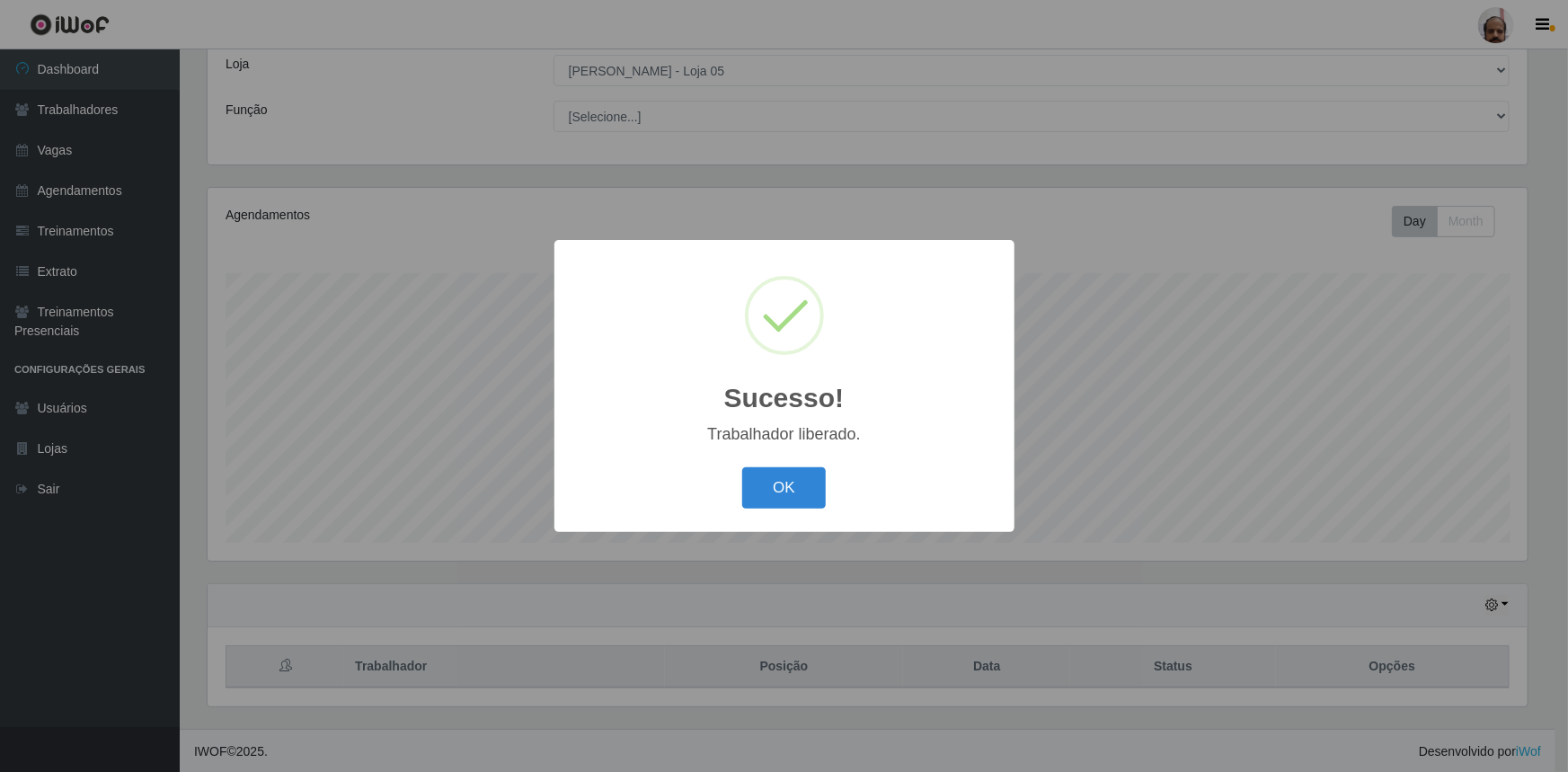
click at [777, 462] on div "OK Cancel" at bounding box center [785, 487] width 424 height 51
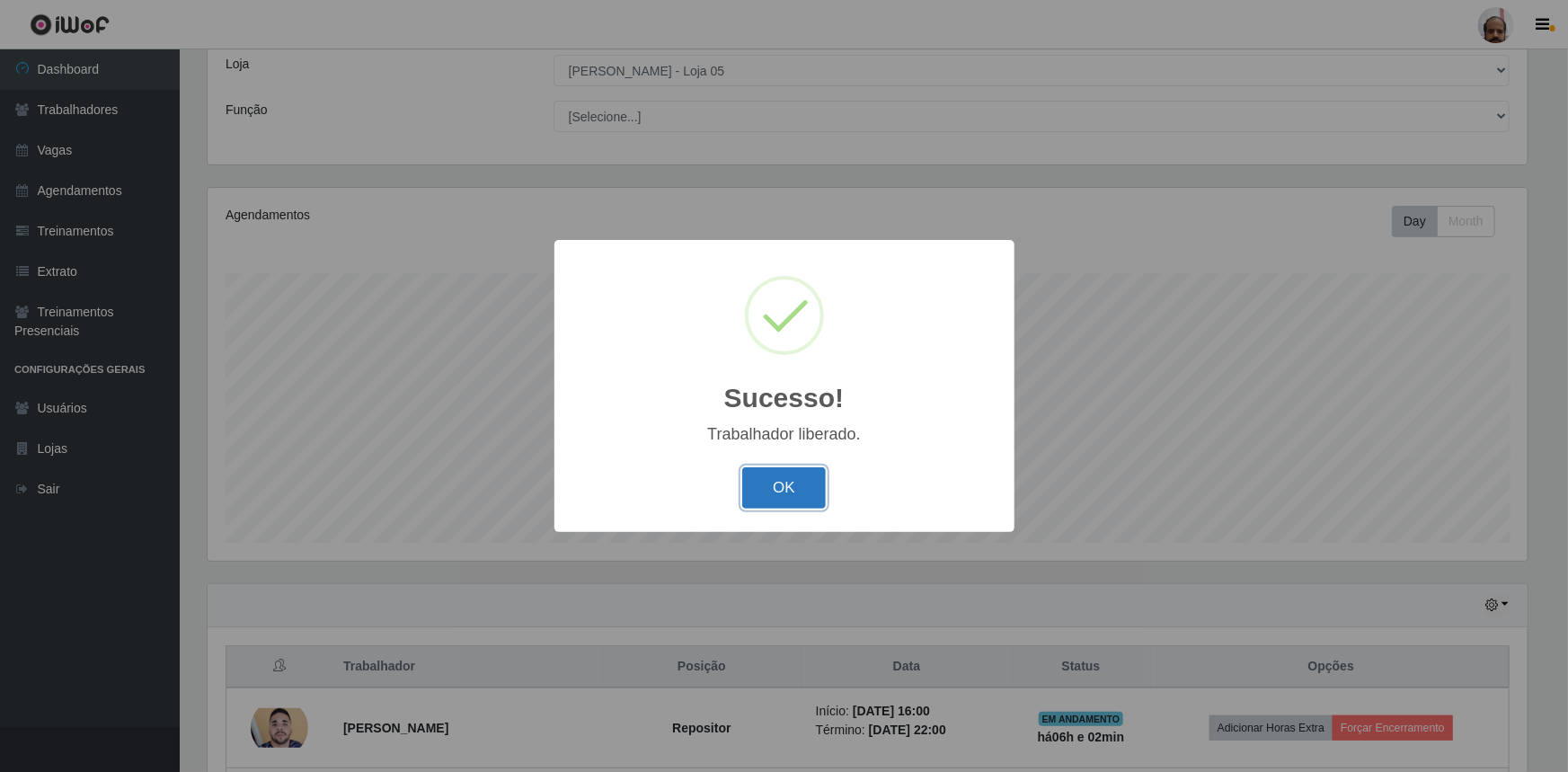
click at [779, 489] on button "OK" at bounding box center [783, 488] width 83 height 42
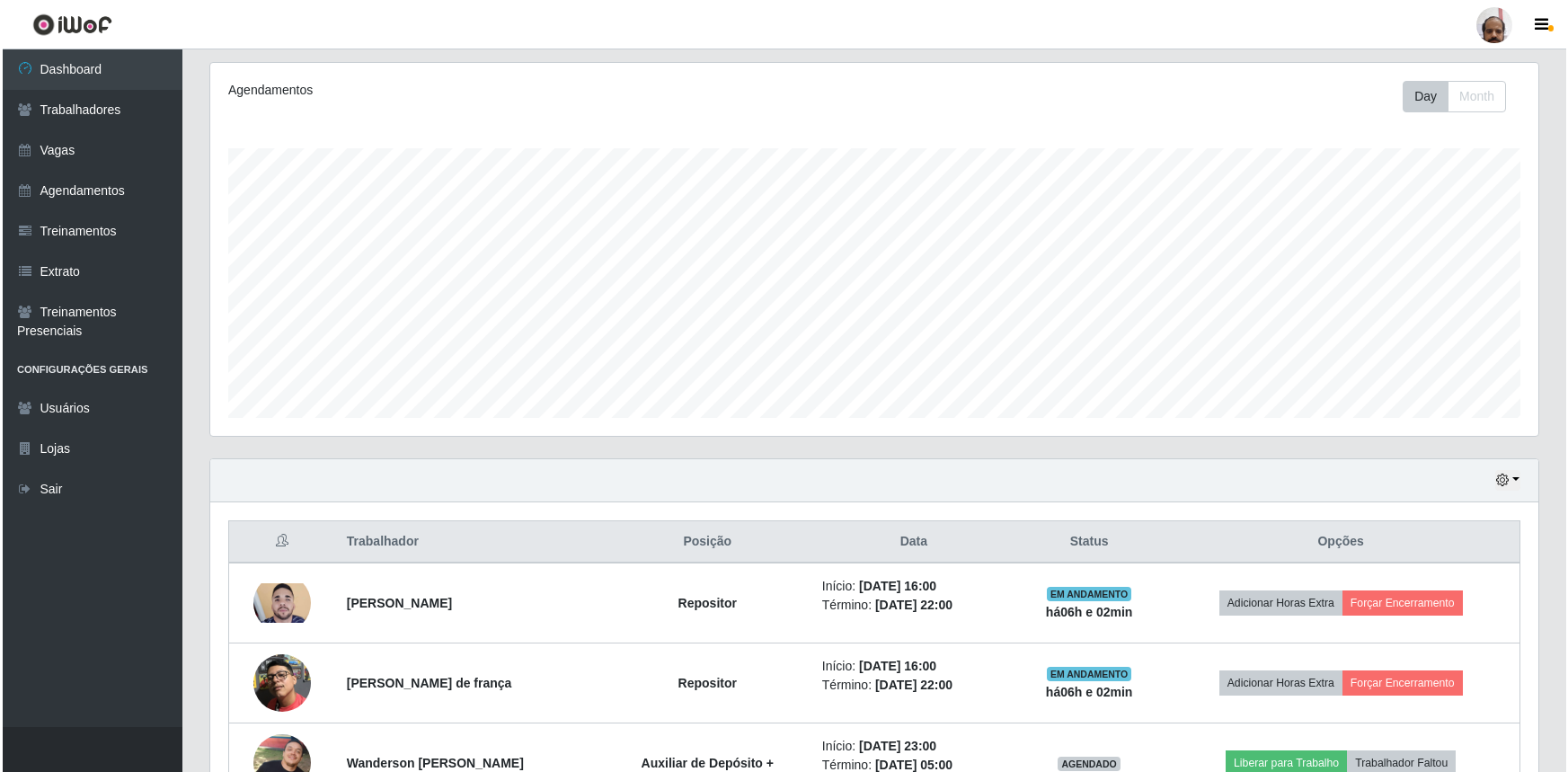
scroll to position [427, 0]
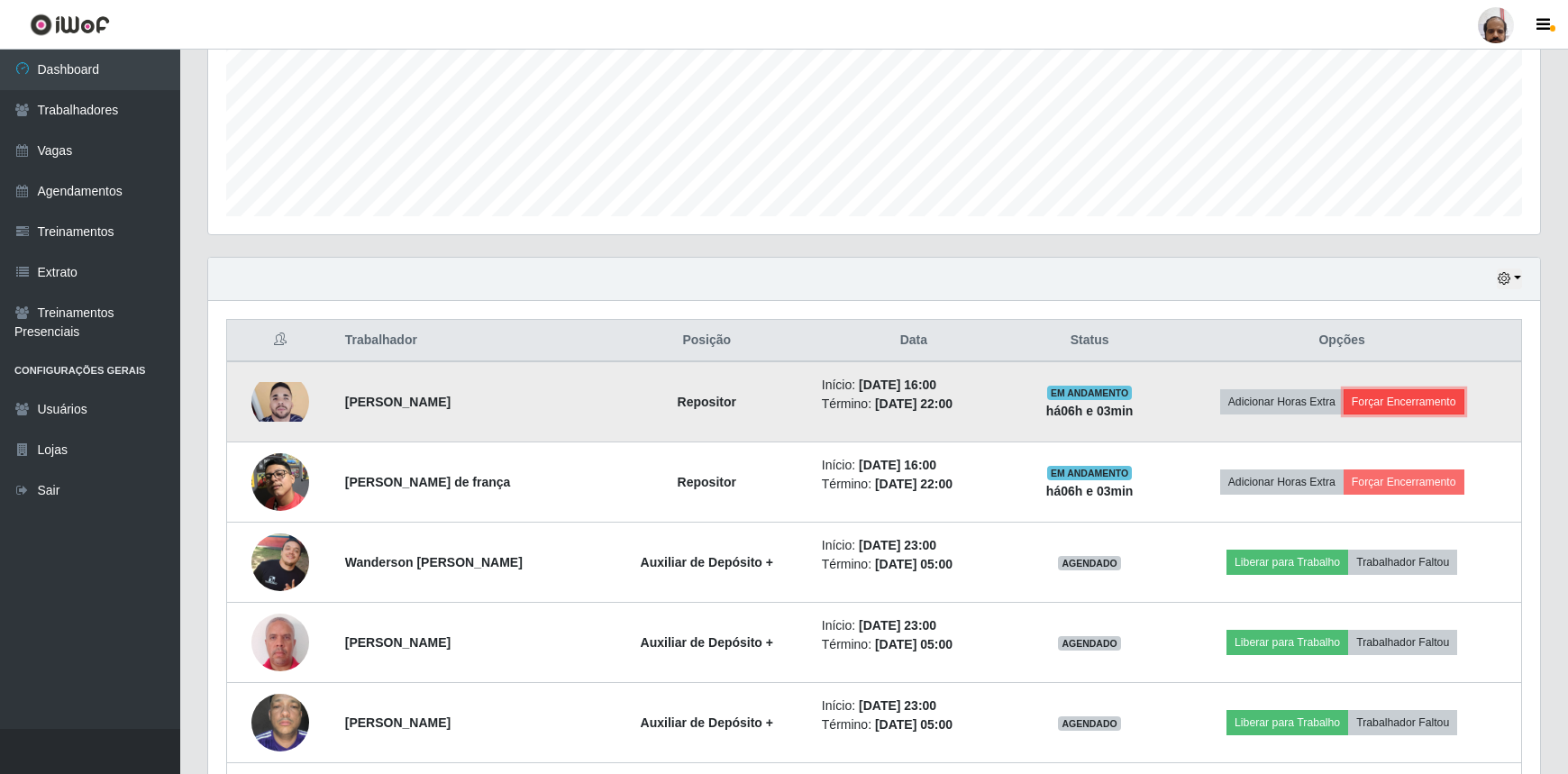
click at [1422, 407] on button "Forçar Encerramento" at bounding box center [1403, 402] width 121 height 25
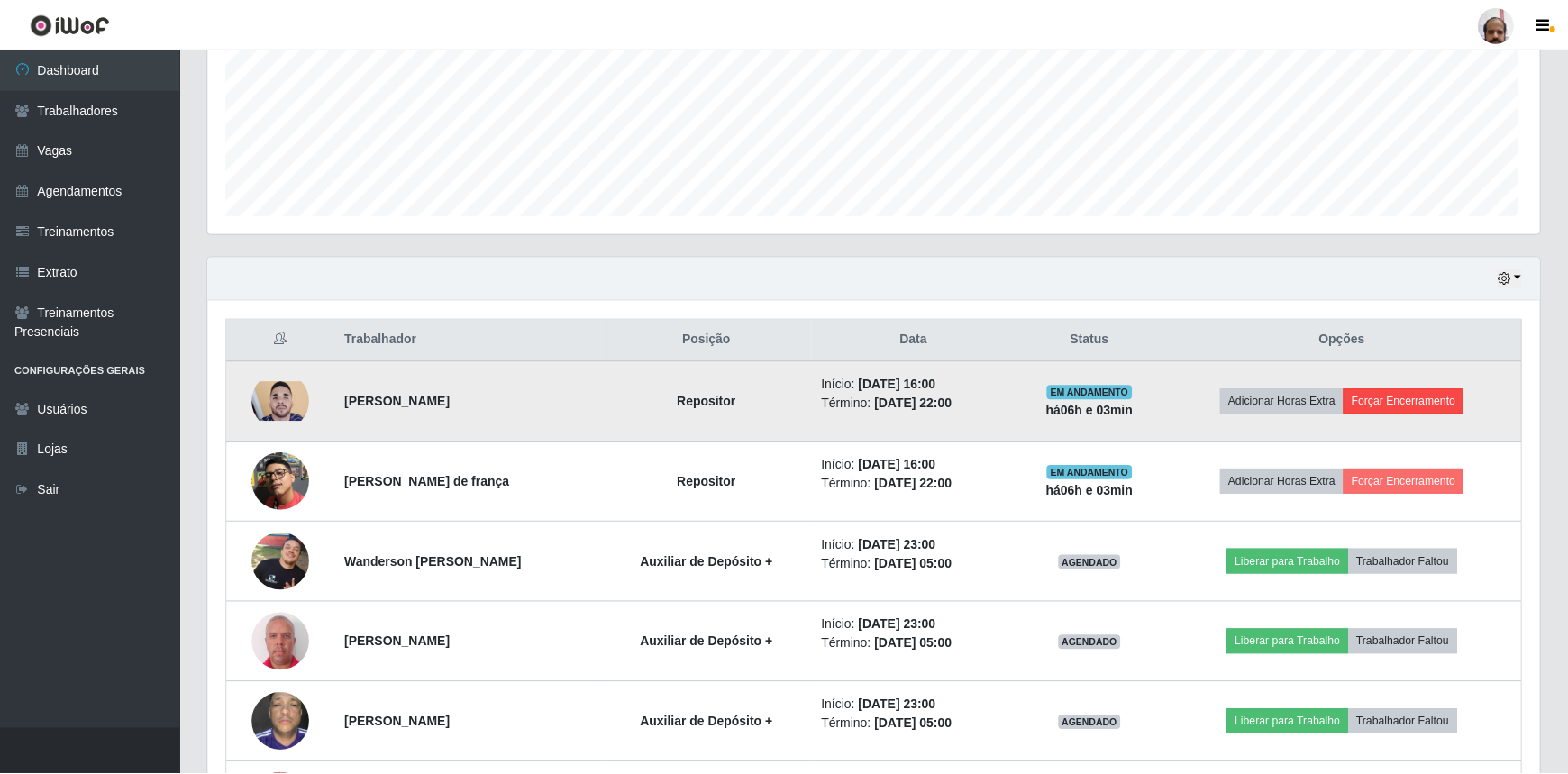
scroll to position [374, 1324]
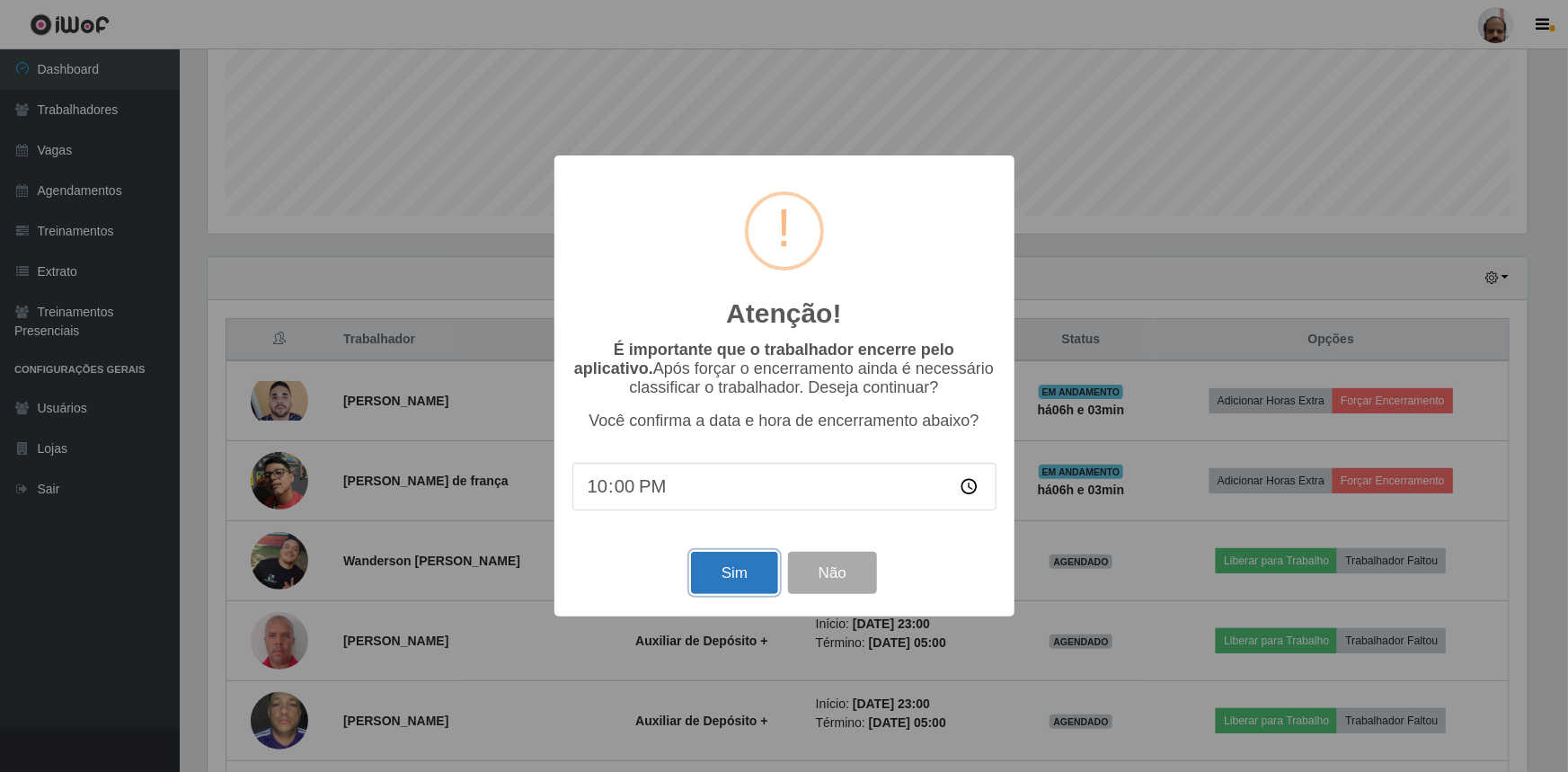
click at [720, 572] on button "Sim" at bounding box center [734, 573] width 87 height 42
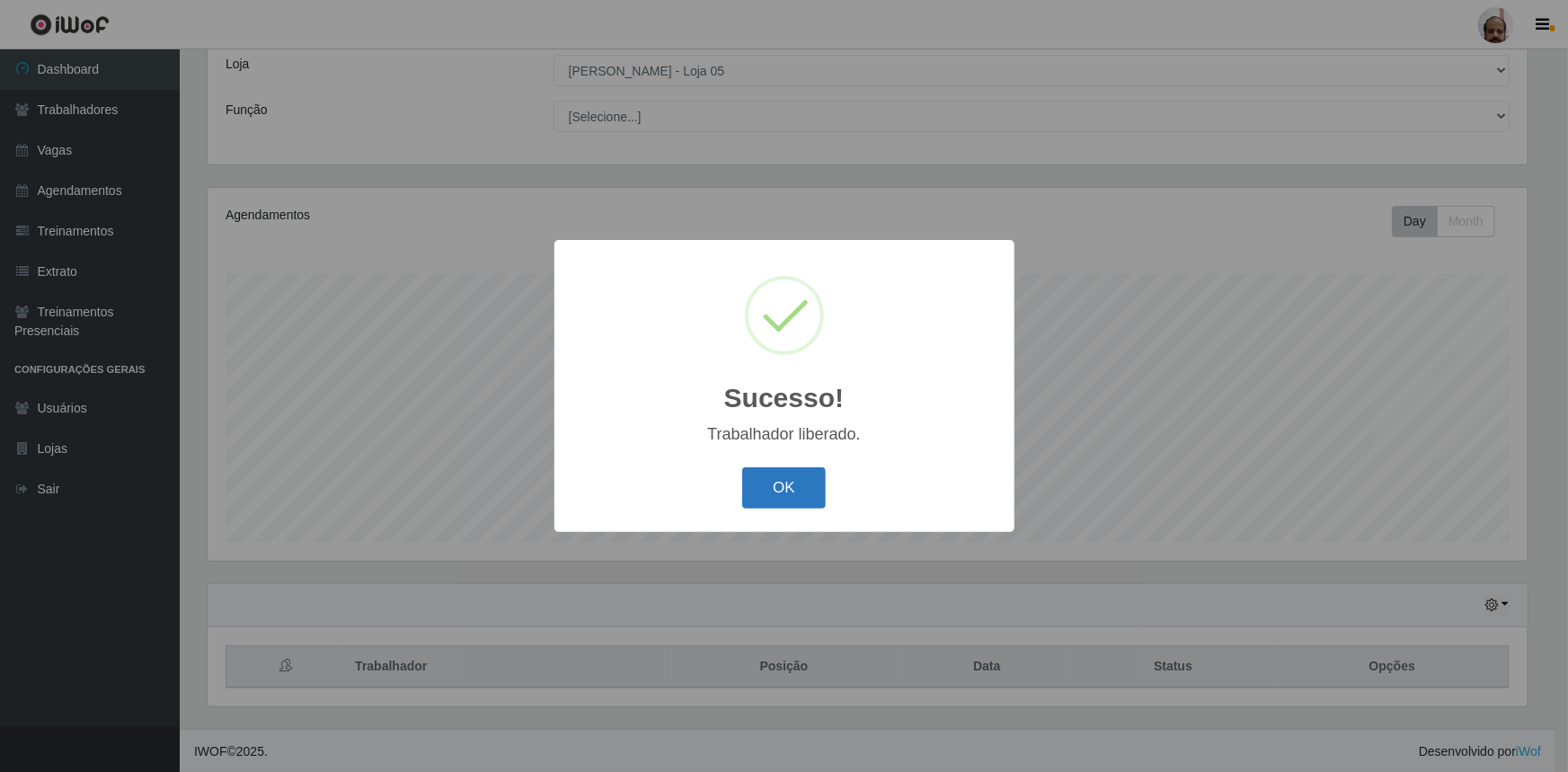
click at [790, 483] on button "OK" at bounding box center [783, 488] width 83 height 42
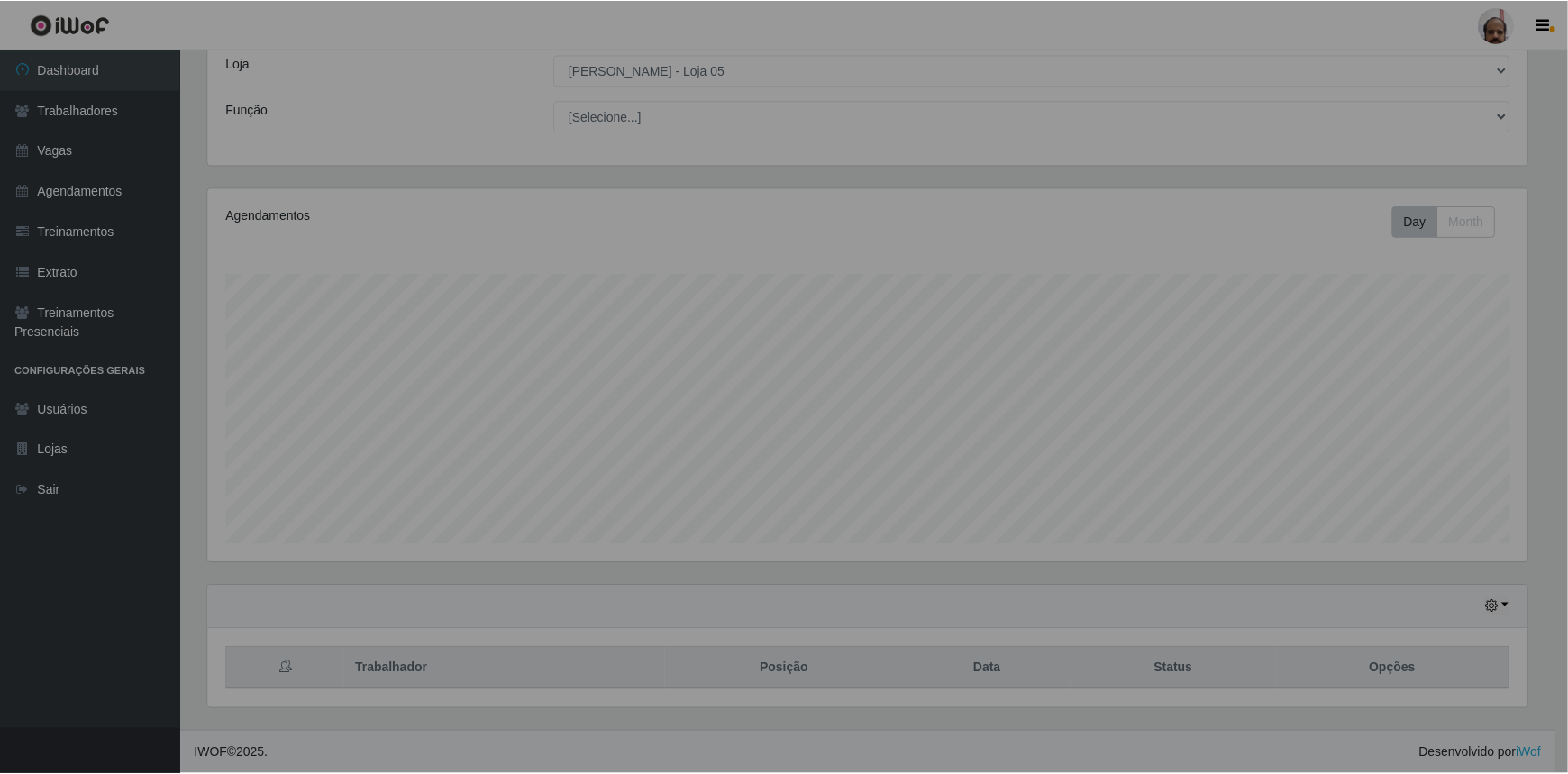
scroll to position [374, 1332]
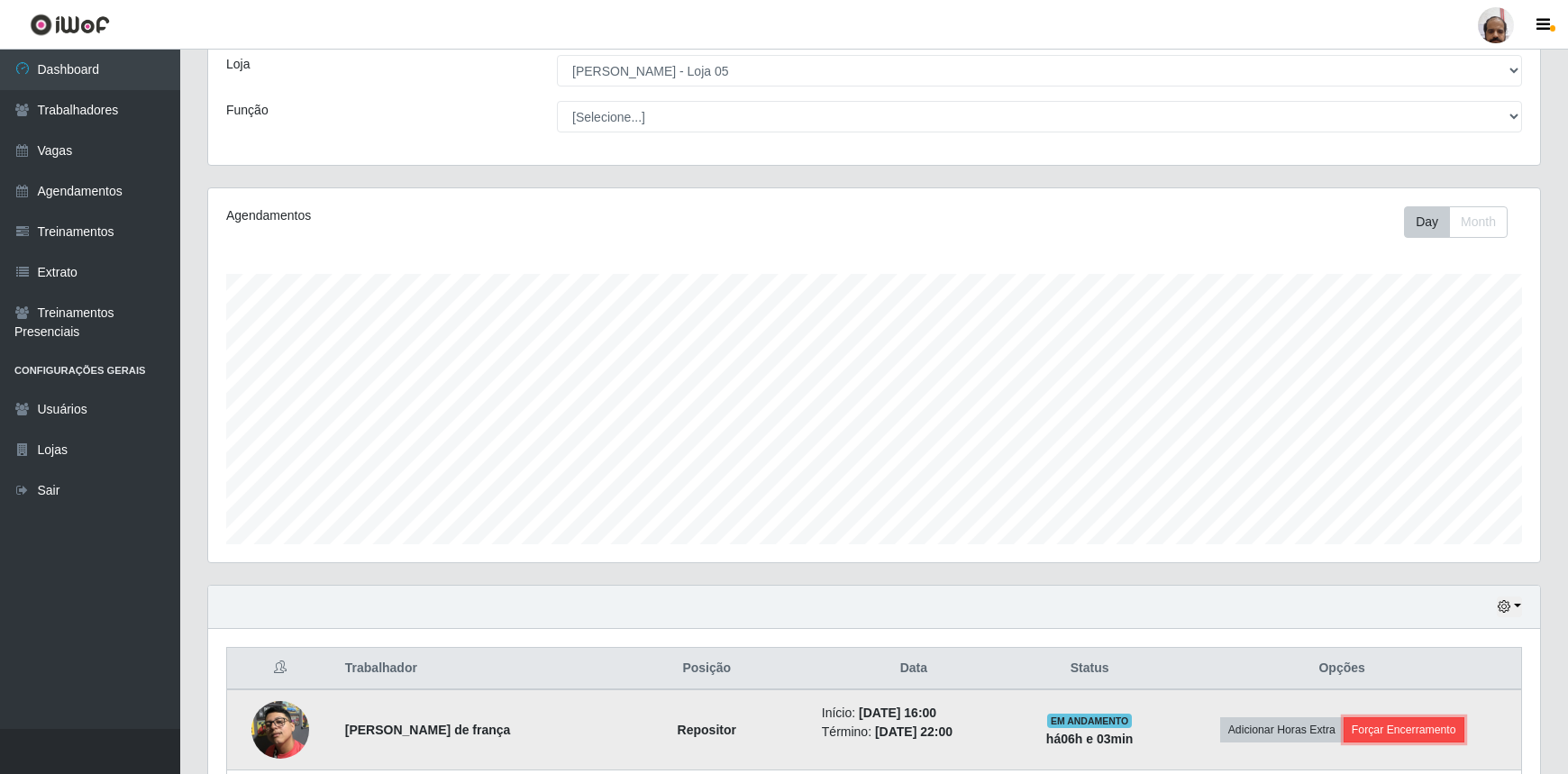
click at [1413, 722] on button "Forçar Encerramento" at bounding box center [1403, 730] width 121 height 25
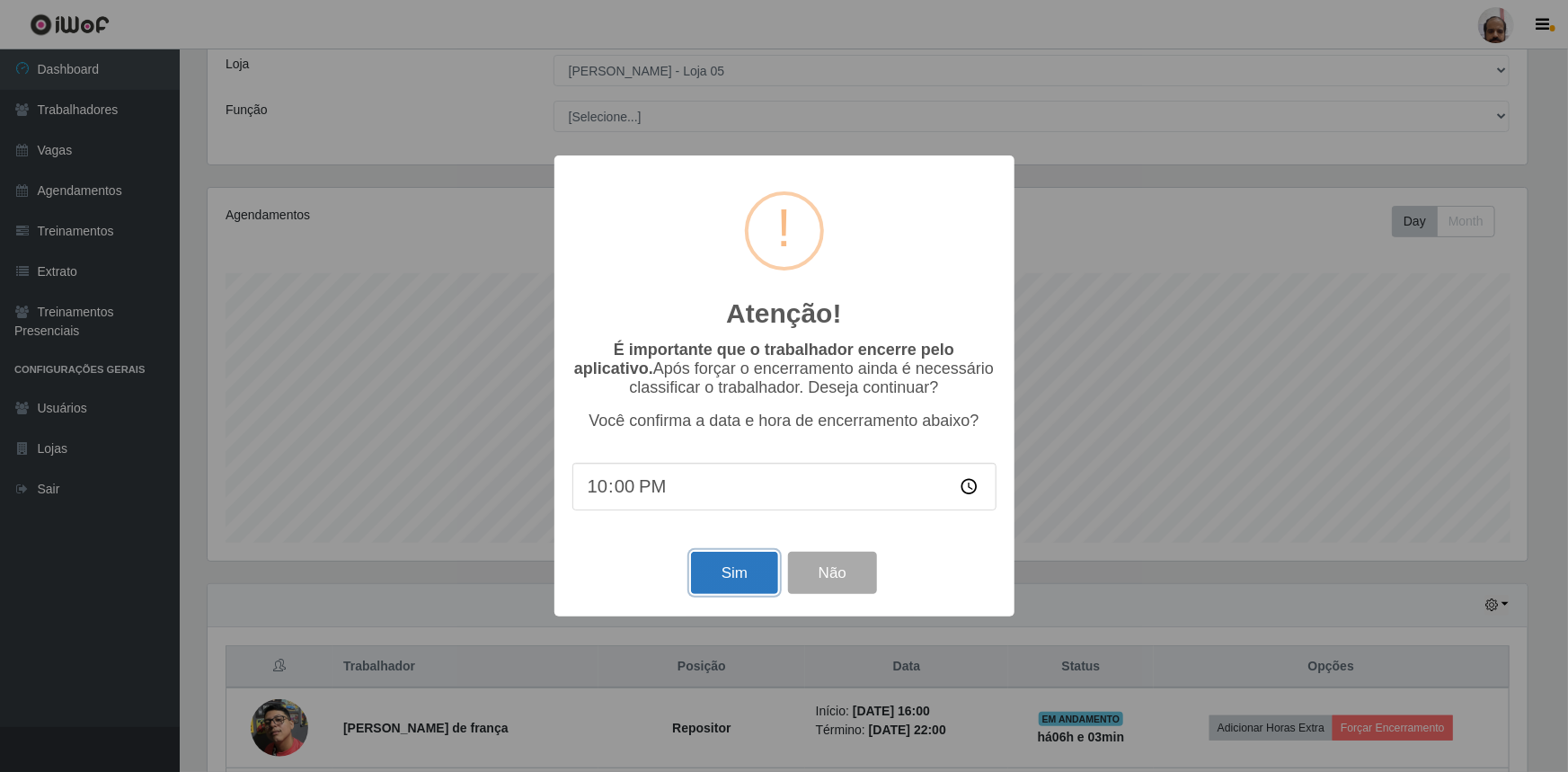
click at [735, 573] on button "Sim" at bounding box center [734, 573] width 87 height 42
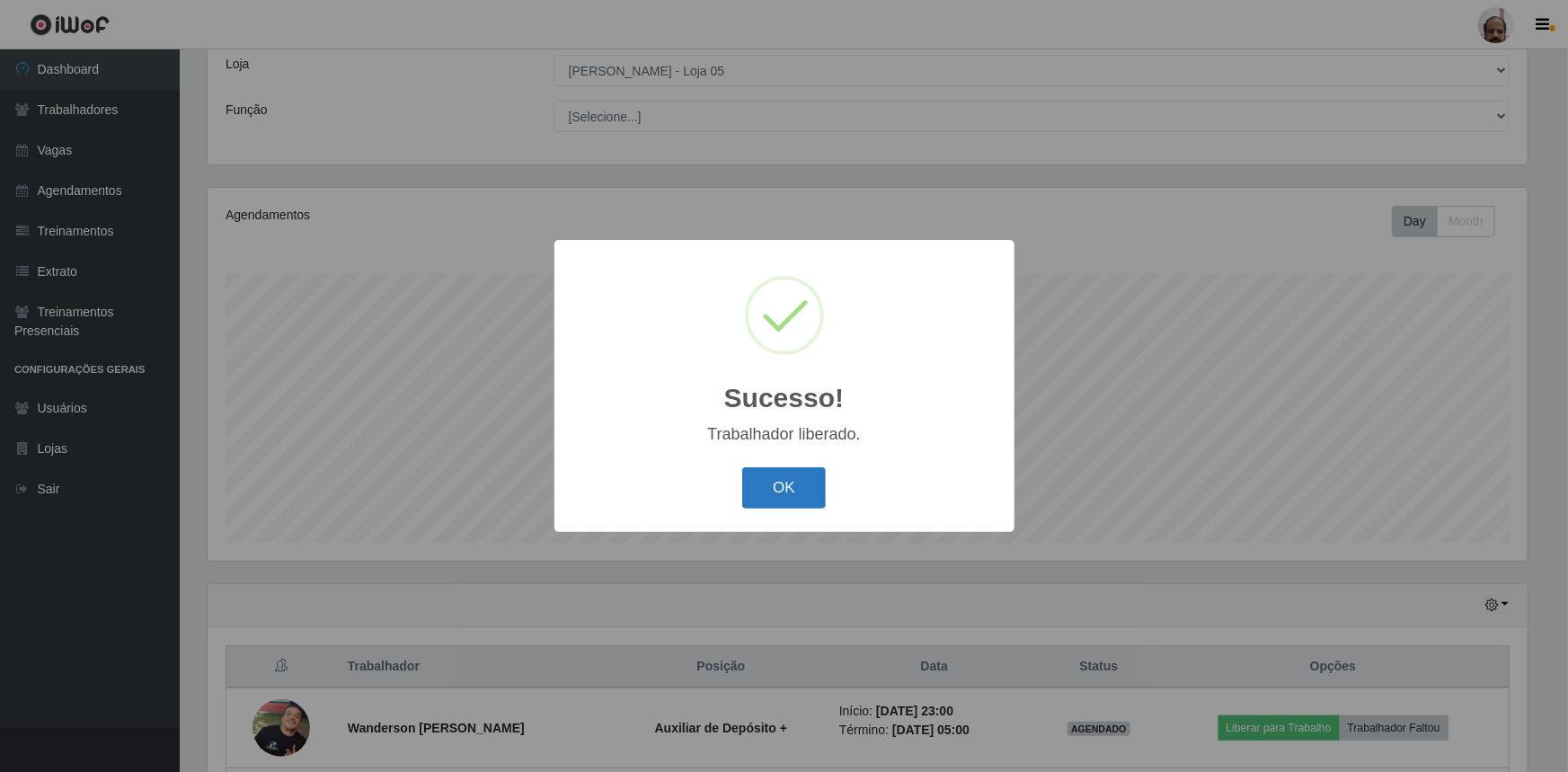
click at [783, 485] on button "OK" at bounding box center [783, 488] width 83 height 42
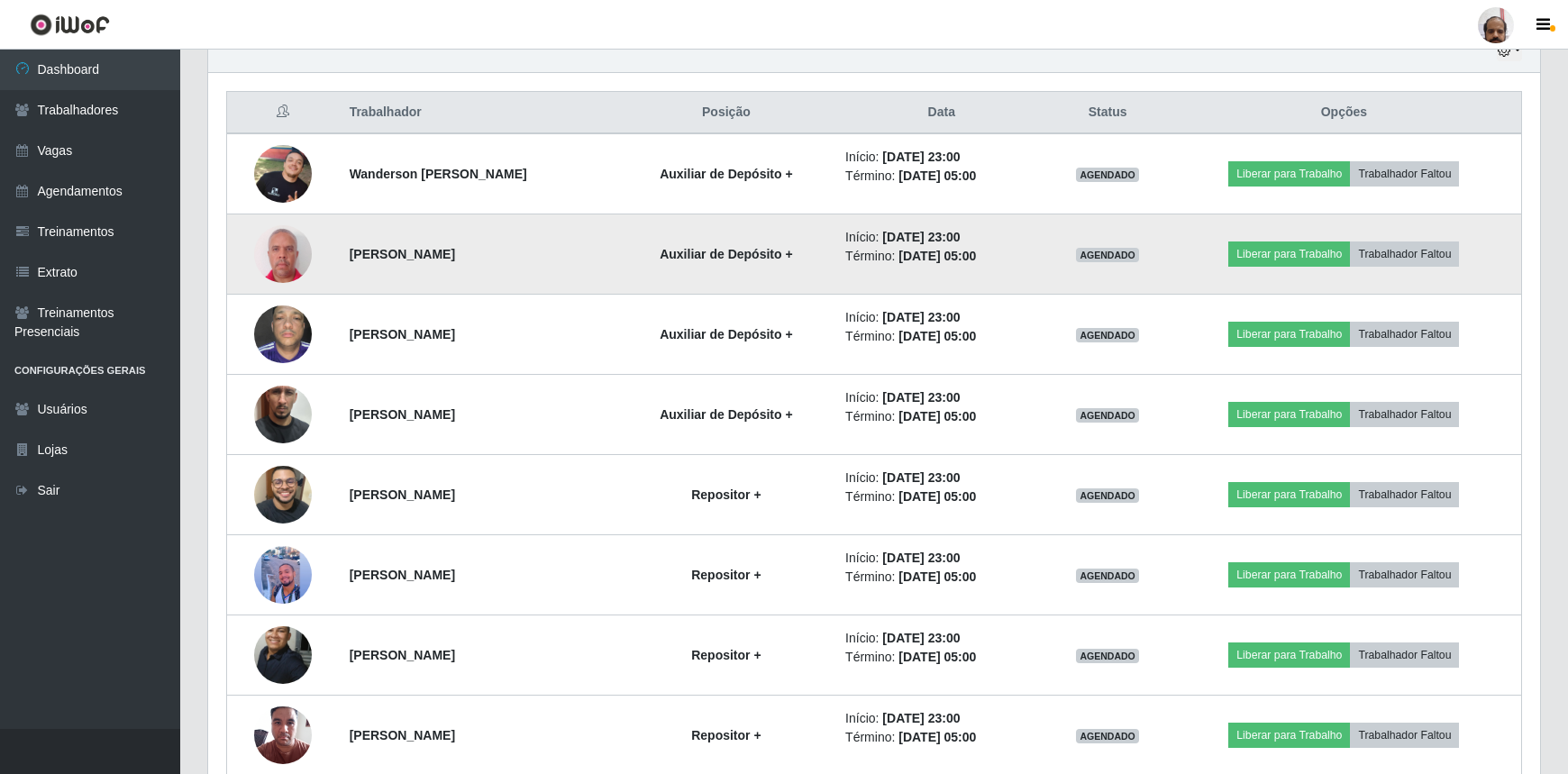
scroll to position [577, 0]
